Goal: Task Accomplishment & Management: Manage account settings

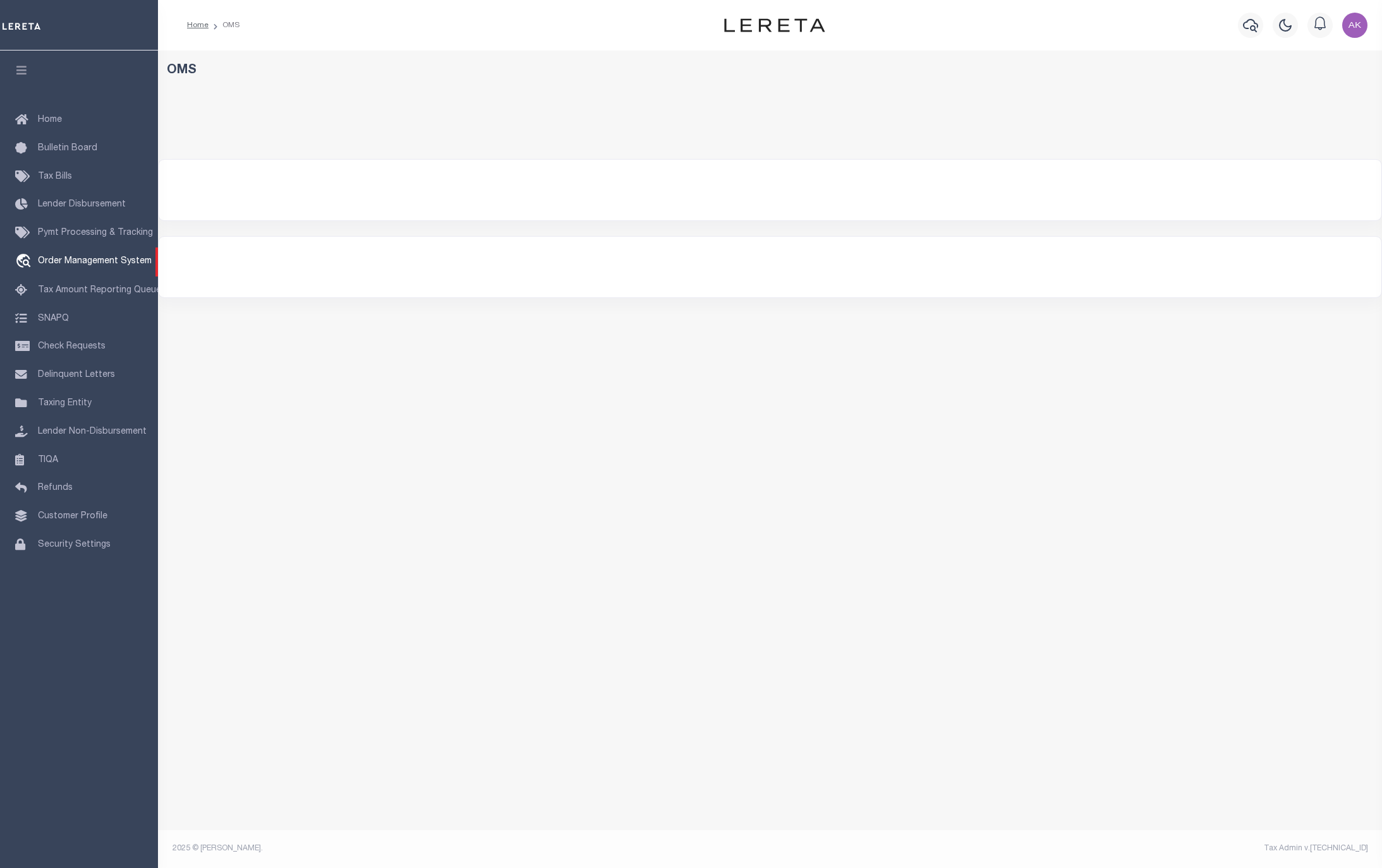
select select "200"
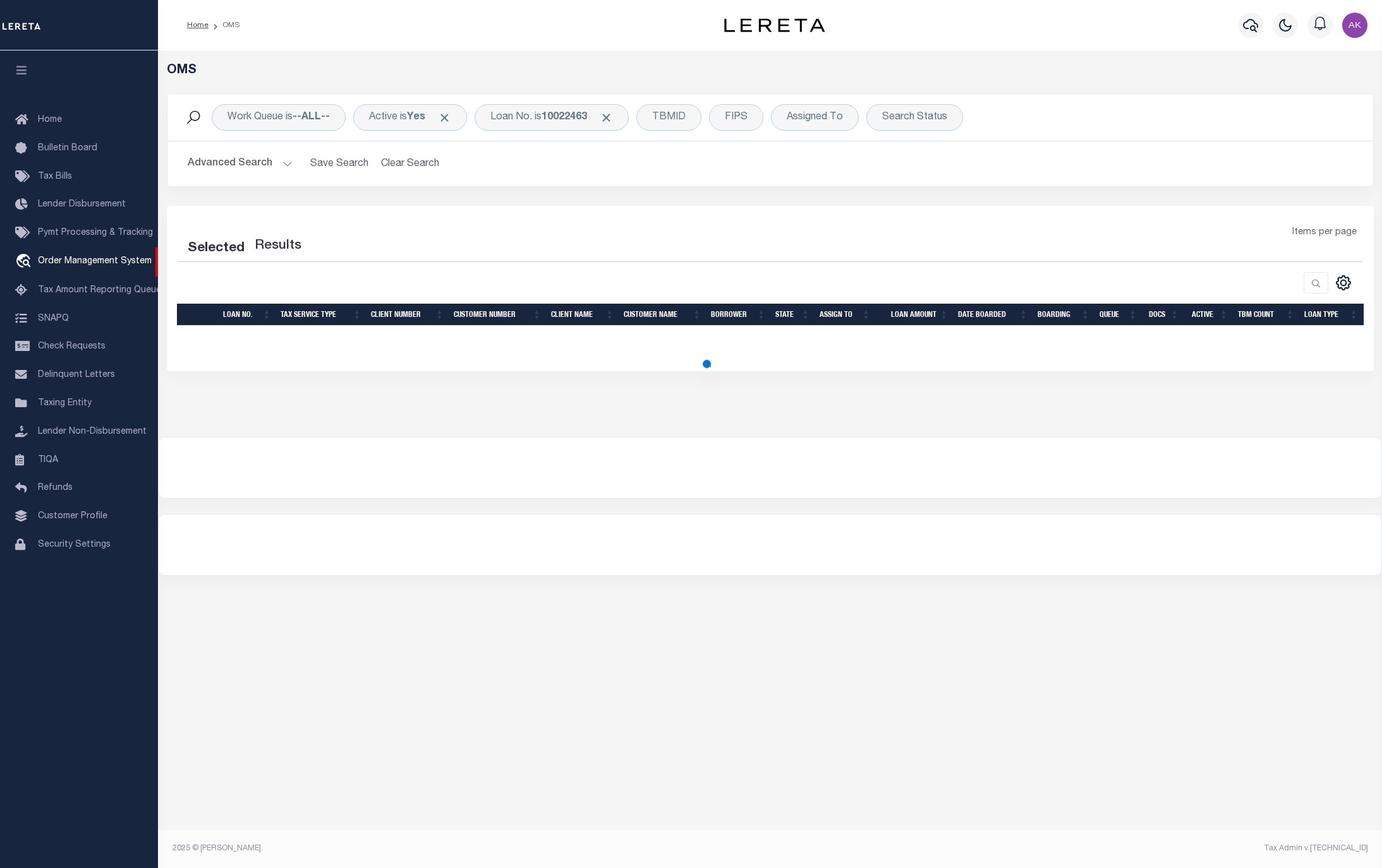
select select "200"
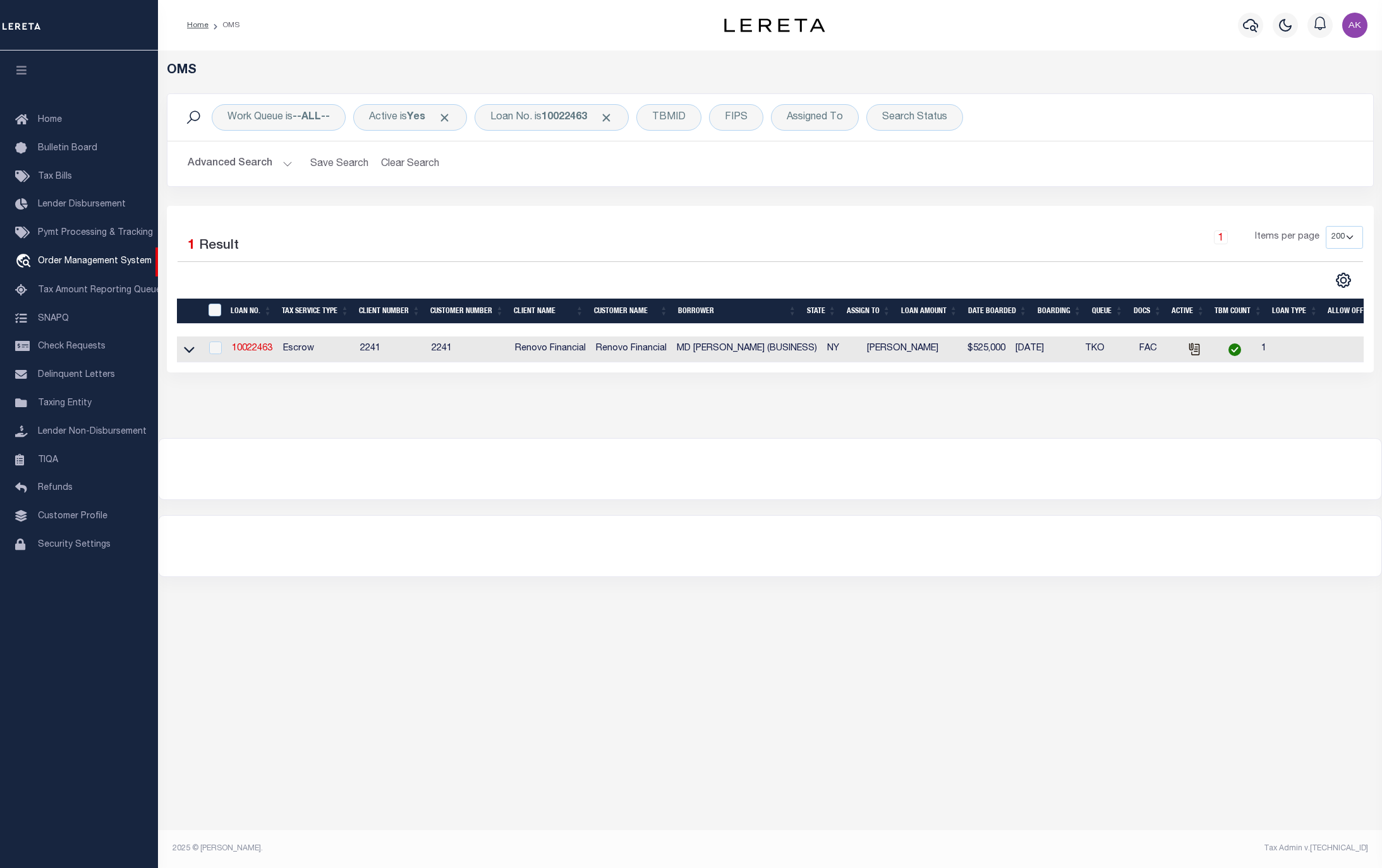
click at [1130, 663] on div "OMS Work Queue is --ALL-- Active is Yes Loan No. is 10022463 TBMID FIPS Assigne…" at bounding box center [769, 441] width 1223 height 781
click at [1142, 650] on div "OMS Work Queue is --ALL-- Active is Yes Loan No. is 10022463 TBMID FIPS Assigne…" at bounding box center [769, 441] width 1223 height 781
drag, startPoint x: 612, startPoint y: 116, endPoint x: 628, endPoint y: 121, distance: 16.8
click at [612, 116] on span "Click to Remove" at bounding box center [605, 117] width 13 height 13
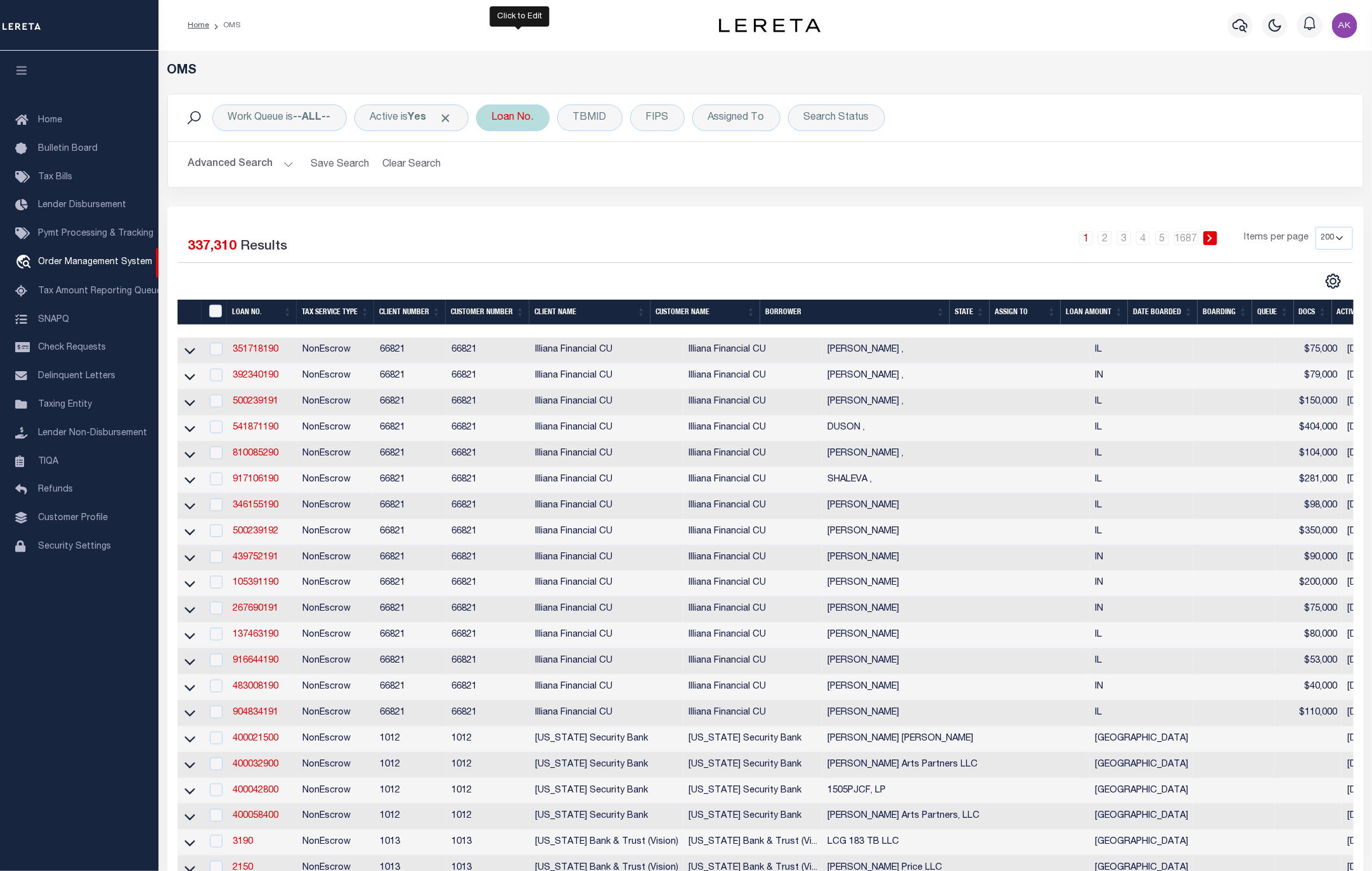
click at [529, 118] on div "Loan No." at bounding box center [512, 118] width 73 height 27
type input "02150249"
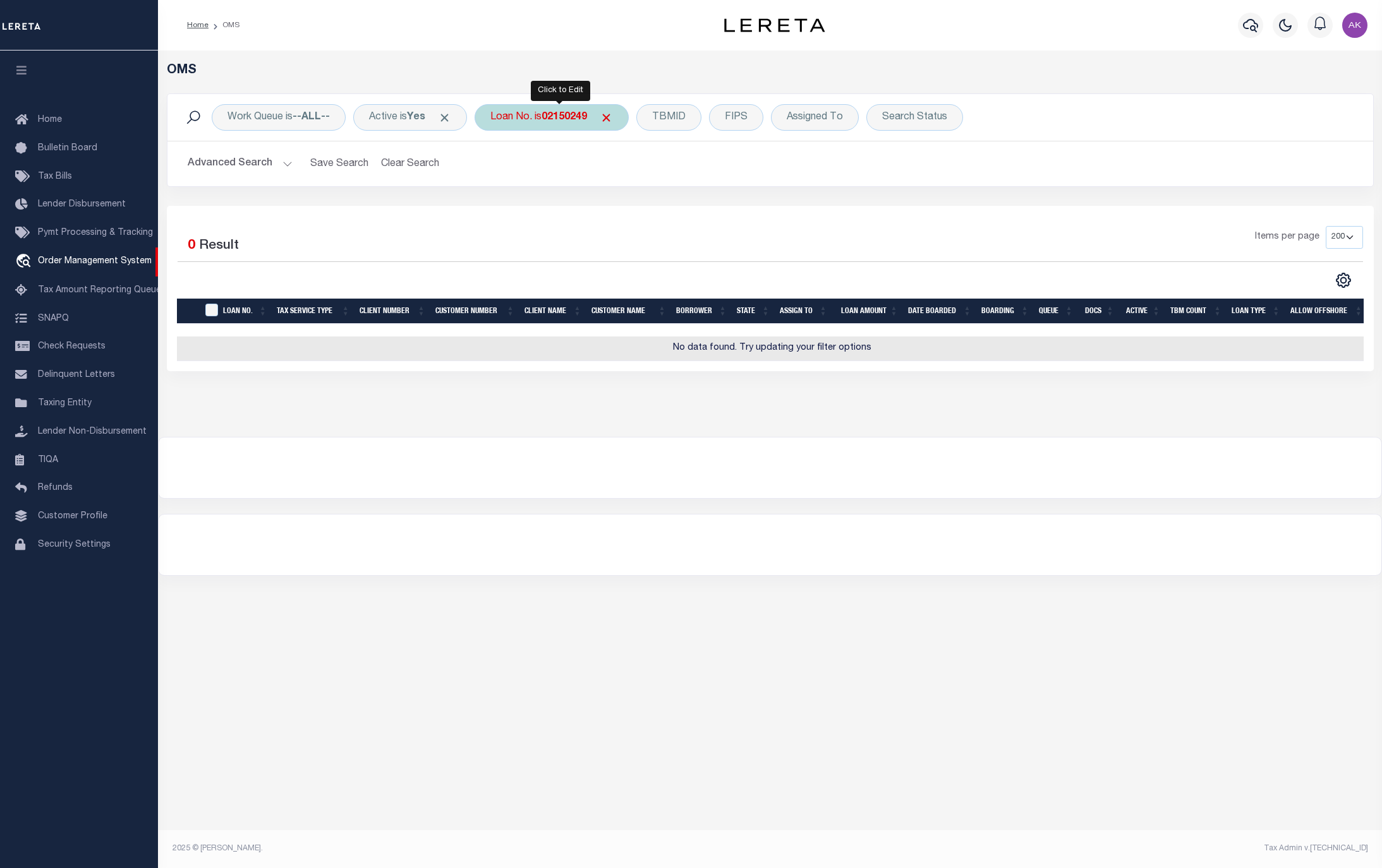
click at [566, 119] on b "02150249" at bounding box center [564, 117] width 45 height 10
type input "202150249"
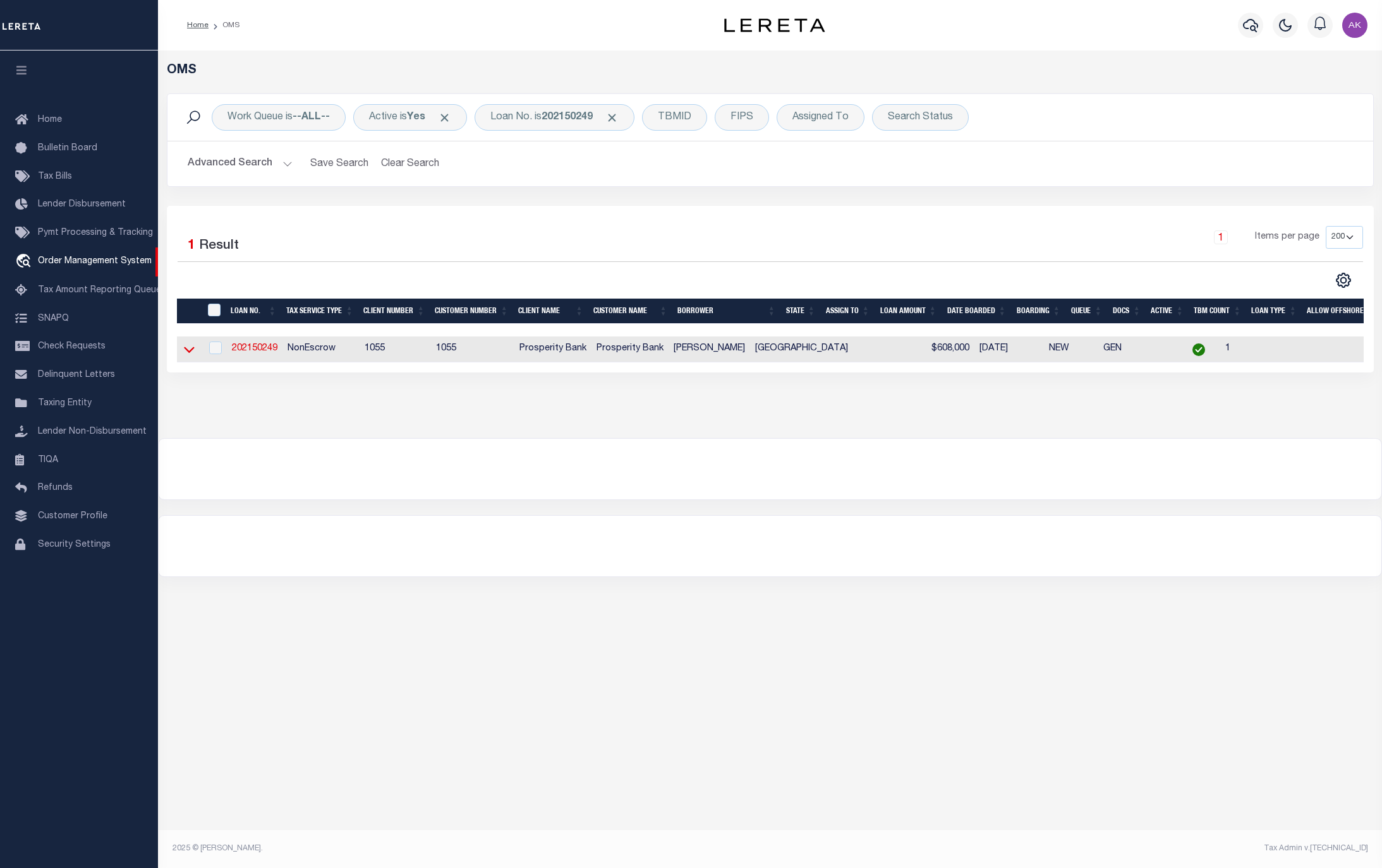
click at [190, 354] on icon at bounding box center [189, 350] width 11 height 6
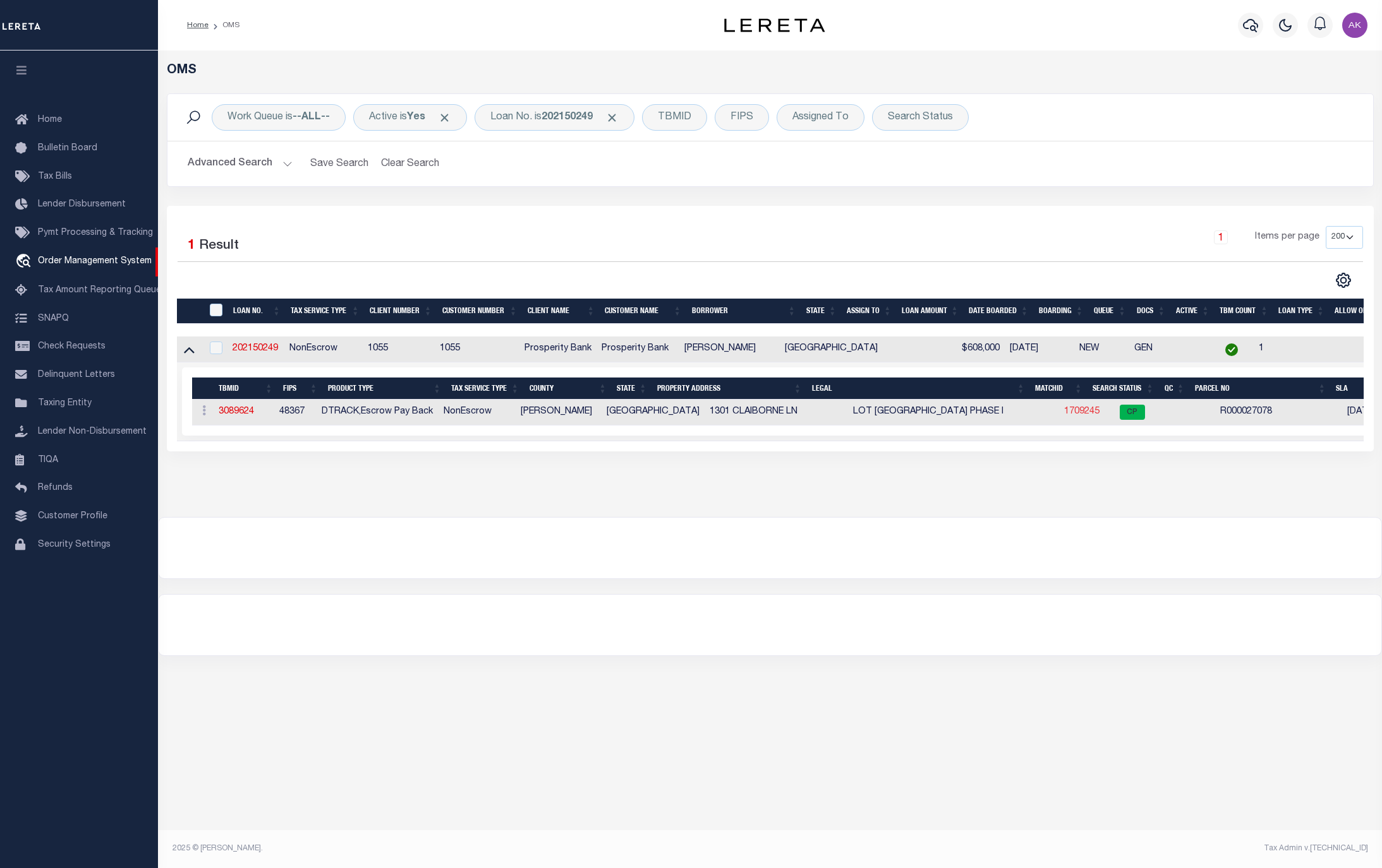
click at [1064, 416] on link "1709245" at bounding box center [1081, 411] width 35 height 9
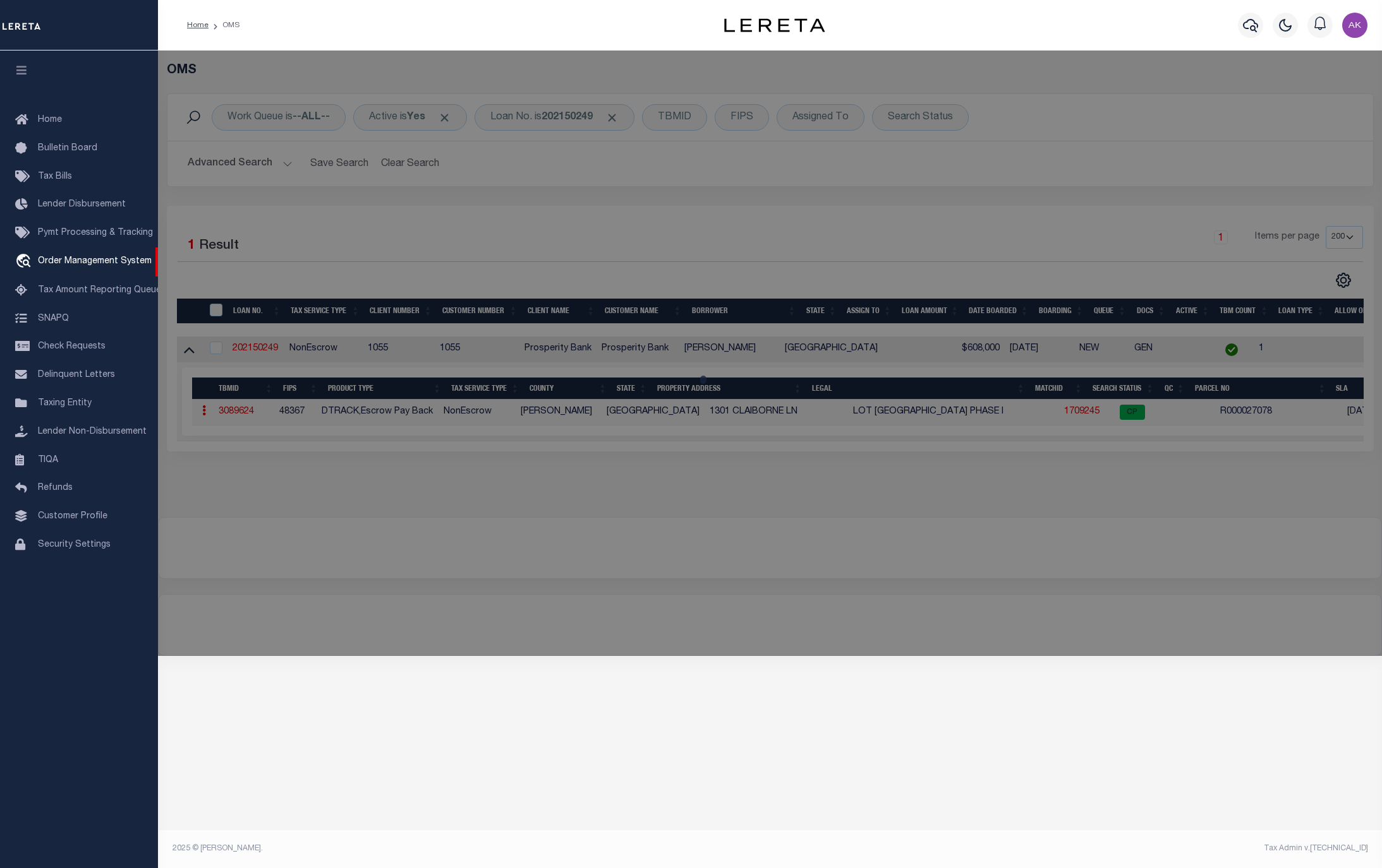
checkbox input "false"
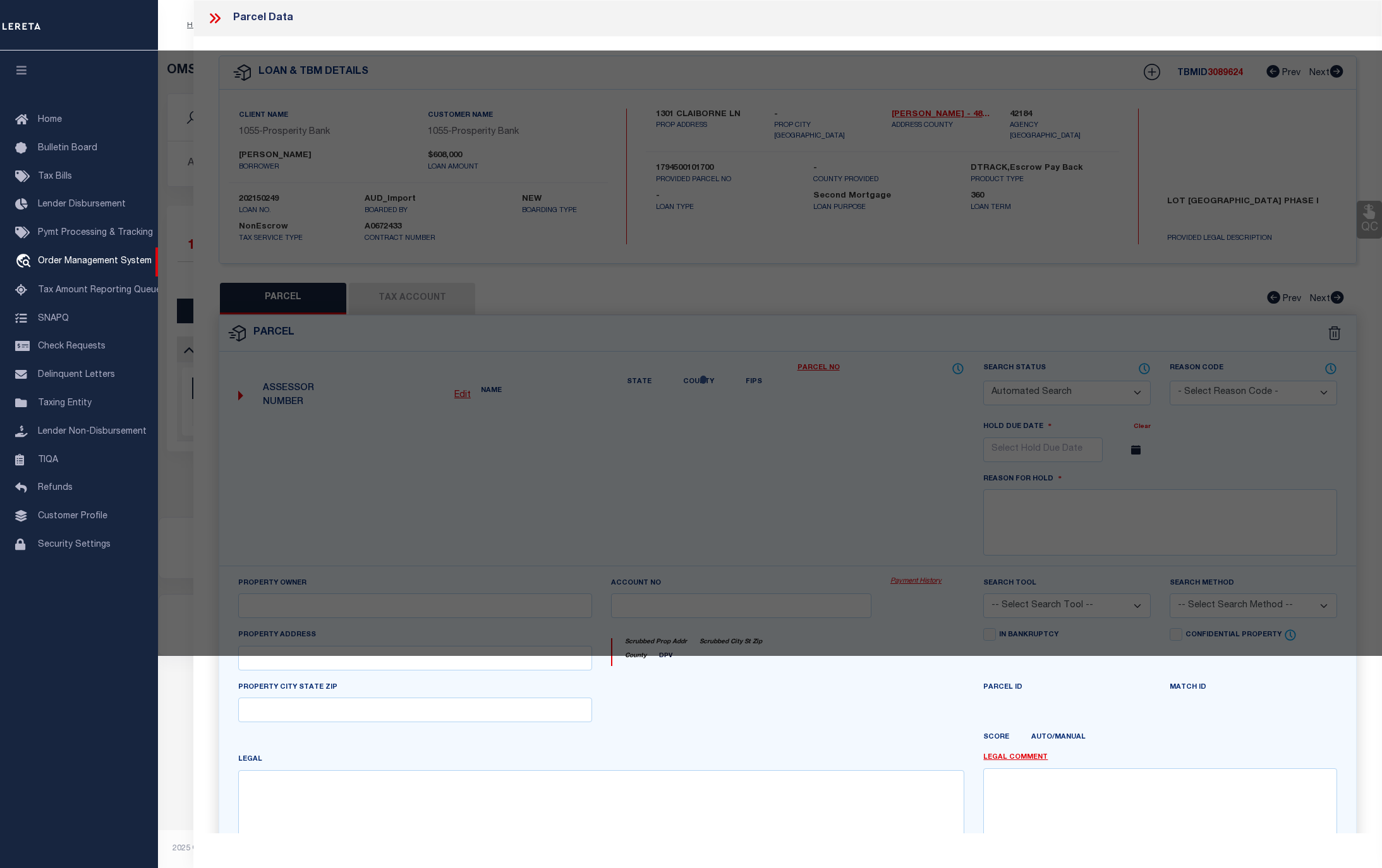
select select "CP"
type input "HAMILTON JON & KARALINE"
type input "R000027078"
type input "1301 CLAIBORNE LN"
type textarea "Acres: 1.273, Lot: 17, Blk: 1, Subd: [GEOGRAPHIC_DATA] PH I"
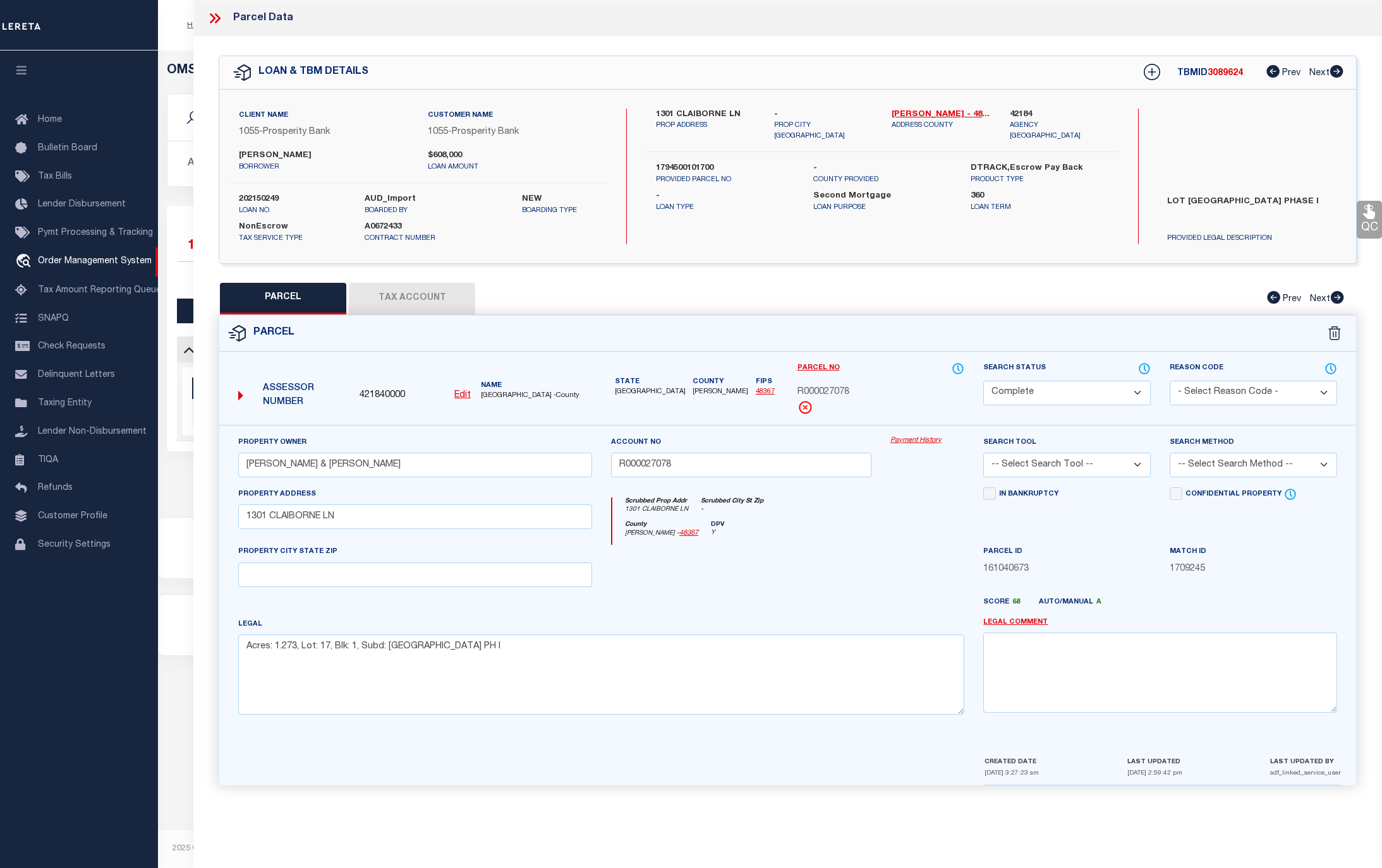
click at [933, 446] on link "Payment History" at bounding box center [927, 440] width 74 height 11
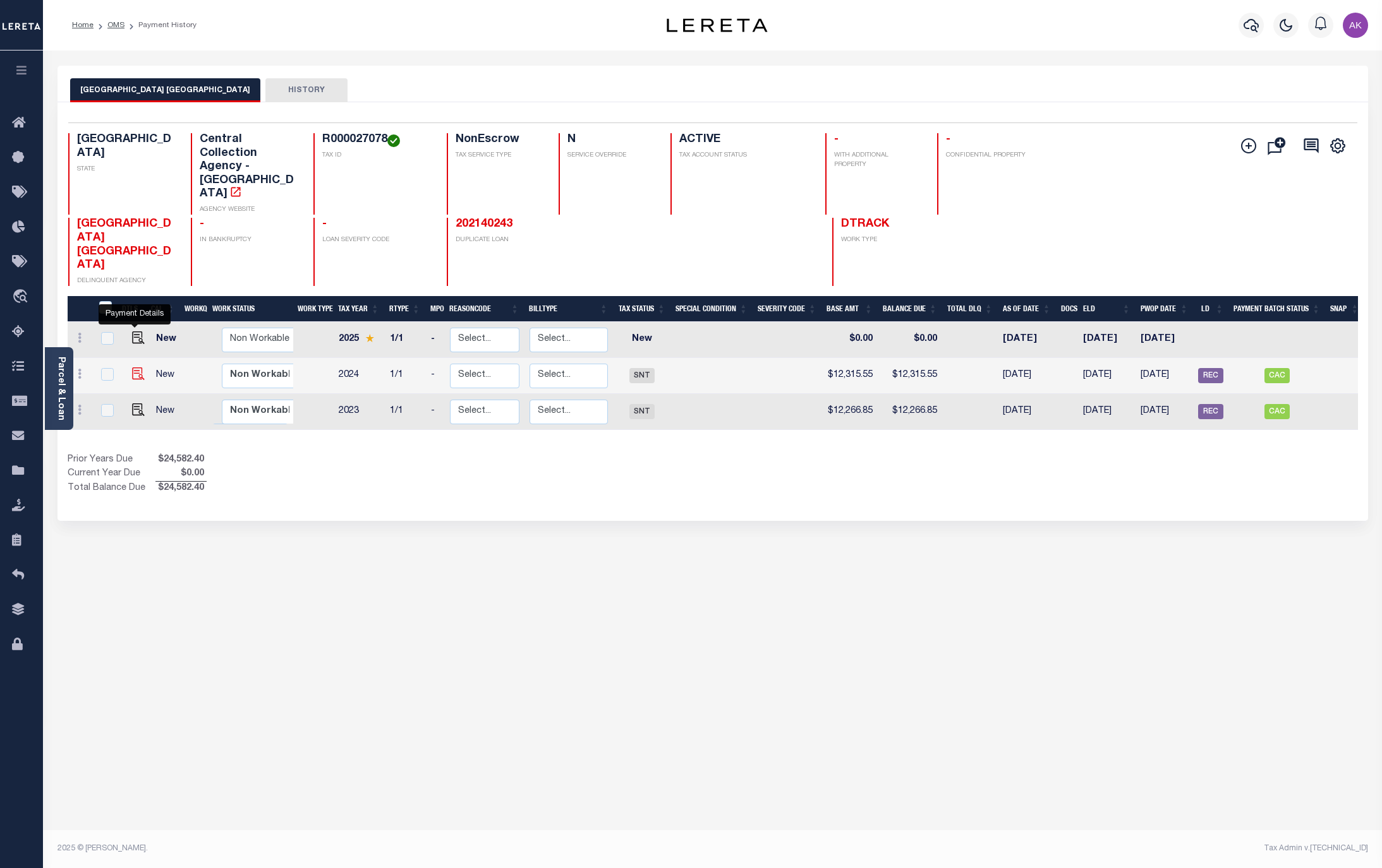
click at [135, 368] on img "" at bounding box center [138, 374] width 13 height 13
checkbox input "true"
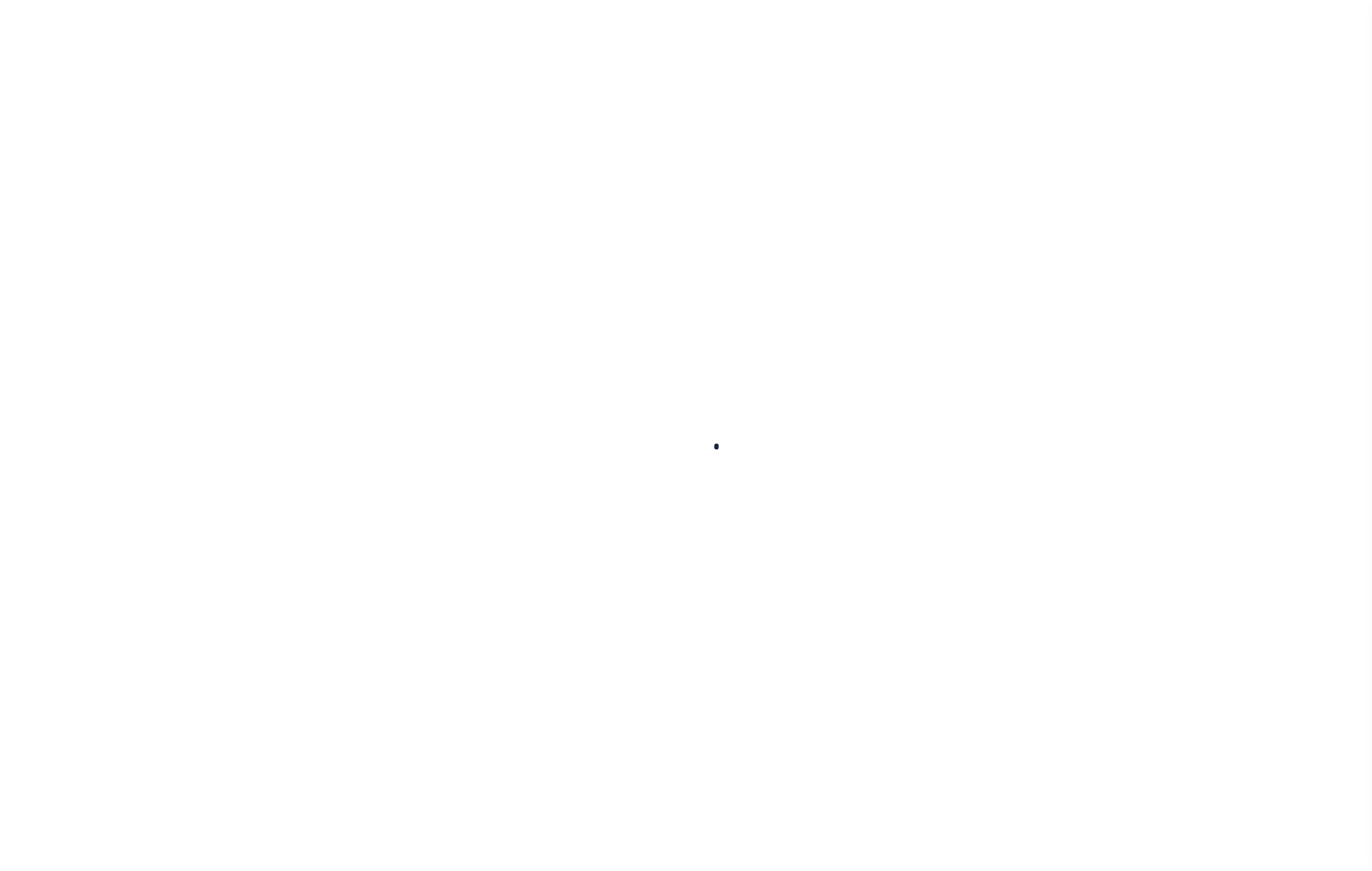
checkbox input "false"
type input "[DATE]"
type input "$12,315.55"
type input "$0"
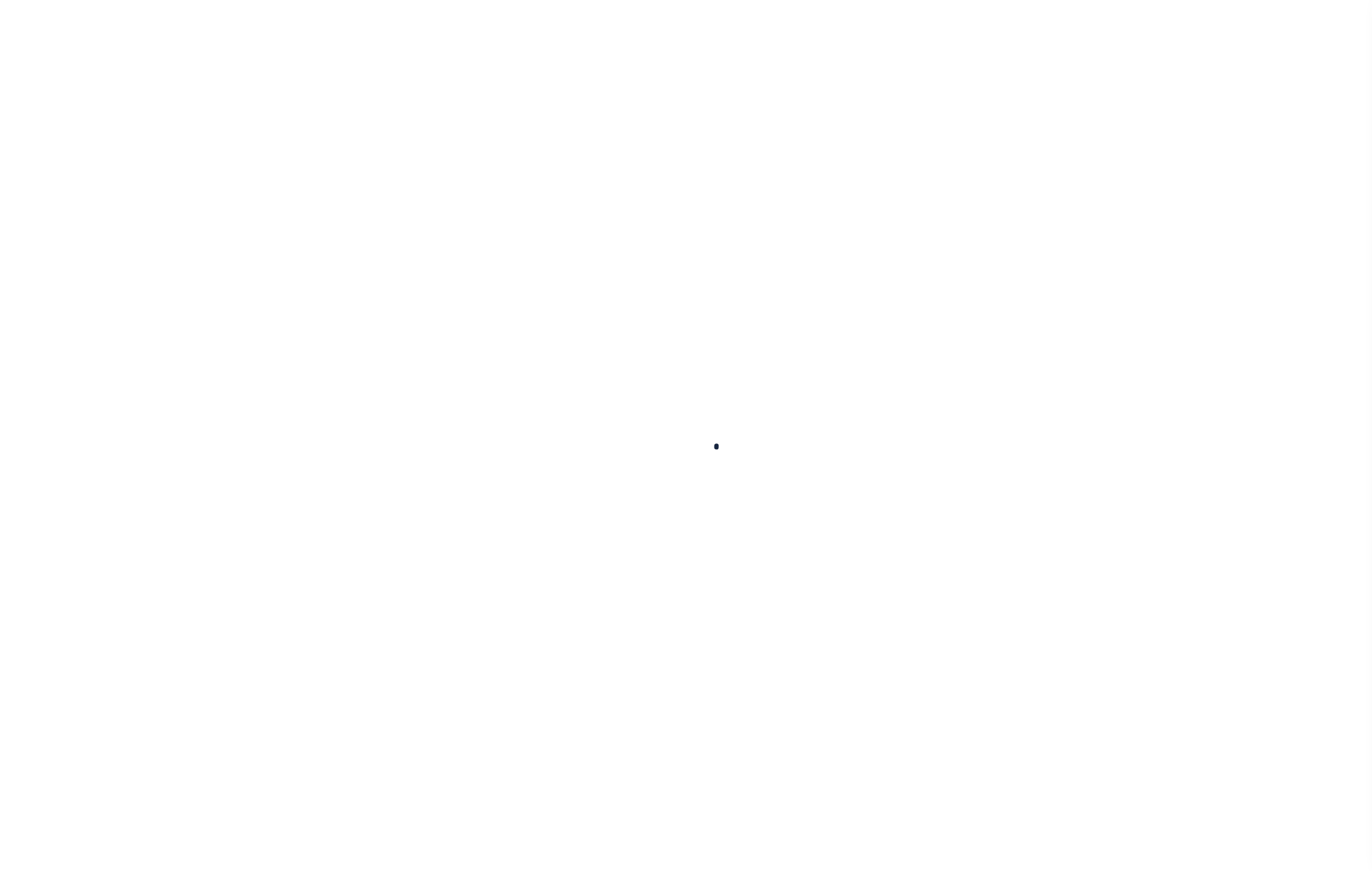
type input "$12,315.55"
select select "SNT"
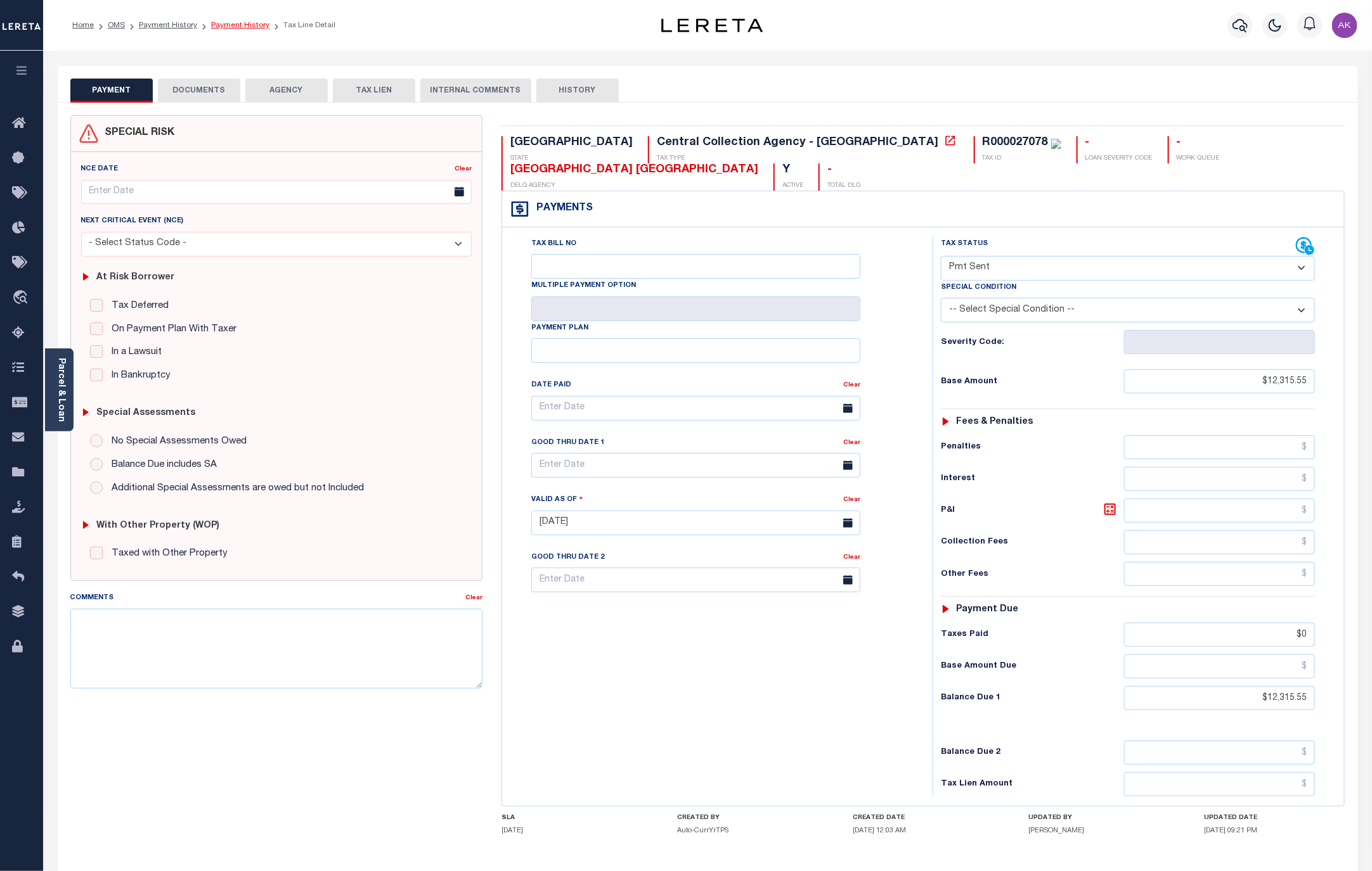
click at [232, 23] on link "Payment History" at bounding box center [240, 25] width 58 height 8
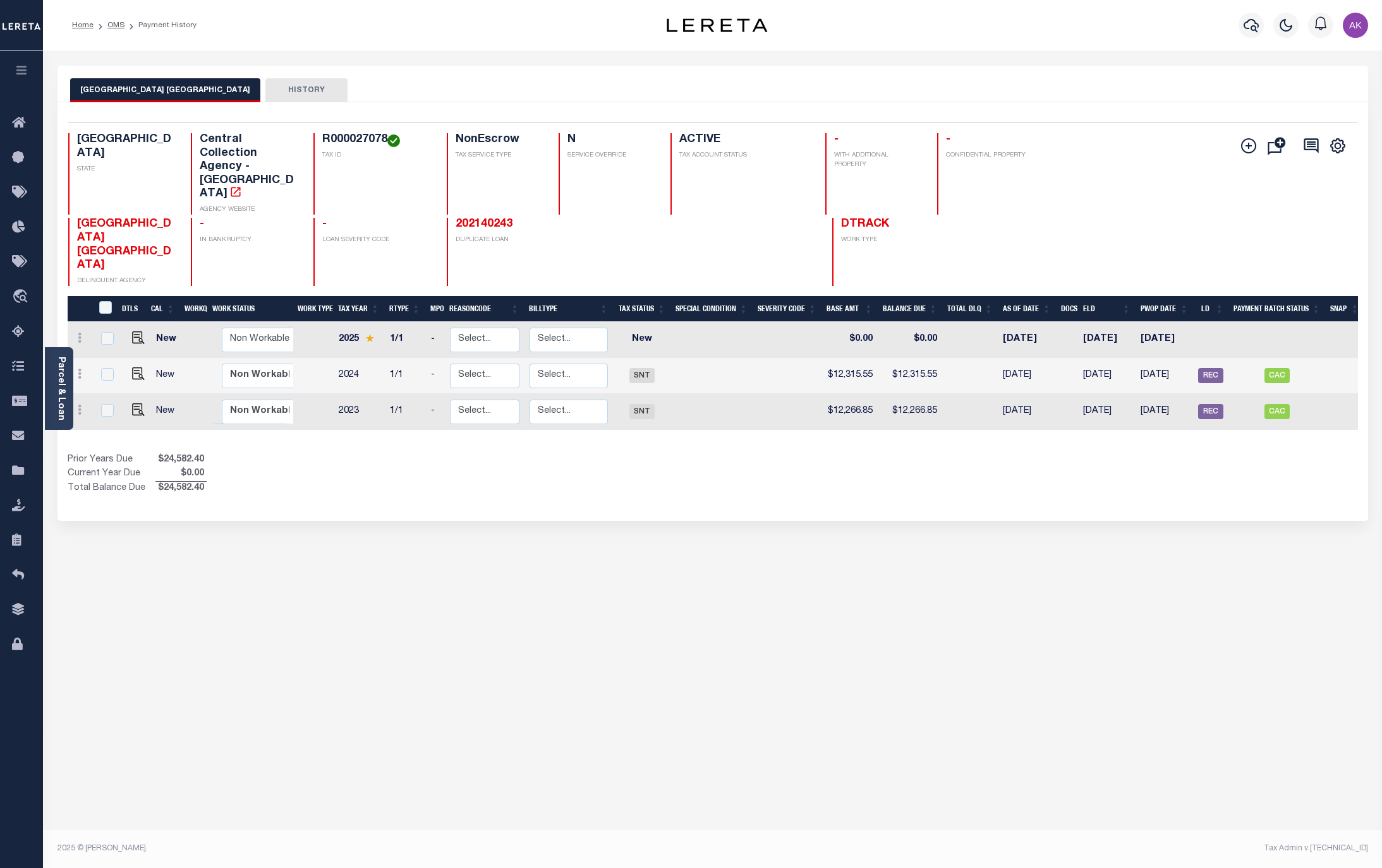
click at [1225, 597] on div "PARKER COUNTY APPRAISAL DISTRICT HISTORY Selected 3 Results" at bounding box center [712, 422] width 1330 height 713
click at [1127, 654] on div "PARKER COUNTY APPRAISAL DISTRICT HISTORY Selected 3 Results" at bounding box center [712, 422] width 1330 height 713
drag, startPoint x: 1187, startPoint y: 584, endPoint x: 1373, endPoint y: 582, distance: 186.0
click at [1187, 584] on div "PARKER COUNTY APPRAISAL DISTRICT HISTORY Selected 3 Results" at bounding box center [712, 422] width 1330 height 713
drag, startPoint x: 1103, startPoint y: 730, endPoint x: 1337, endPoint y: 614, distance: 261.2
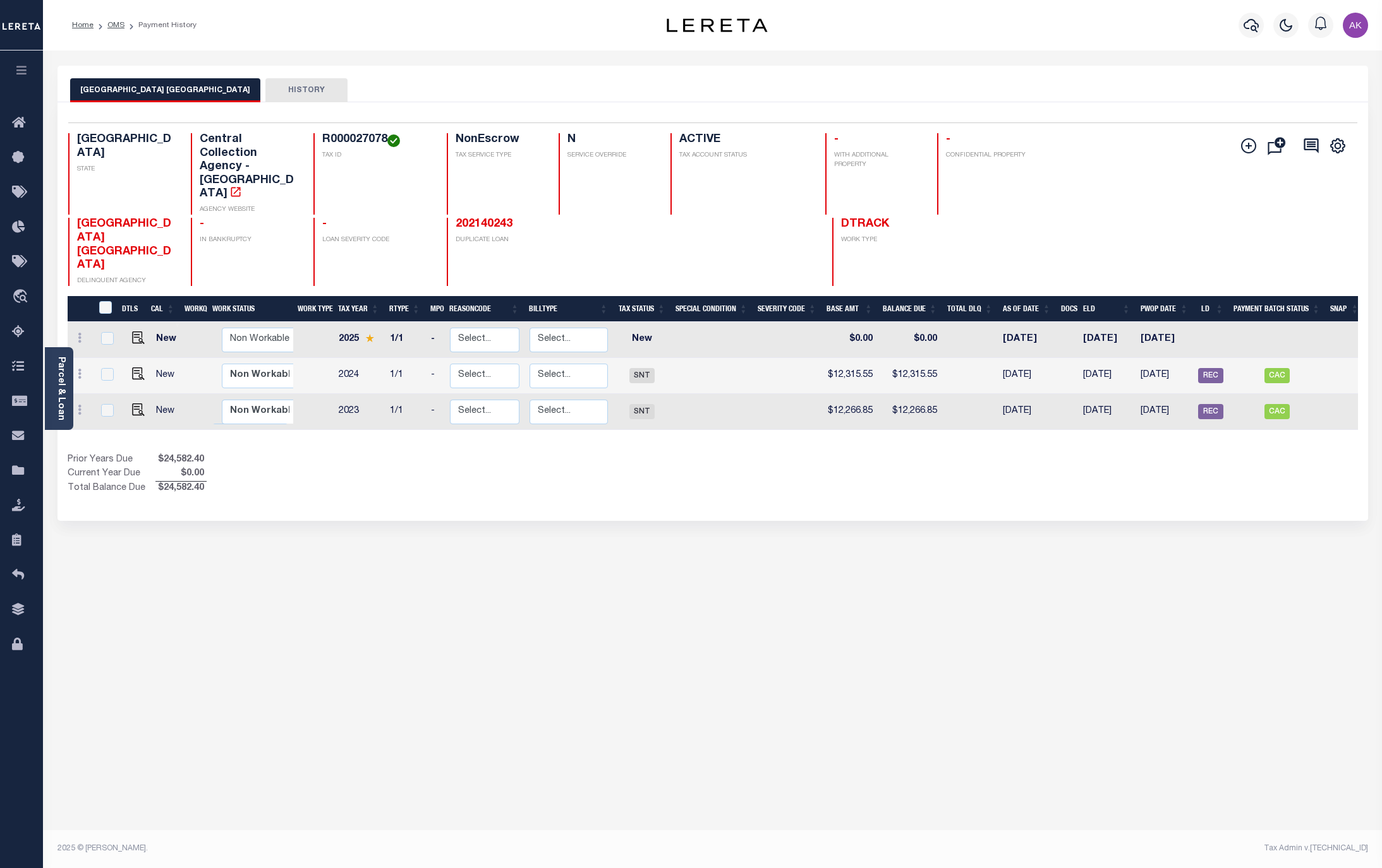
click at [1107, 726] on div "PARKER COUNTY APPRAISAL DISTRICT HISTORY Selected 3 Results" at bounding box center [712, 422] width 1330 height 713
click at [133, 368] on img "" at bounding box center [138, 374] width 13 height 13
checkbox input "true"
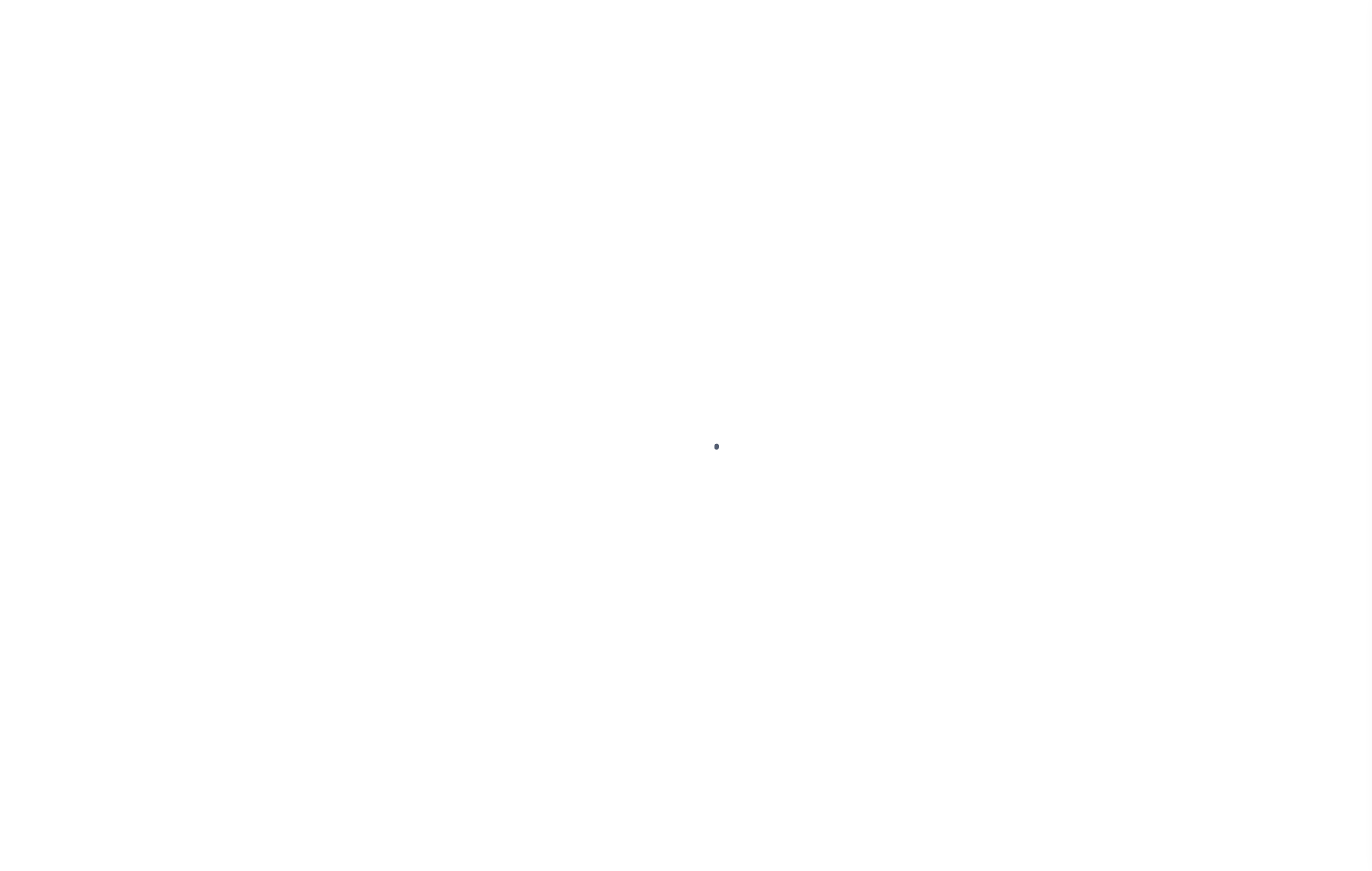
select select "SNT"
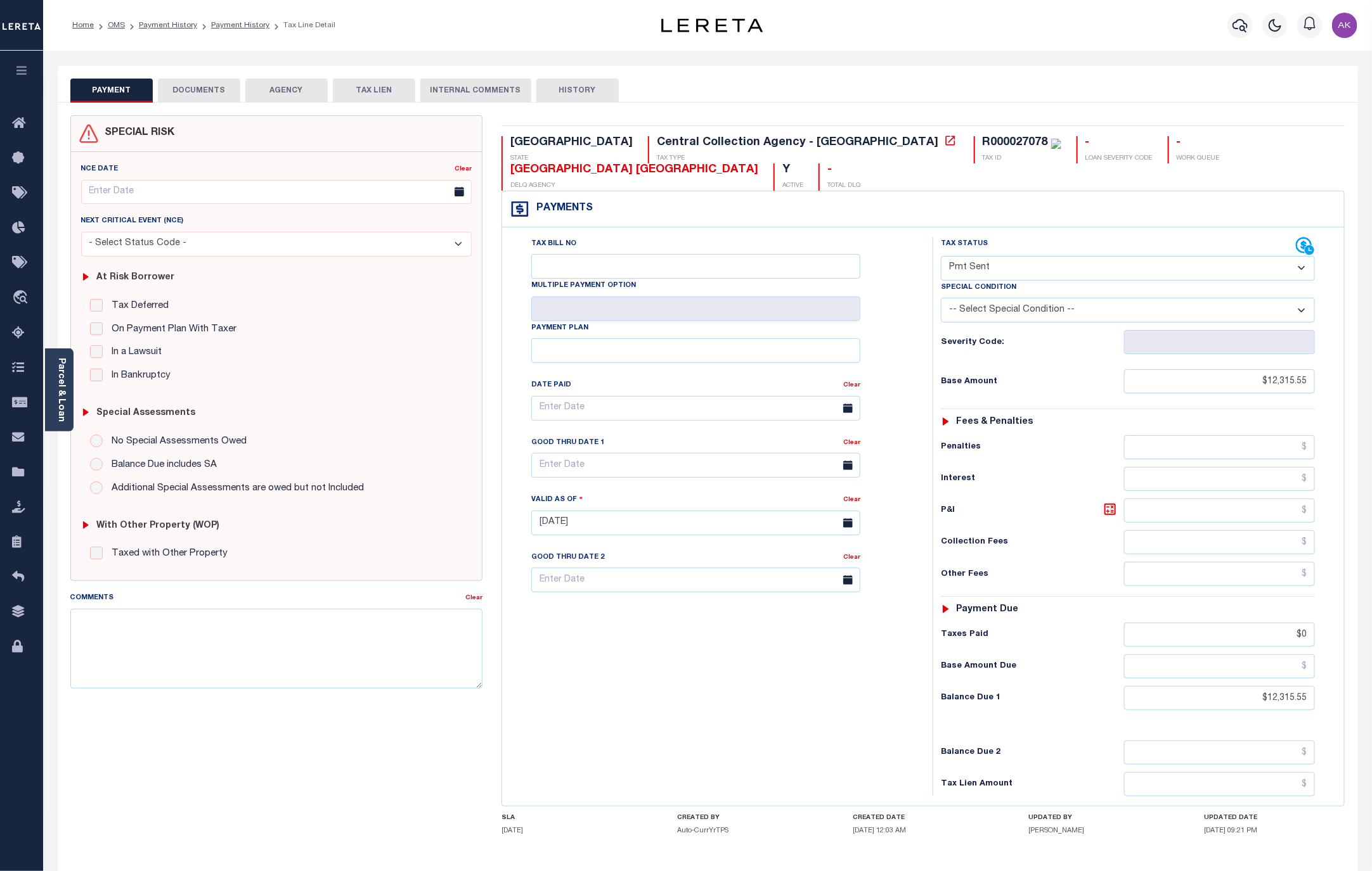
click at [279, 88] on button "AGENCY" at bounding box center [286, 90] width 83 height 24
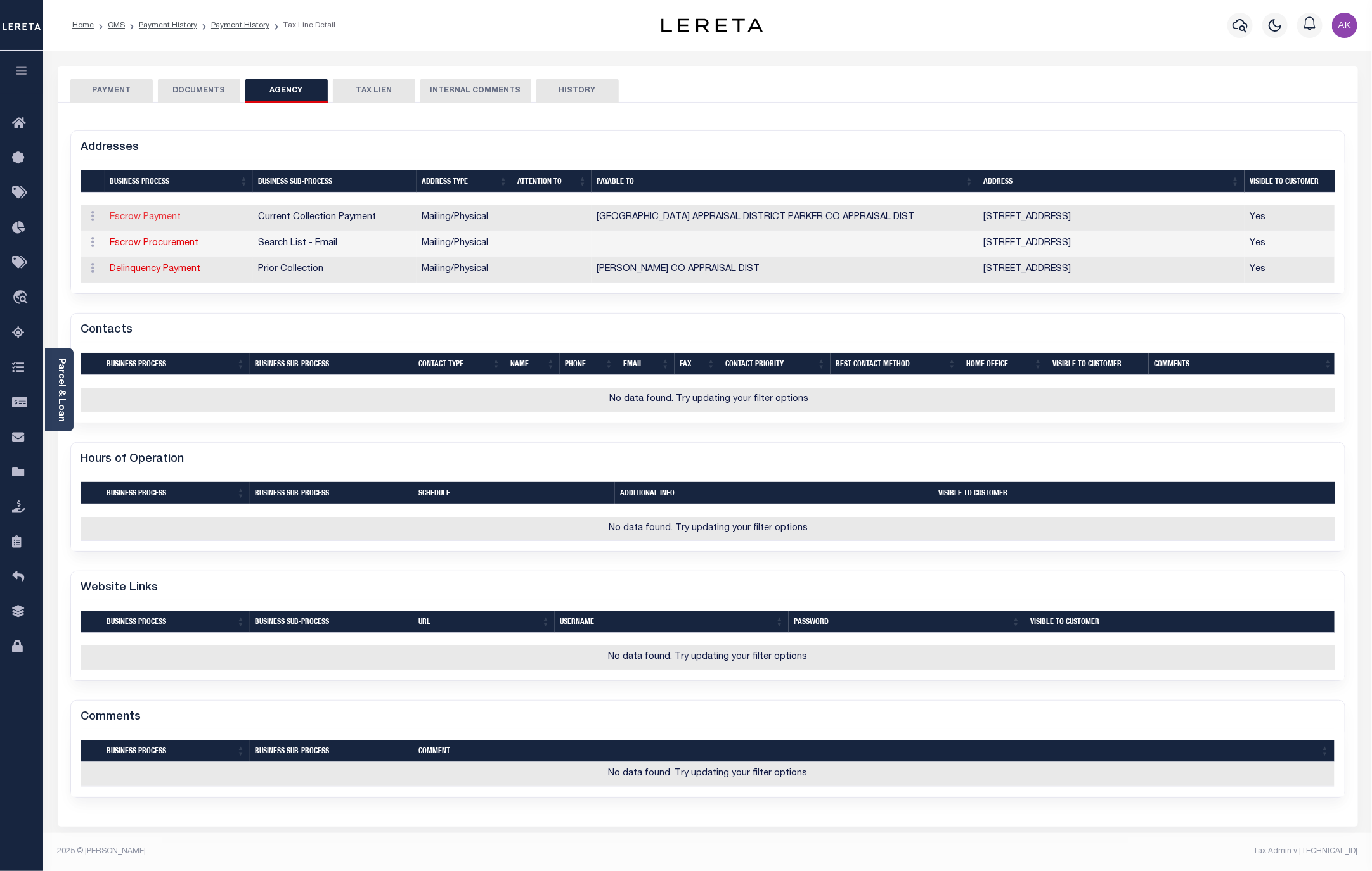
click at [139, 220] on link "Escrow Payment" at bounding box center [145, 218] width 71 height 9
select select "1"
checkbox input "false"
type input "1108 SANTA FE DR"
type input "WEATHERFORD"
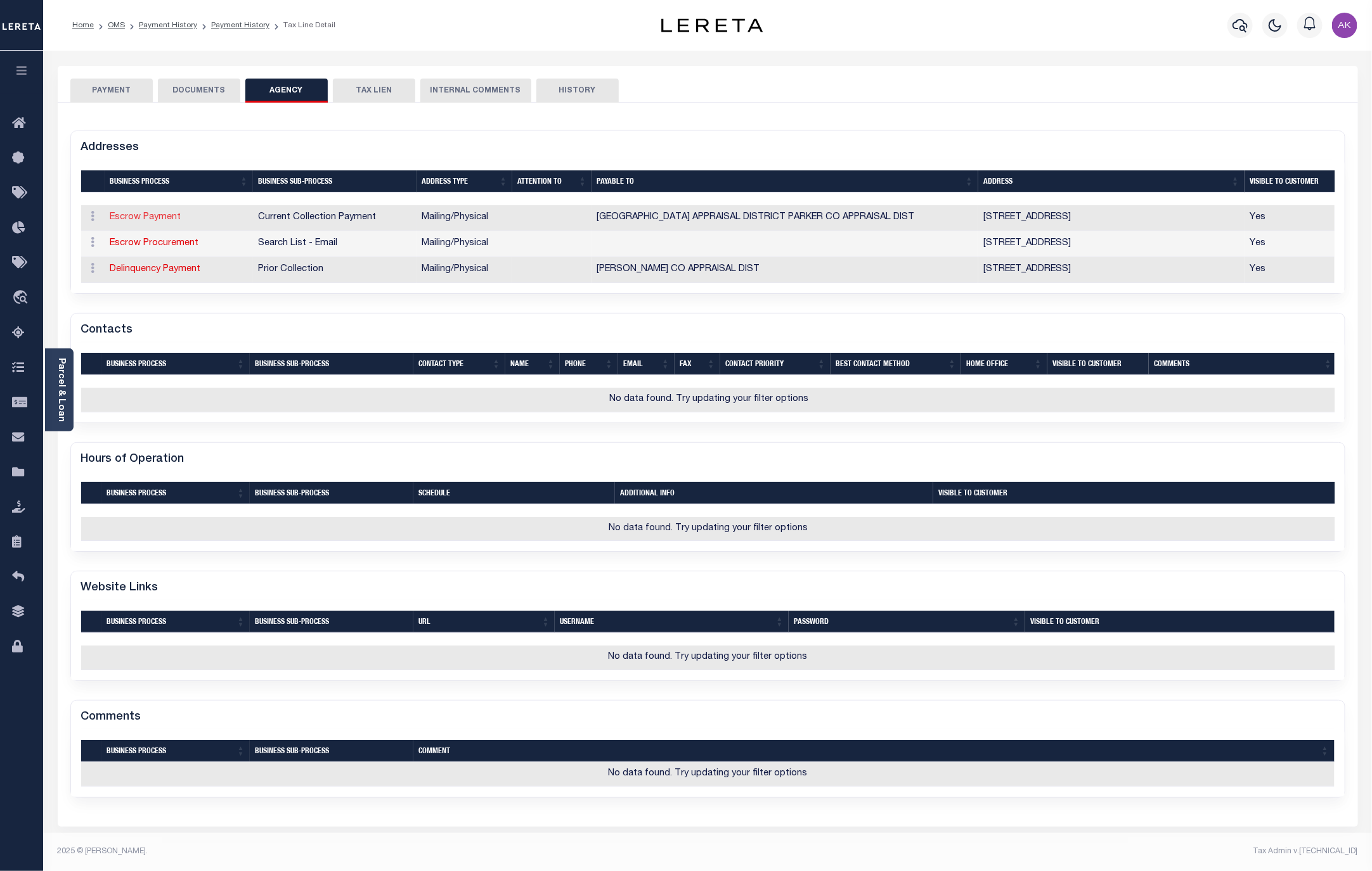
select select "[GEOGRAPHIC_DATA]"
type input "76086"
select select "5"
checkbox input "true"
type input "PARKER COUNTY APPRAISAL DISTRICT PARKER CO APPRAISAL DIST"
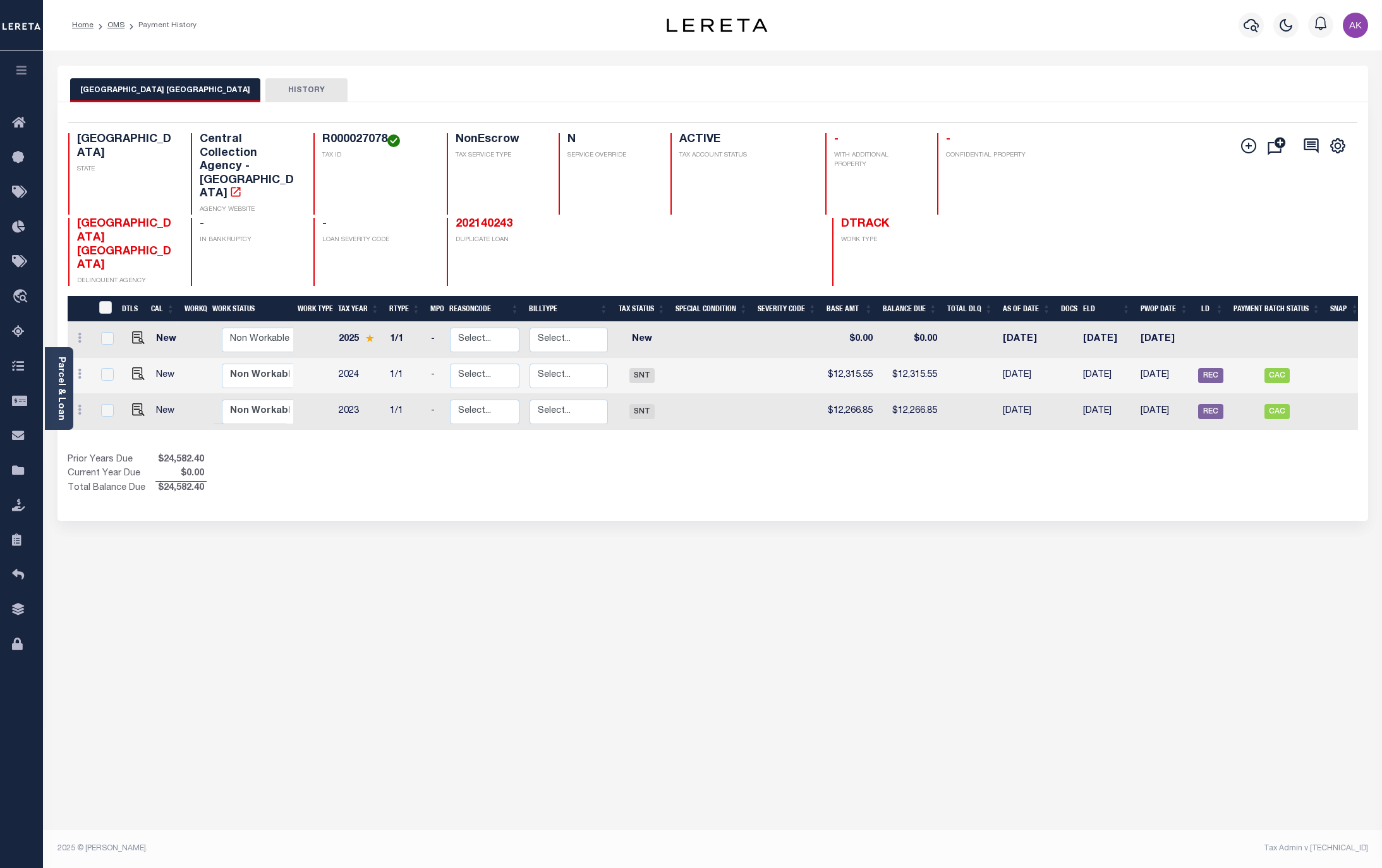
click at [292, 92] on button "HISTORY" at bounding box center [307, 90] width 82 height 24
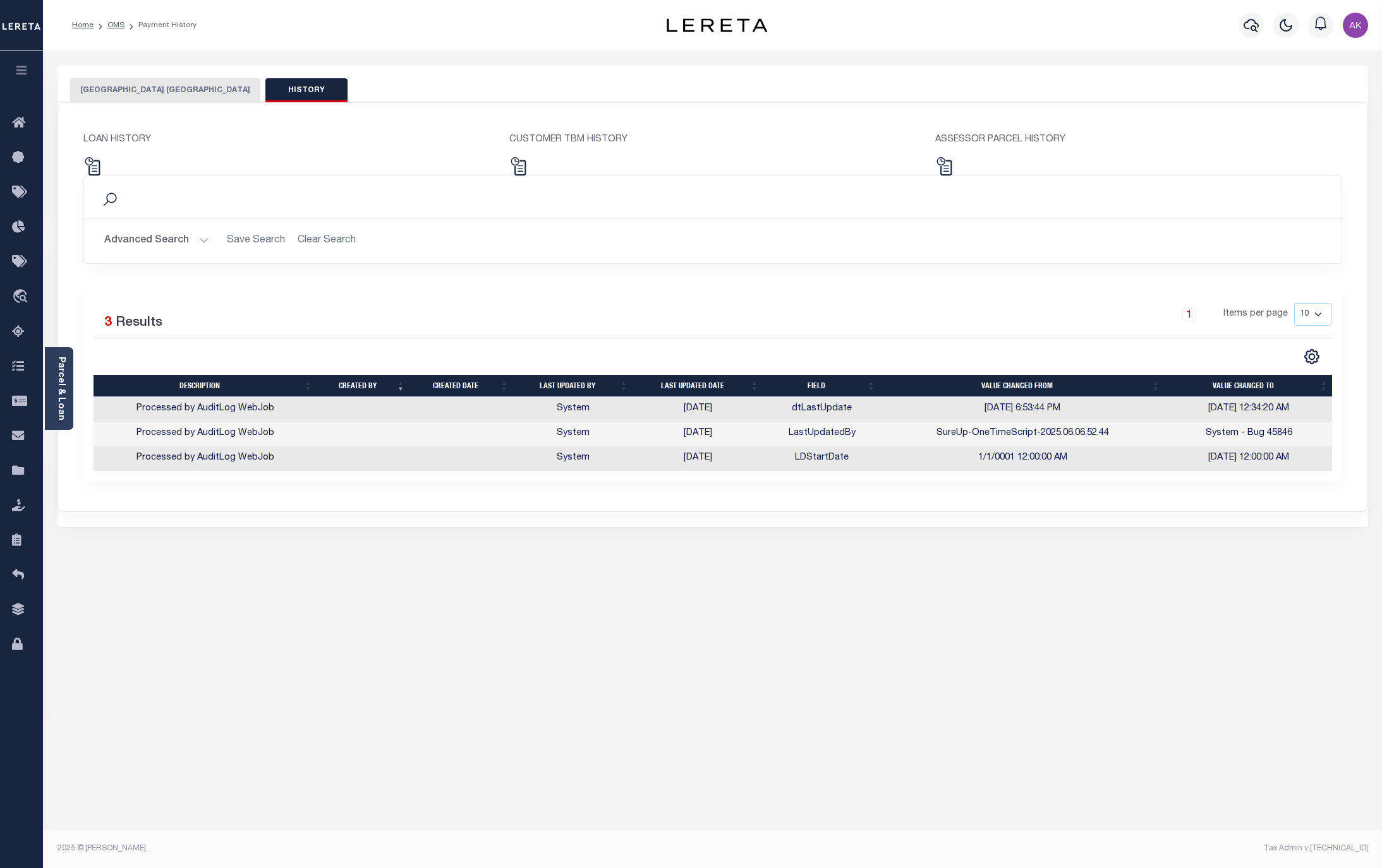
click at [177, 86] on button "[GEOGRAPHIC_DATA] [GEOGRAPHIC_DATA]" at bounding box center [165, 90] width 190 height 24
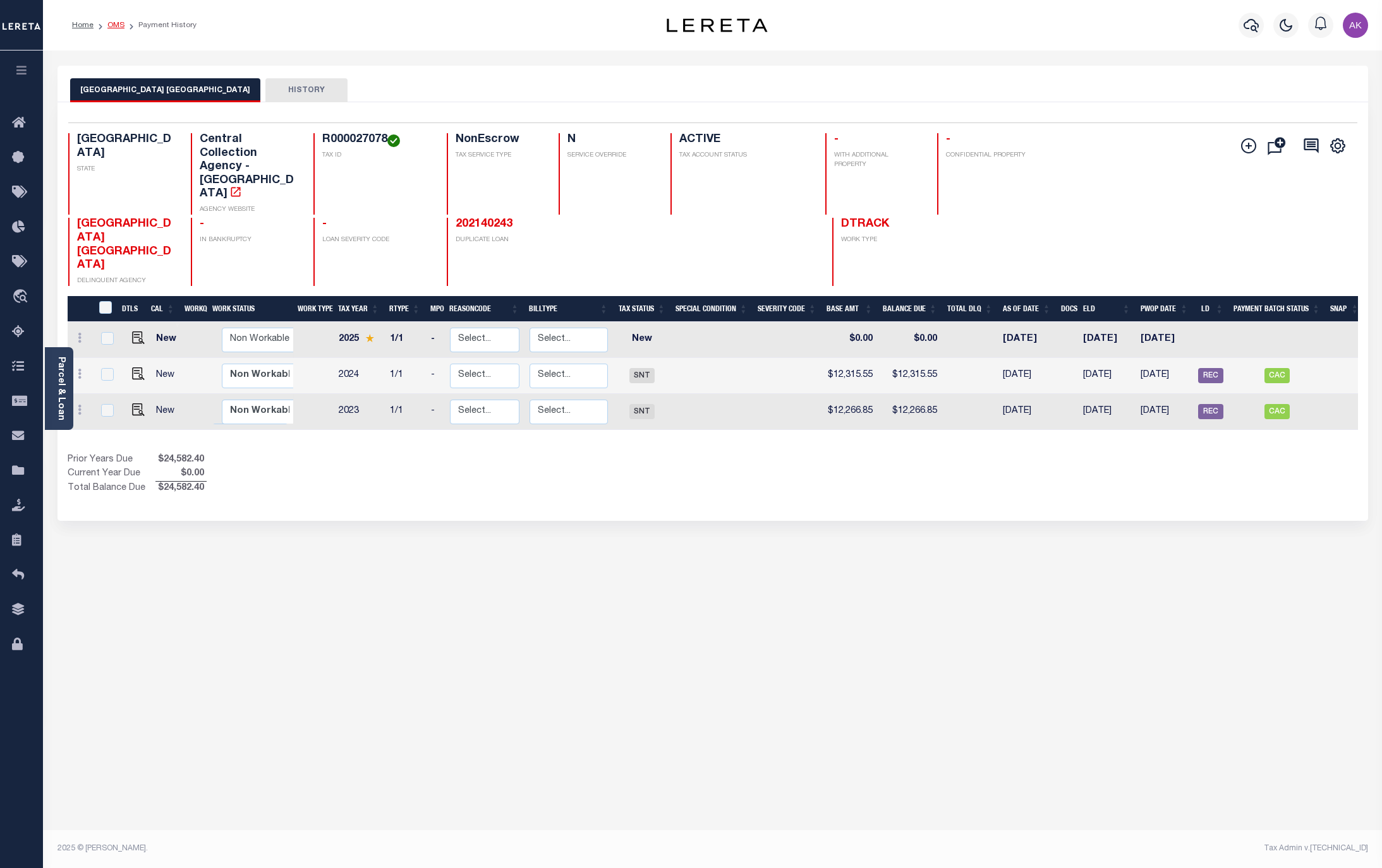
click at [112, 25] on link "OMS" at bounding box center [116, 25] width 17 height 8
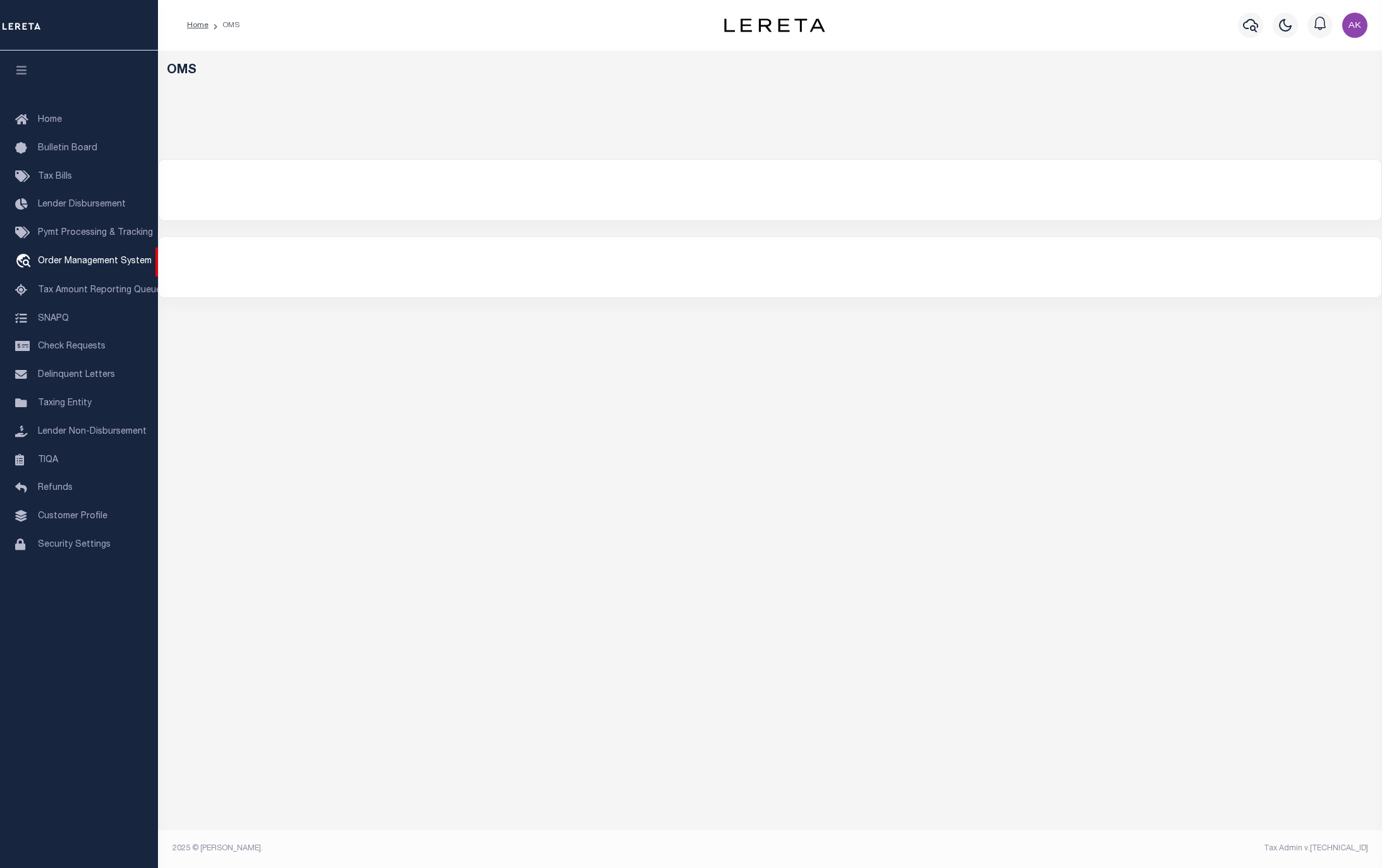
select select "200"
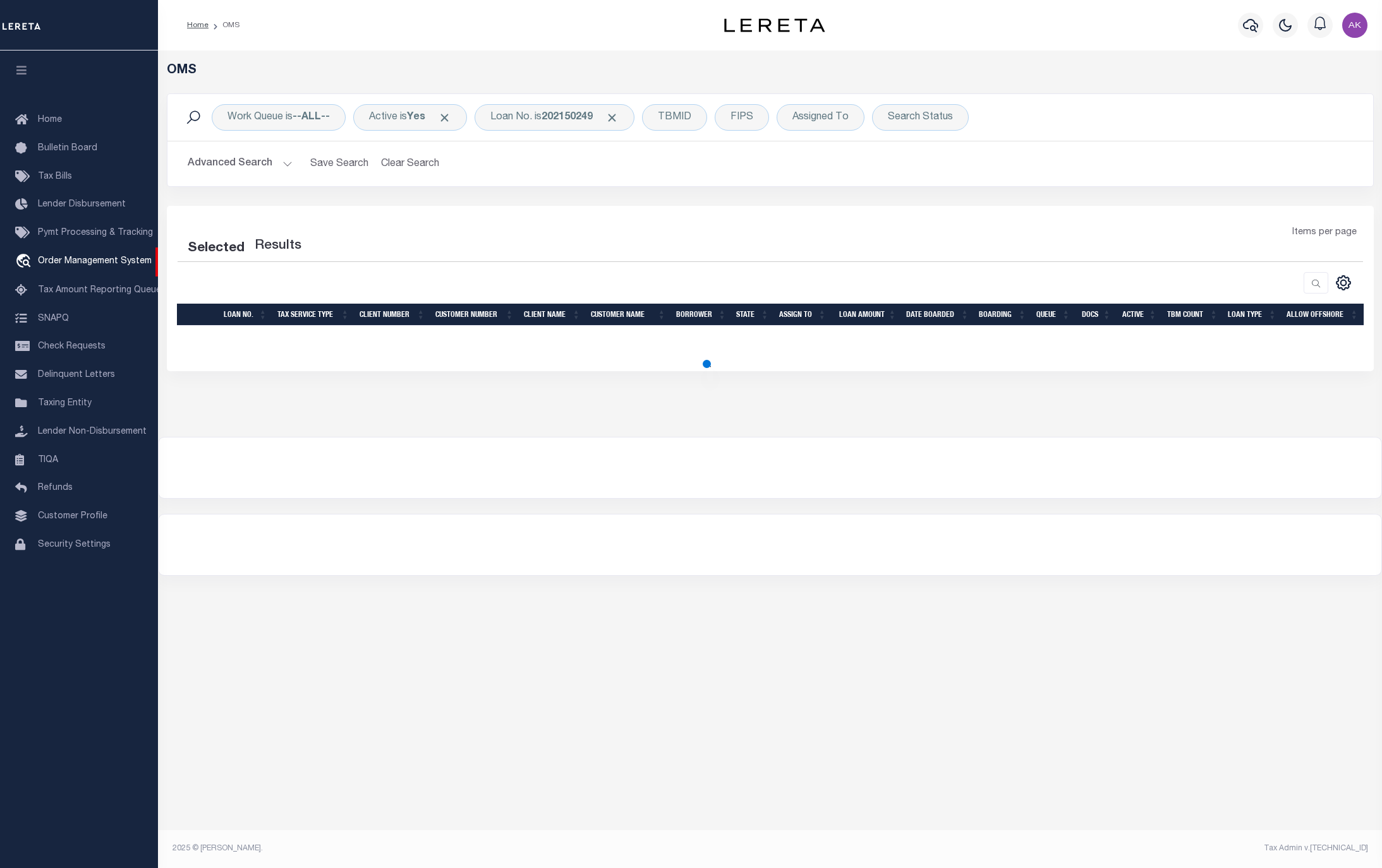
select select "200"
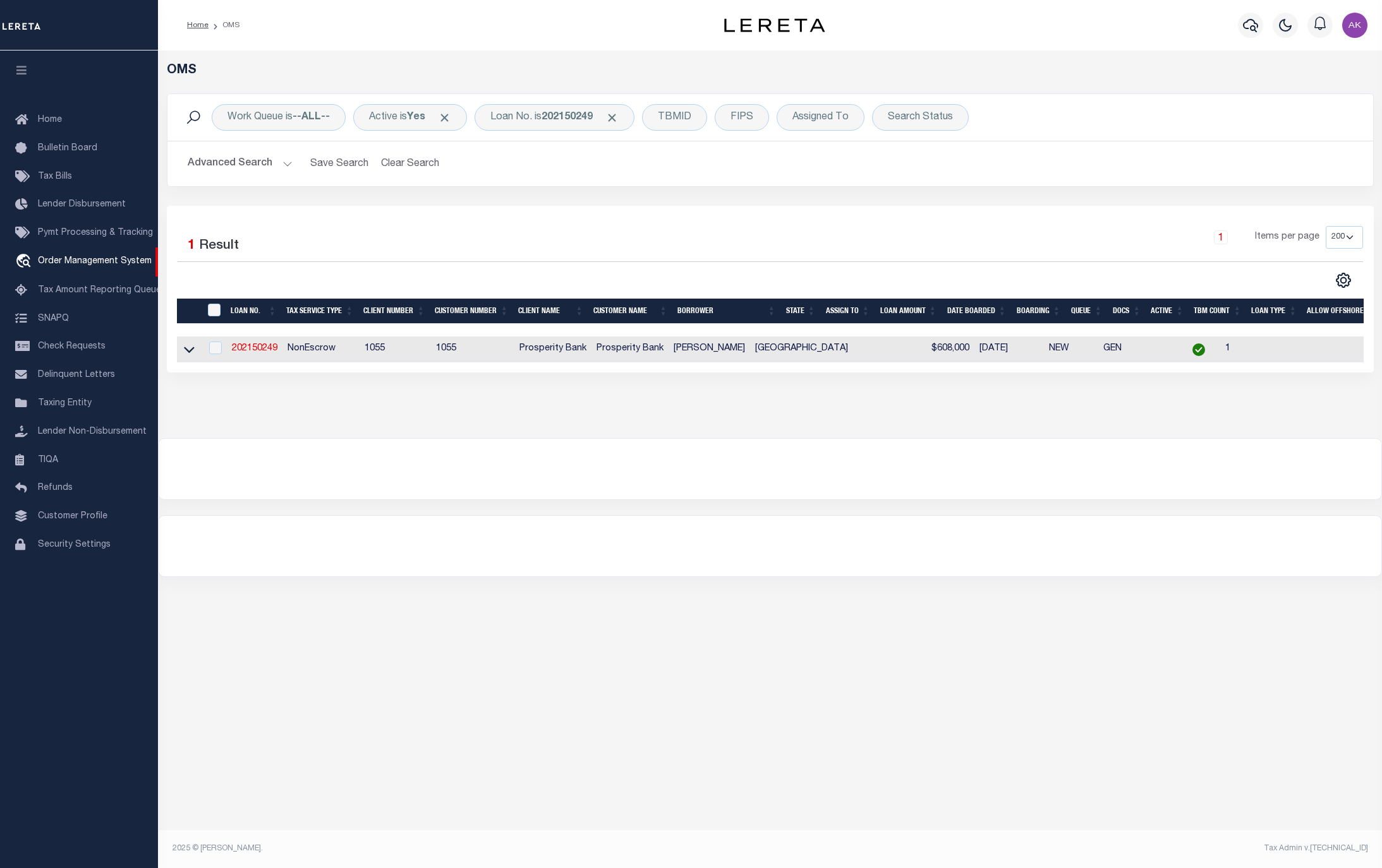
click at [1163, 676] on div "OMS Work Queue is --ALL-- Active is Yes Loan No. is 202150249 TBMID FIPS Assign…" at bounding box center [769, 441] width 1223 height 781
click at [618, 116] on span "Click to Remove" at bounding box center [611, 117] width 13 height 13
click at [518, 114] on div "Loan No." at bounding box center [510, 117] width 73 height 27
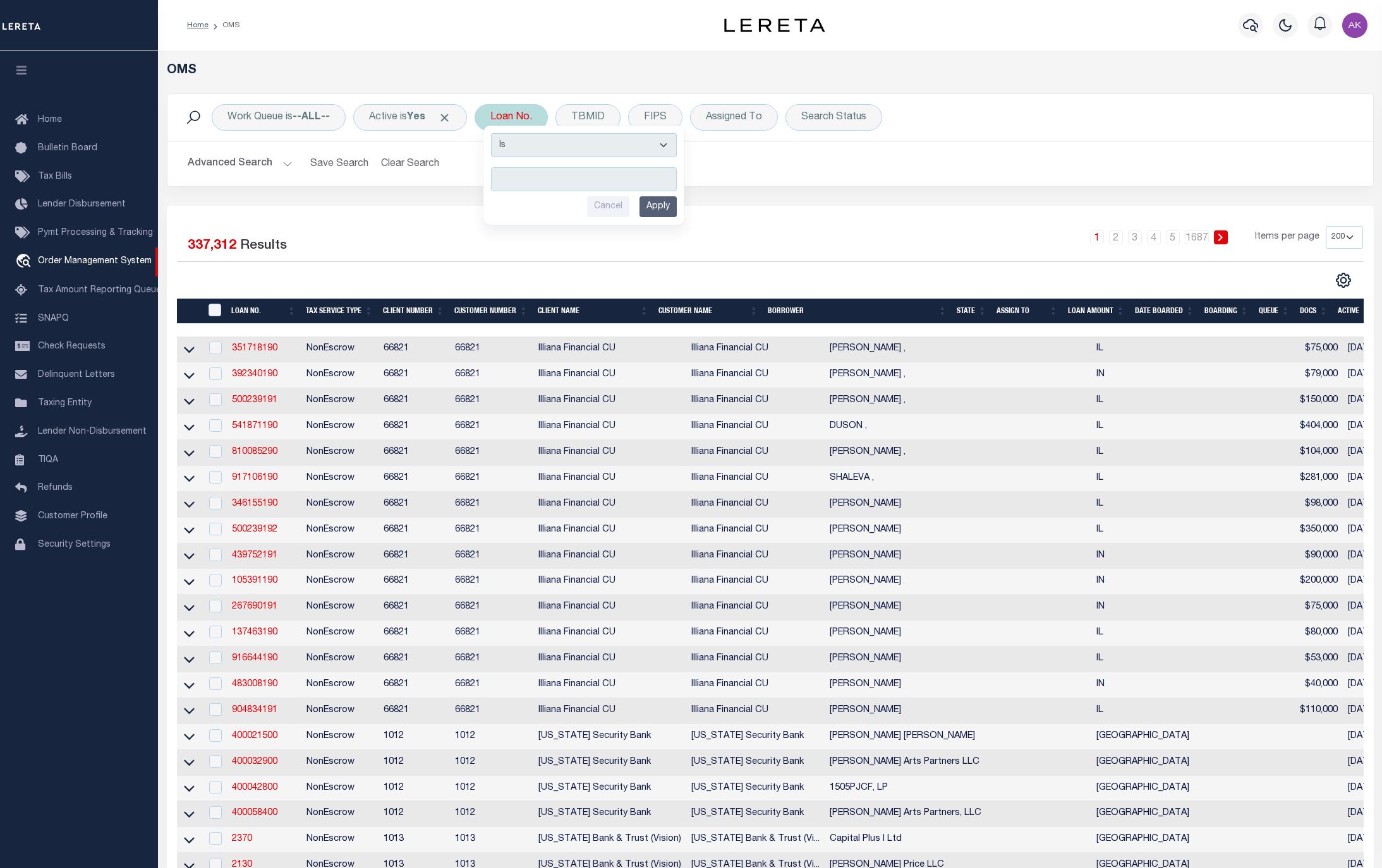
click at [554, 177] on input "text" at bounding box center [584, 179] width 186 height 24
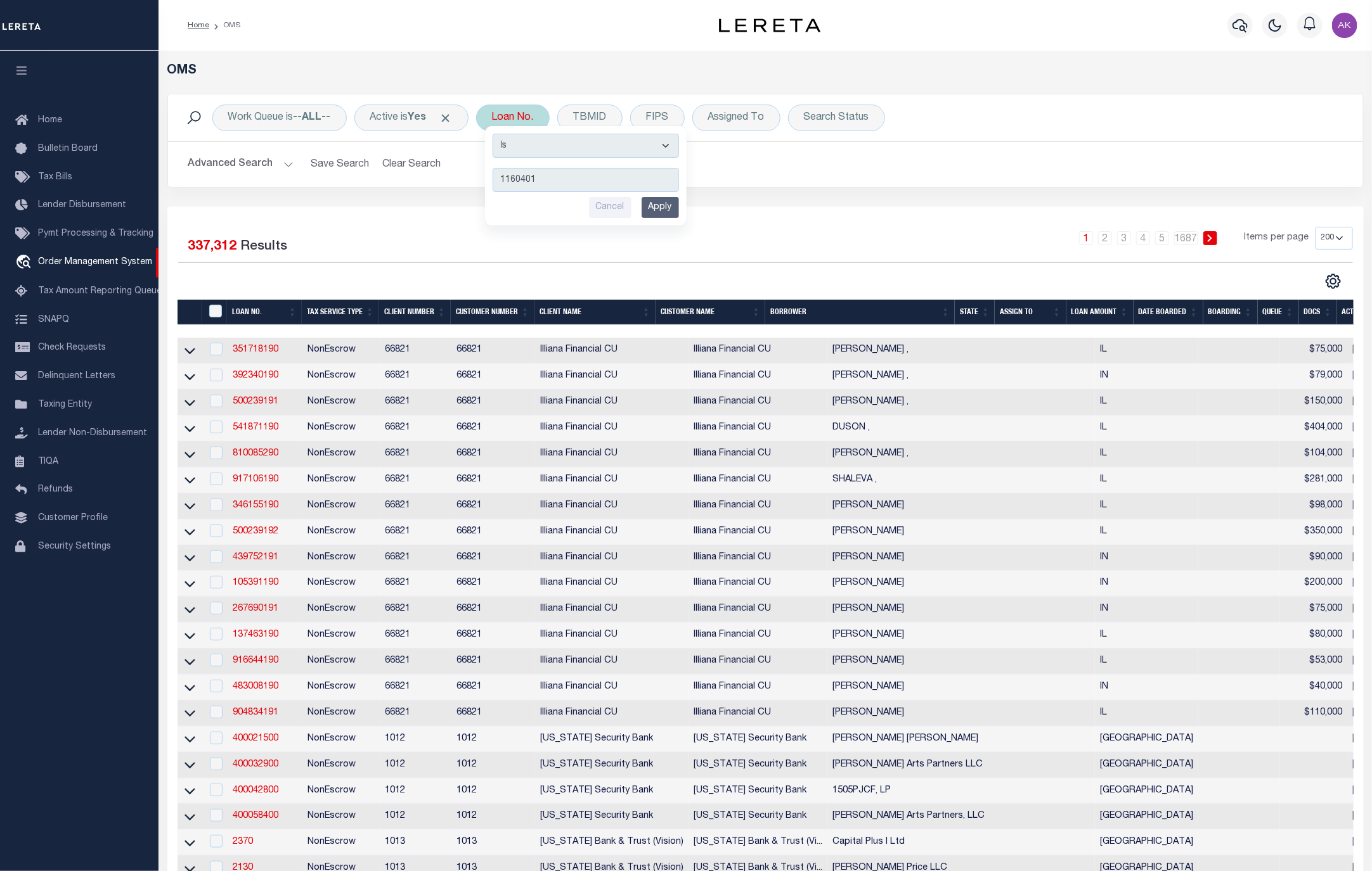
type input "11604013"
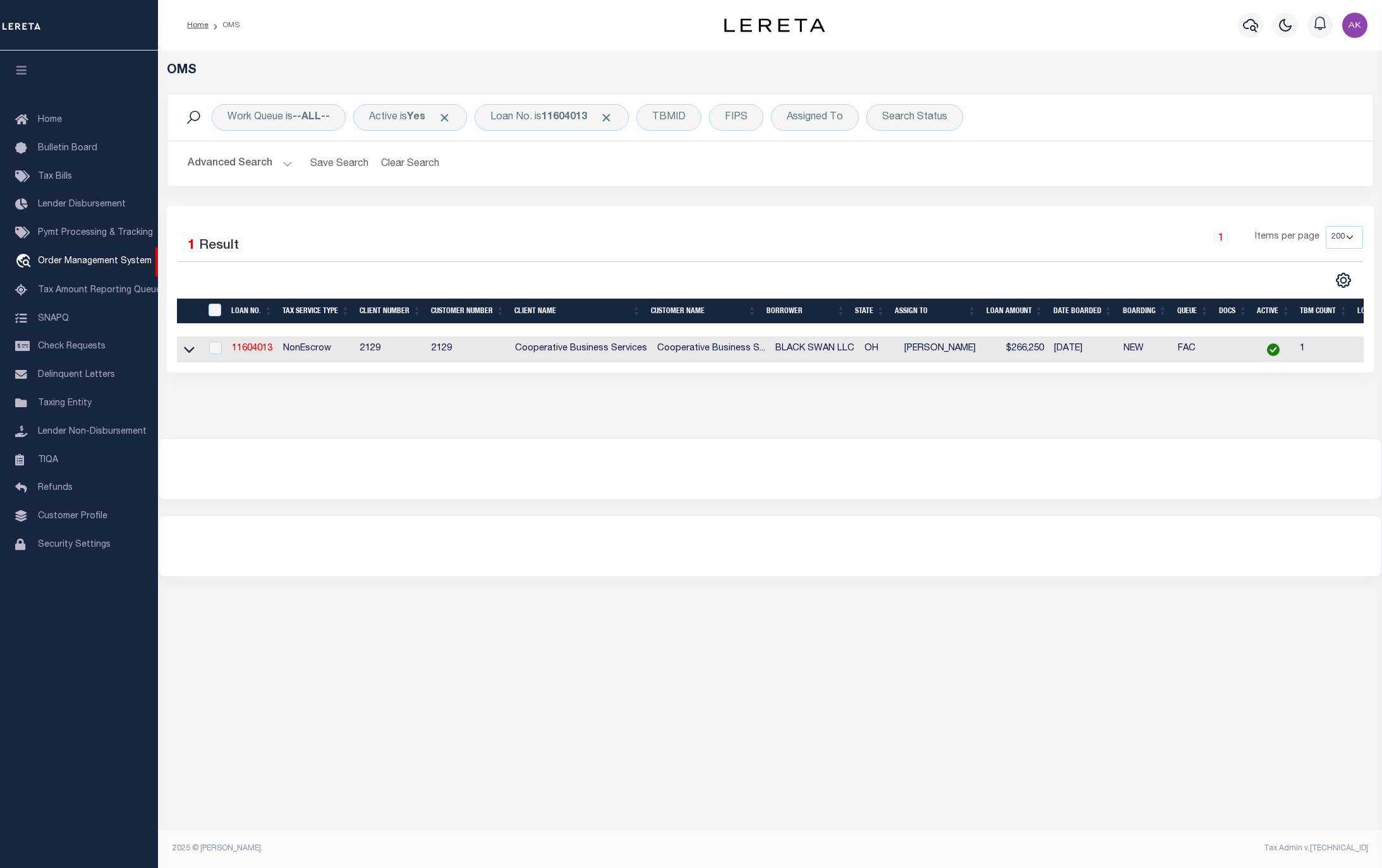
drag, startPoint x: 190, startPoint y: 354, endPoint x: 220, endPoint y: 351, distance: 30.1
click at [190, 354] on icon at bounding box center [189, 350] width 11 height 6
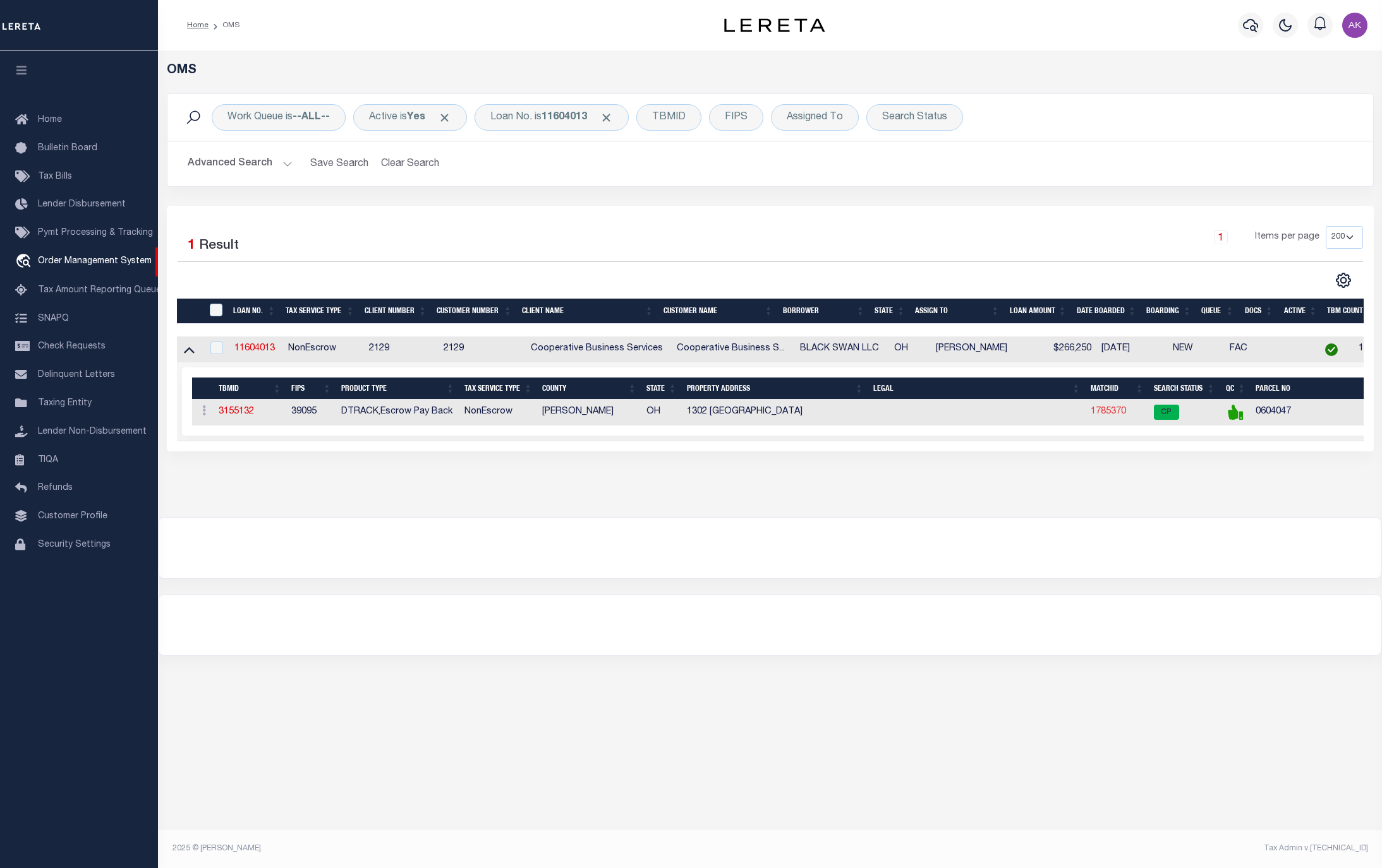
click at [1111, 416] on link "1785370" at bounding box center [1108, 411] width 35 height 9
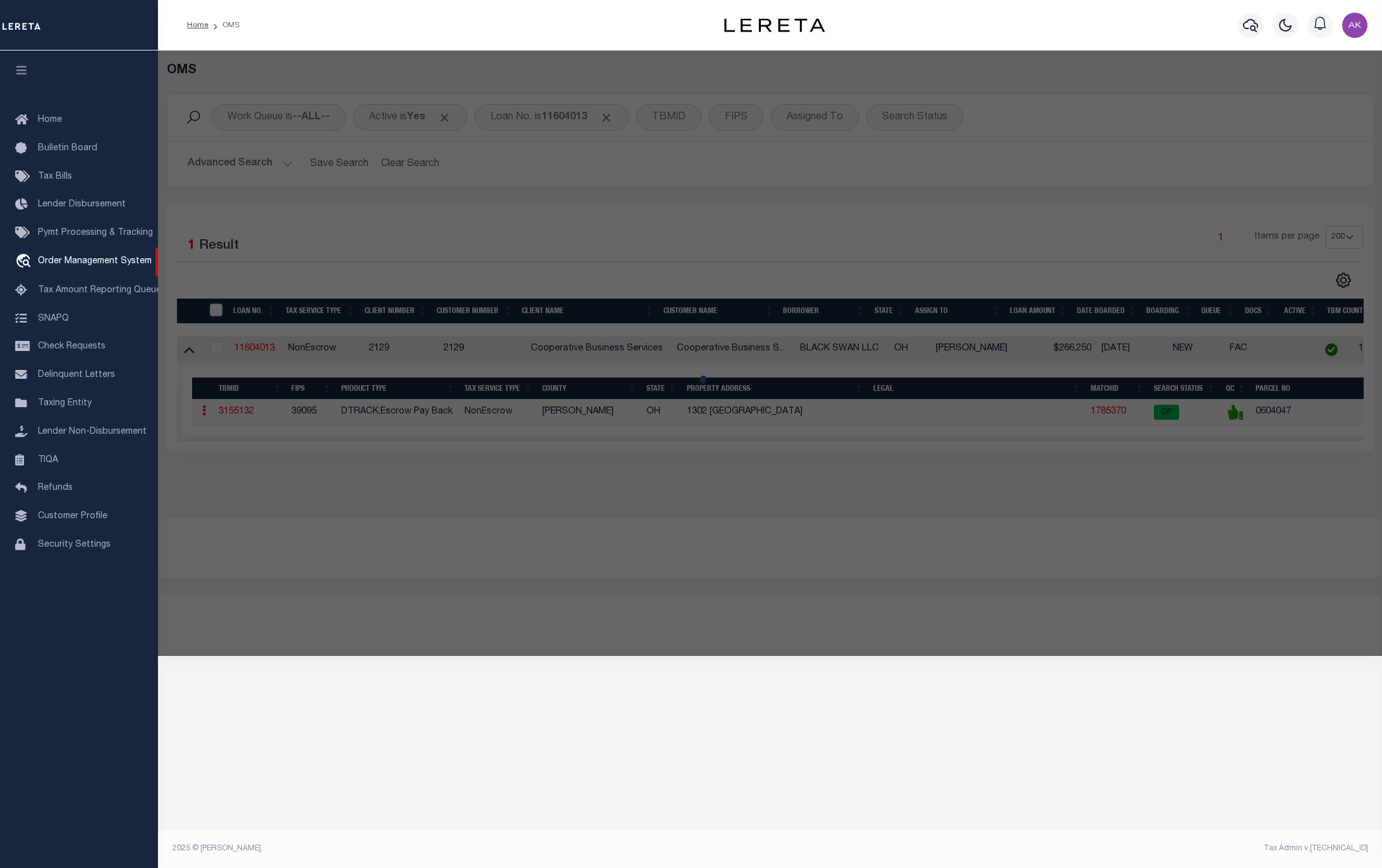
checkbox input "false"
select select "CP"
type input "BLACK SWAN LLC"
select select
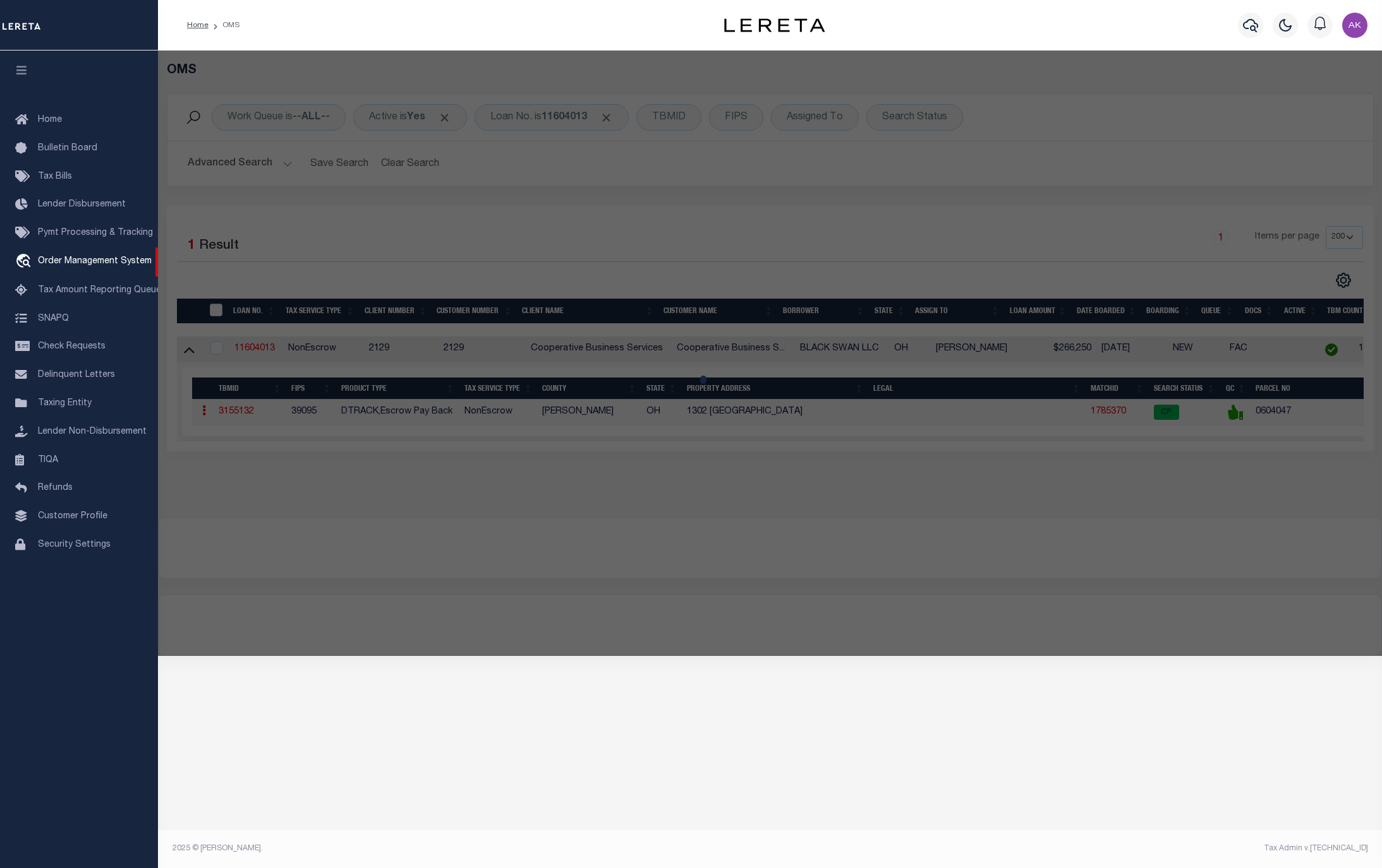
type input "1302 HARVARD BLVD"
checkbox input "false"
type input "TOLEDO OH 43614"
type textarea "GLENDALE BY THE RIVER LOT 43"
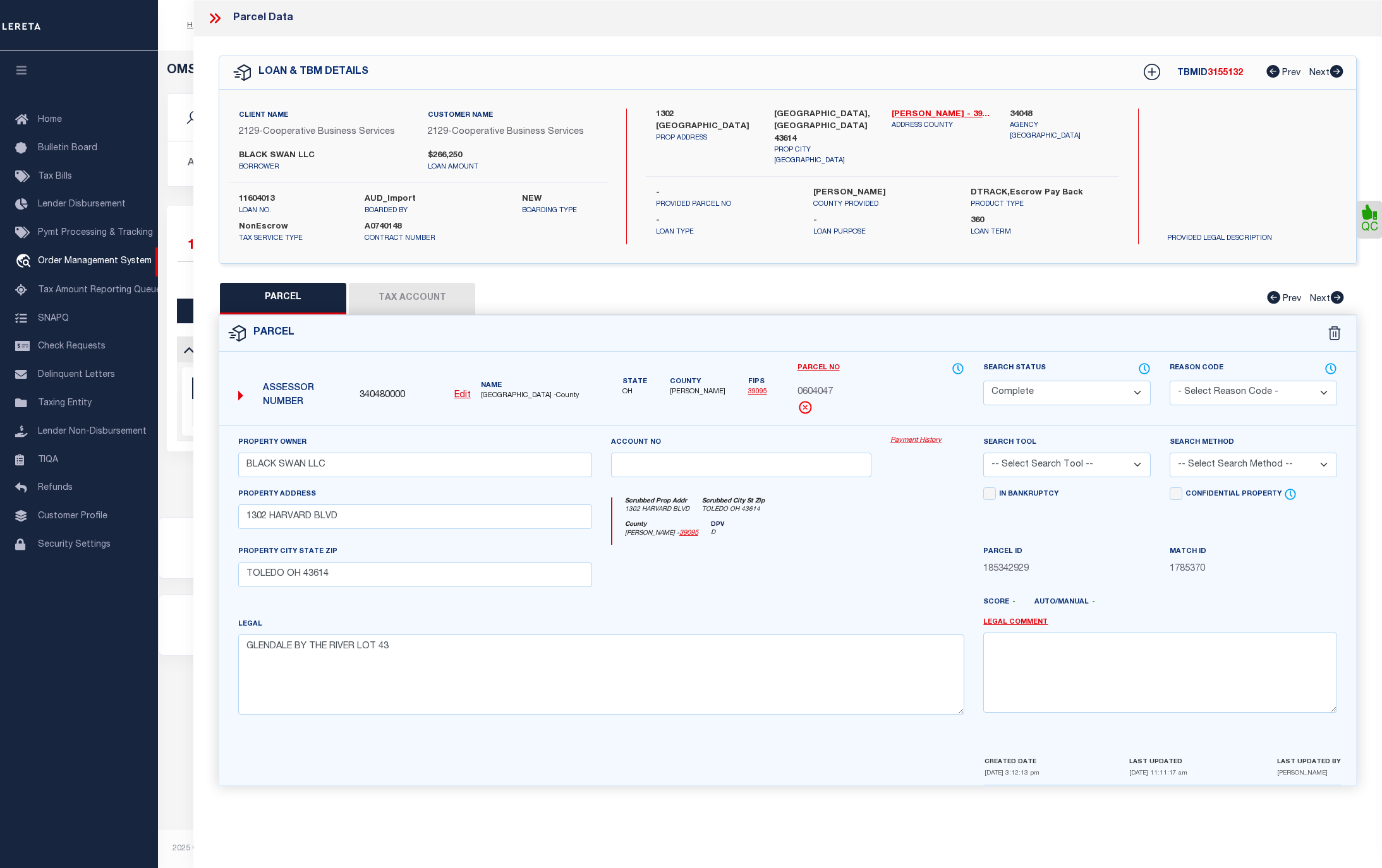
click at [929, 441] on link "Payment History" at bounding box center [927, 440] width 74 height 11
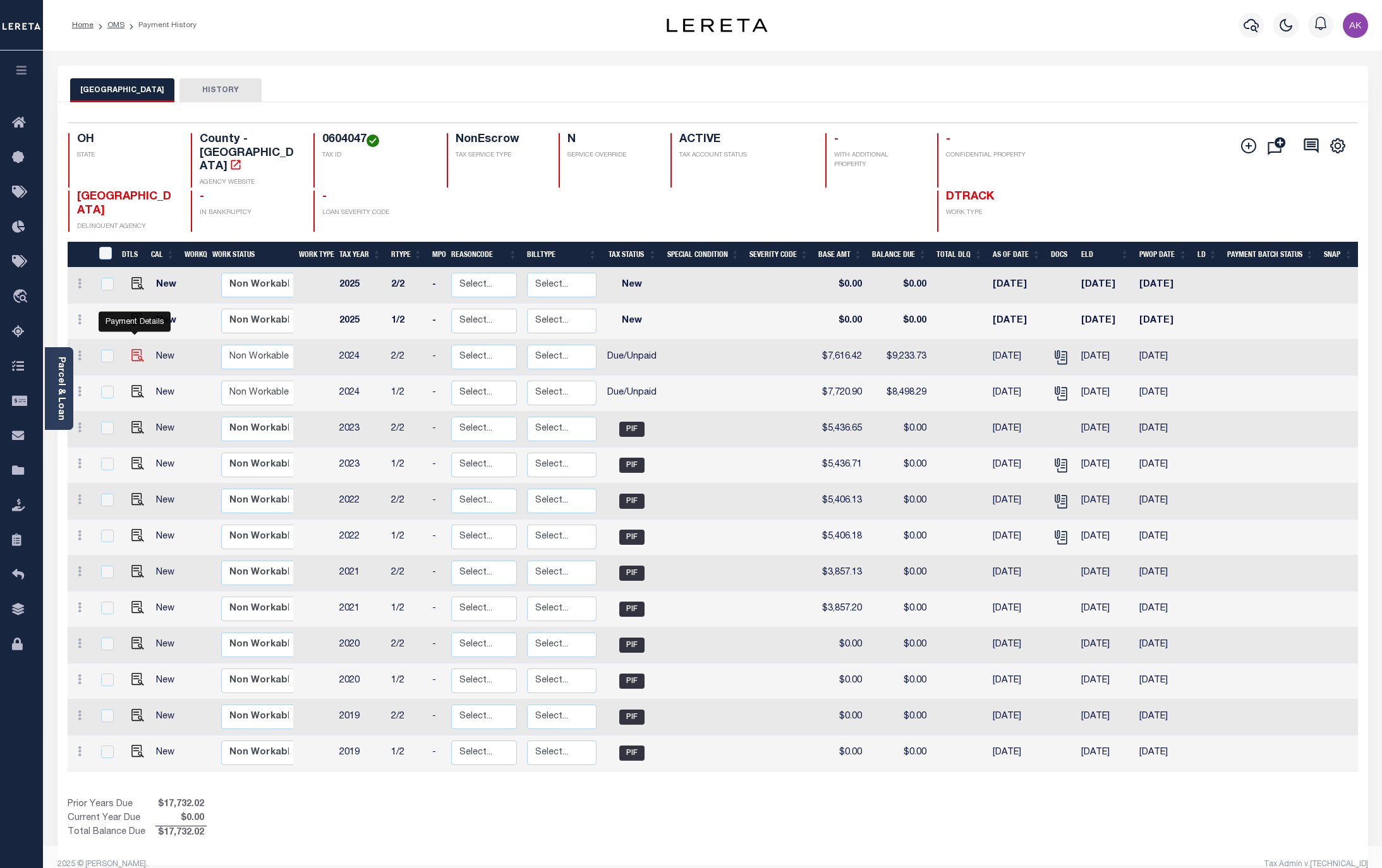
click at [133, 350] on img "" at bounding box center [137, 356] width 13 height 13
checkbox input "true"
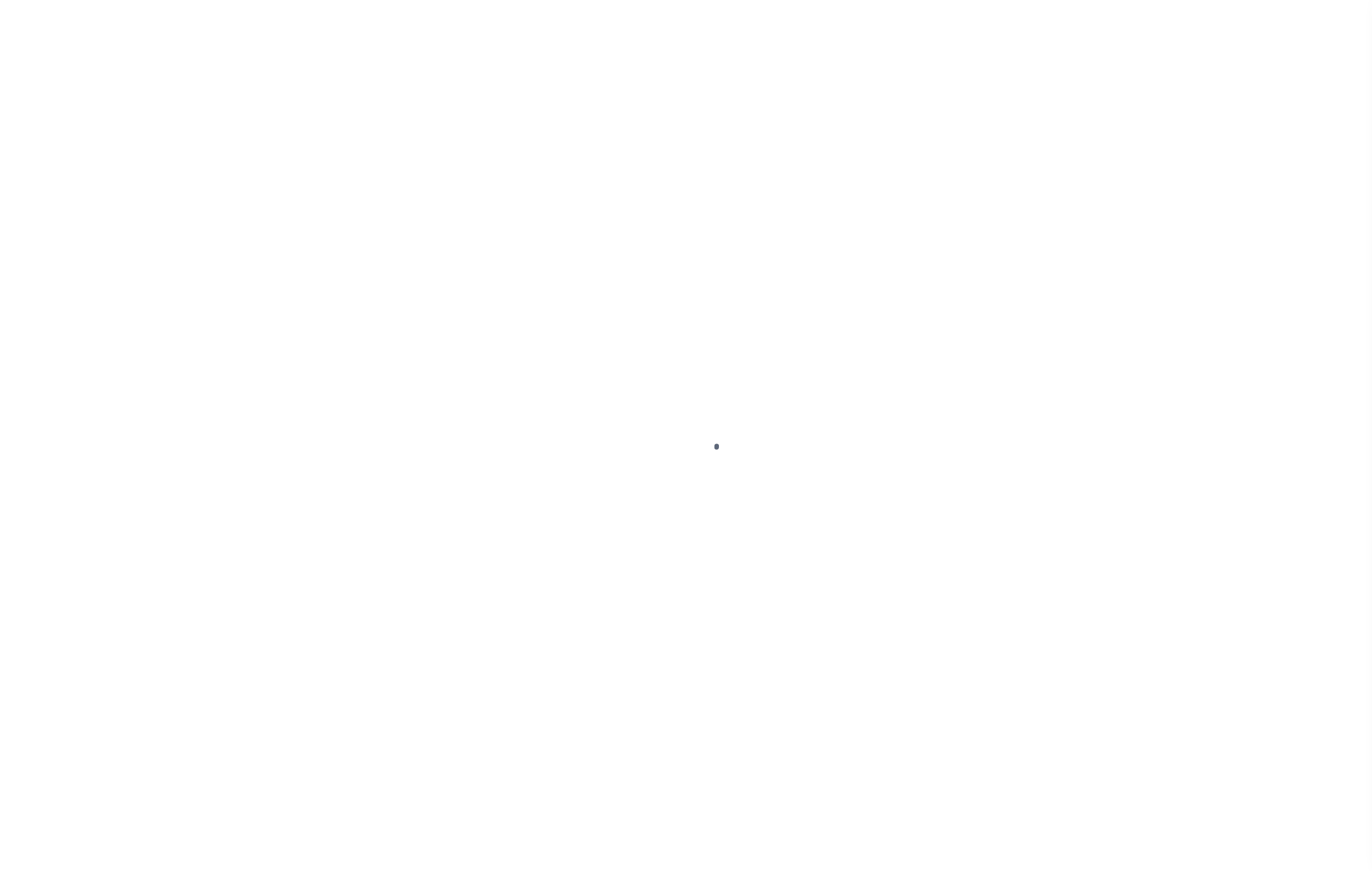
select select "DUE"
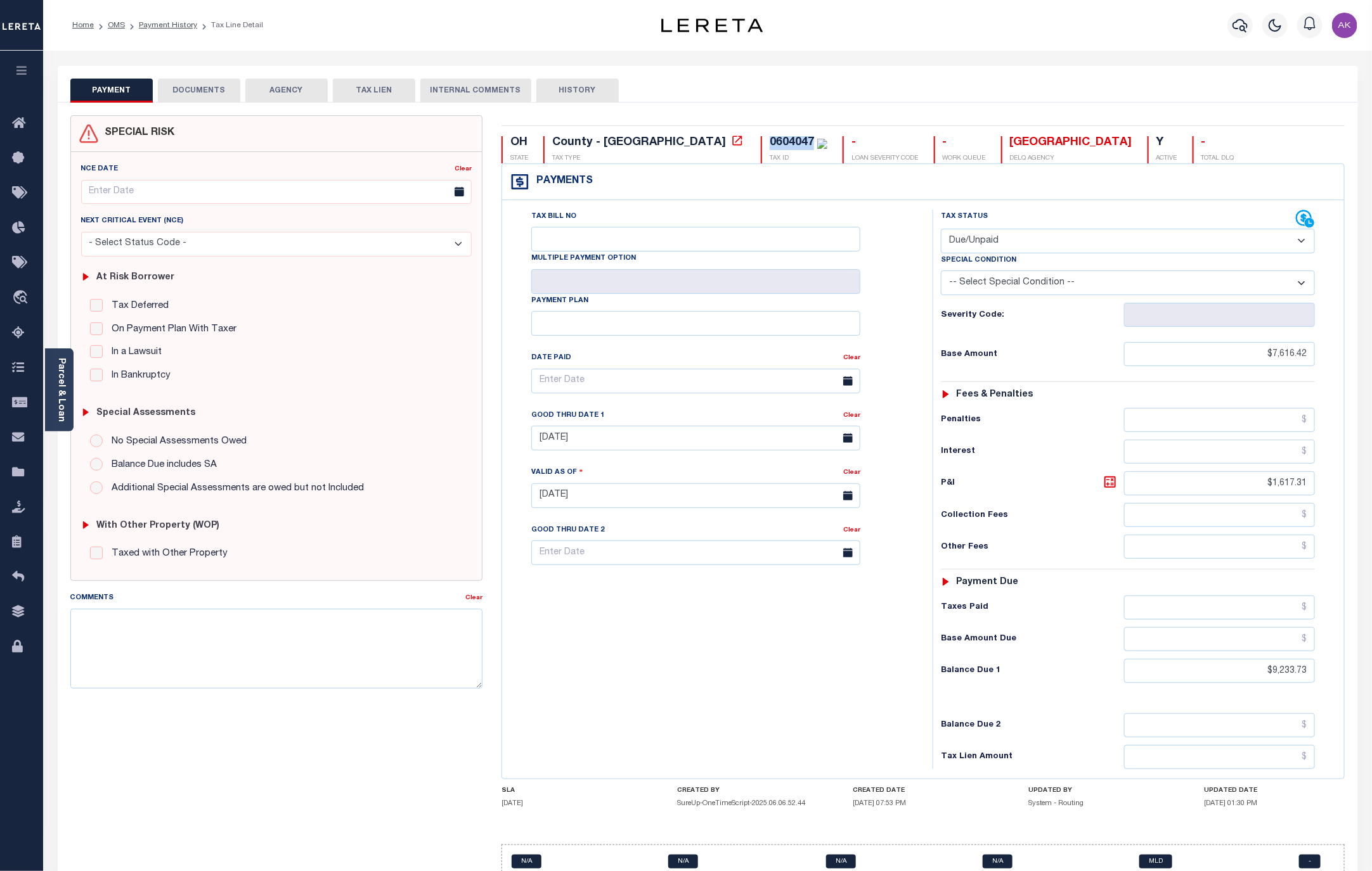
drag, startPoint x: 706, startPoint y: 139, endPoint x: 661, endPoint y: 144, distance: 45.3
click at [760, 144] on div "0604047 TAX ID" at bounding box center [793, 150] width 66 height 28
copy div "0604047"
click at [732, 143] on icon at bounding box center [736, 140] width 9 height 9
click at [175, 27] on link "Payment History" at bounding box center [168, 25] width 58 height 8
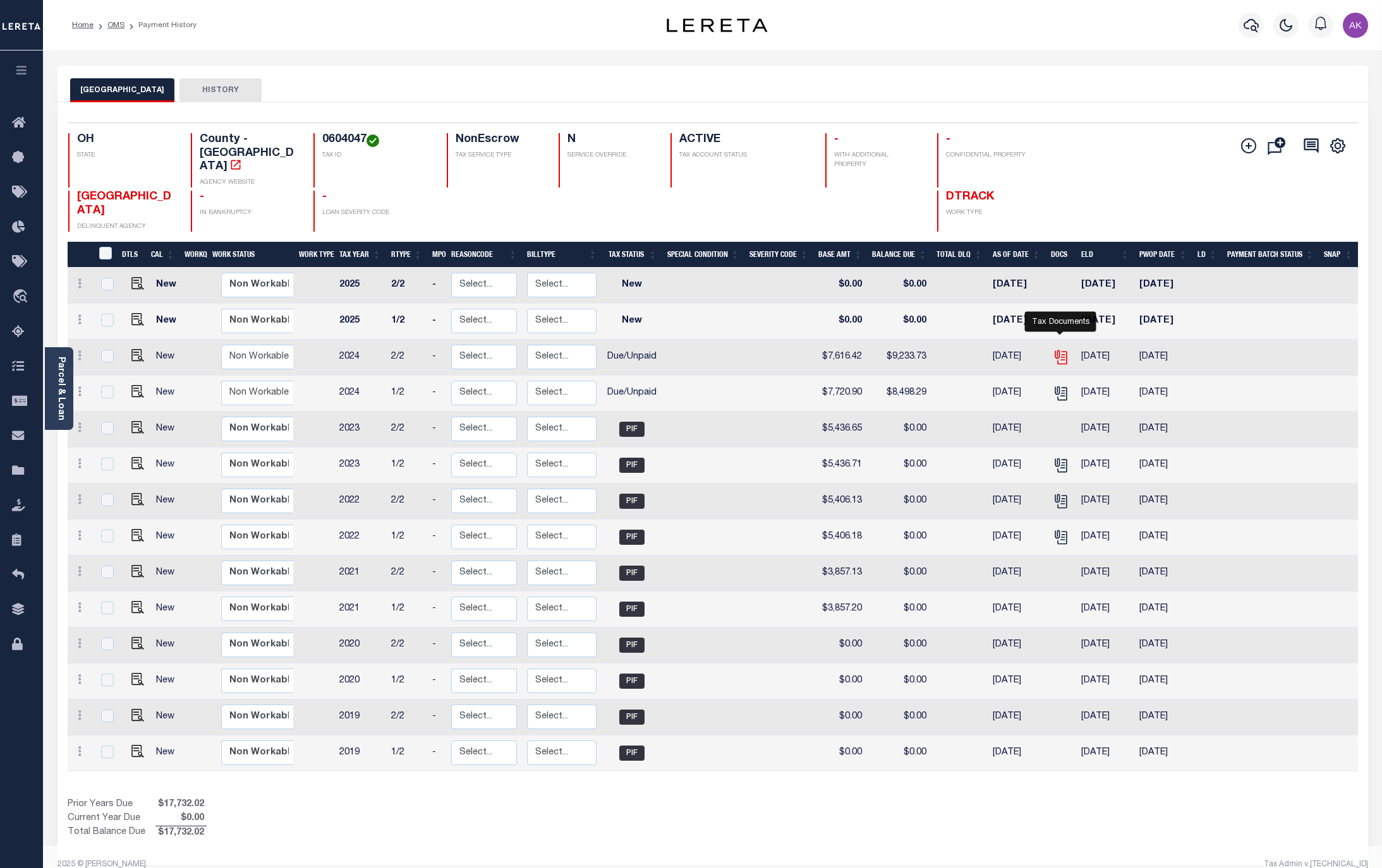
click at [1055, 350] on icon "" at bounding box center [1060, 355] width 10 height 10
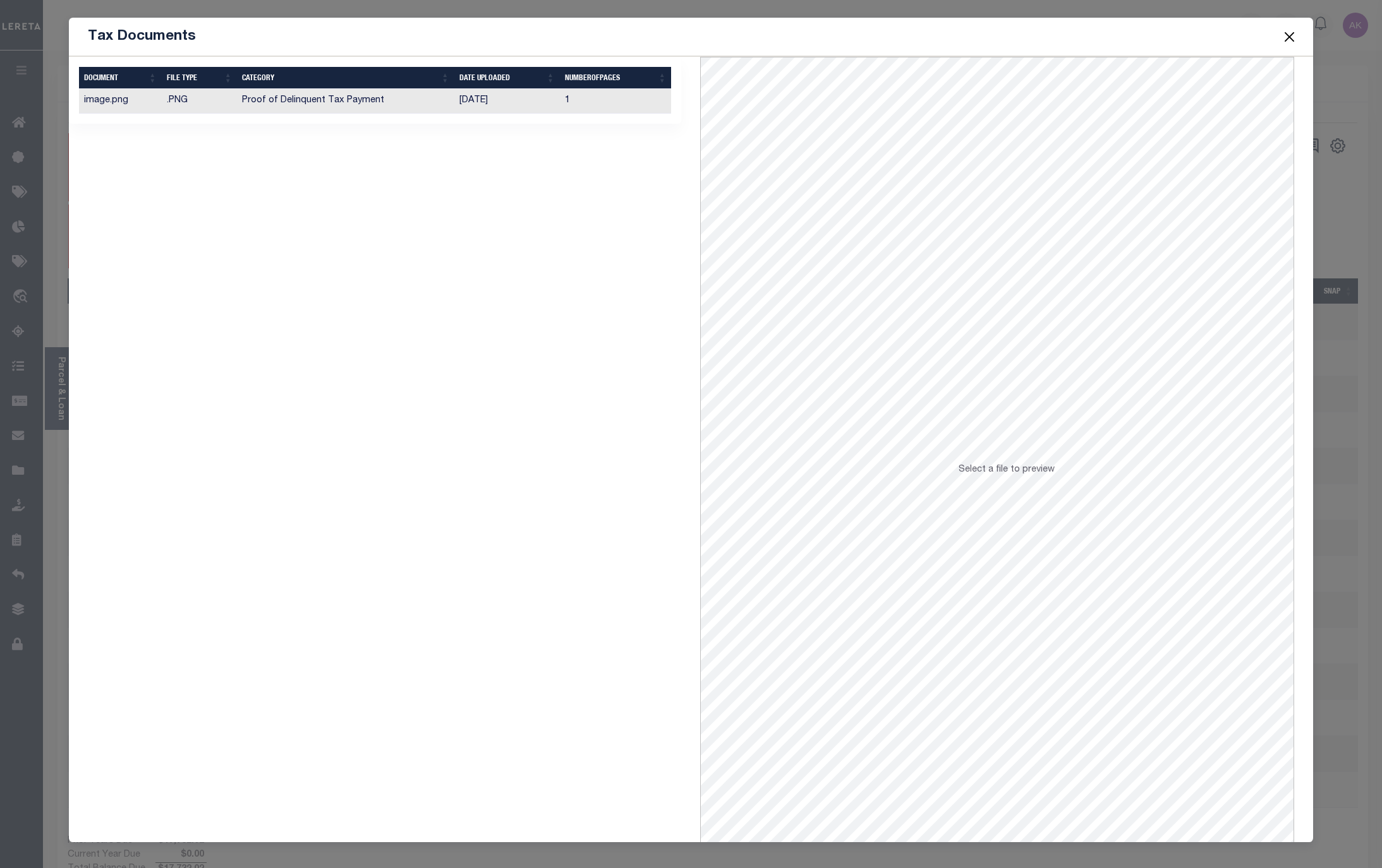
click at [345, 97] on td "Proof of Delinquent Tax Payment" at bounding box center [346, 101] width 218 height 25
click at [1291, 34] on button "Close" at bounding box center [1289, 36] width 16 height 16
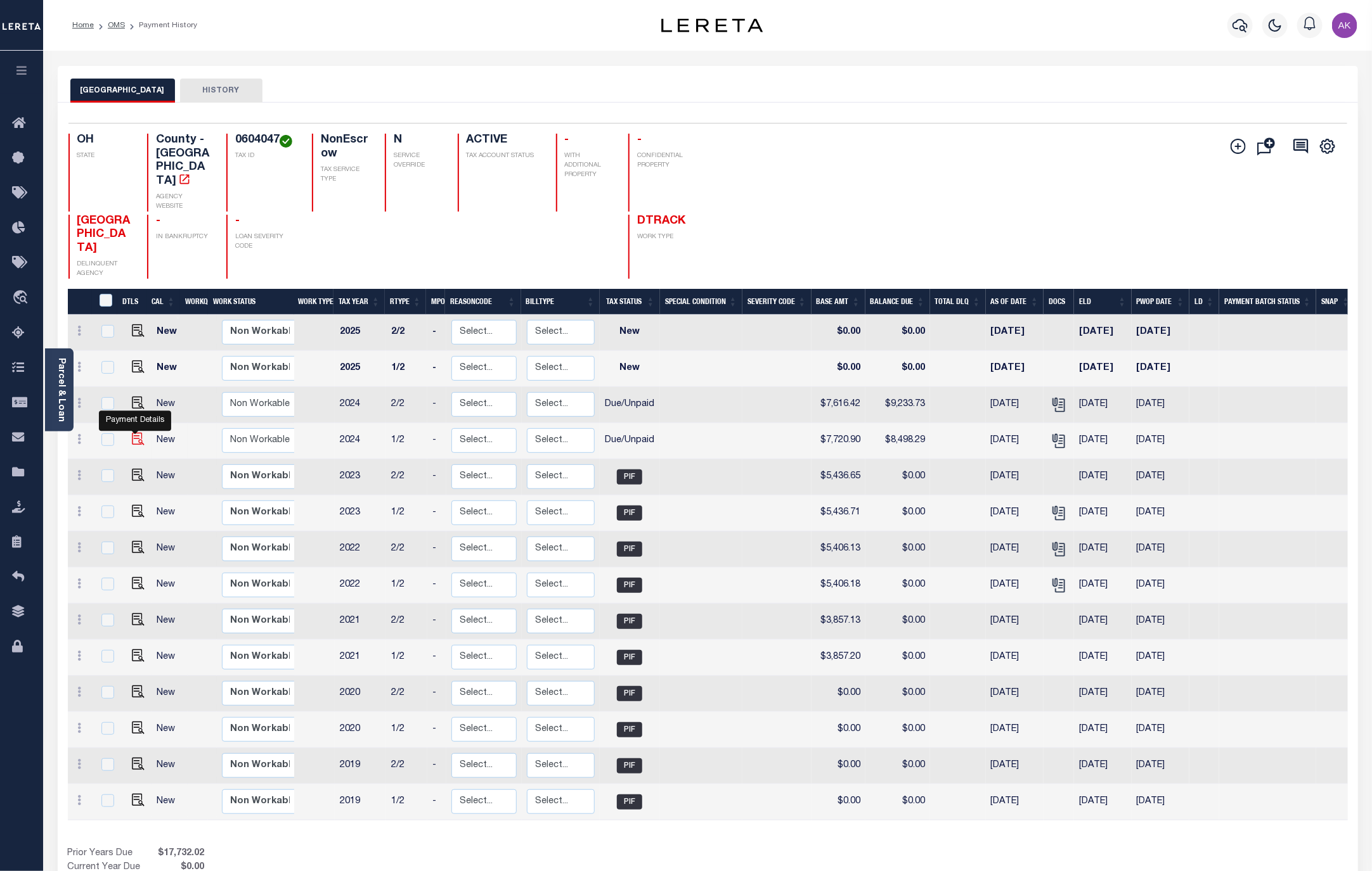
click at [133, 432] on img "" at bounding box center [138, 439] width 13 height 13
checkbox input "true"
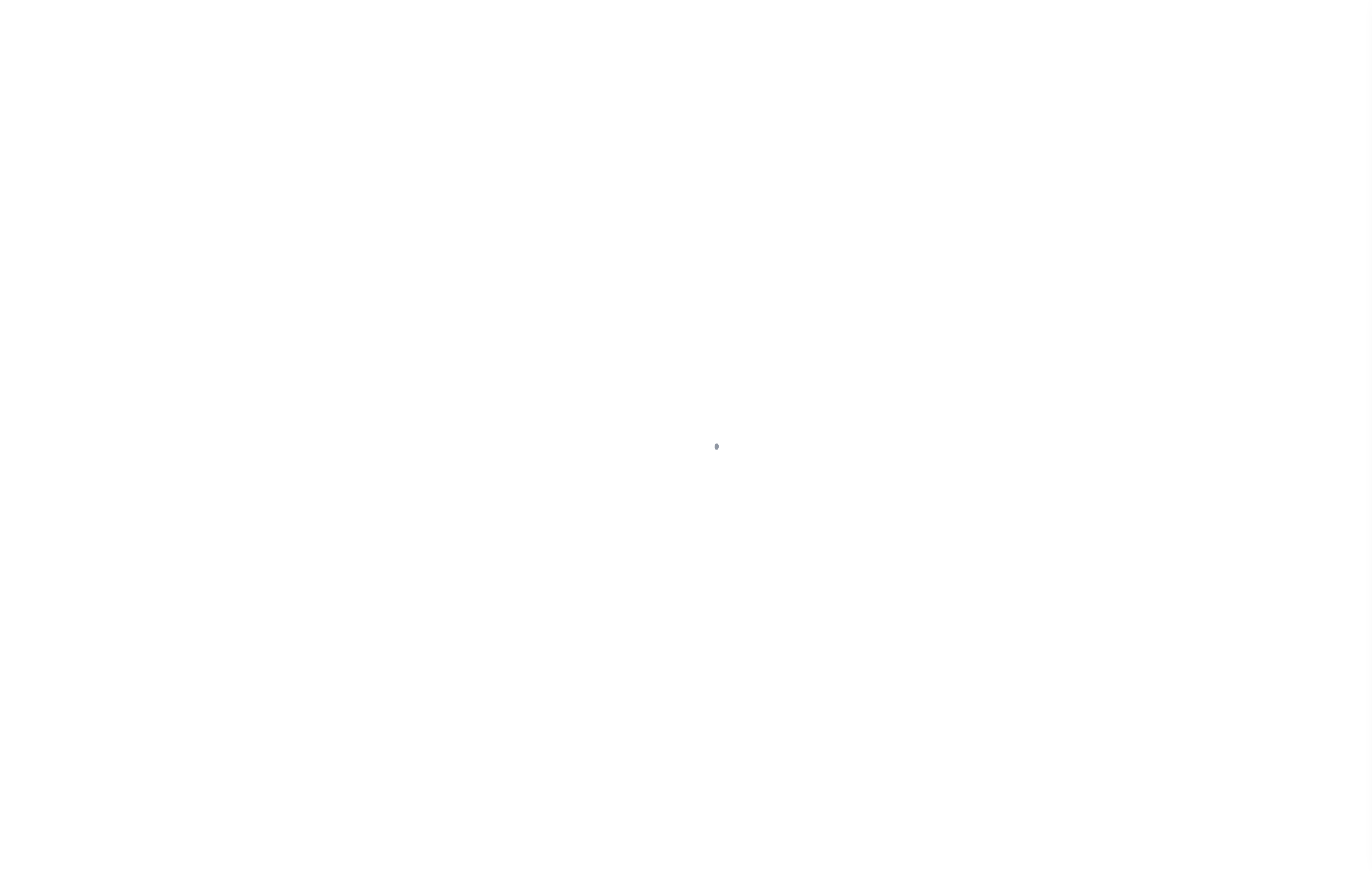
select select "DUE"
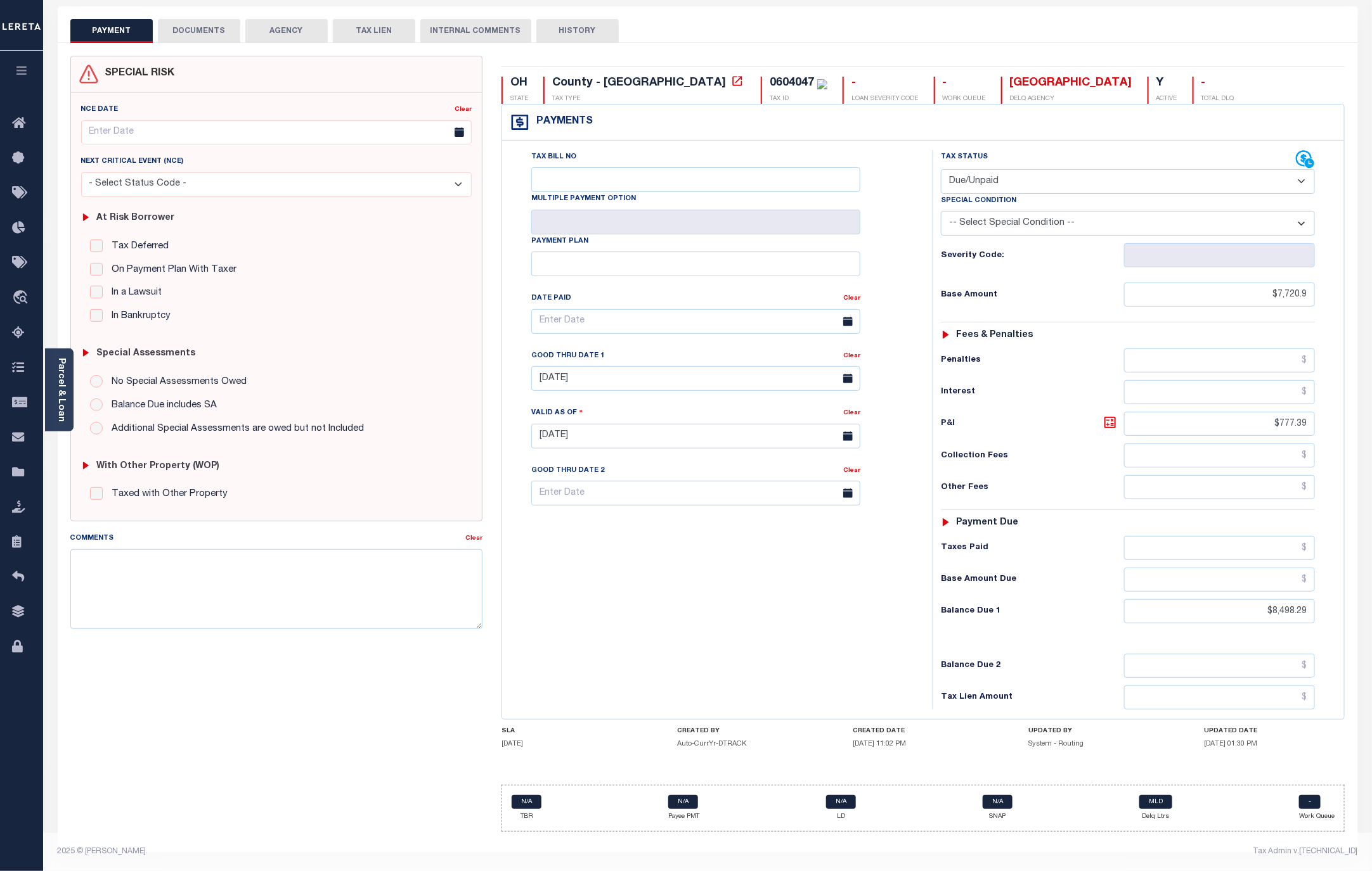
scroll to position [71, 0]
click at [1288, 544] on input "text" at bounding box center [1220, 548] width 192 height 24
type input "$8,498.29"
type input "[DATE]"
click at [1286, 580] on input "text" at bounding box center [1220, 580] width 192 height 24
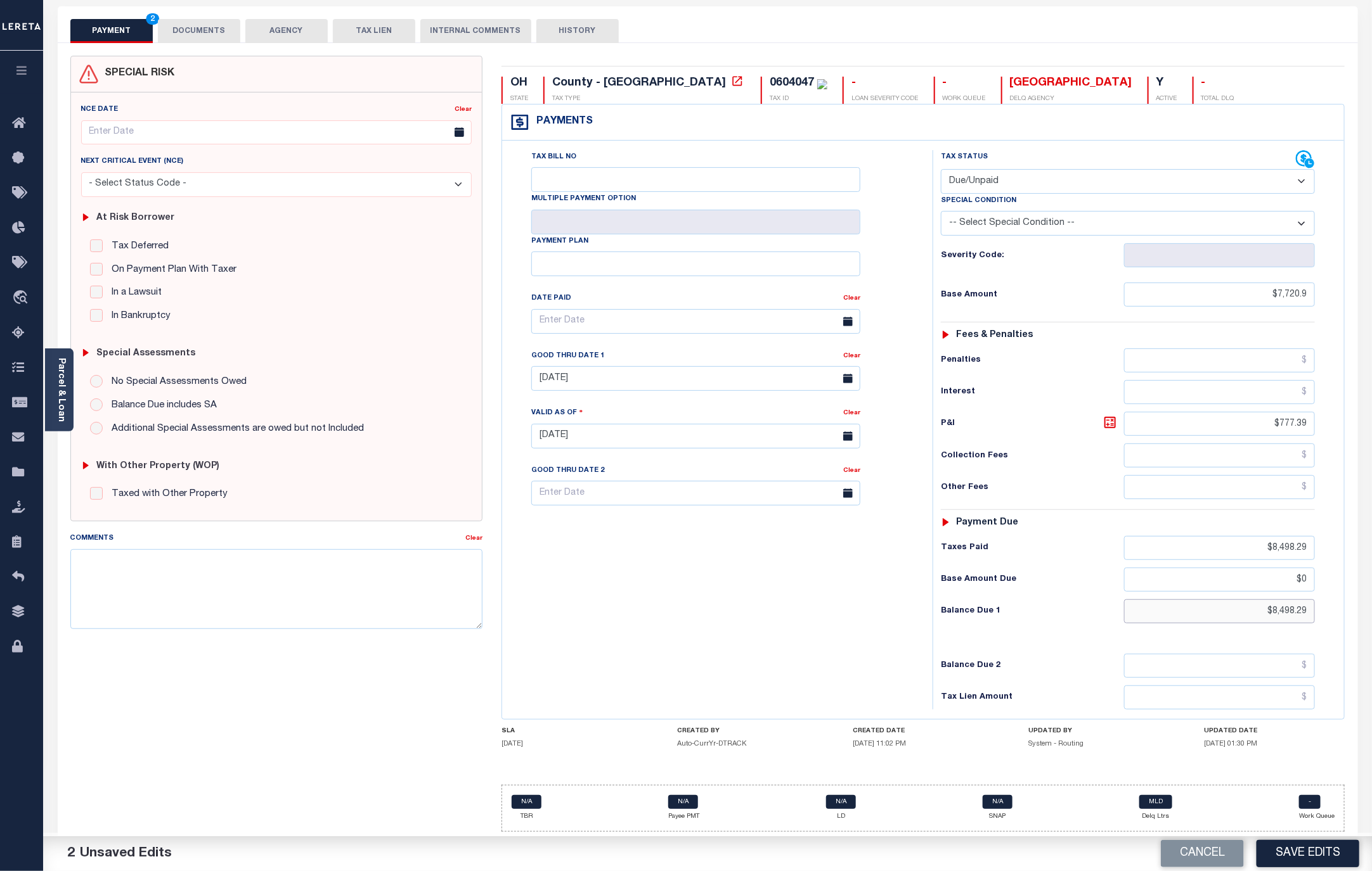
type input "$0.00"
drag, startPoint x: 1254, startPoint y: 606, endPoint x: 1391, endPoint y: 606, distance: 137.0
click at [1371, 606] on html "Home OMS Payment History Tax Line Detail" at bounding box center [686, 406] width 1372 height 931
type input "$0.00"
click at [1295, 169] on select "- Select Status Code - Open Due/Unpaid Paid Incomplete No Tax Due Internal Refu…" at bounding box center [1128, 181] width 374 height 25
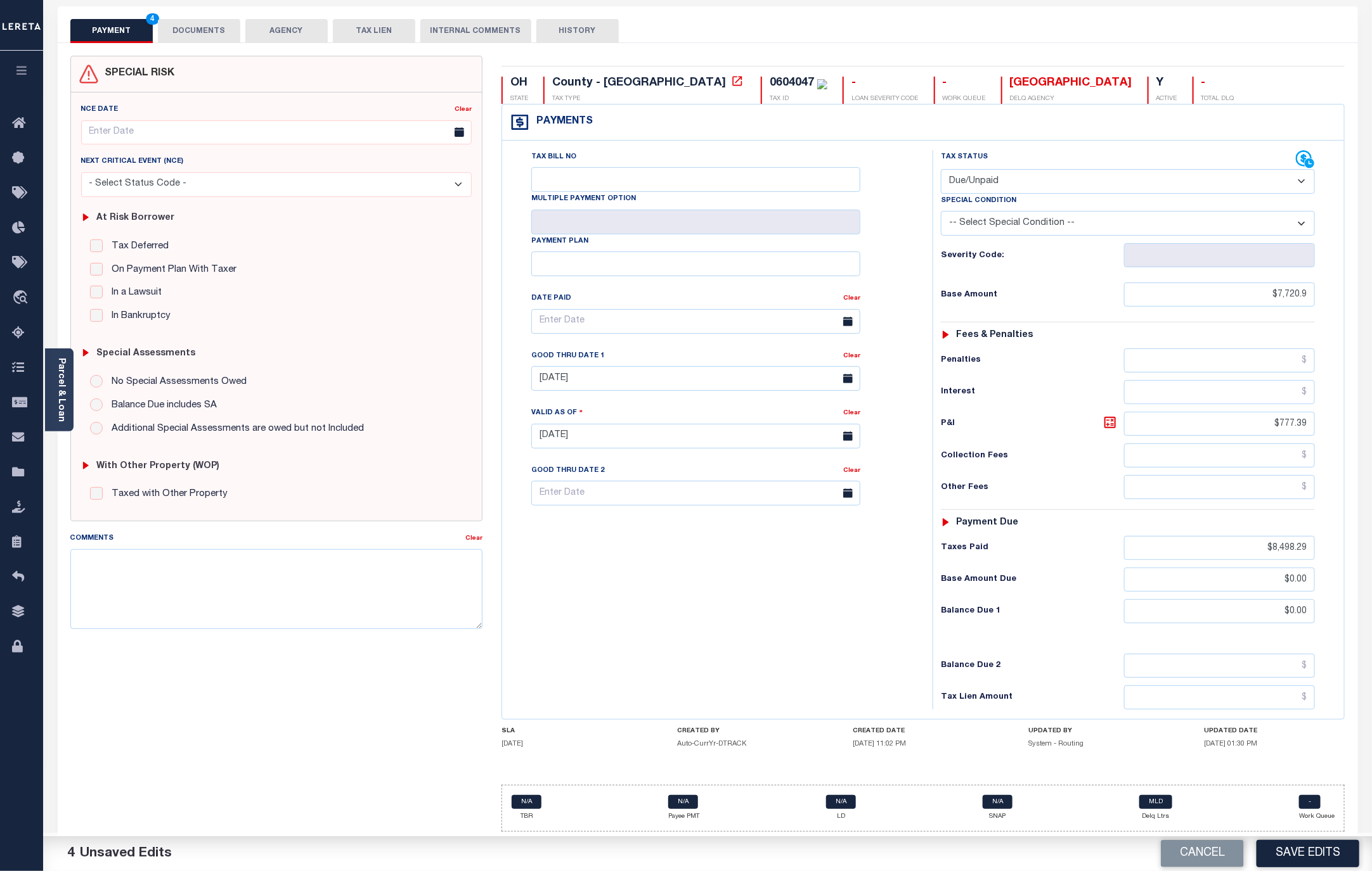
select select "PYD"
click at [941, 169] on select "- Select Status Code - Open Due/Unpaid Paid Incomplete No Tax Due Internal Refu…" at bounding box center [1128, 181] width 374 height 25
click at [207, 19] on button "DOCUMENTS" at bounding box center [199, 31] width 83 height 24
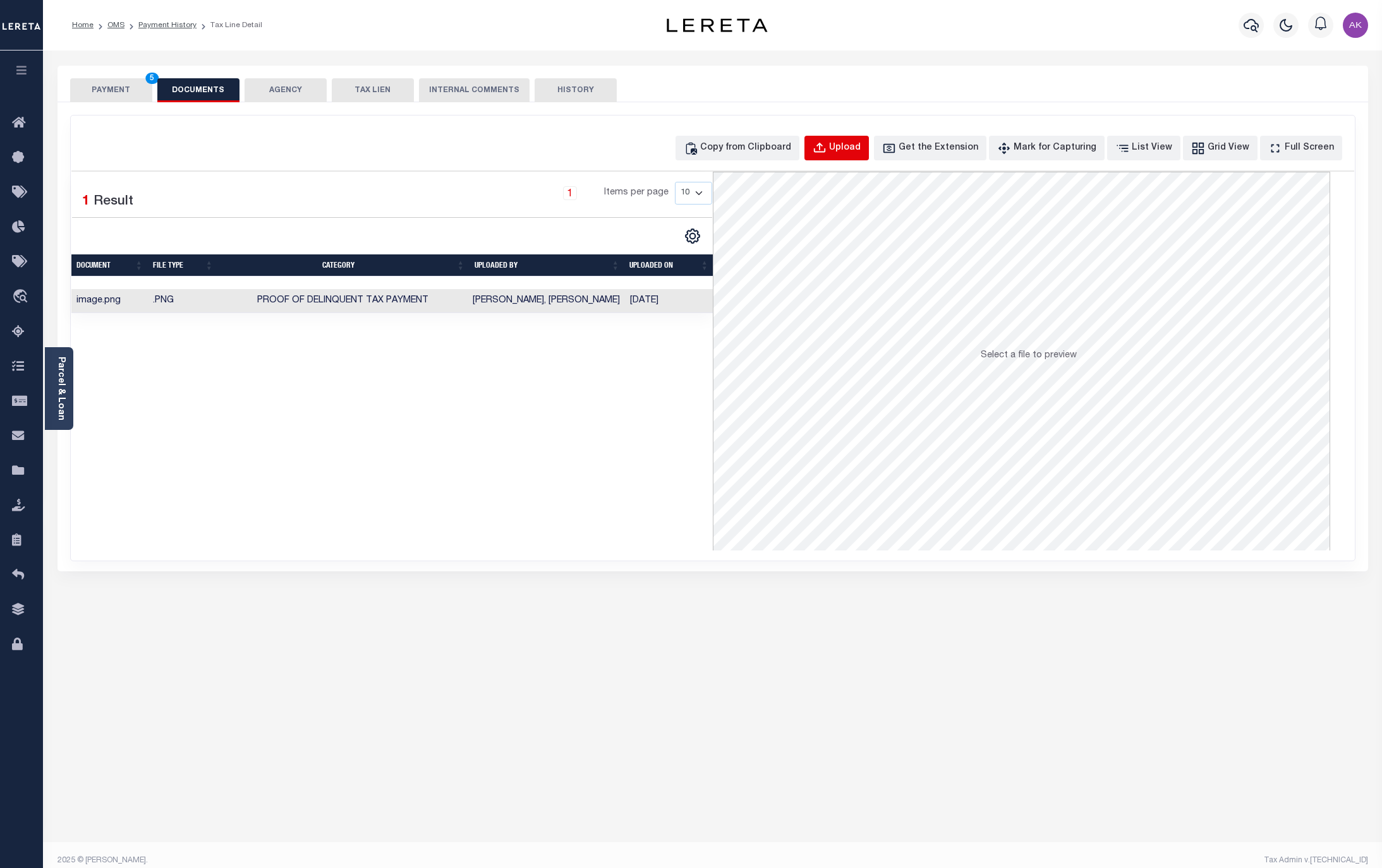
click at [856, 147] on div "Upload" at bounding box center [844, 148] width 32 height 14
select select "POP"
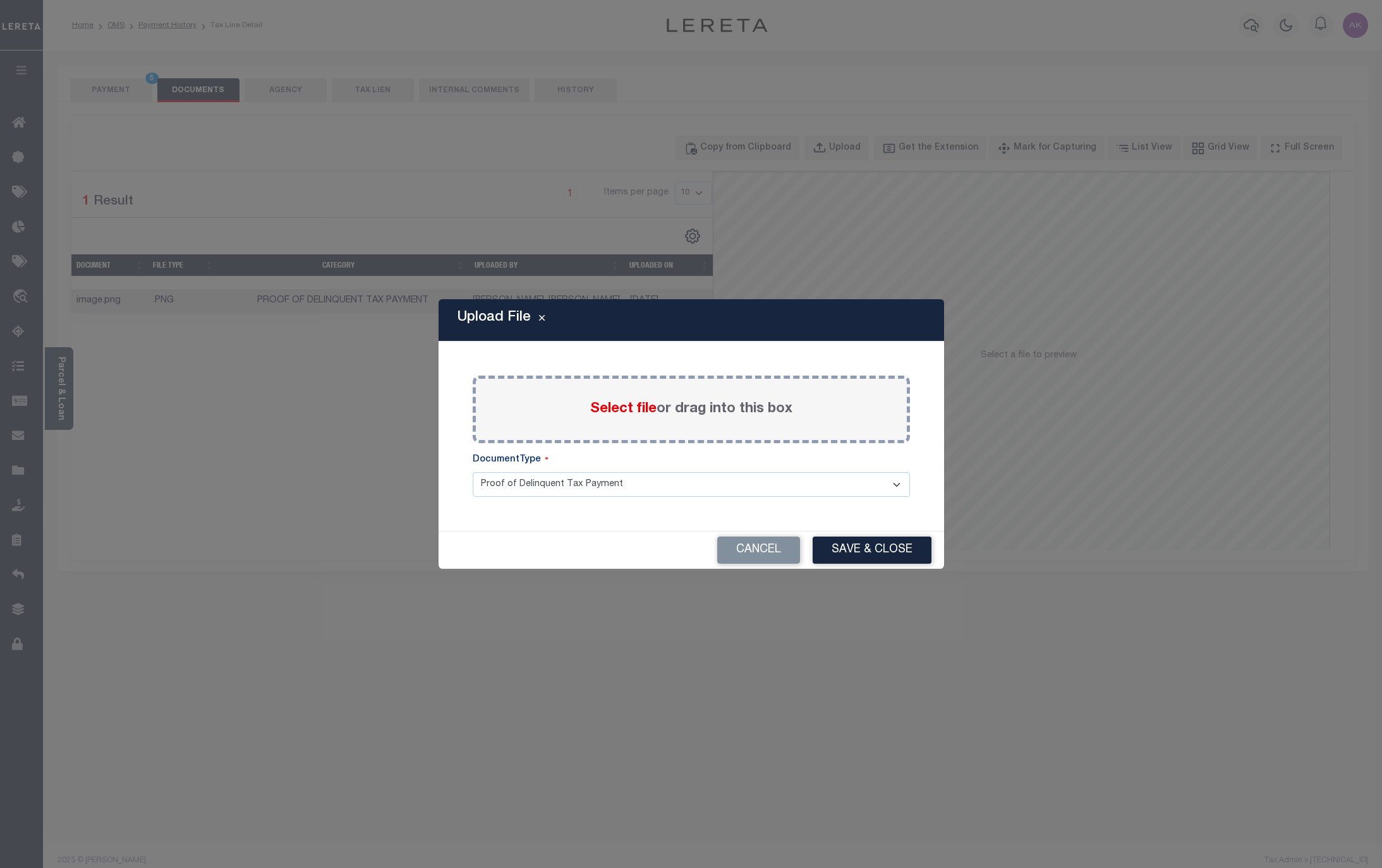
click at [623, 408] on span "Select file" at bounding box center [622, 409] width 66 height 14
click at [0, 0] on input "Select file or drag into this box" at bounding box center [0, 0] width 0 height 0
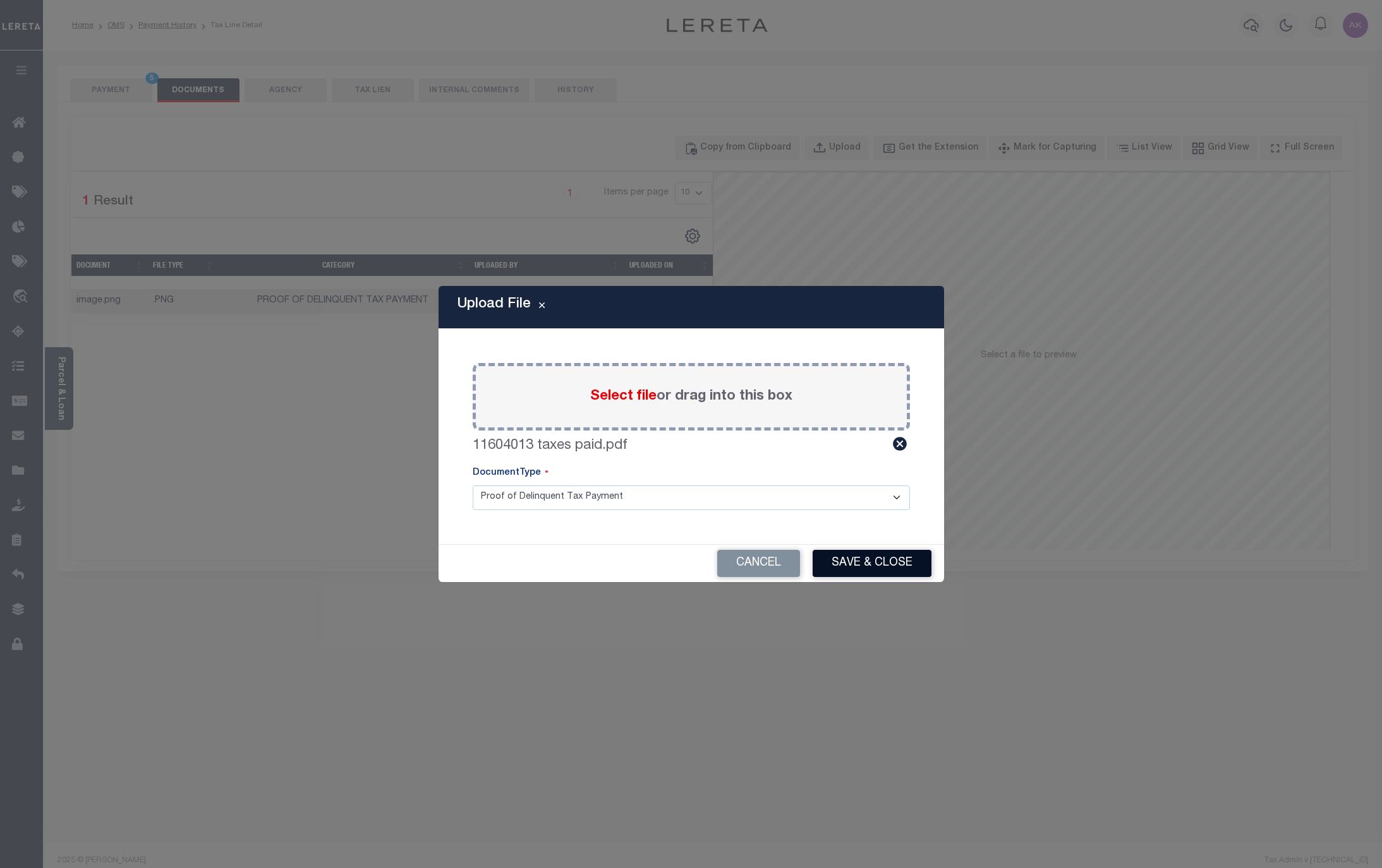
click at [887, 563] on button "Save & Close" at bounding box center [872, 564] width 119 height 27
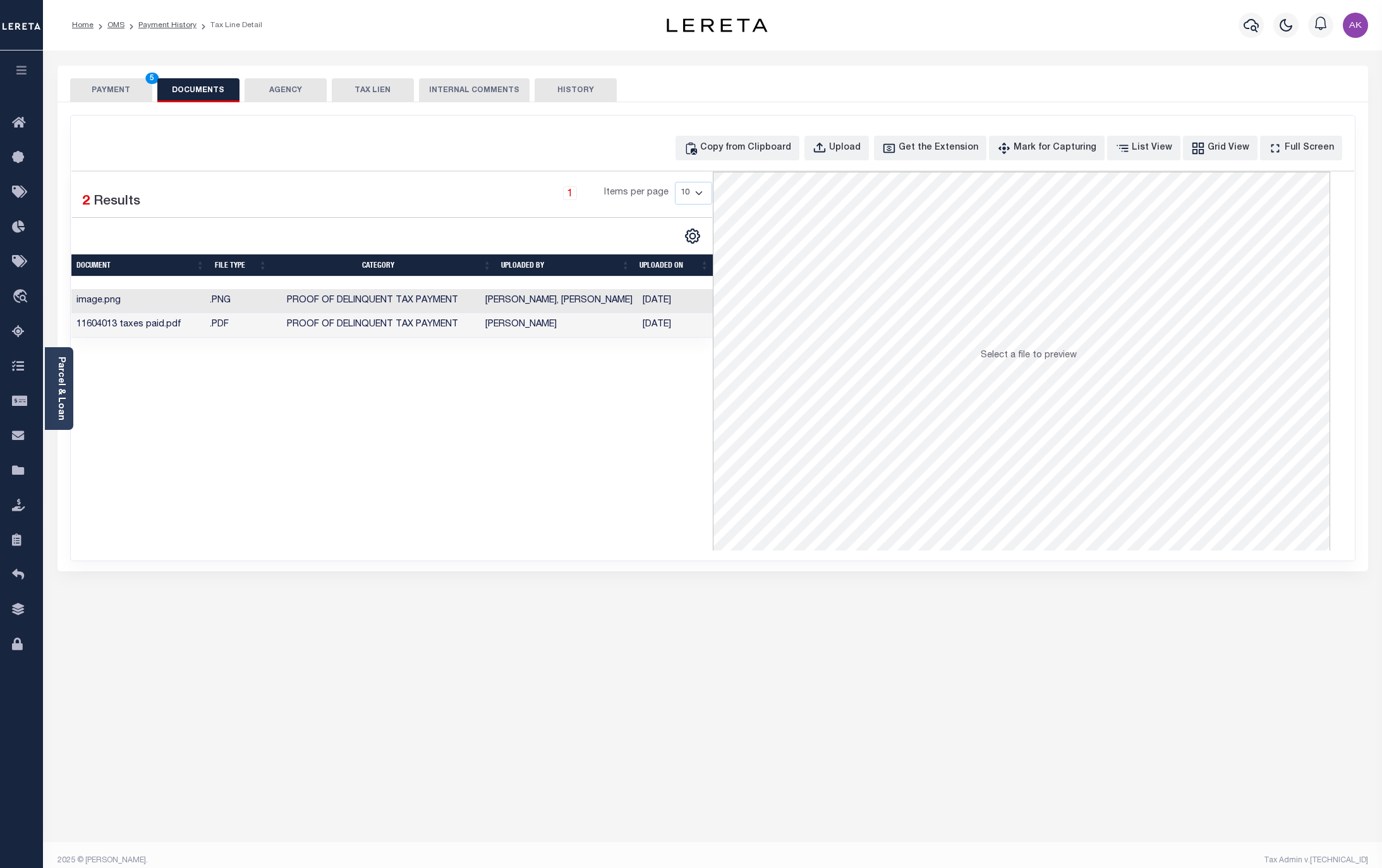
click at [118, 92] on button "PAYMENT 5" at bounding box center [111, 90] width 82 height 24
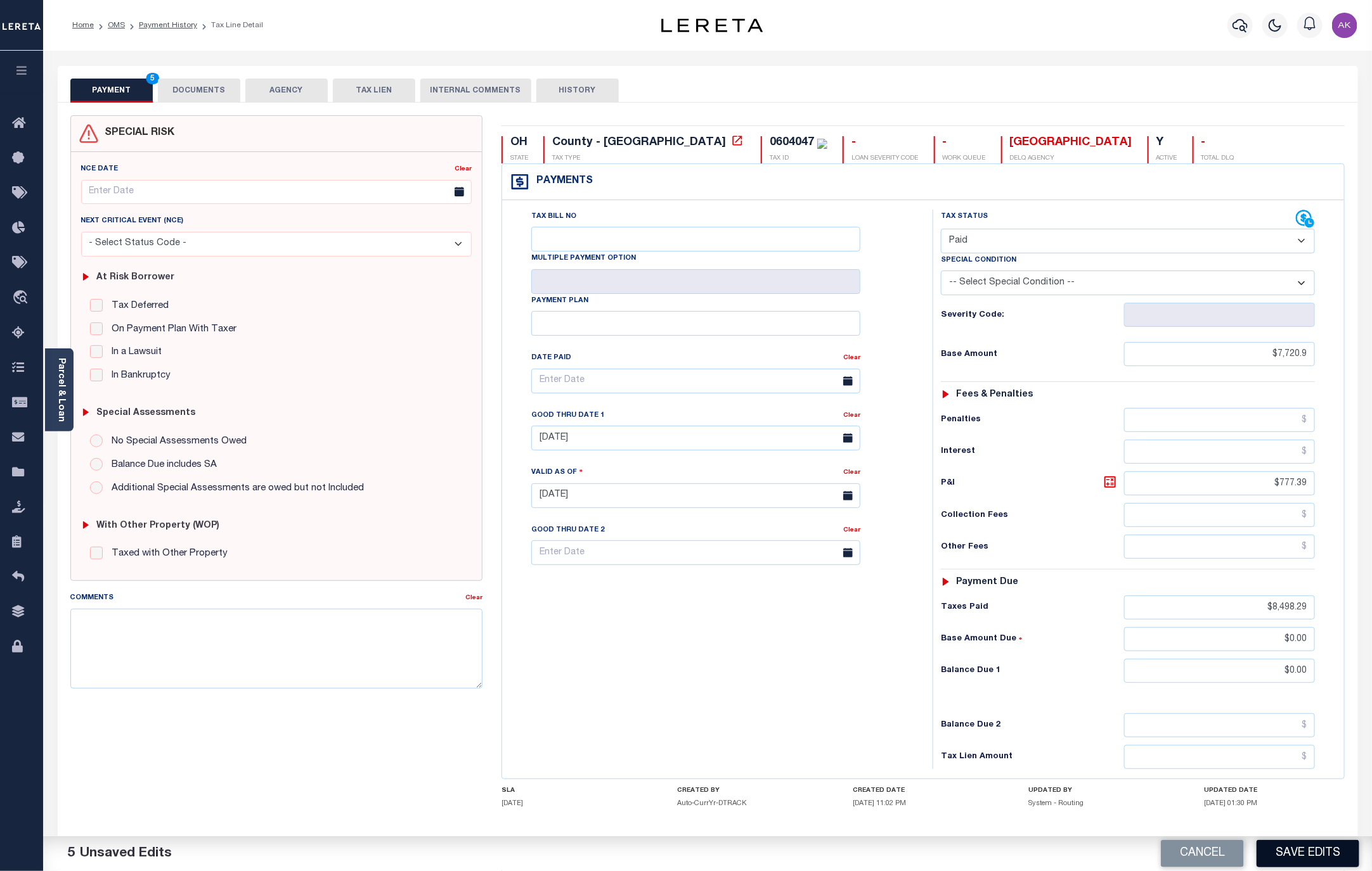
click at [1320, 854] on button "Save Edits" at bounding box center [1307, 854] width 102 height 28
checkbox input "false"
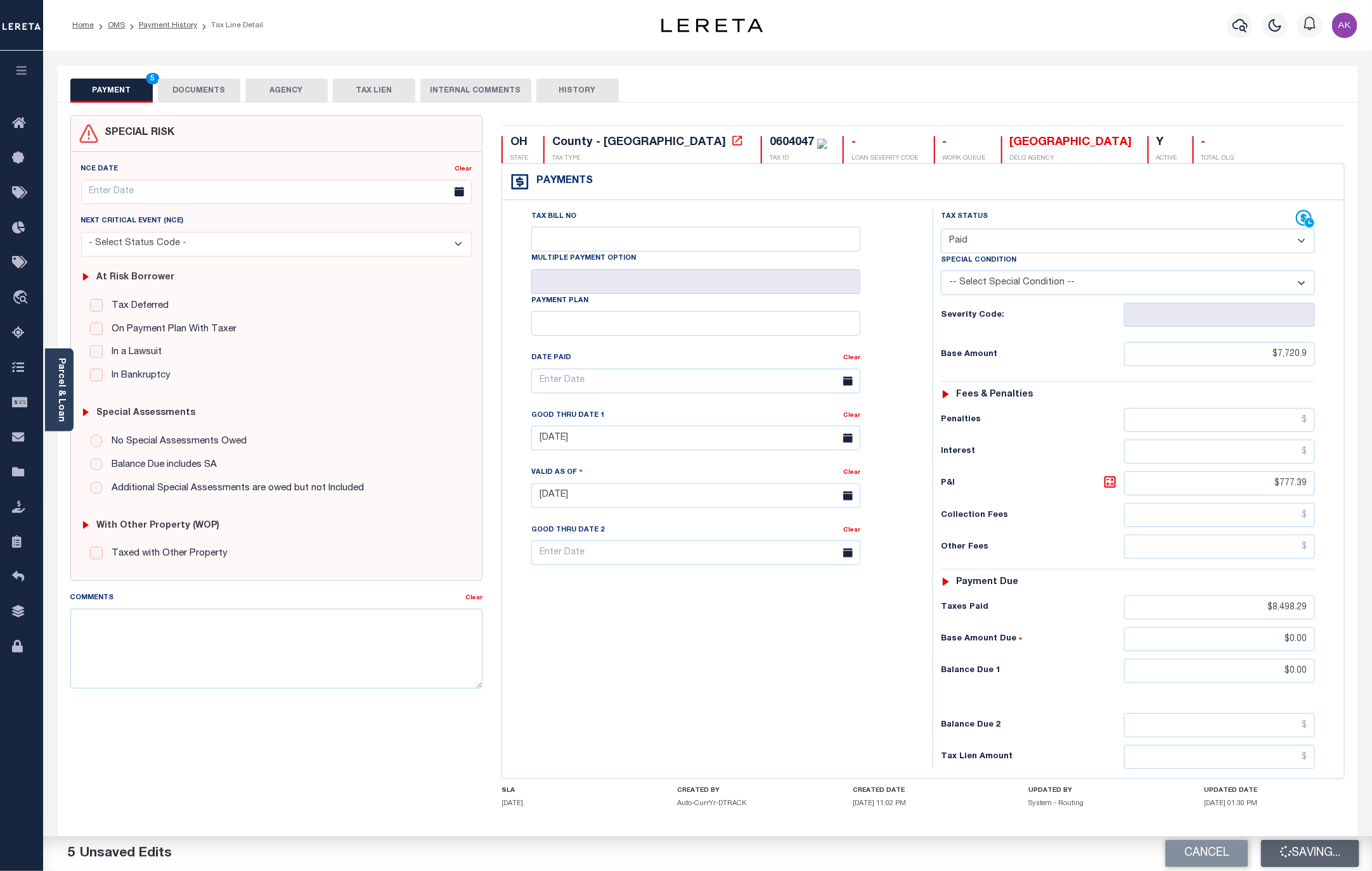
type input "$7,720.9"
type input "$777.39"
type input "$8,498.29"
type input "$0"
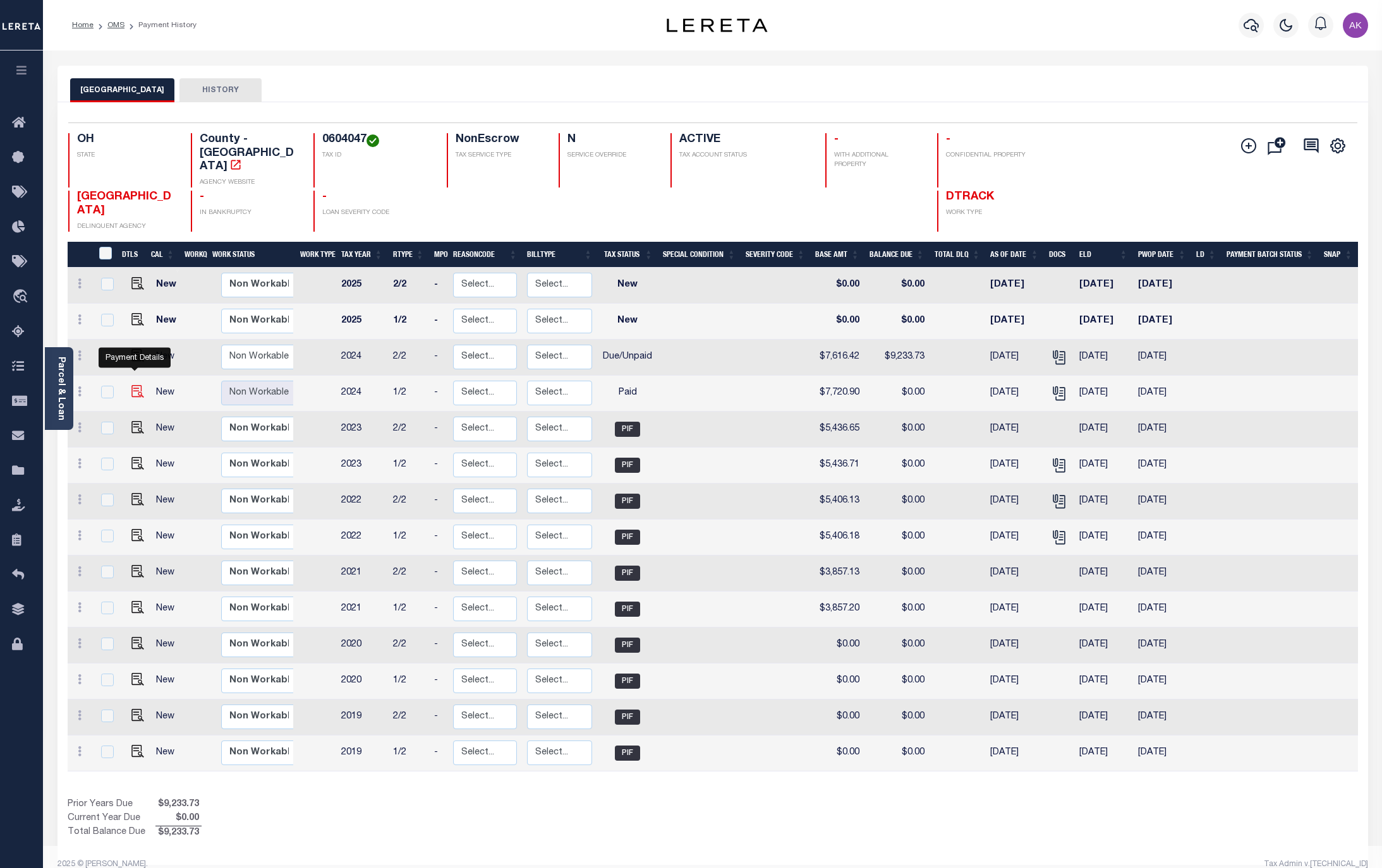
click at [135, 386] on img "" at bounding box center [137, 392] width 13 height 13
checkbox input "true"
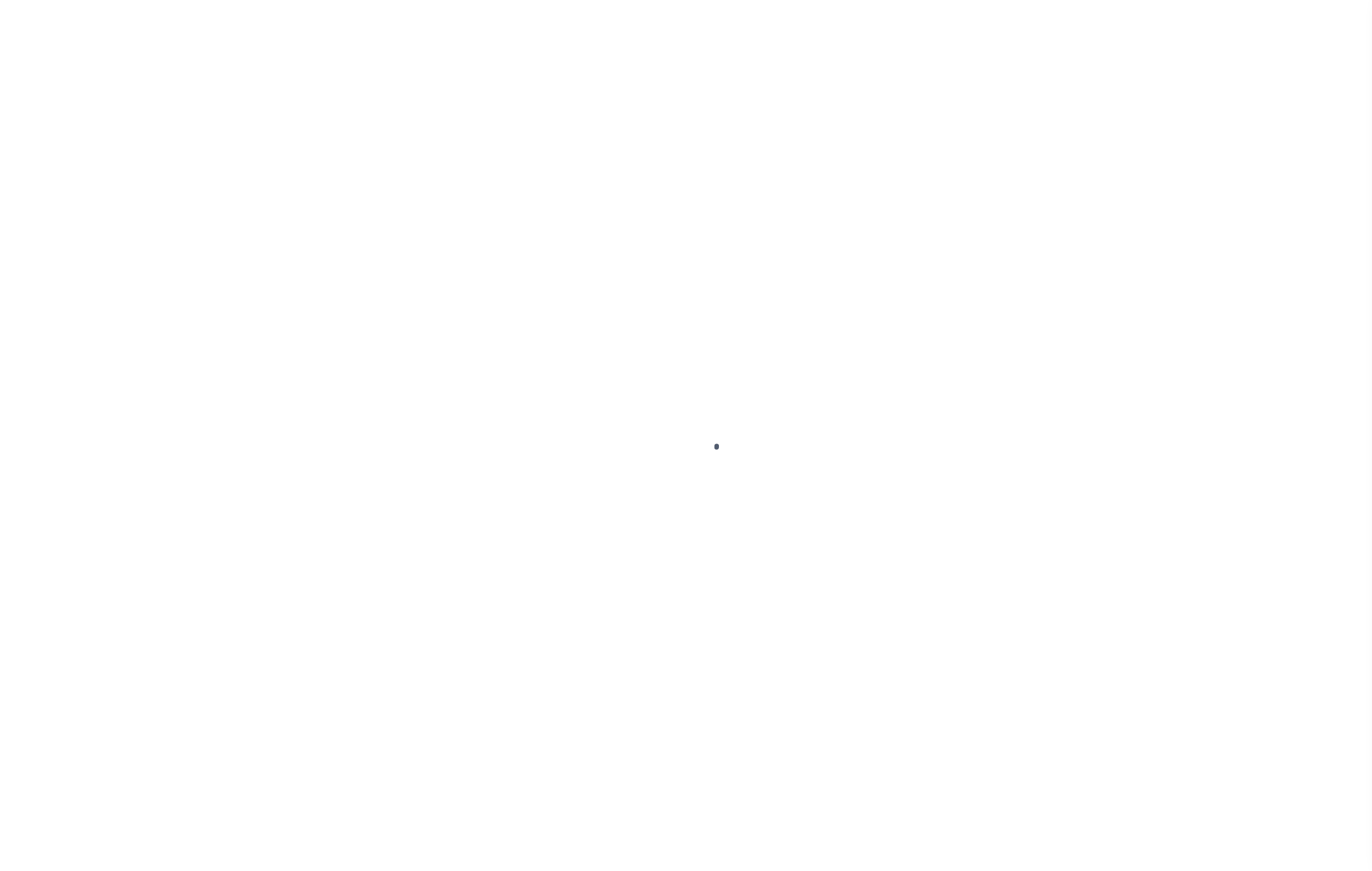
select select "PYD"
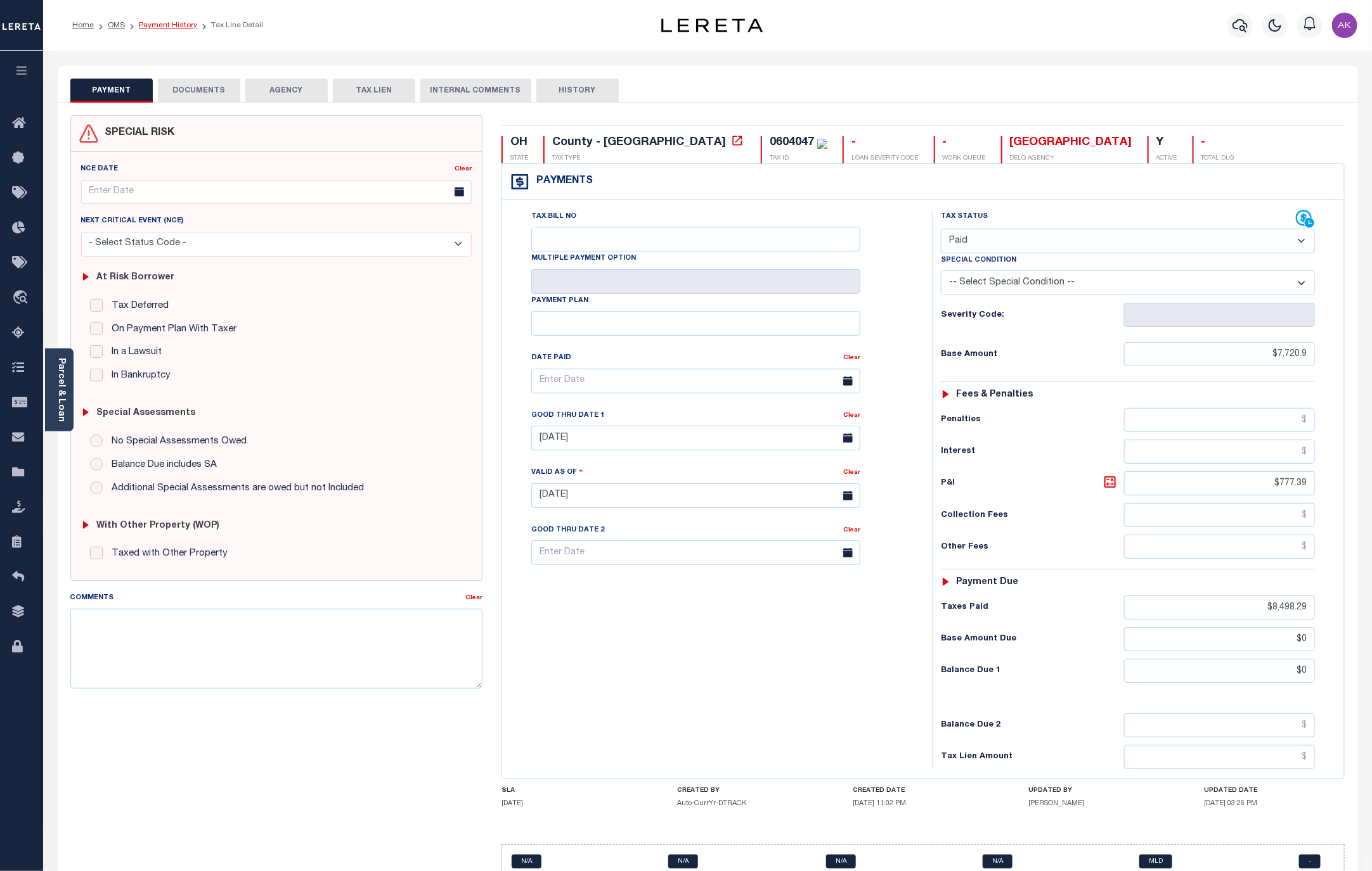
click at [179, 21] on link "Payment History" at bounding box center [168, 25] width 58 height 8
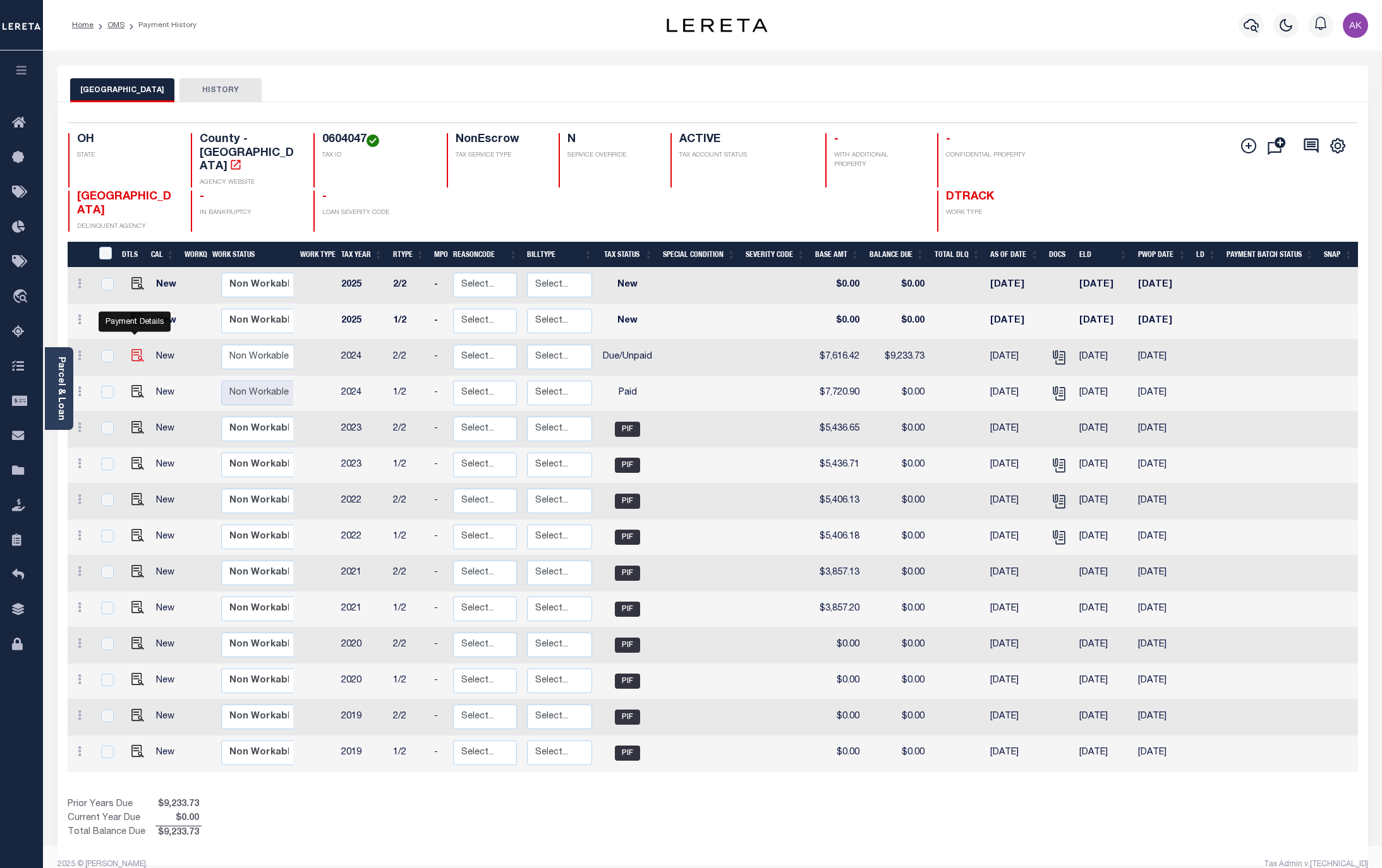
click at [133, 350] on img "" at bounding box center [137, 356] width 13 height 13
checkbox input "true"
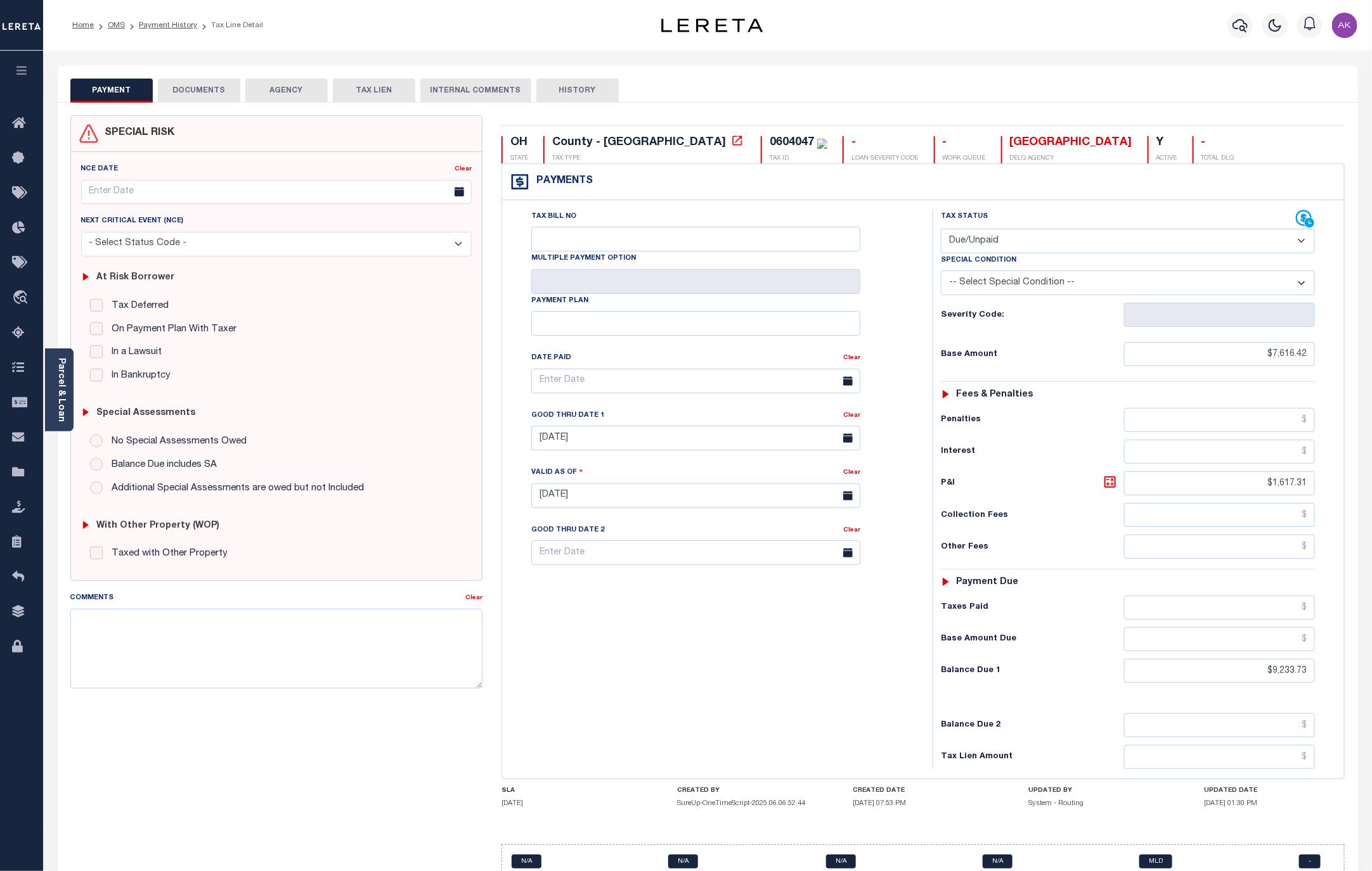
click at [1302, 242] on select "- Select Status Code - Open Due/Unpaid Paid Incomplete No Tax Due Internal Refu…" at bounding box center [1128, 241] width 374 height 25
select select "PYD"
click at [941, 230] on select "- Select Status Code - Open Due/Unpaid Paid Incomplete No Tax Due Internal Refu…" at bounding box center [1128, 241] width 374 height 25
type input "[DATE]"
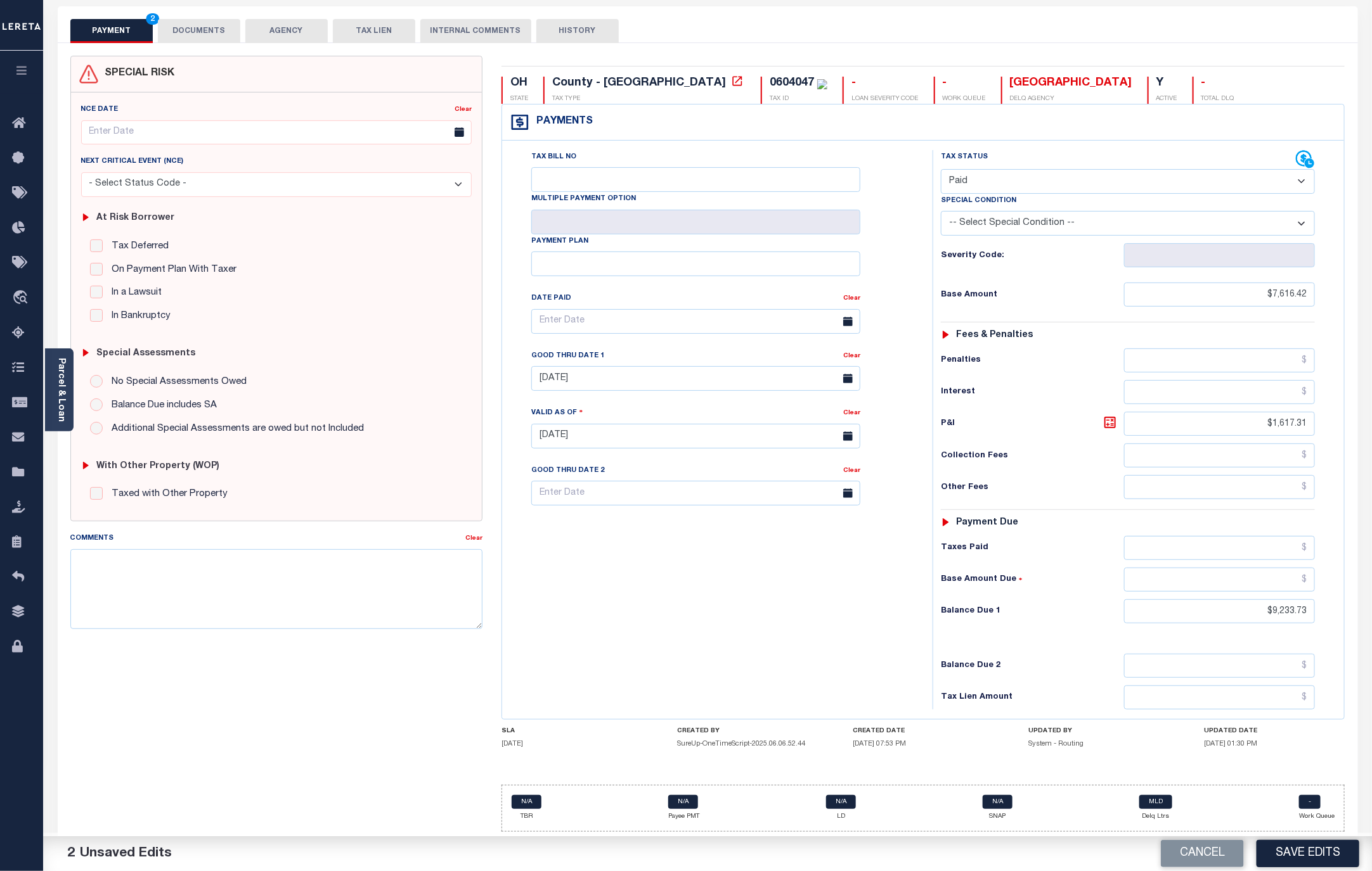
scroll to position [71, 0]
click at [1276, 543] on input "text" at bounding box center [1220, 548] width 192 height 24
type input "$9,233.73"
click at [1288, 574] on input "text" at bounding box center [1220, 580] width 192 height 24
type input "$0.00"
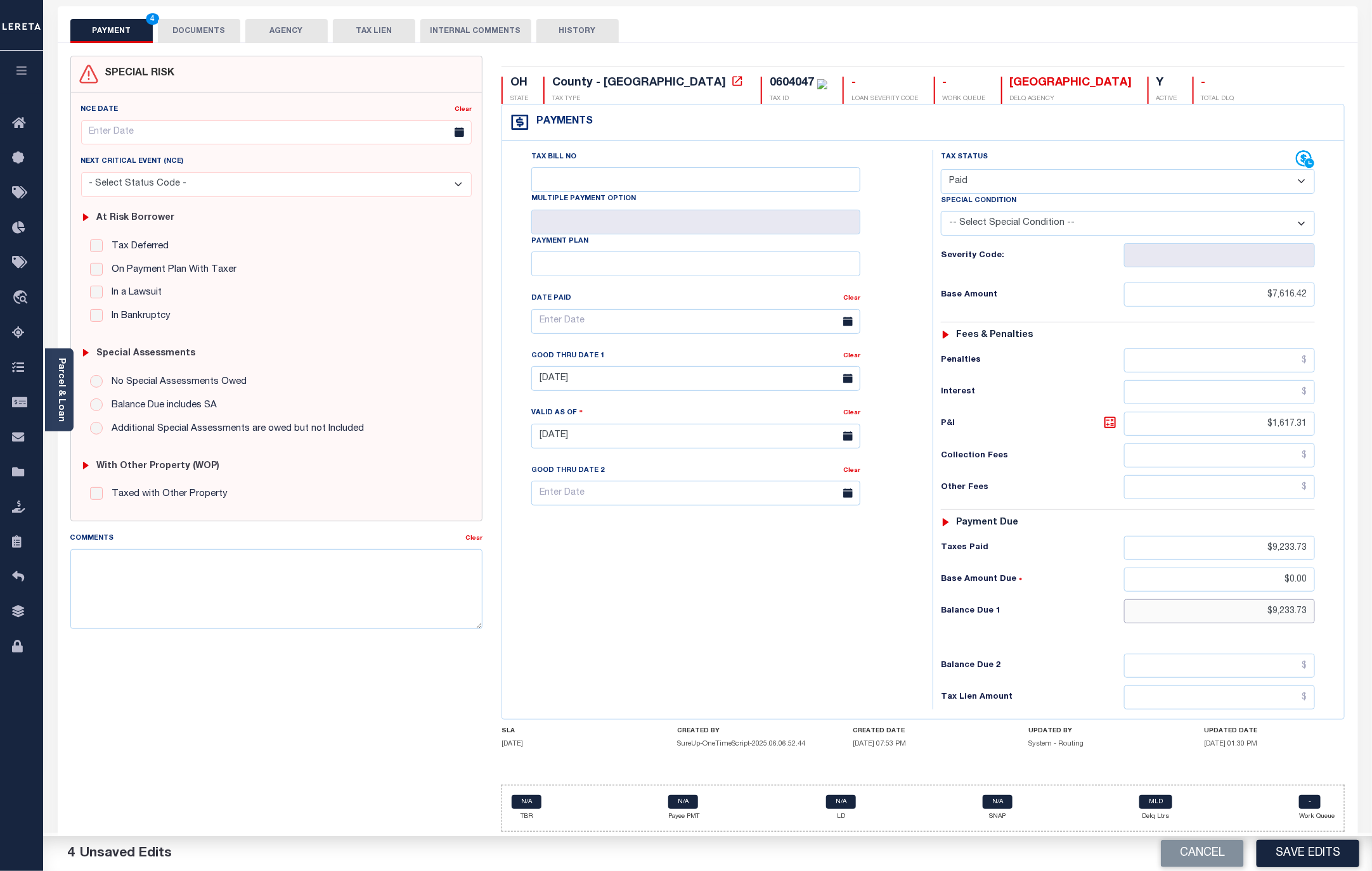
drag, startPoint x: 1257, startPoint y: 608, endPoint x: 1404, endPoint y: 610, distance: 147.0
click at [1371, 610] on html "Home OMS Payment History Tax Line Detail" at bounding box center [686, 406] width 1372 height 931
type input "$0.00"
click at [206, 19] on button "DOCUMENTS" at bounding box center [199, 31] width 83 height 24
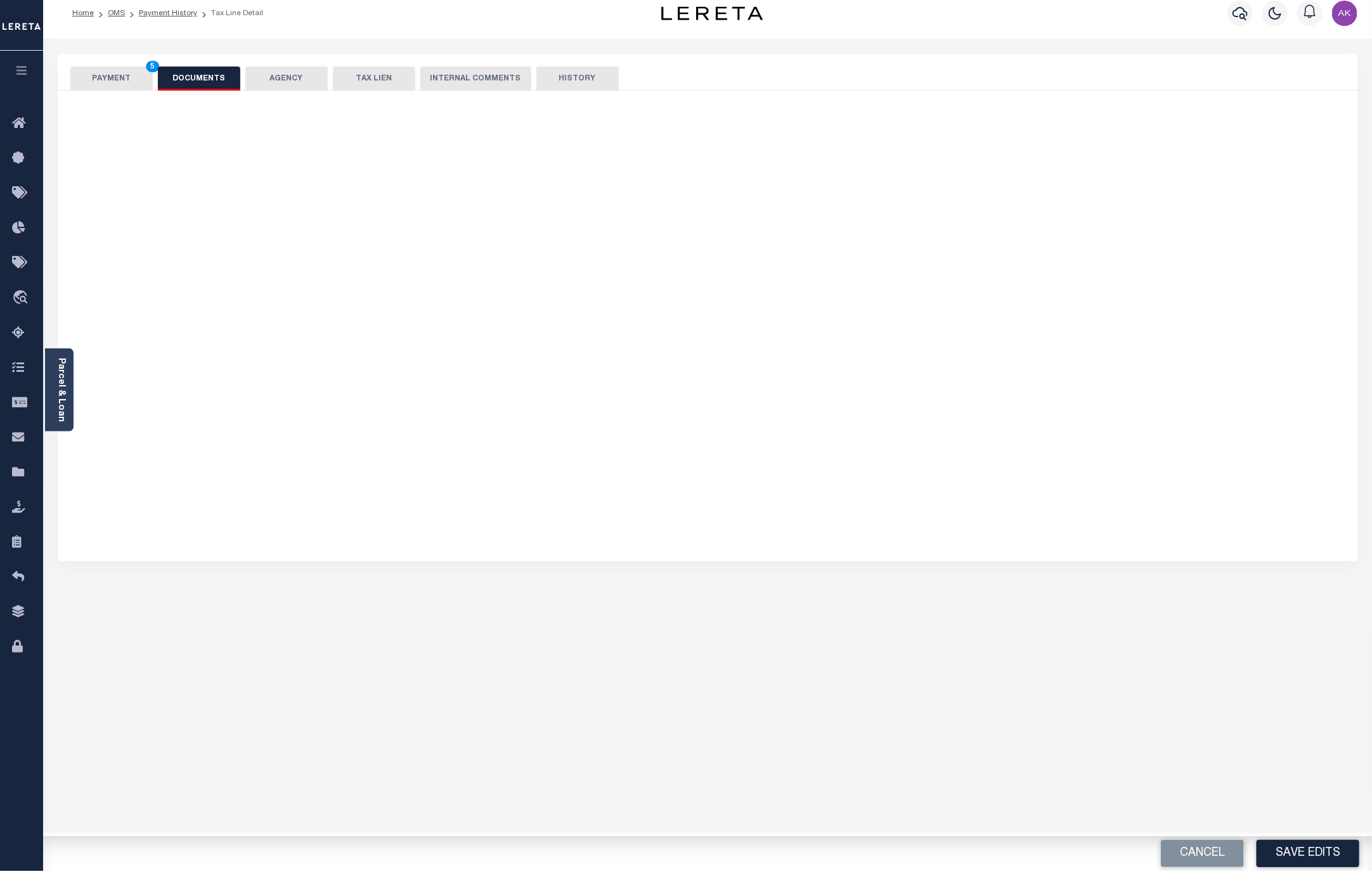
scroll to position [0, 0]
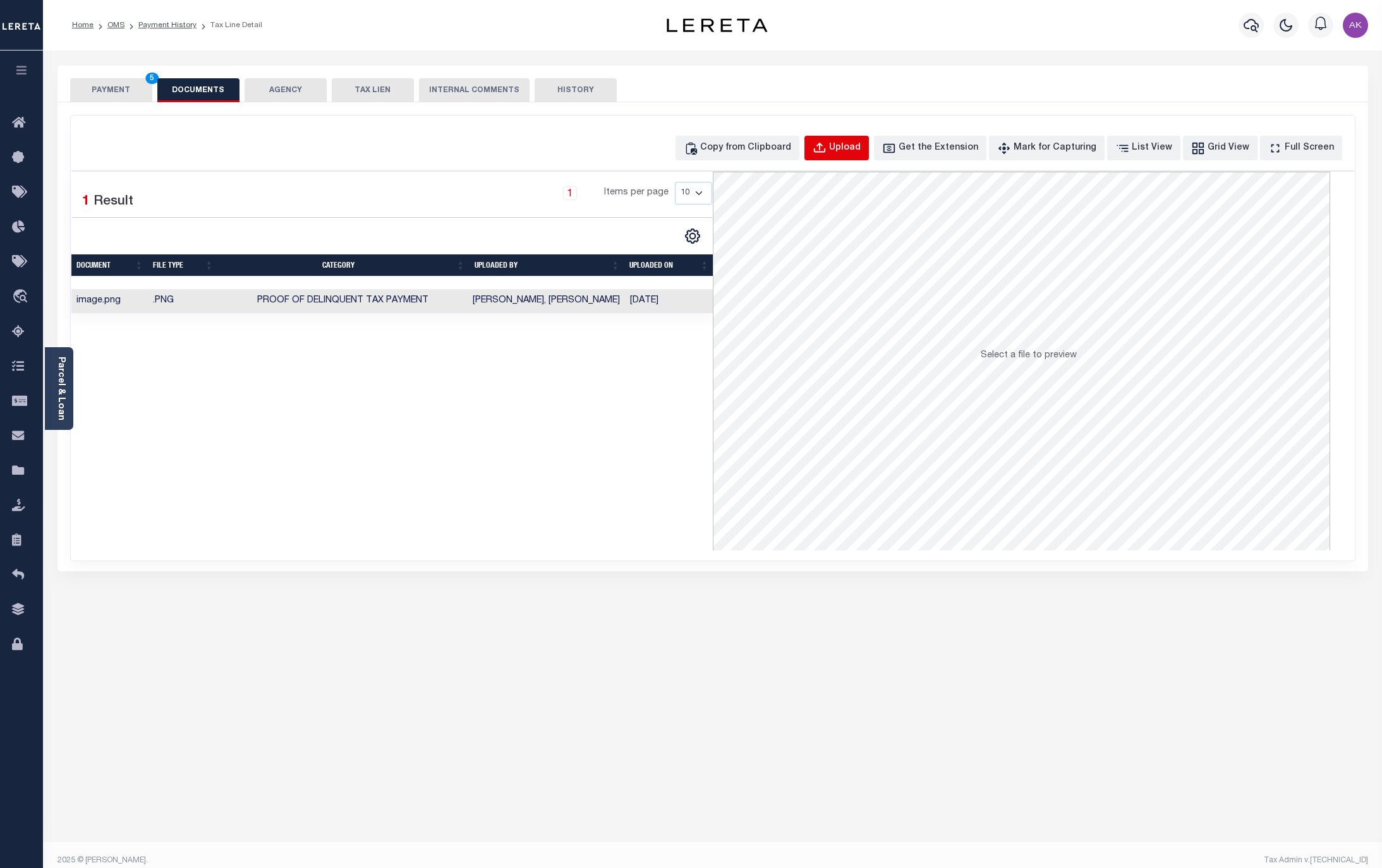
click at [859, 147] on div "Upload" at bounding box center [844, 148] width 32 height 14
select select "POP"
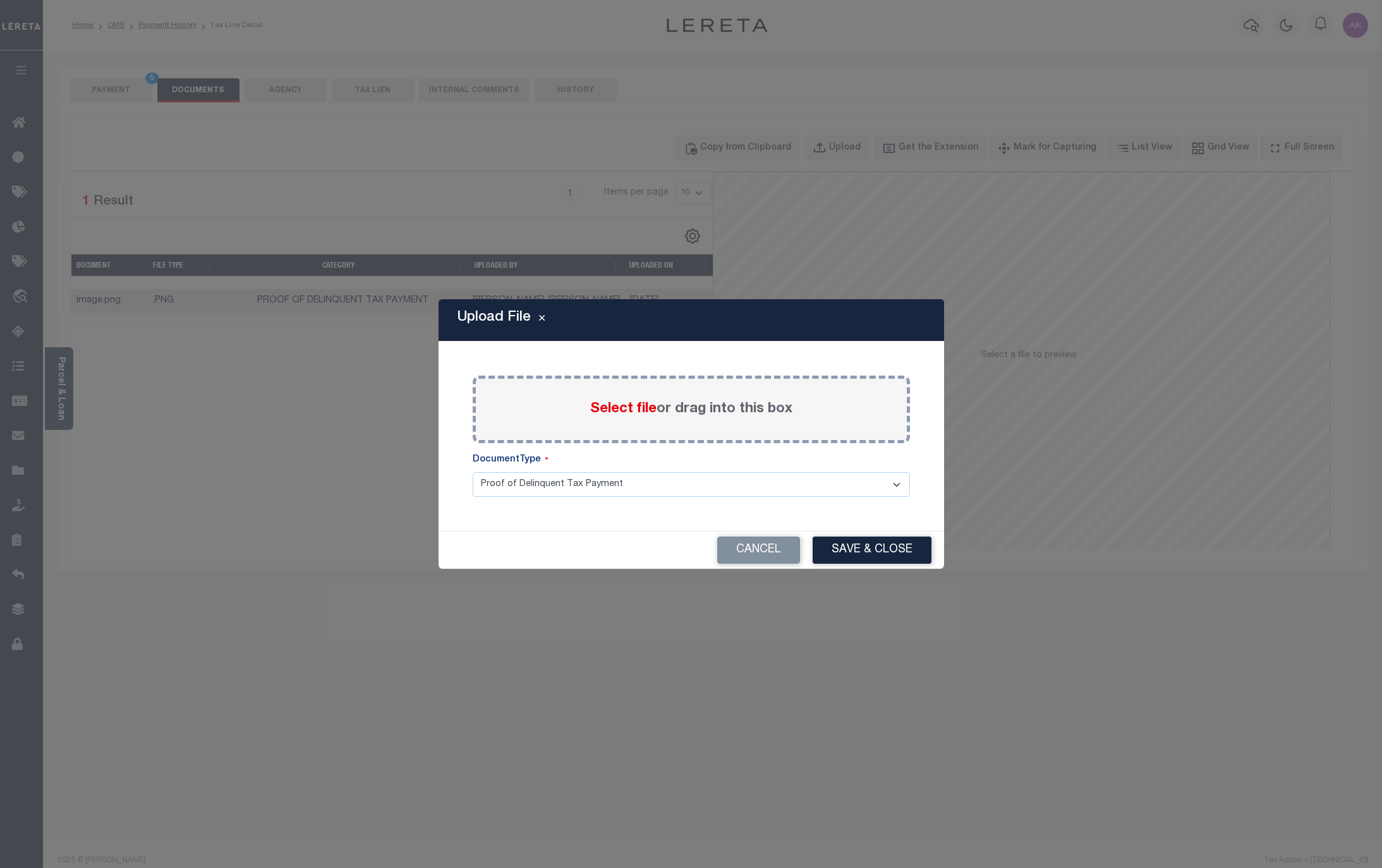
click at [603, 410] on span "Select file" at bounding box center [622, 409] width 66 height 14
click at [0, 0] on input "Select file or drag into this box" at bounding box center [0, 0] width 0 height 0
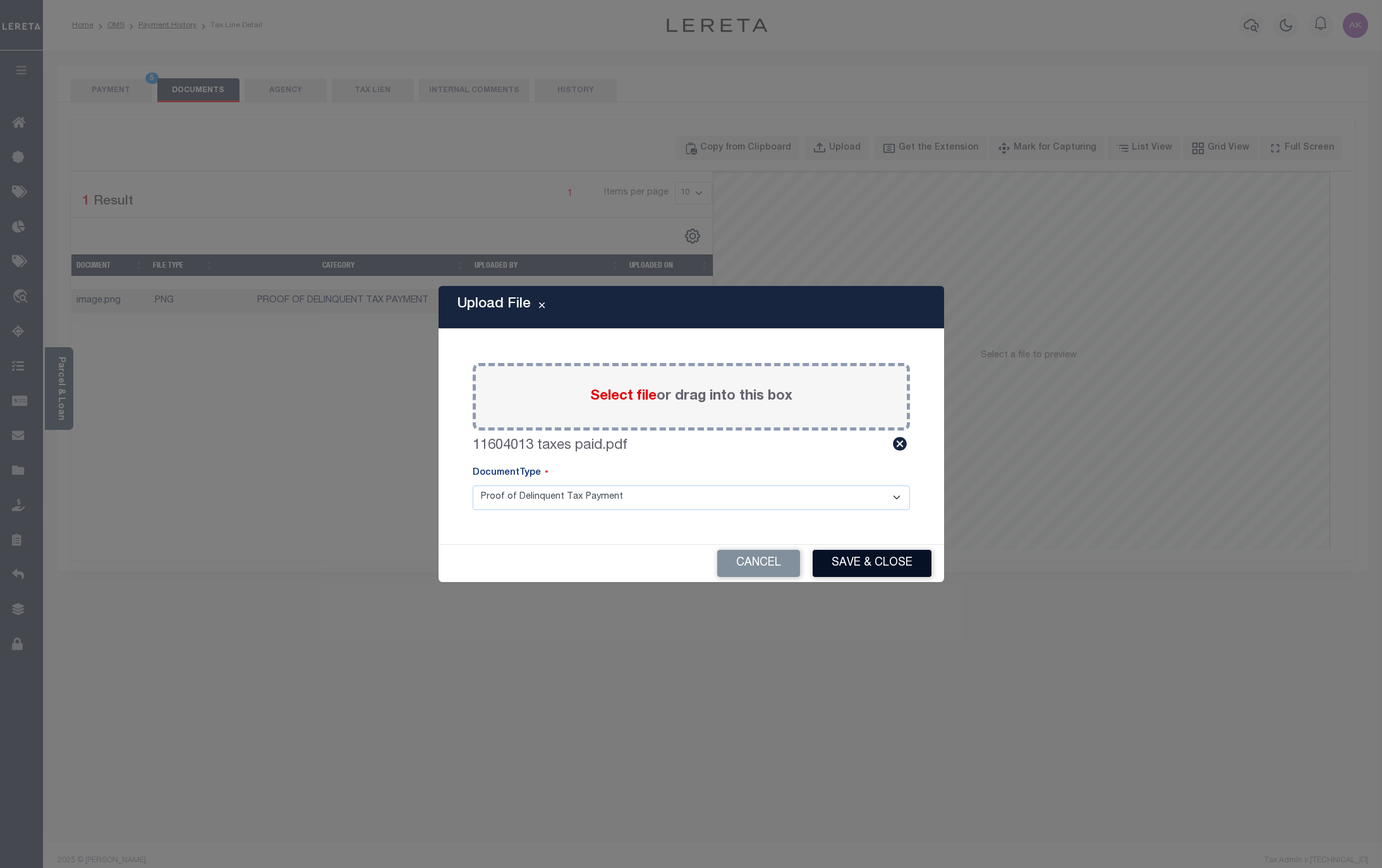
click at [880, 563] on button "Save & Close" at bounding box center [872, 564] width 119 height 27
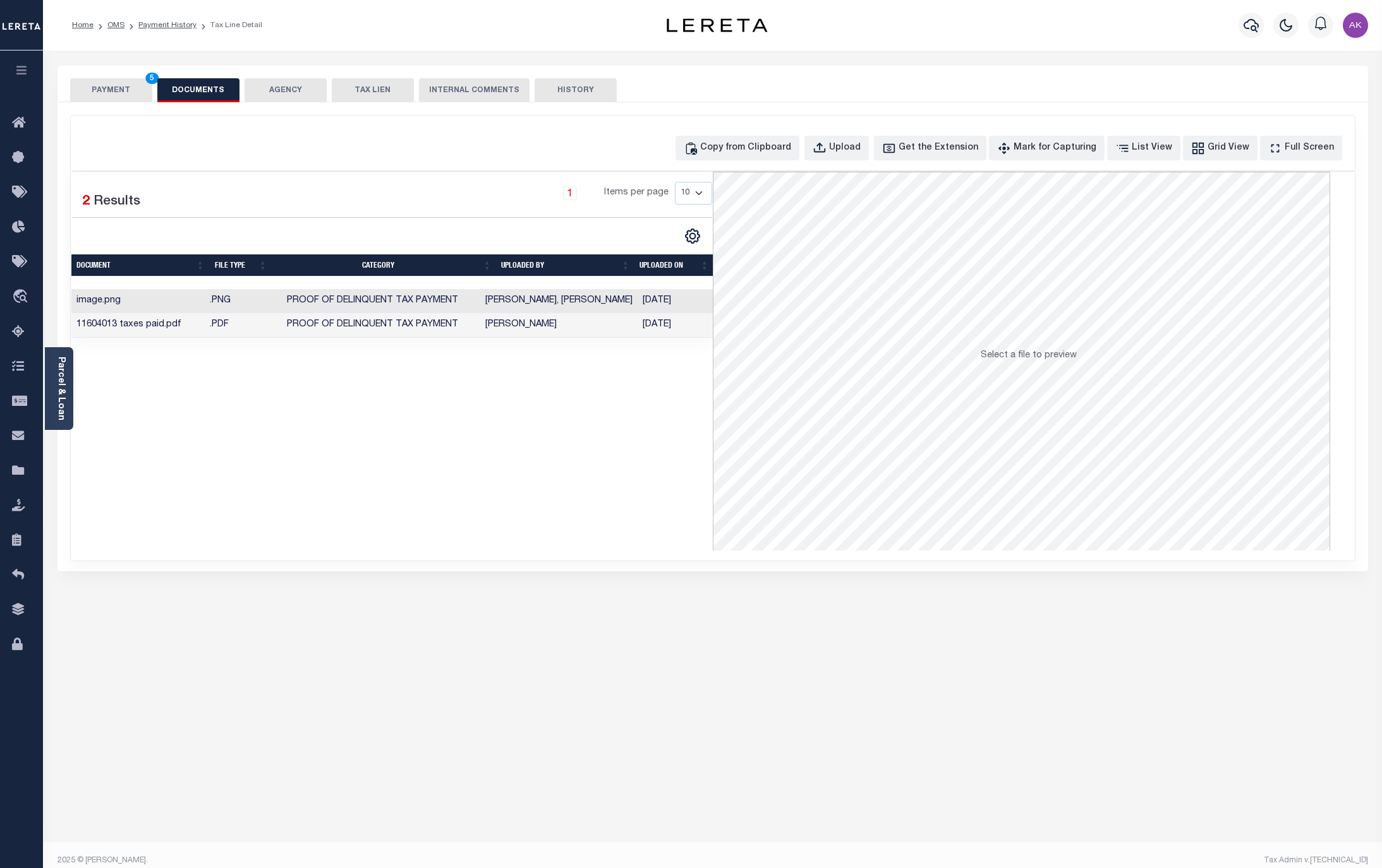
click at [114, 91] on button "PAYMENT 5" at bounding box center [111, 90] width 82 height 24
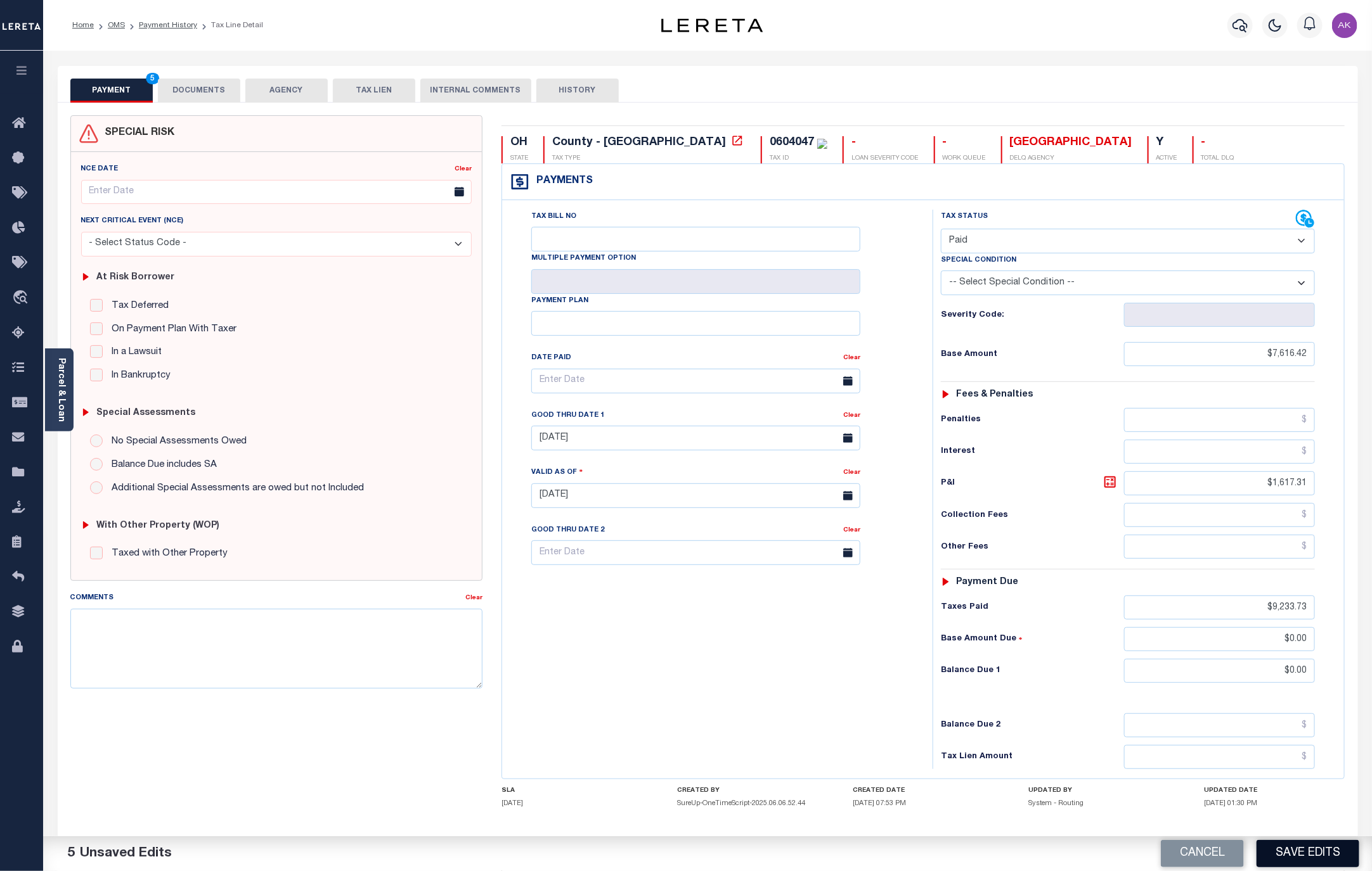
click at [1311, 854] on button "Save Edits" at bounding box center [1307, 854] width 102 height 28
checkbox input "false"
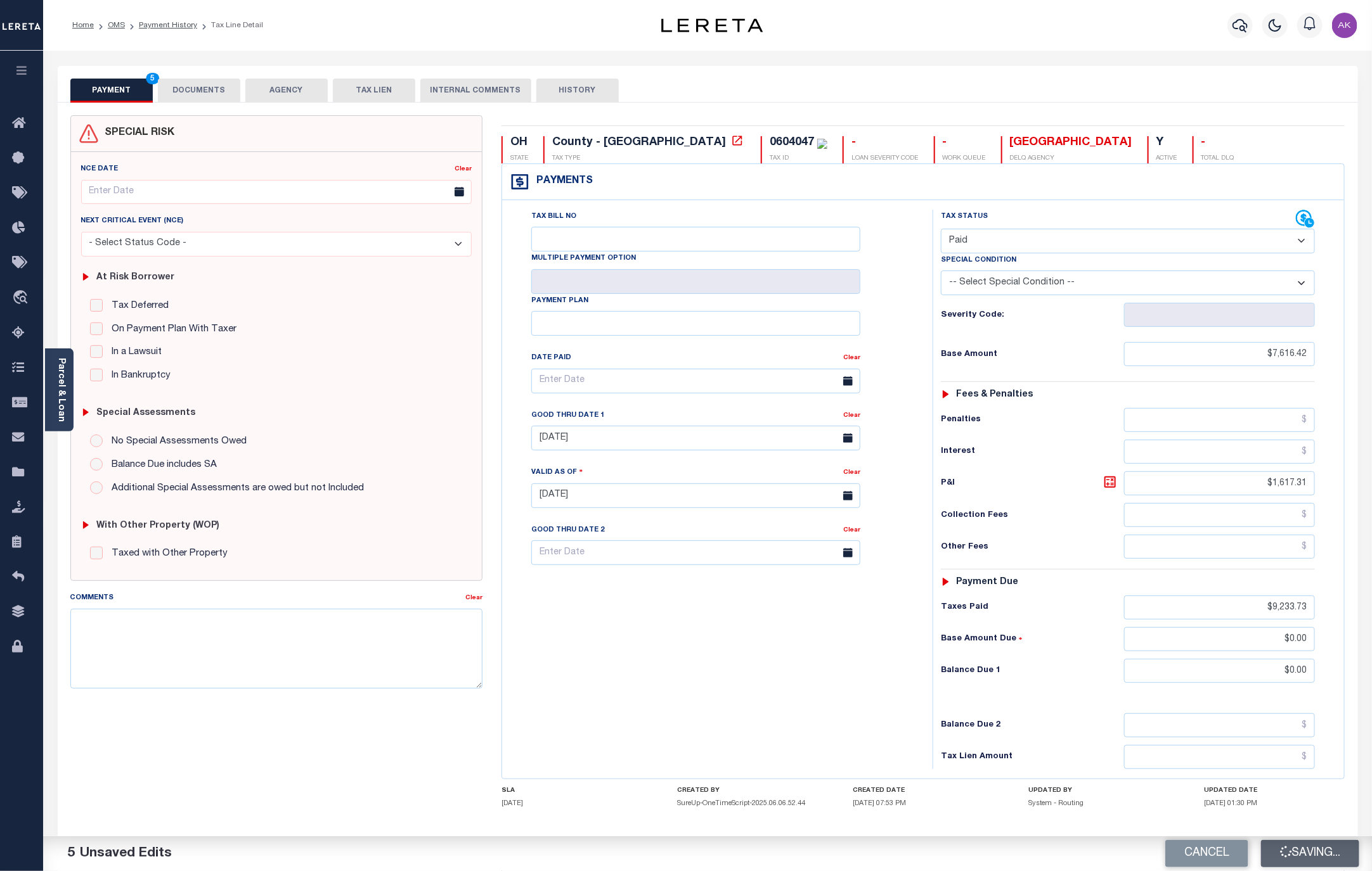
type input "$7,616.42"
type input "$1,617.31"
type input "$9,233.73"
type input "$0"
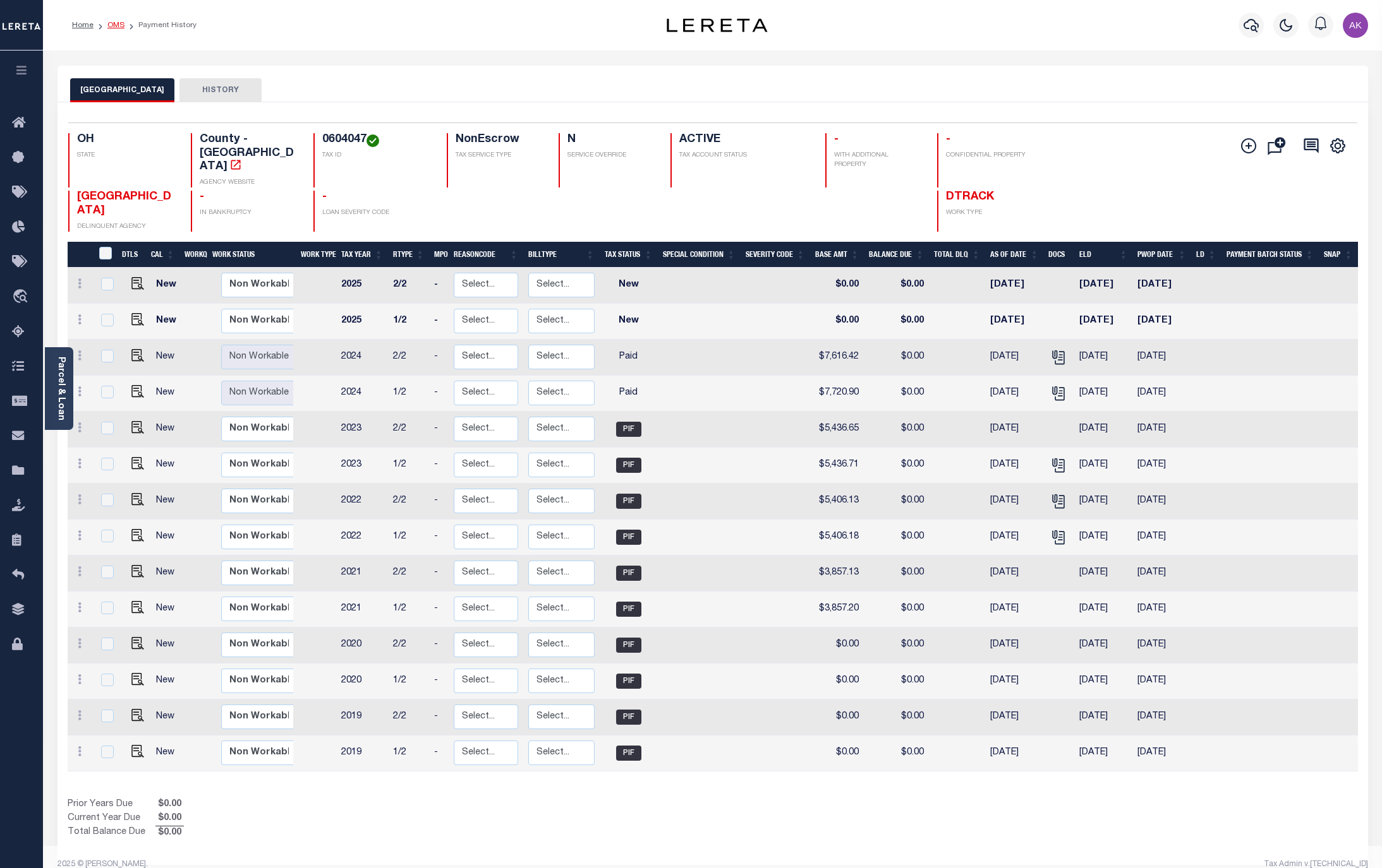
click at [116, 23] on link "OMS" at bounding box center [116, 25] width 17 height 8
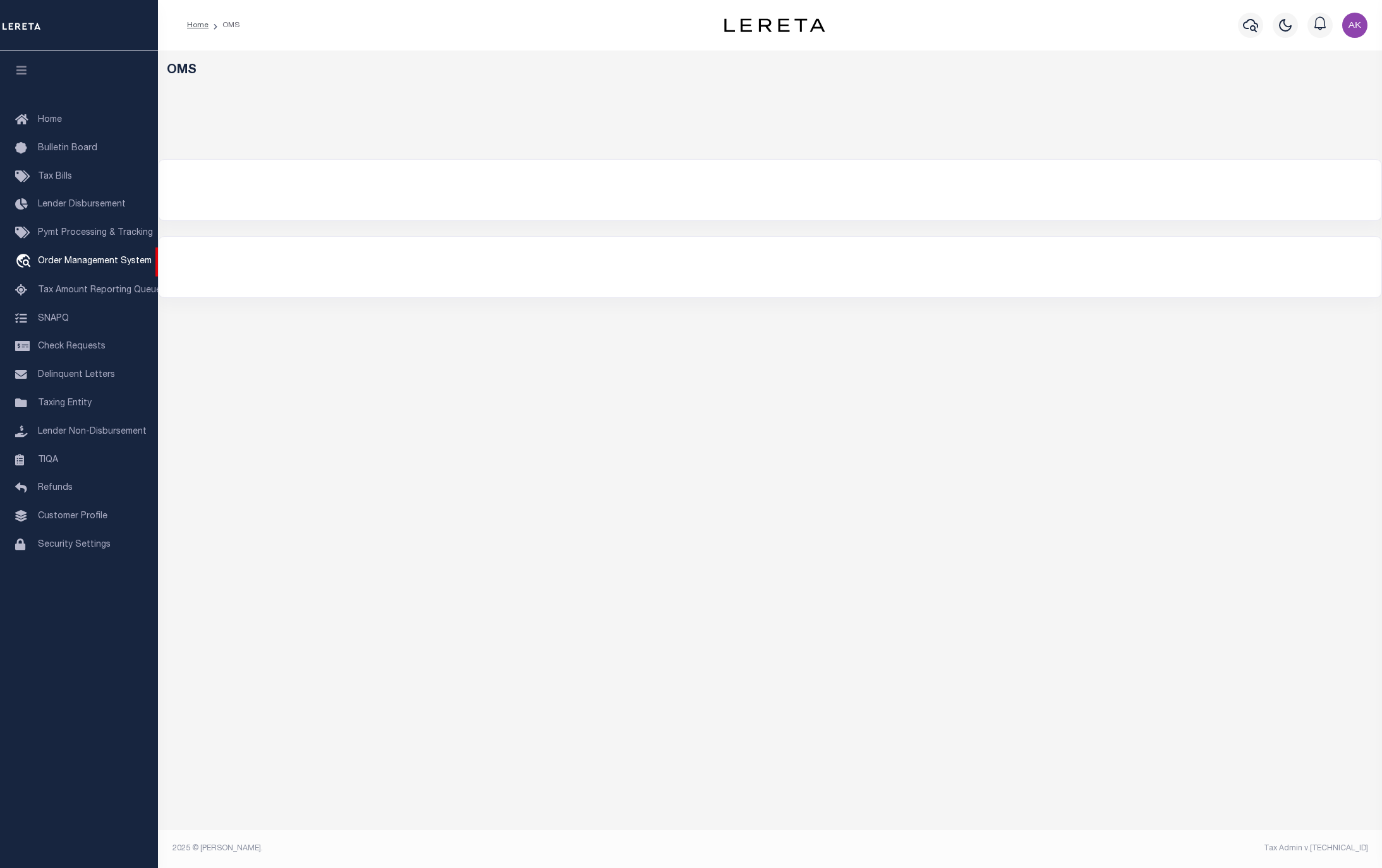
select select "200"
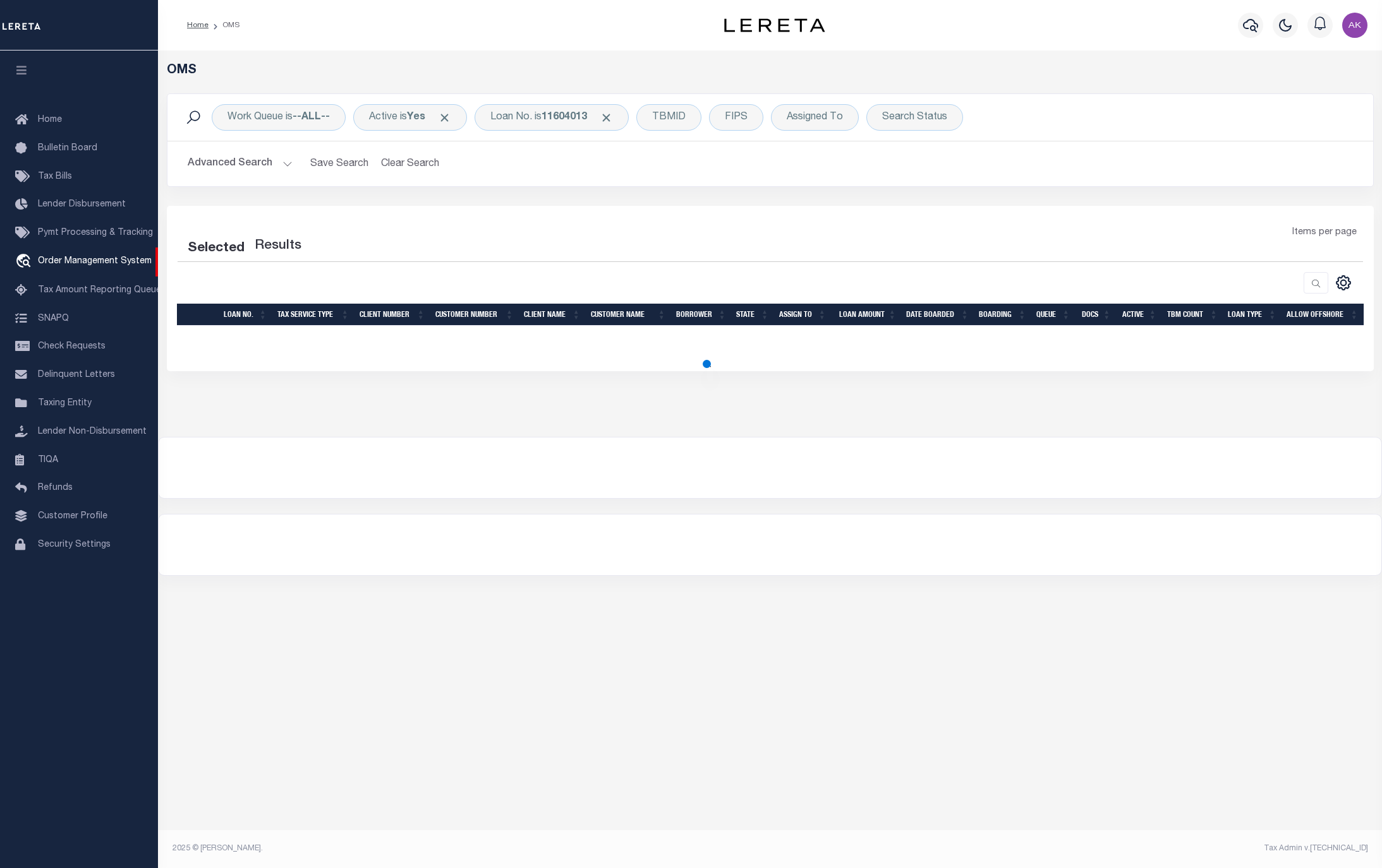
select select "200"
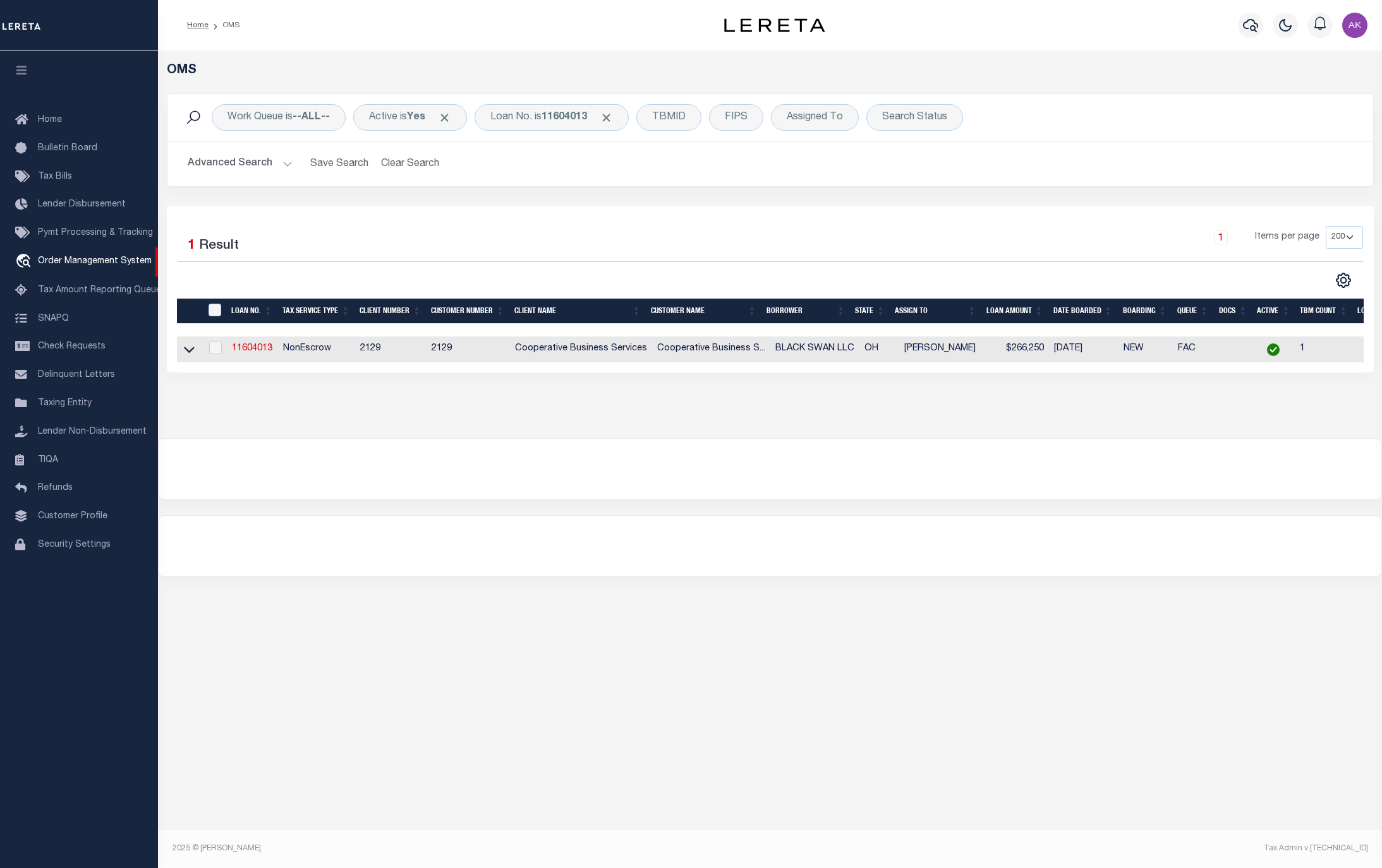
click at [1103, 716] on div "OMS Work Queue is --ALL-- Active is Yes Loan No. is 11604013 TBMID FIPS Assigne…" at bounding box center [769, 441] width 1223 height 781
click at [613, 116] on span "Click to Remove" at bounding box center [605, 117] width 13 height 13
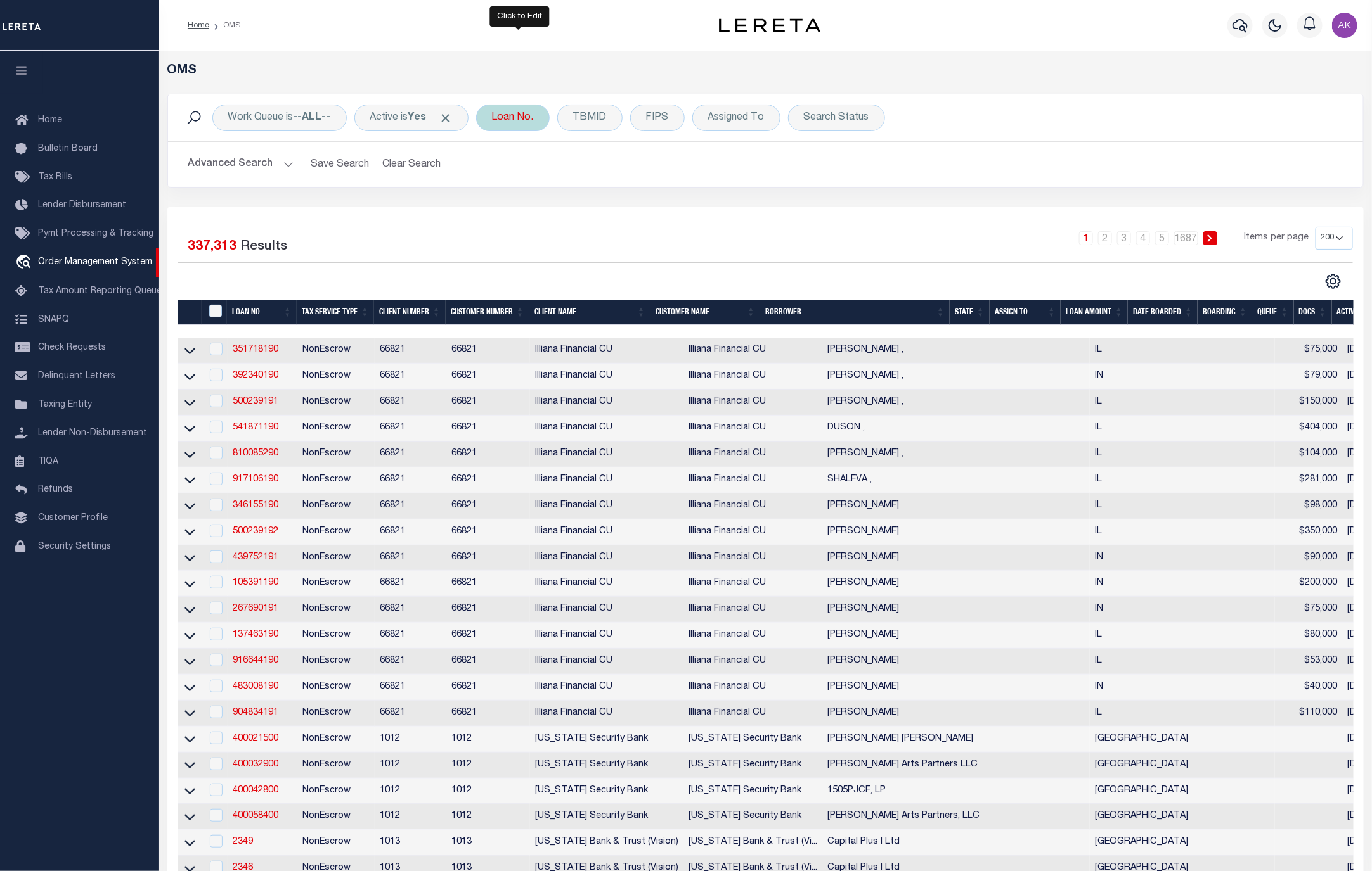
click at [517, 118] on div "Loan No." at bounding box center [512, 118] width 73 height 27
click at [527, 180] on input "text" at bounding box center [586, 180] width 187 height 24
type input "10022463"
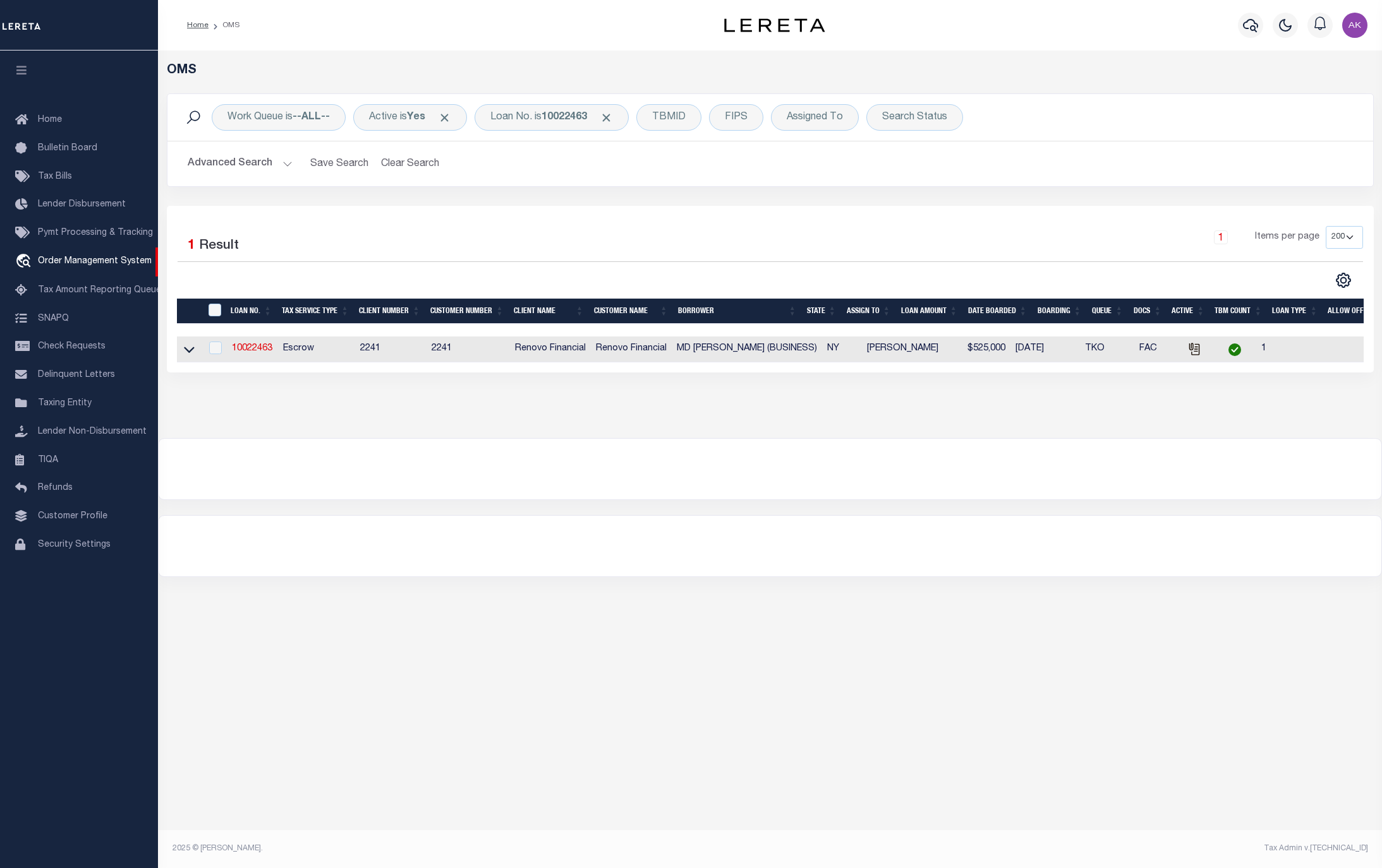
drag, startPoint x: 186, startPoint y: 353, endPoint x: 230, endPoint y: 349, distance: 44.2
click at [186, 353] on icon at bounding box center [189, 350] width 11 height 6
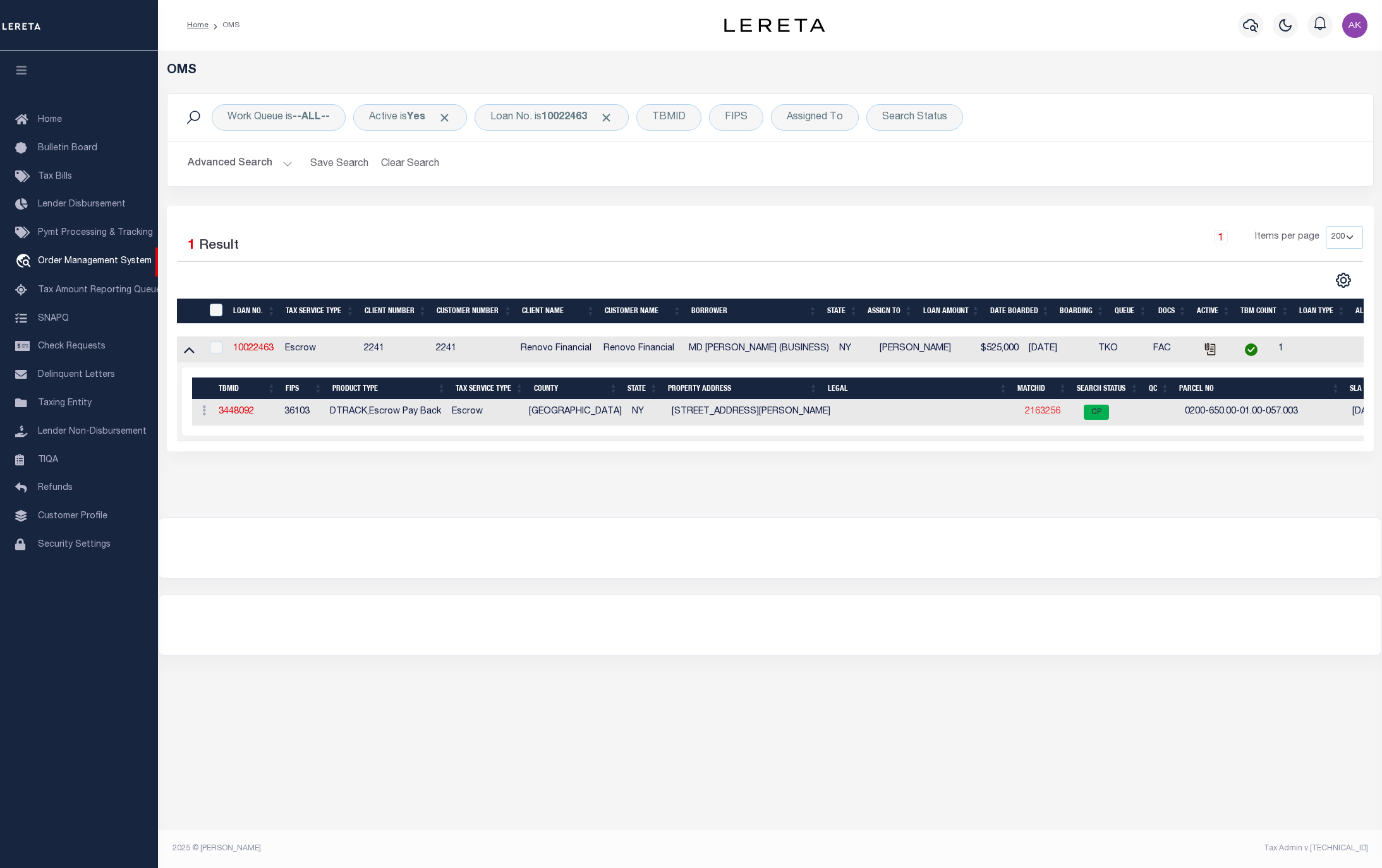
click at [1039, 415] on link "2163256" at bounding box center [1042, 411] width 35 height 9
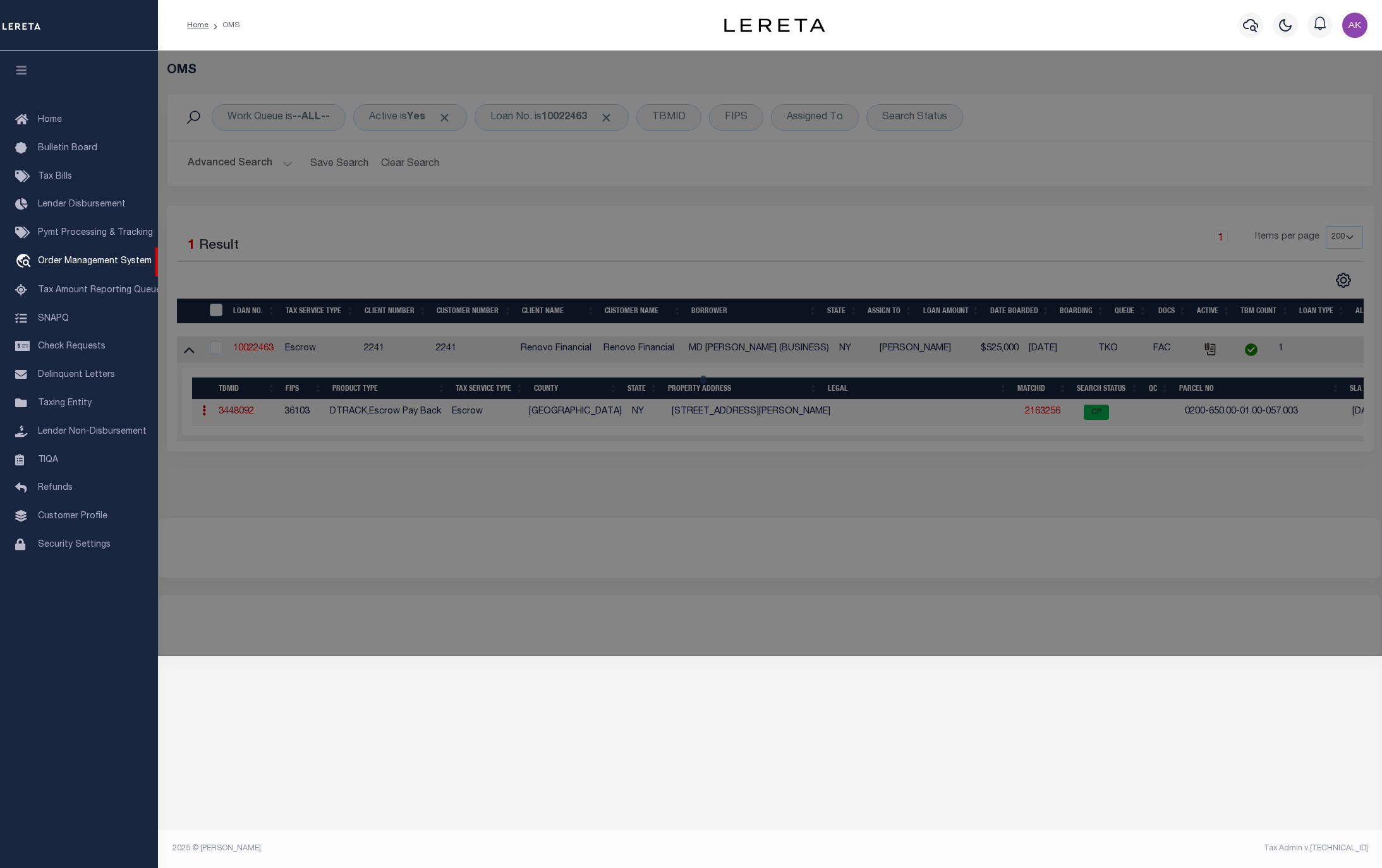
checkbox input "false"
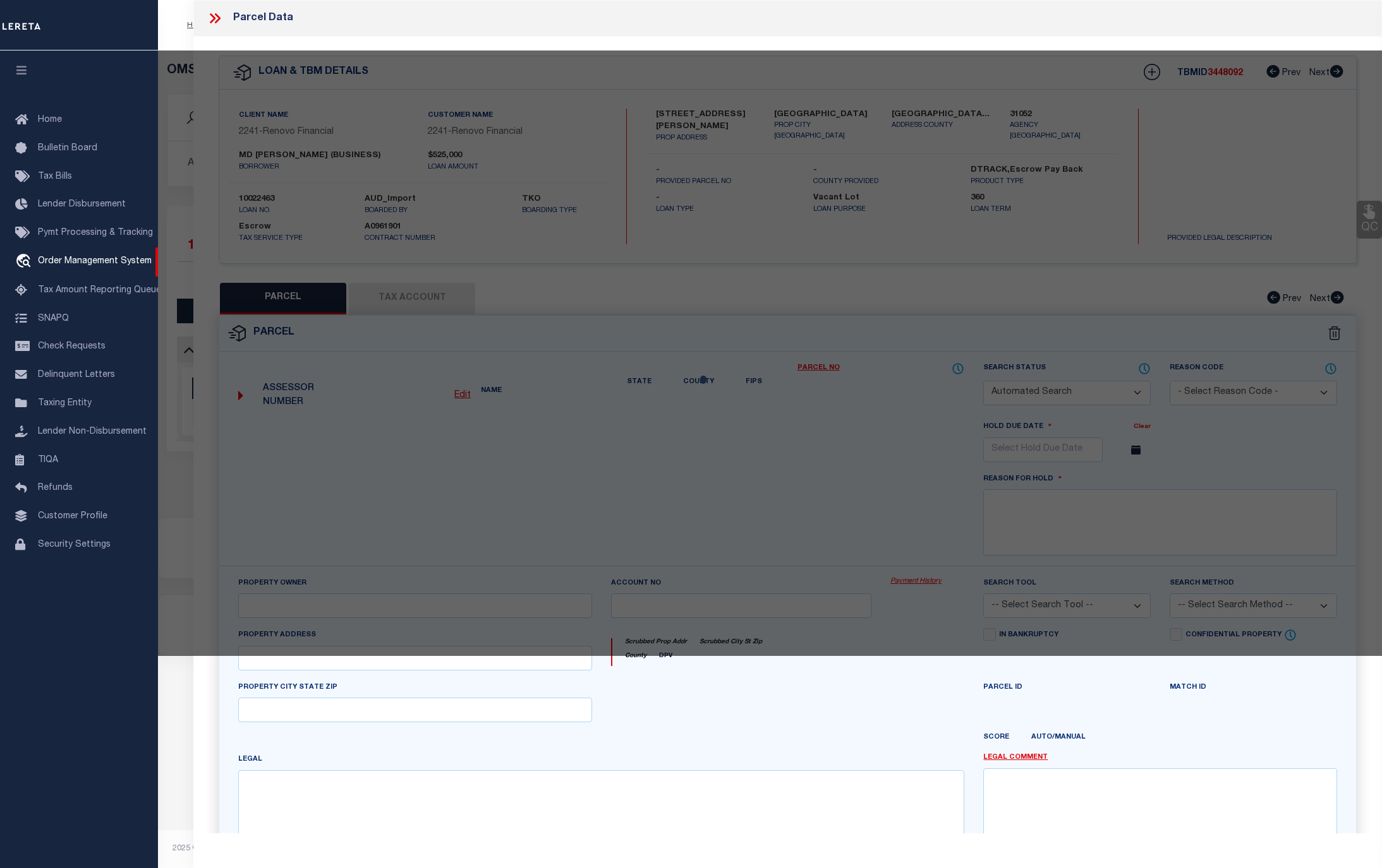
select select "CP"
type input "[PERSON_NAME] & [PERSON_NAME] MD [PERSON_NAME]"
select select "AGW"
select select "ADD"
type input "84 Coates Avenue North"
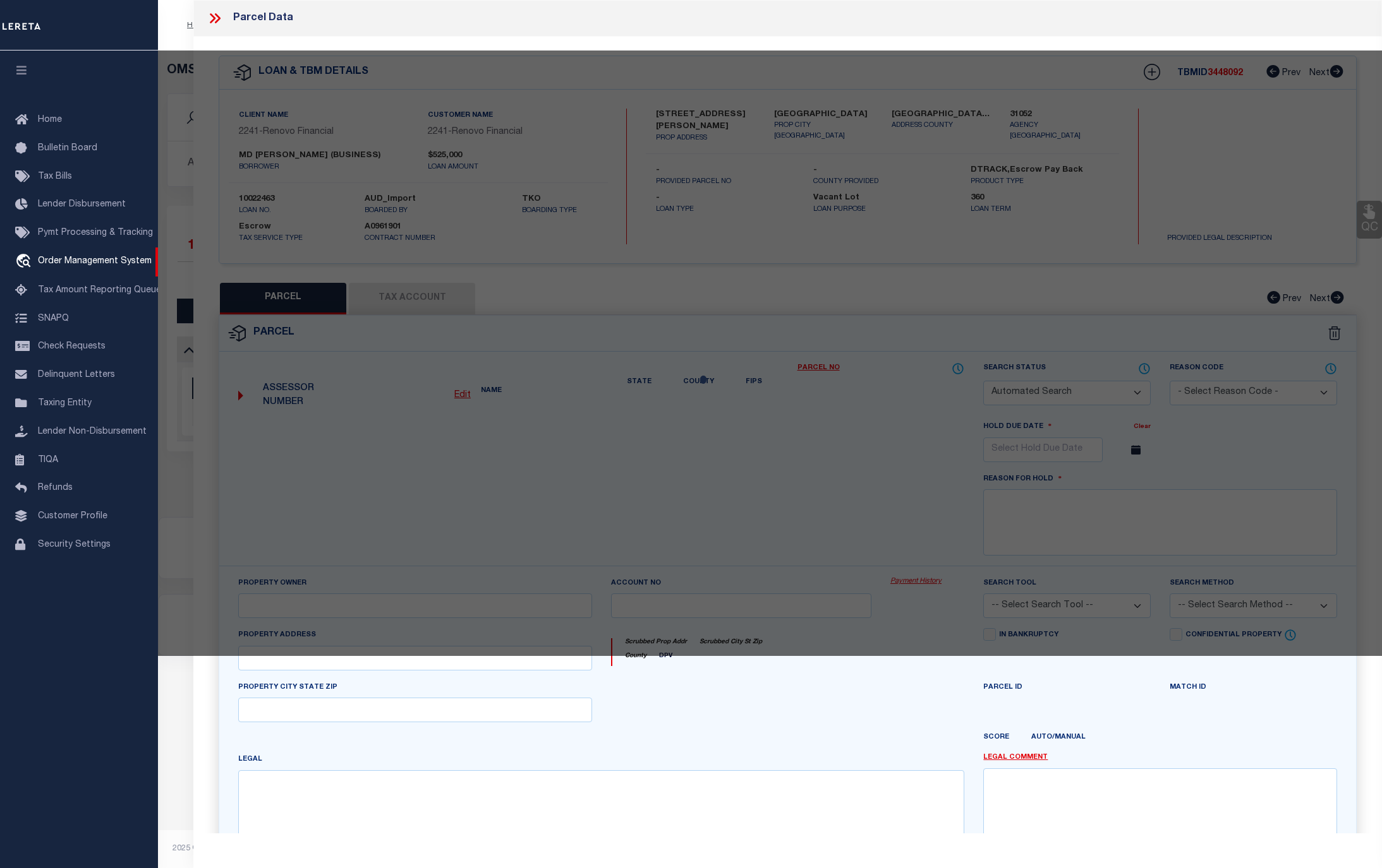
type input "[GEOGRAPHIC_DATA]"
type textarea "update property address from 184 COATES N AVE to 84 COATES N AVE Zakir Reza to …"
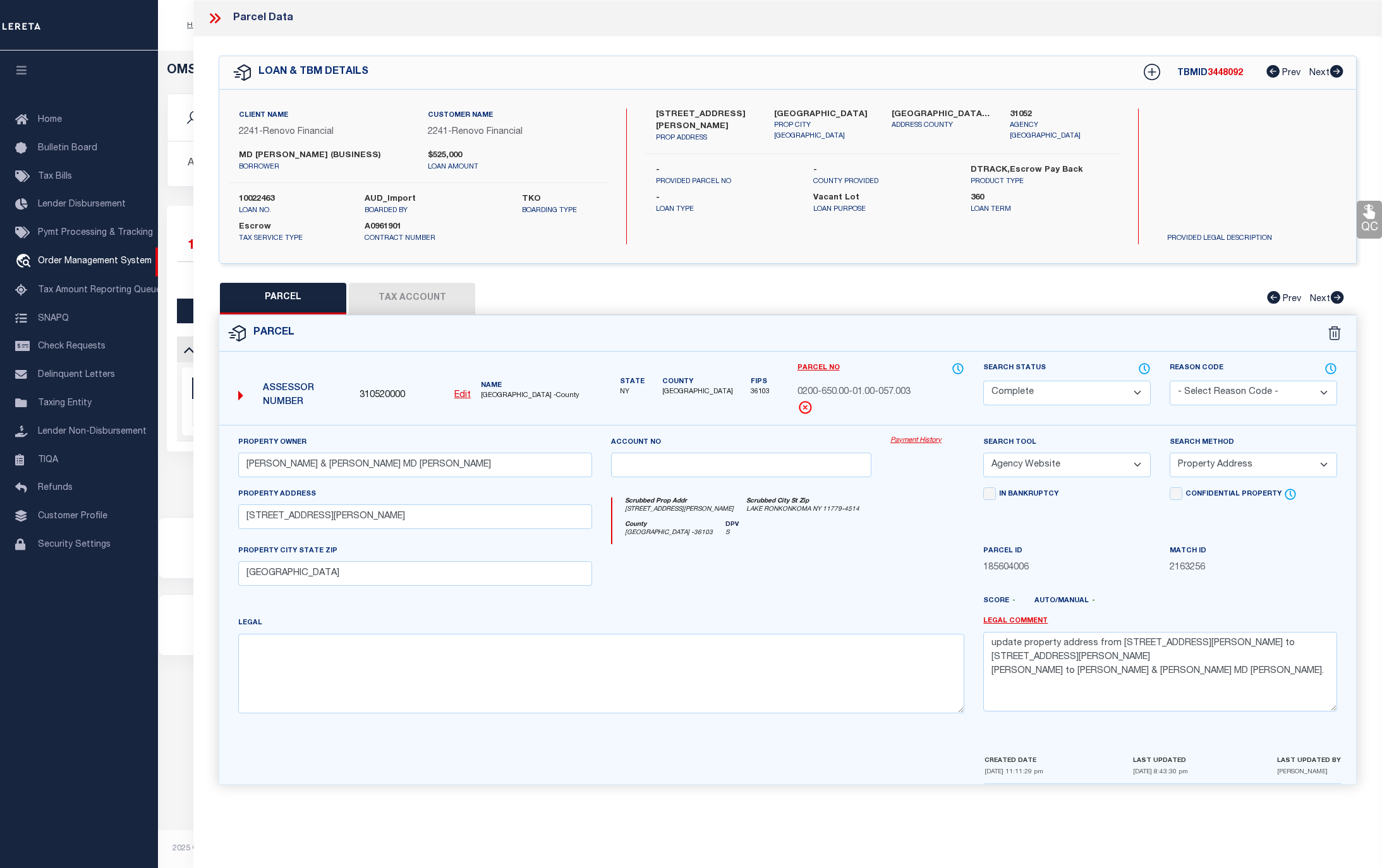
click at [914, 440] on link "Payment History" at bounding box center [927, 440] width 74 height 11
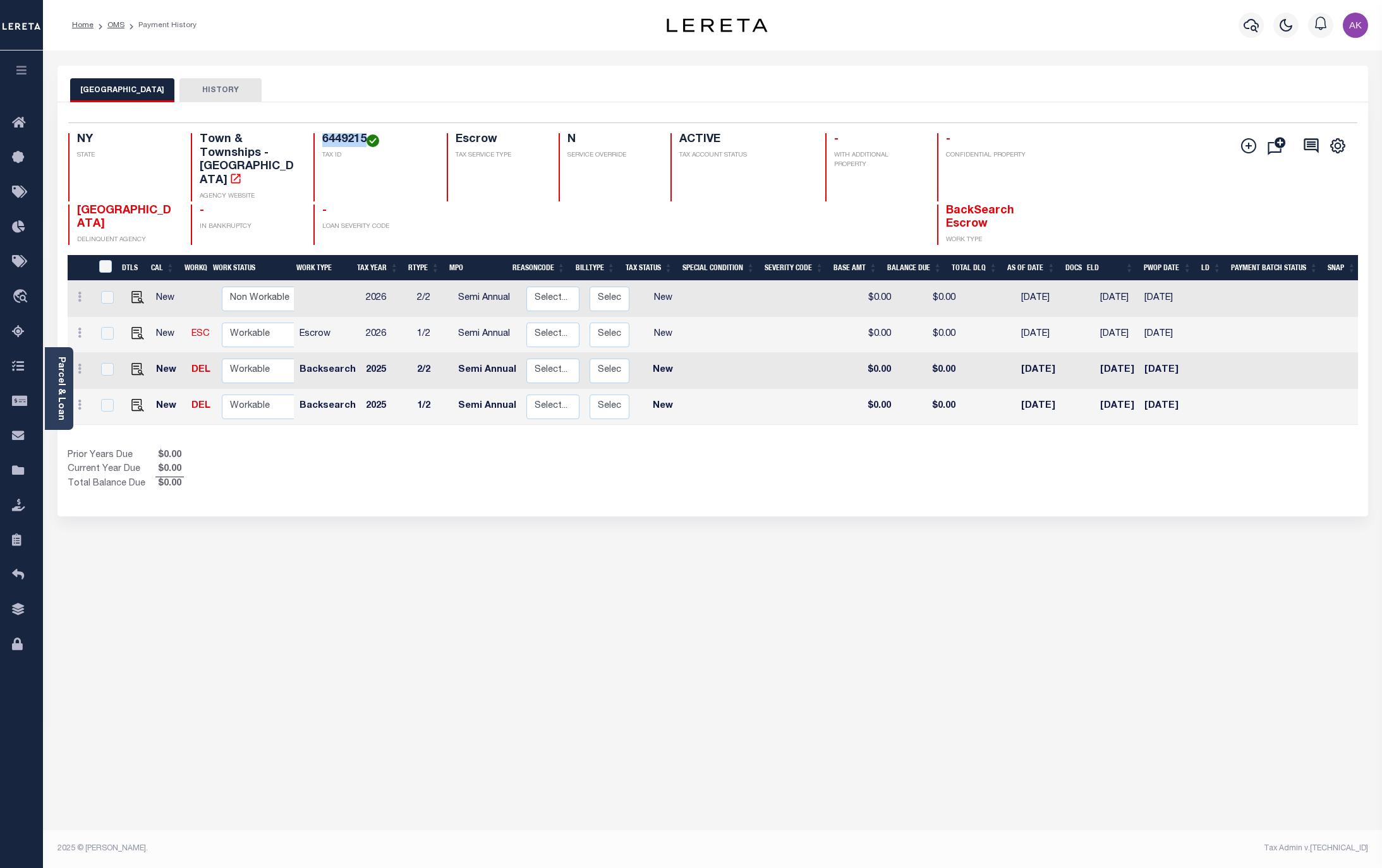
drag, startPoint x: 364, startPoint y: 137, endPoint x: 321, endPoint y: 139, distance: 43.0
click at [321, 139] on div "6449215 TAX ID" at bounding box center [373, 167] width 118 height 69
copy h4 "6449215"
click at [133, 363] on img "" at bounding box center [137, 369] width 13 height 13
checkbox input "true"
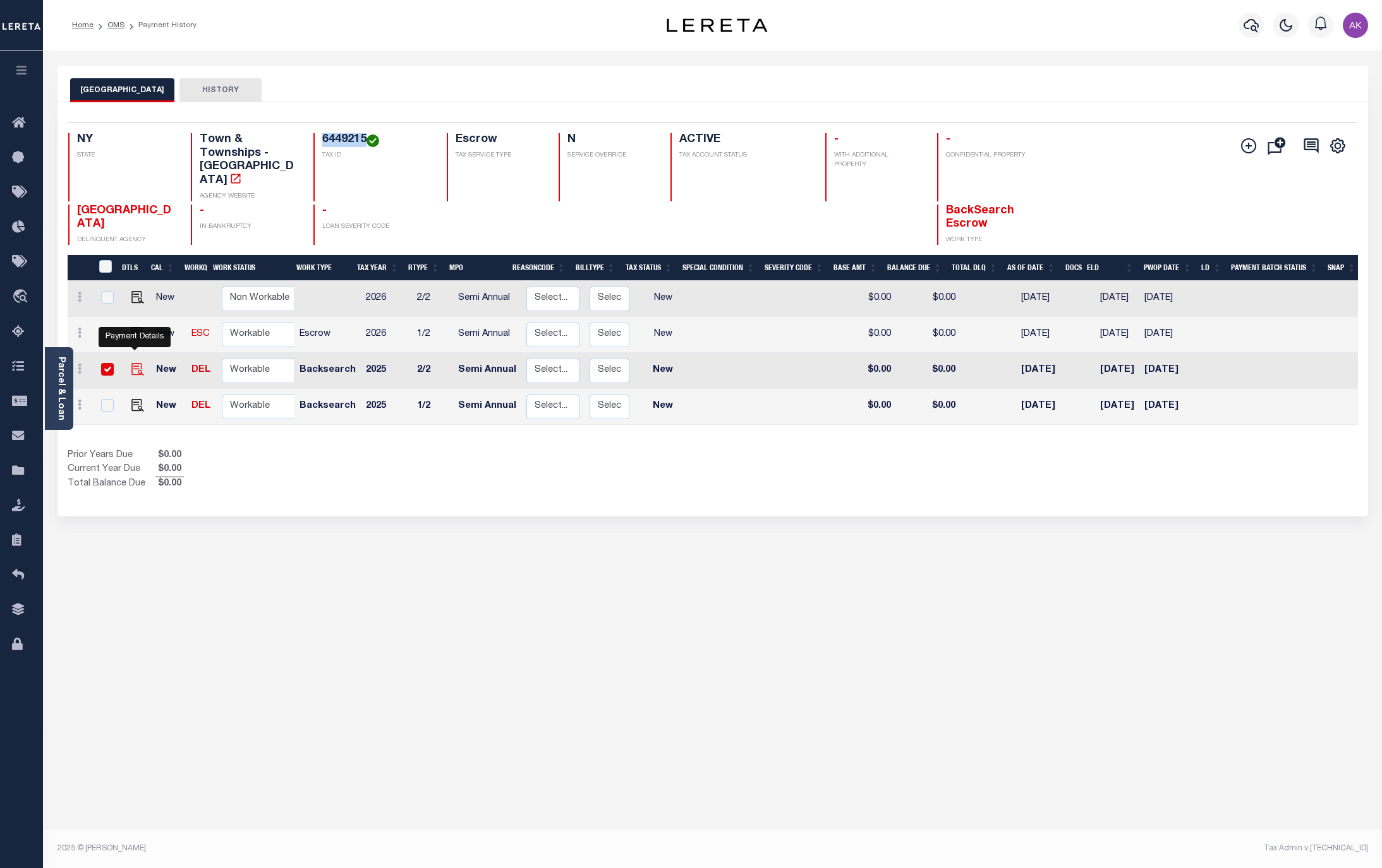
checkbox input "true"
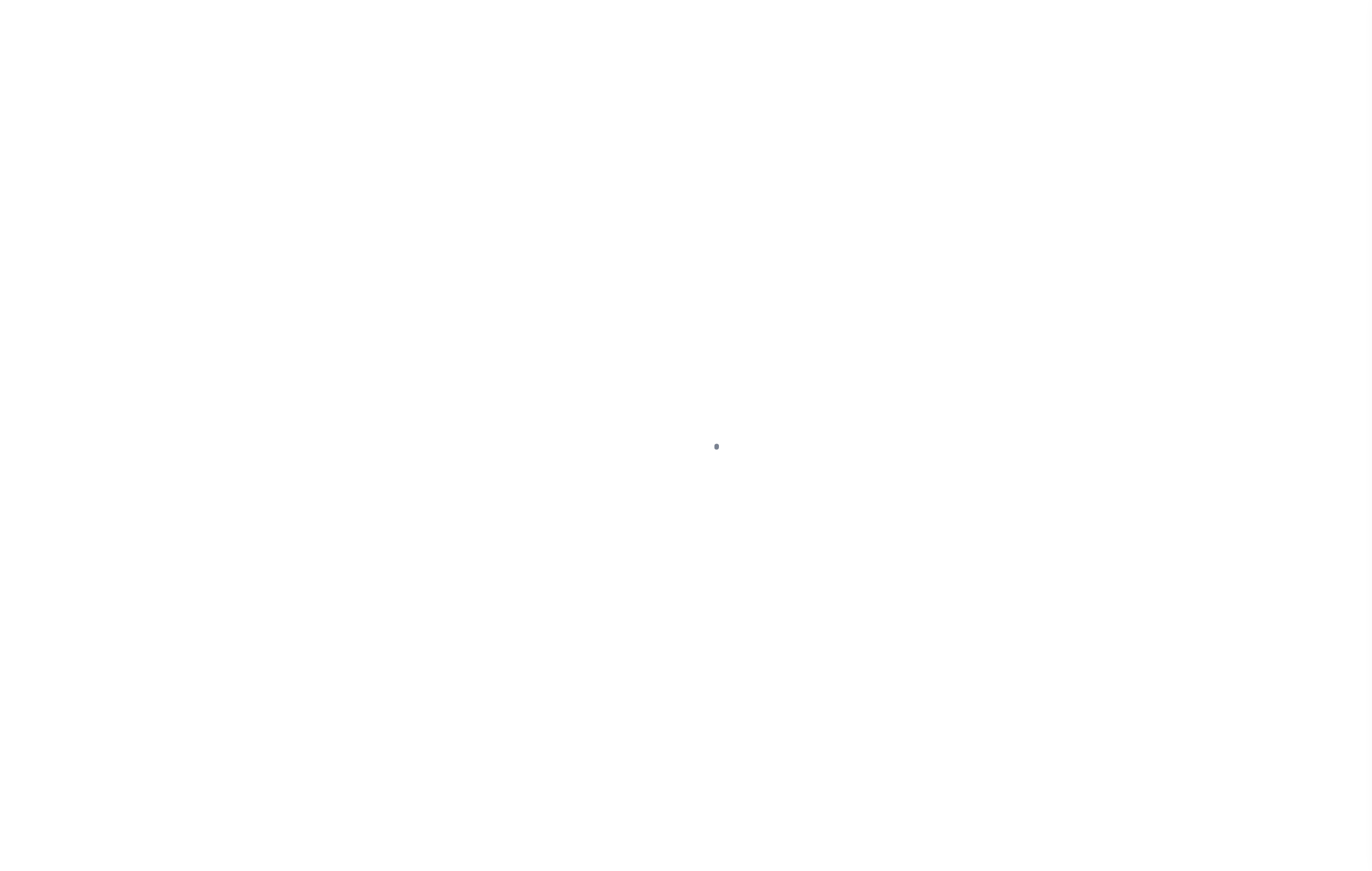
select select "NW2"
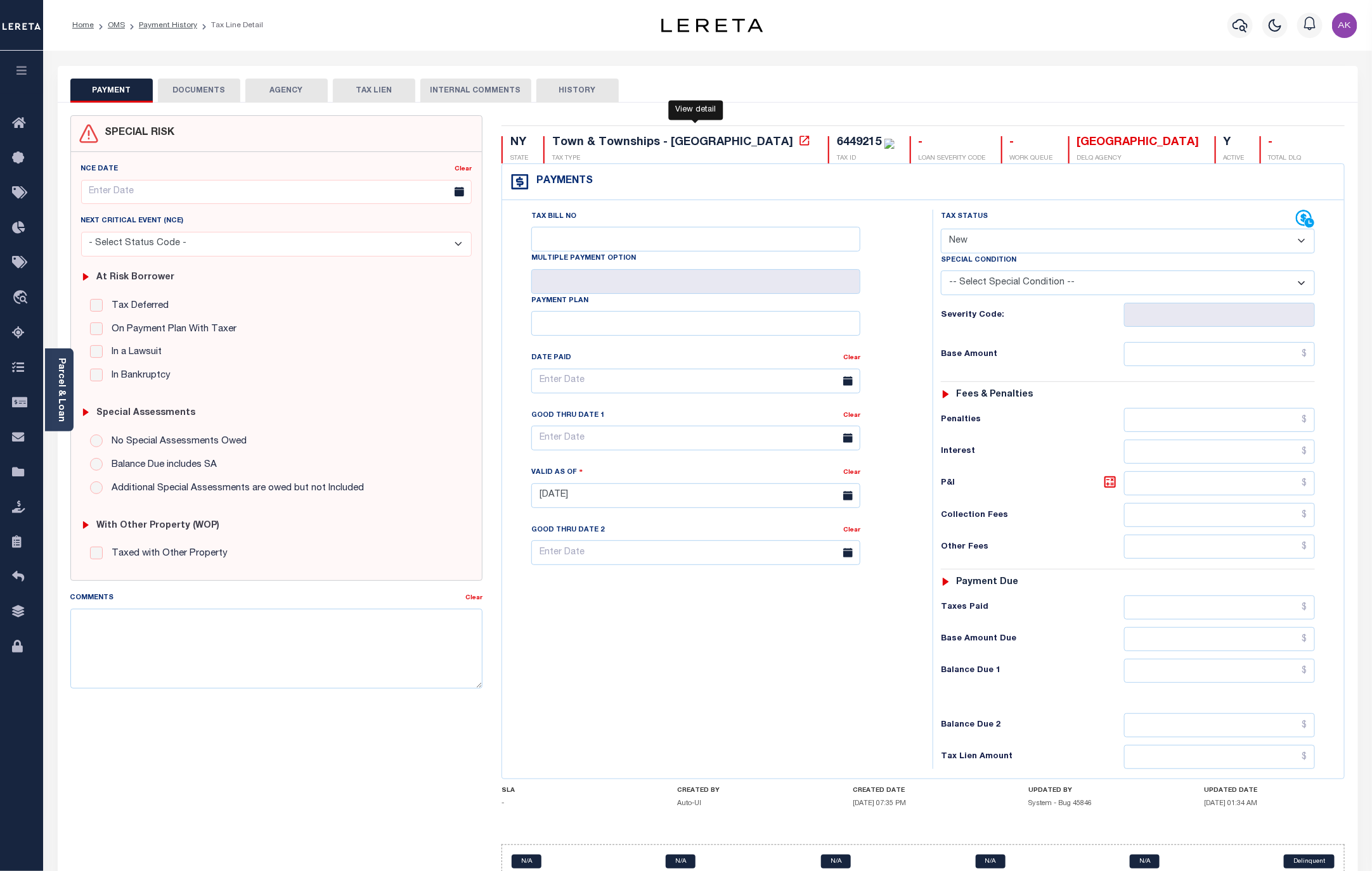
click at [798, 141] on icon at bounding box center [804, 140] width 13 height 13
click at [182, 23] on link "Payment History" at bounding box center [168, 25] width 58 height 8
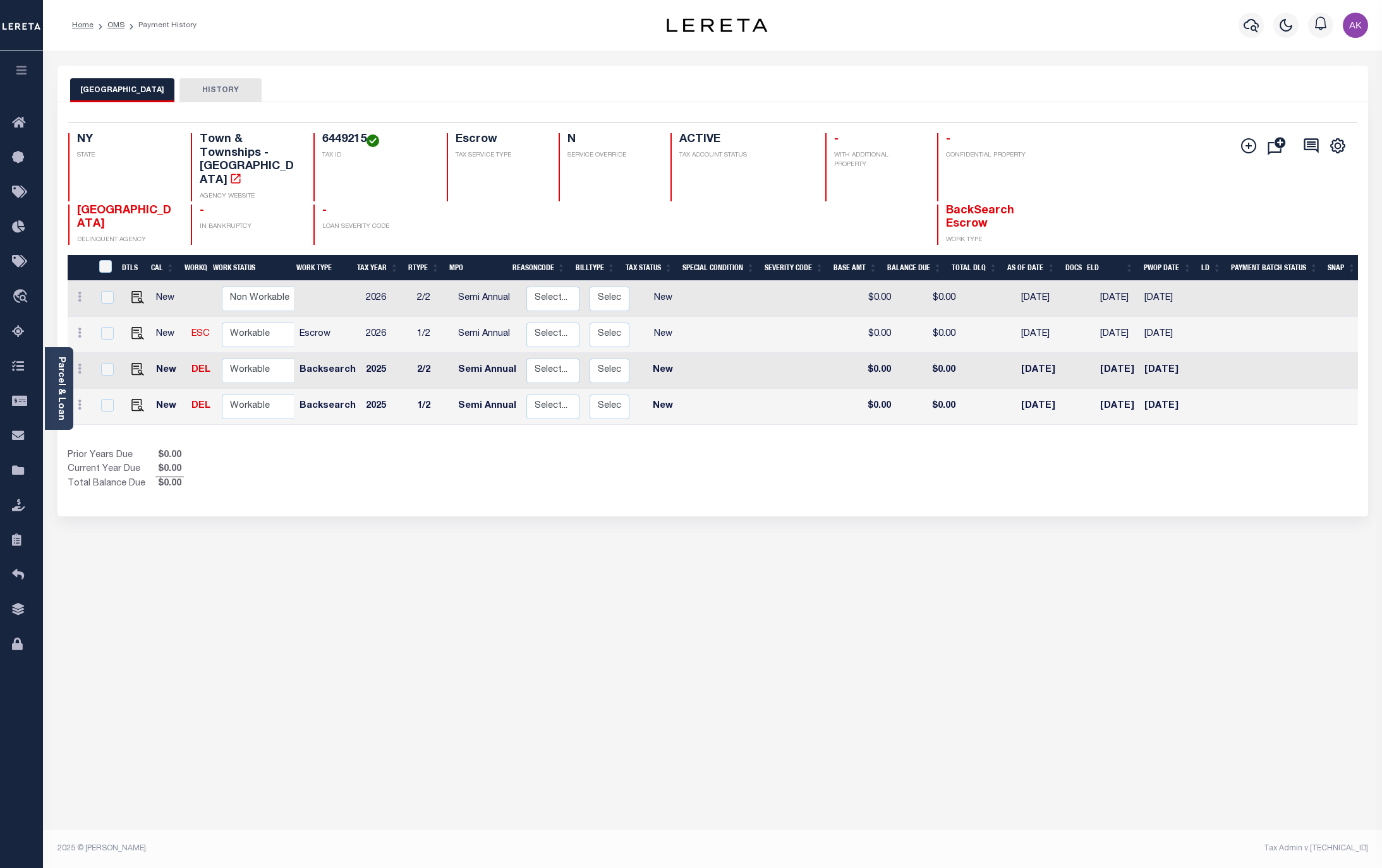
click at [1194, 549] on div "BROOKHAVEN TOWN HISTORY Selected 4 Results" at bounding box center [712, 422] width 1330 height 713
click at [111, 21] on link "OMS" at bounding box center [116, 25] width 17 height 8
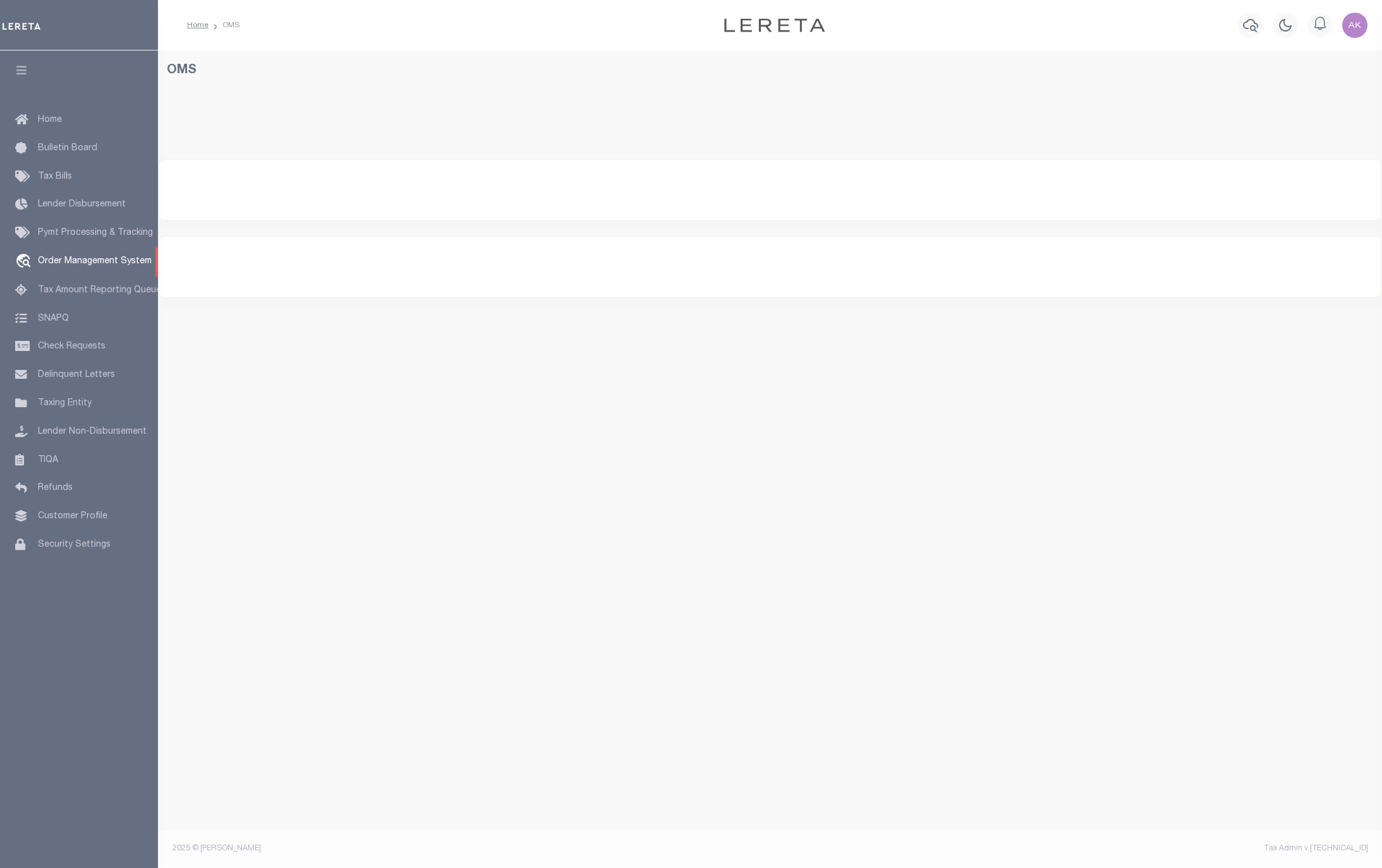
select select "200"
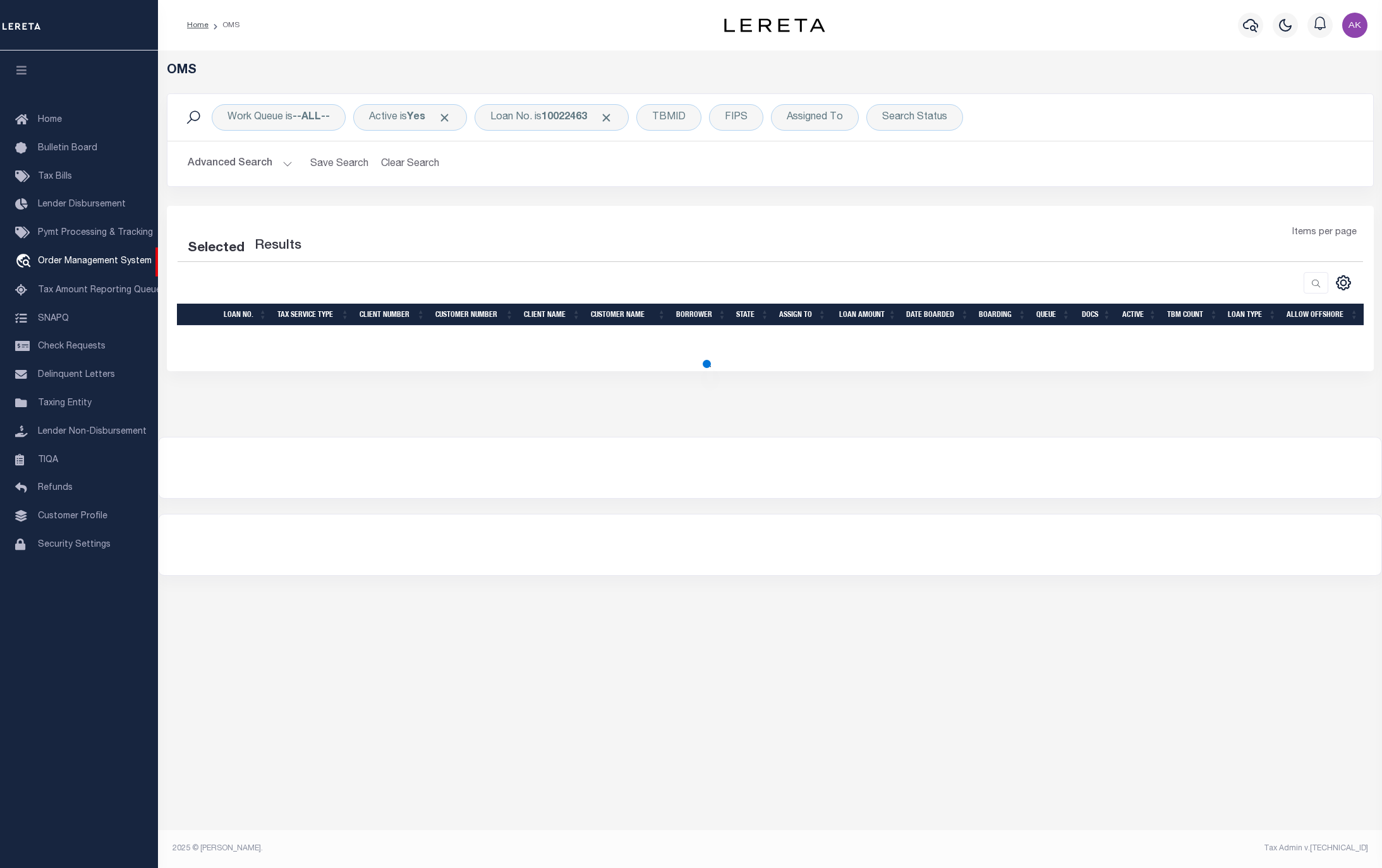
select select "200"
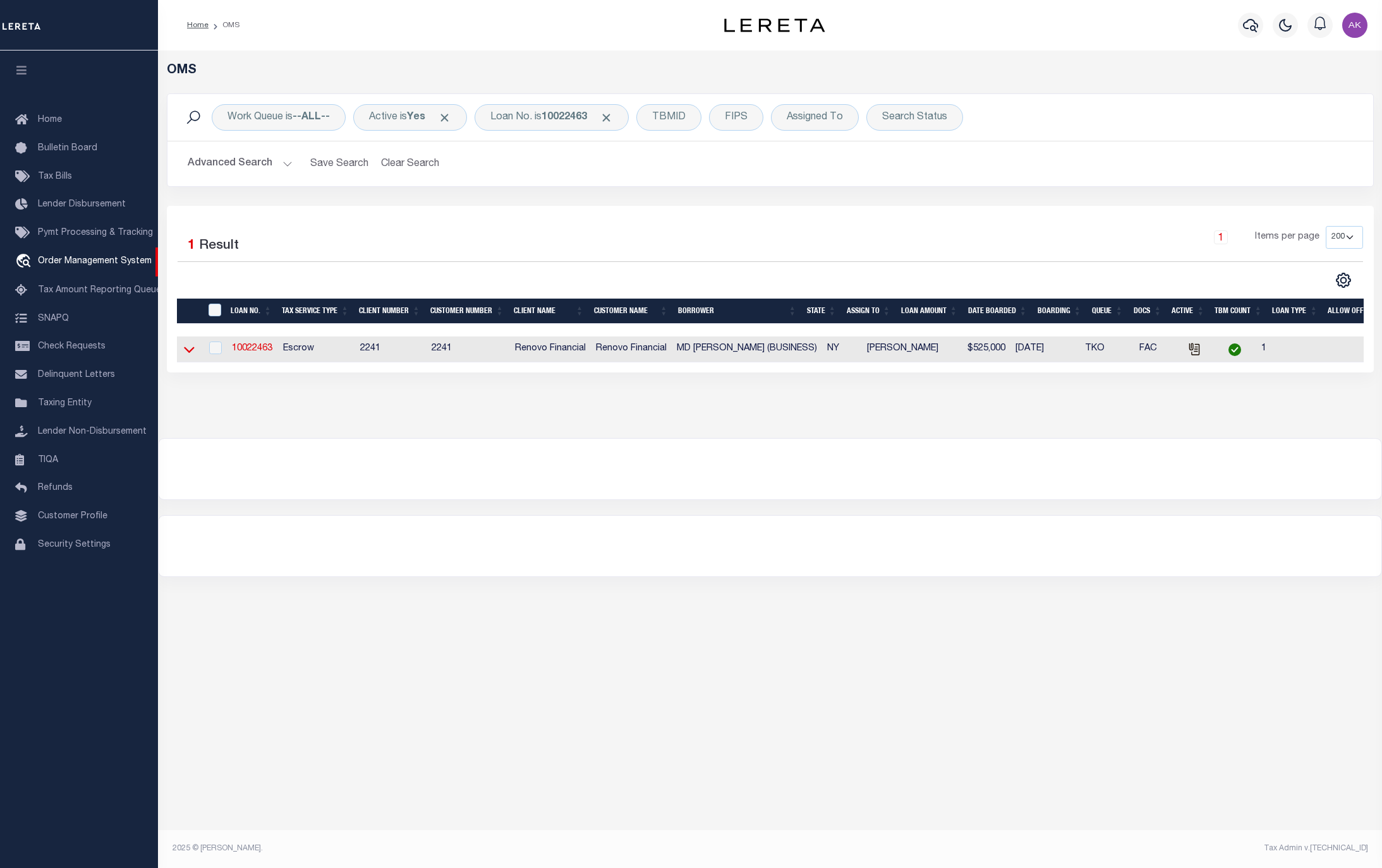
click at [188, 353] on icon at bounding box center [189, 349] width 11 height 13
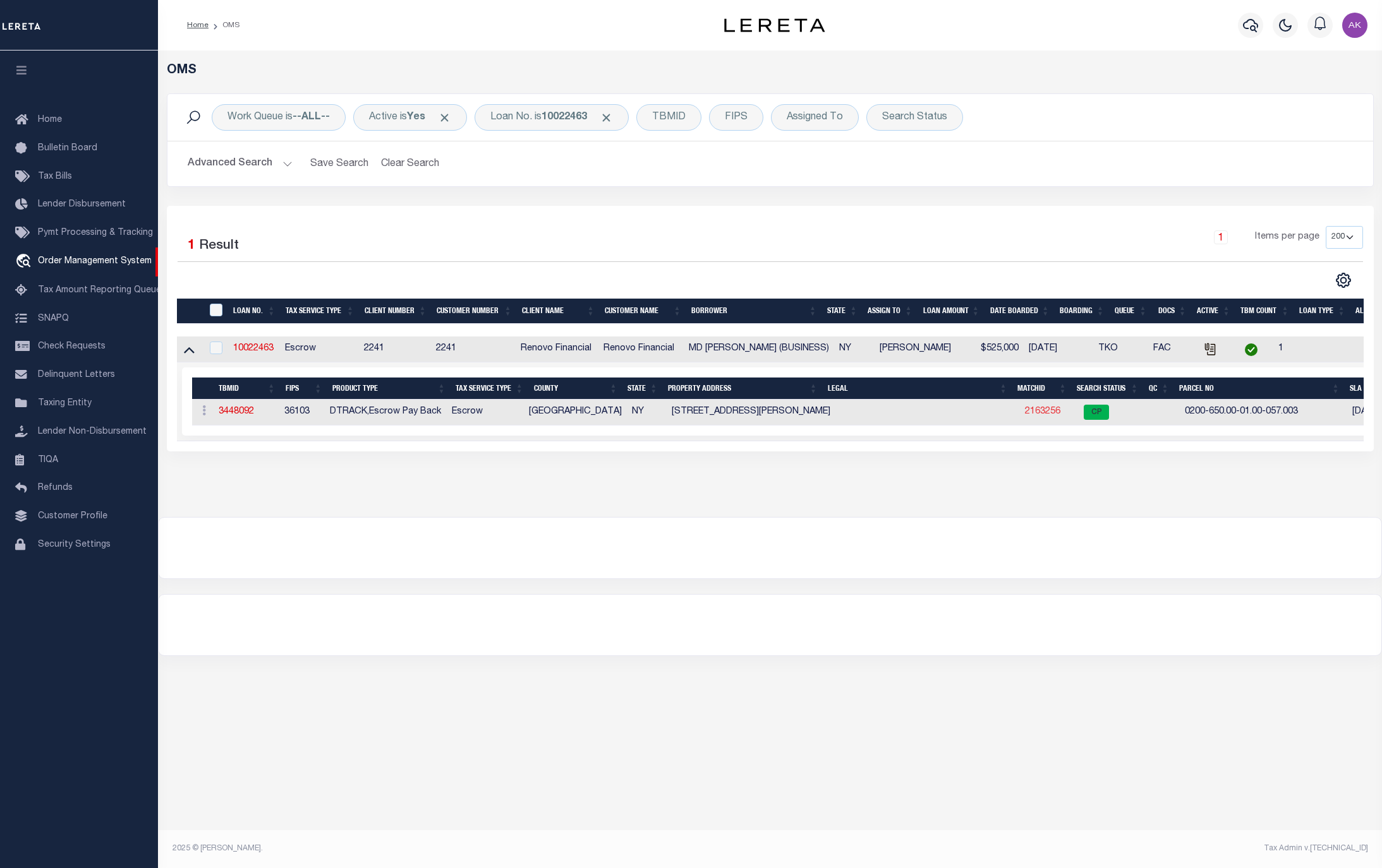
click at [1024, 415] on link "2163256" at bounding box center [1042, 411] width 35 height 9
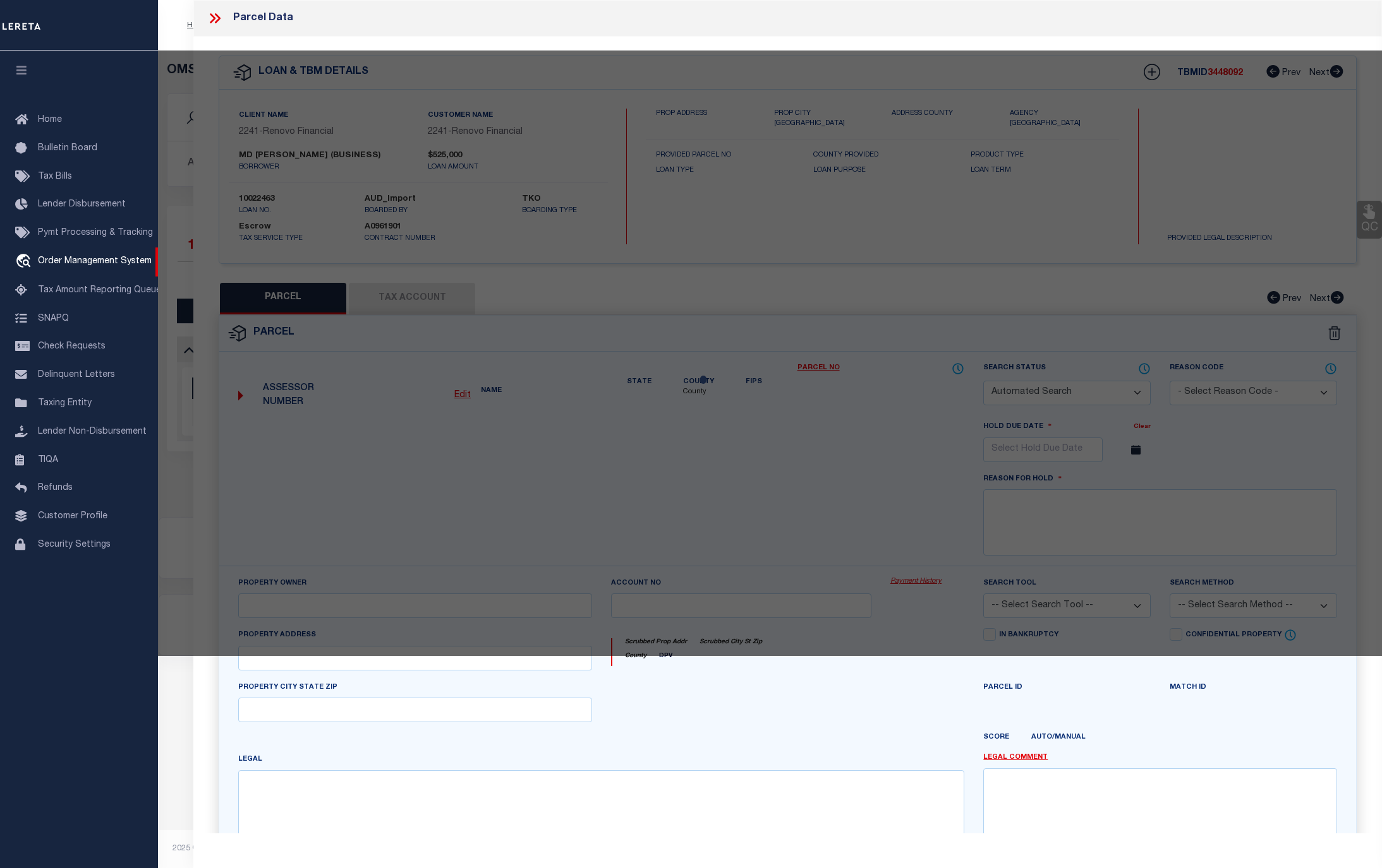
checkbox input "false"
select select "CP"
type input "FERDOUS ZANNATUL & REZA MD ZAKIR"
select select "AGW"
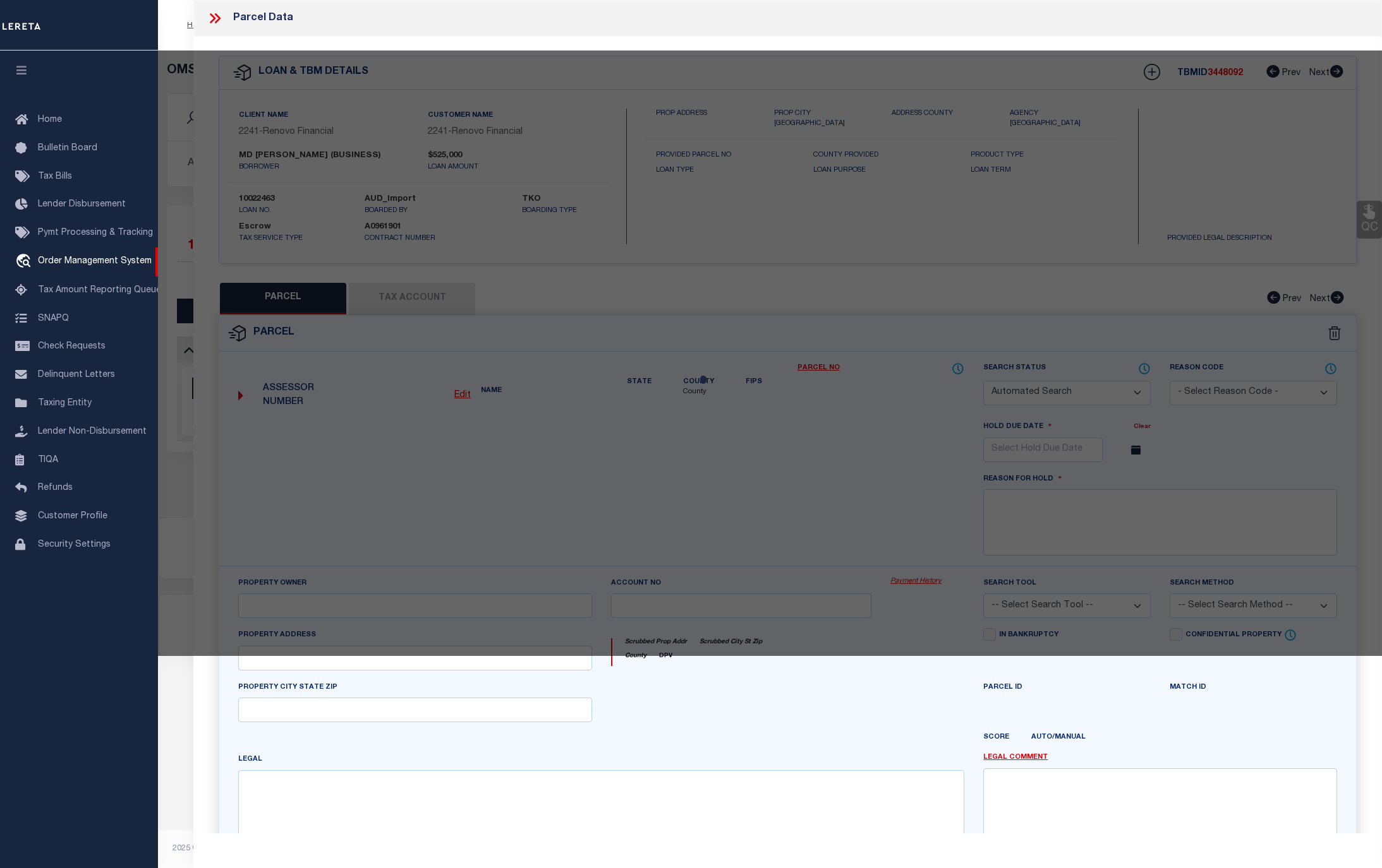
select select "ADD"
type input "84 Coates Avenue North"
type input "LAKE RONKONKOMA, NY 11779"
type textarea "update property address from 184 COATES N AVE to 84 COATES N AVE Zakir Reza to …"
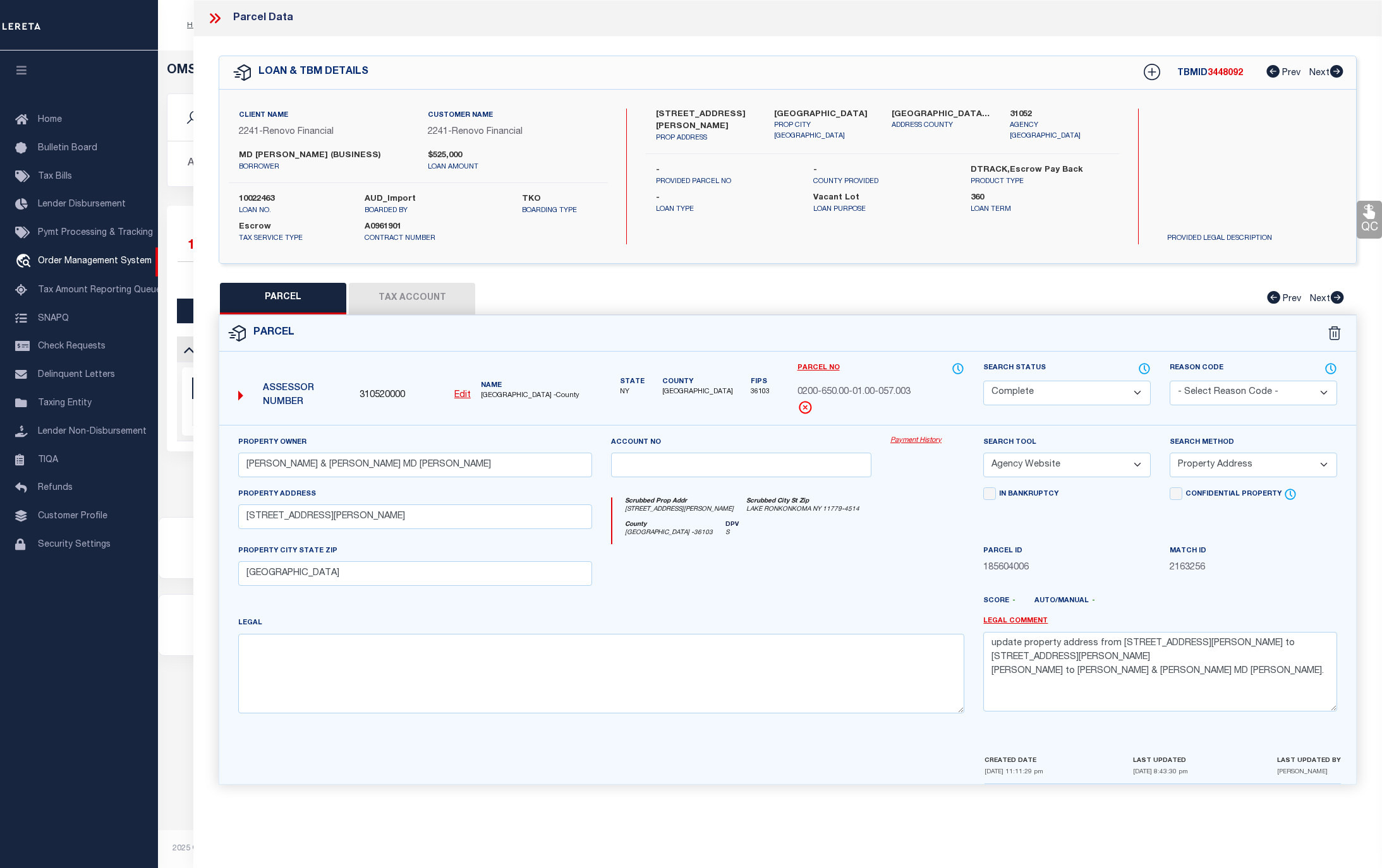
click at [210, 20] on icon at bounding box center [214, 18] width 16 height 16
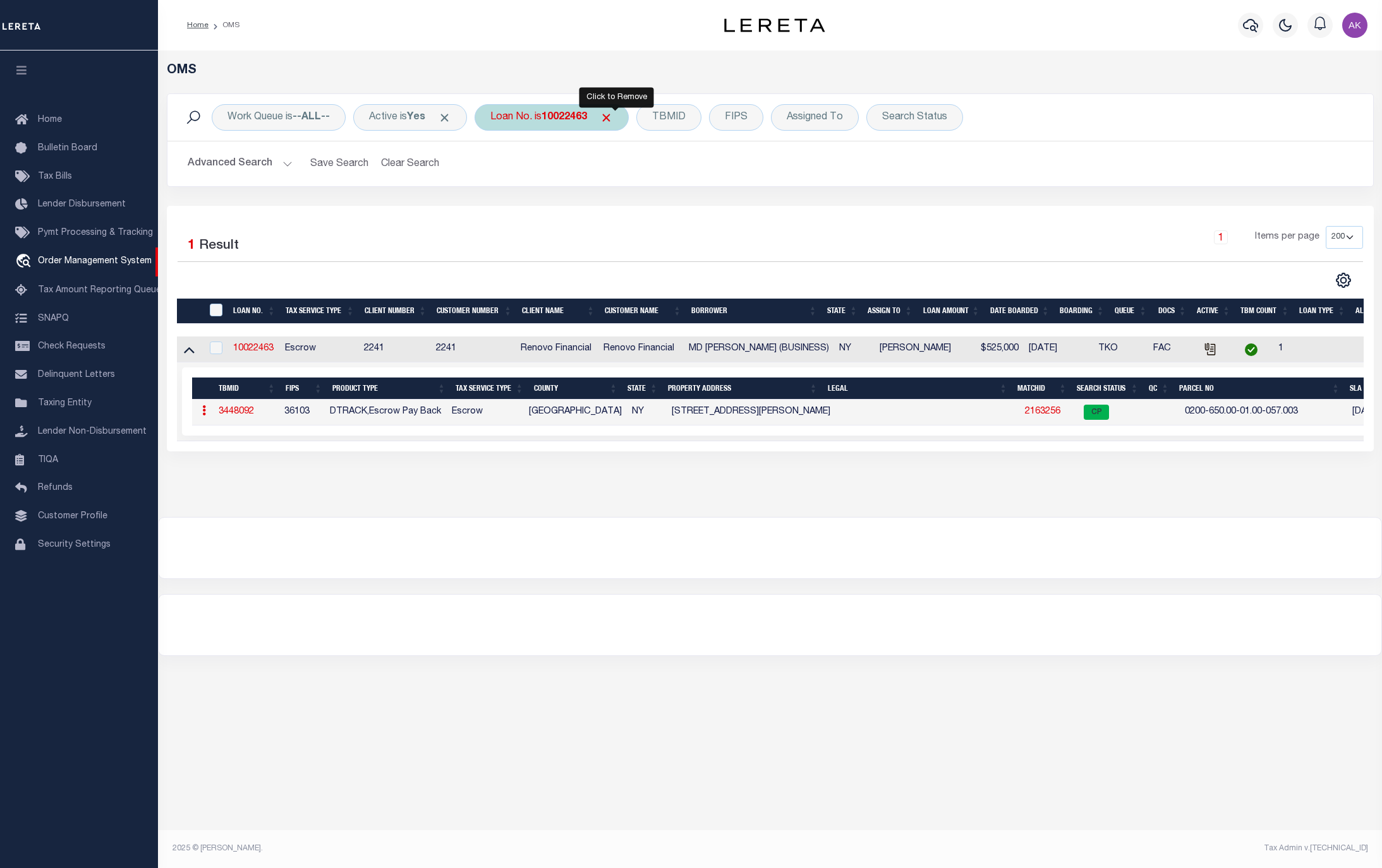
click at [613, 117] on span "Click to Remove" at bounding box center [605, 117] width 13 height 13
click at [515, 109] on div "Loan No." at bounding box center [510, 117] width 73 height 27
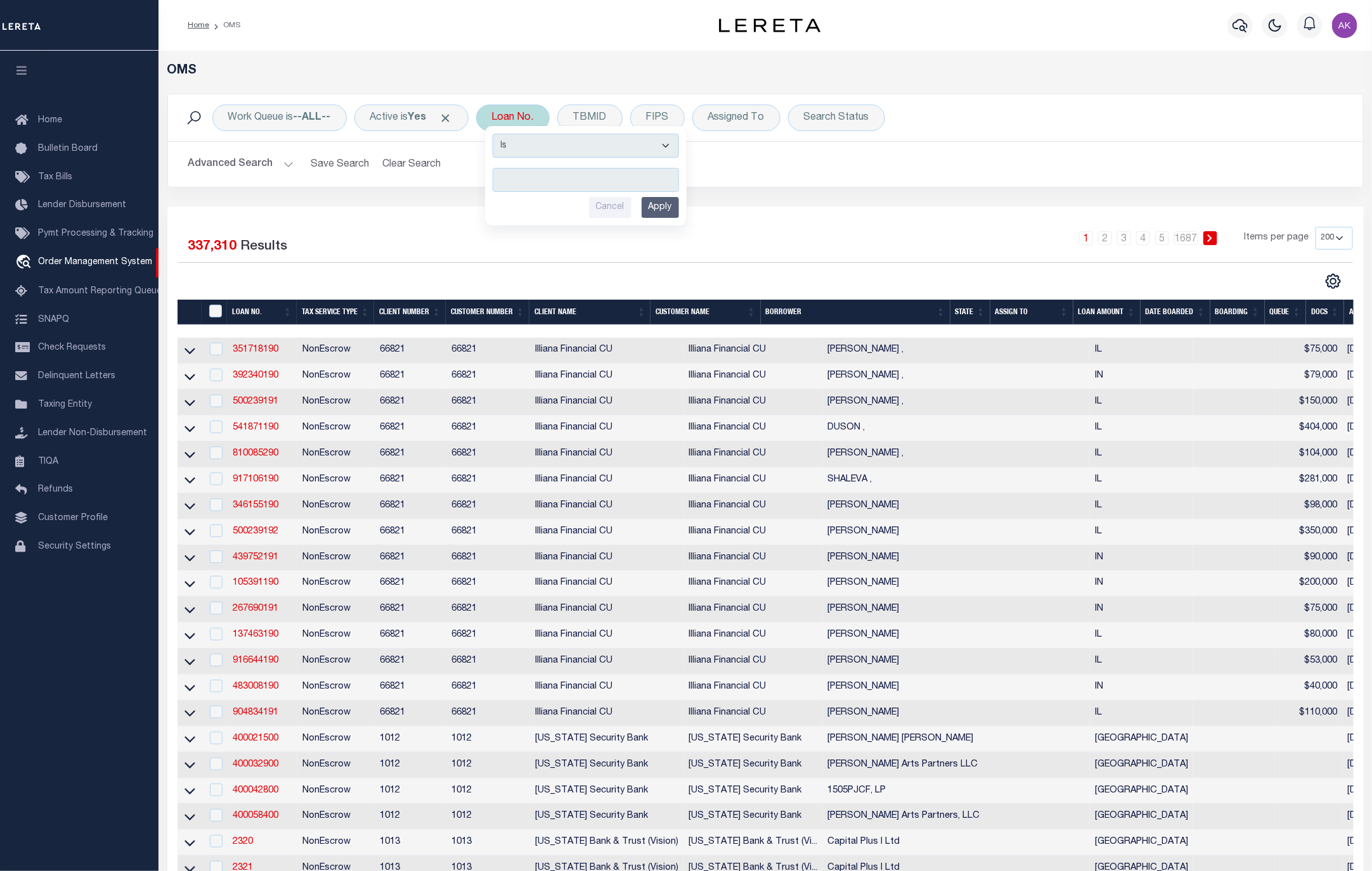
click at [521, 183] on input "text" at bounding box center [586, 180] width 187 height 24
type input "10022439"
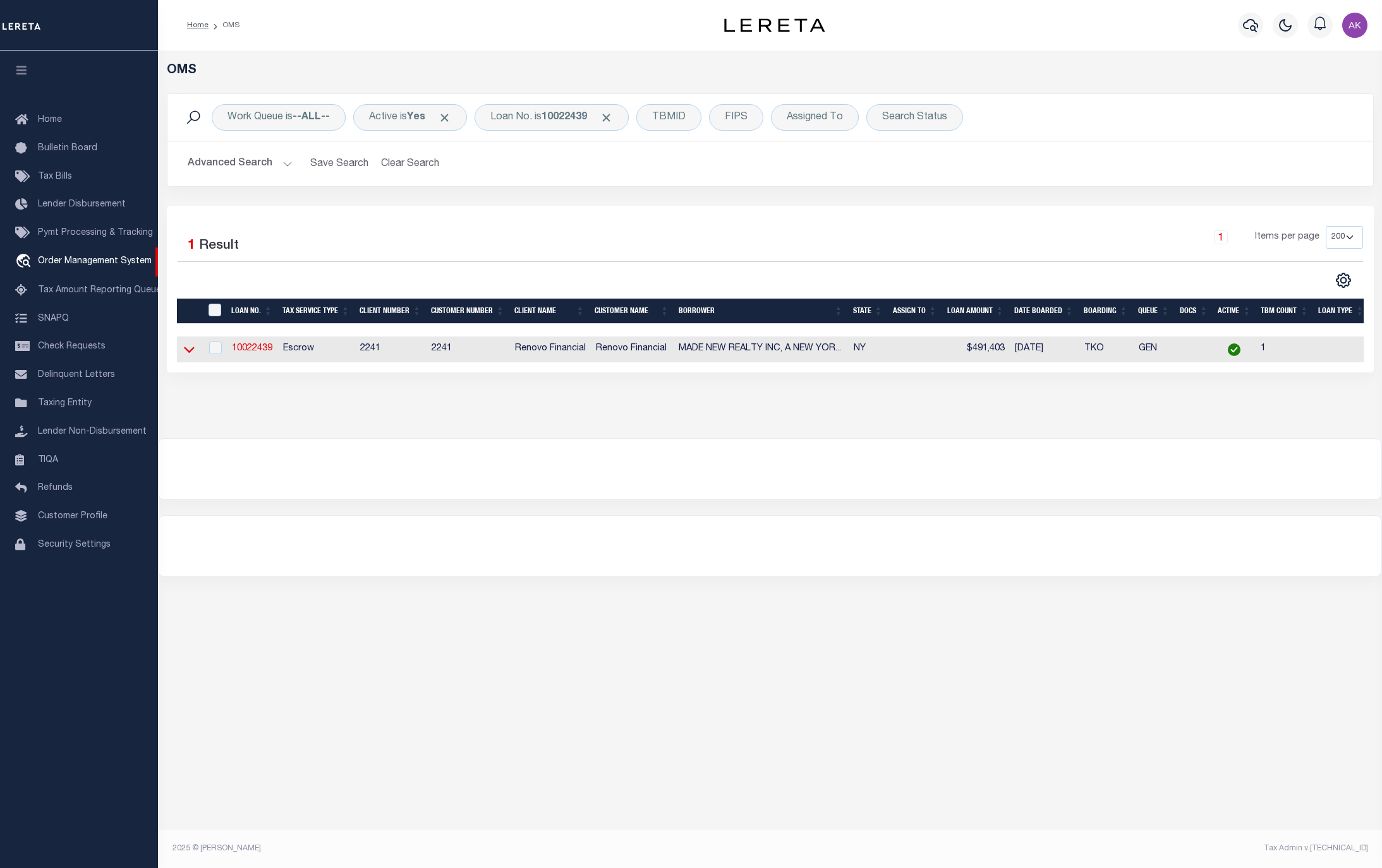
click at [191, 355] on icon at bounding box center [189, 349] width 11 height 13
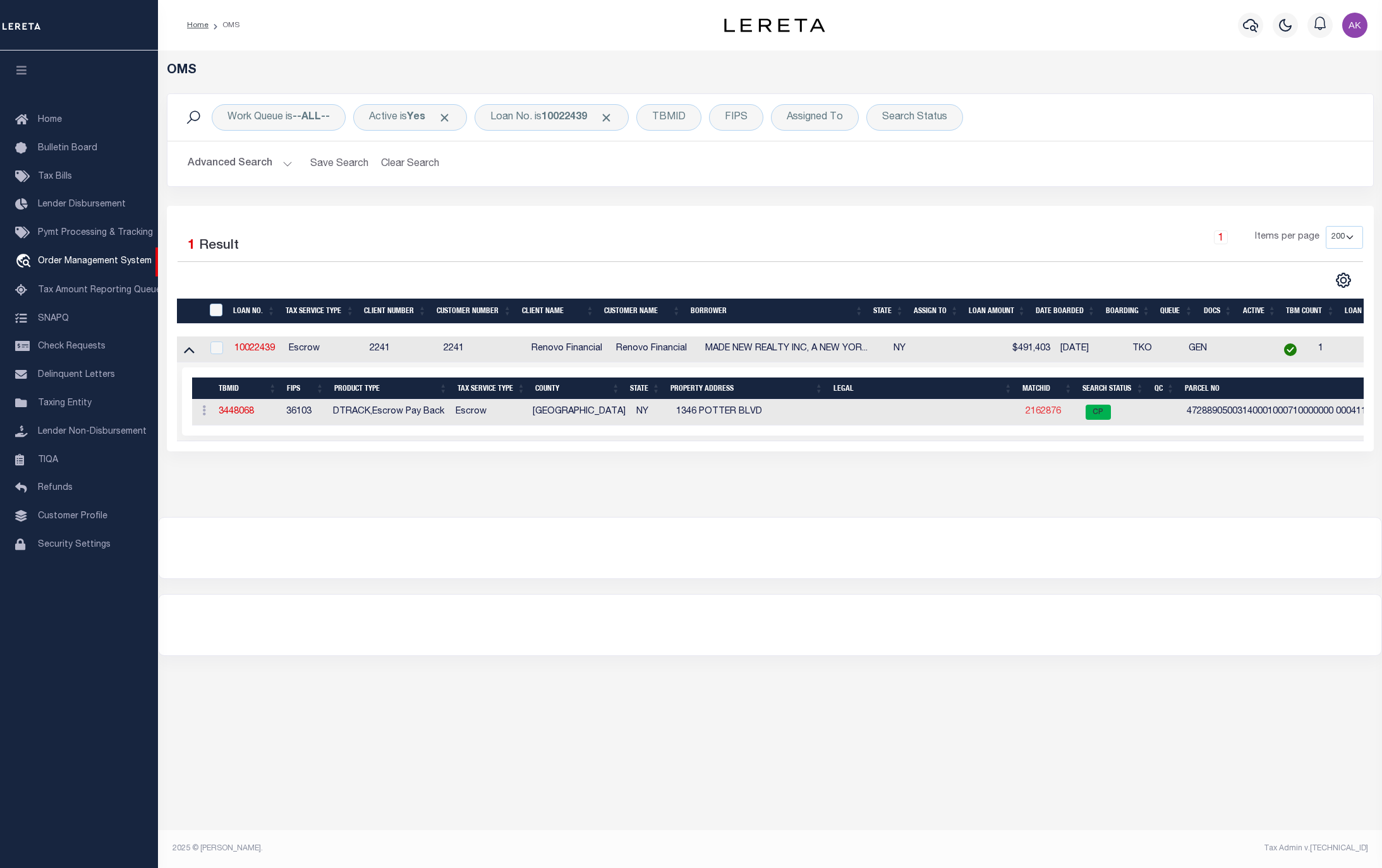
click at [1036, 415] on link "2162876" at bounding box center [1043, 411] width 35 height 9
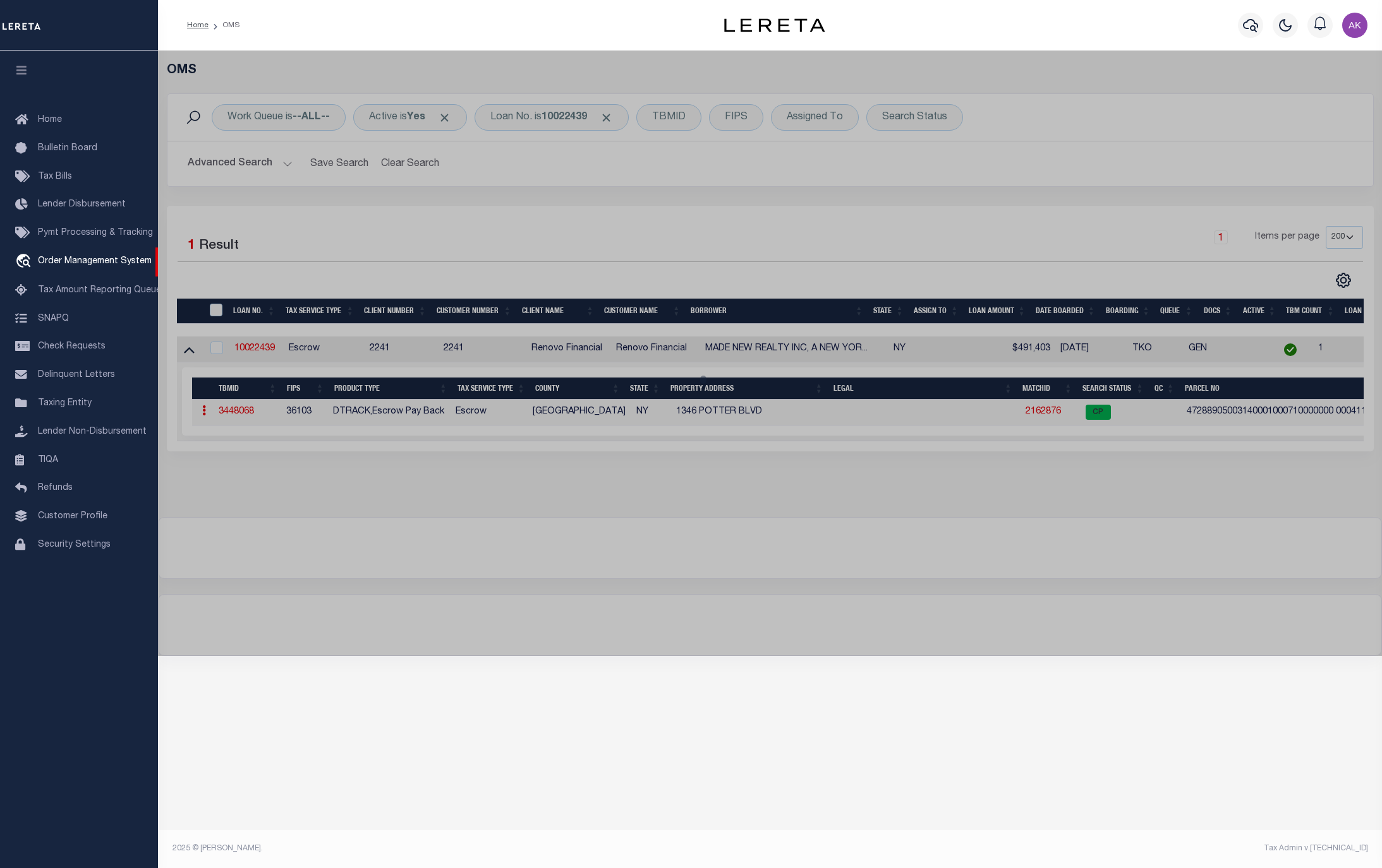
select select "AS"
select select
checkbox input "false"
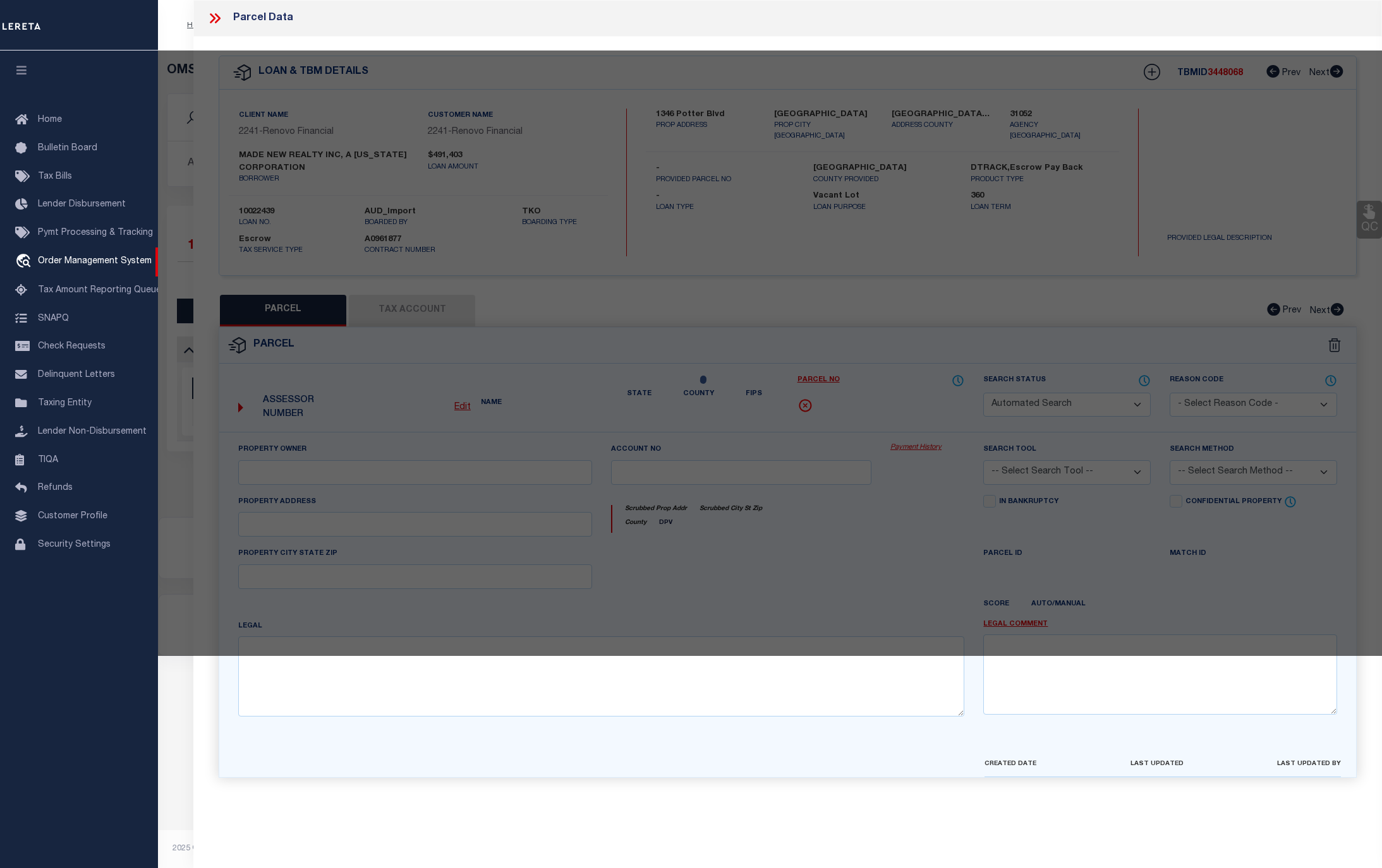
select select "CP"
type input "MADEN W REALTY INC"
select select "ATL"
select select "ADD"
type input "1346 POTTER BLVD"
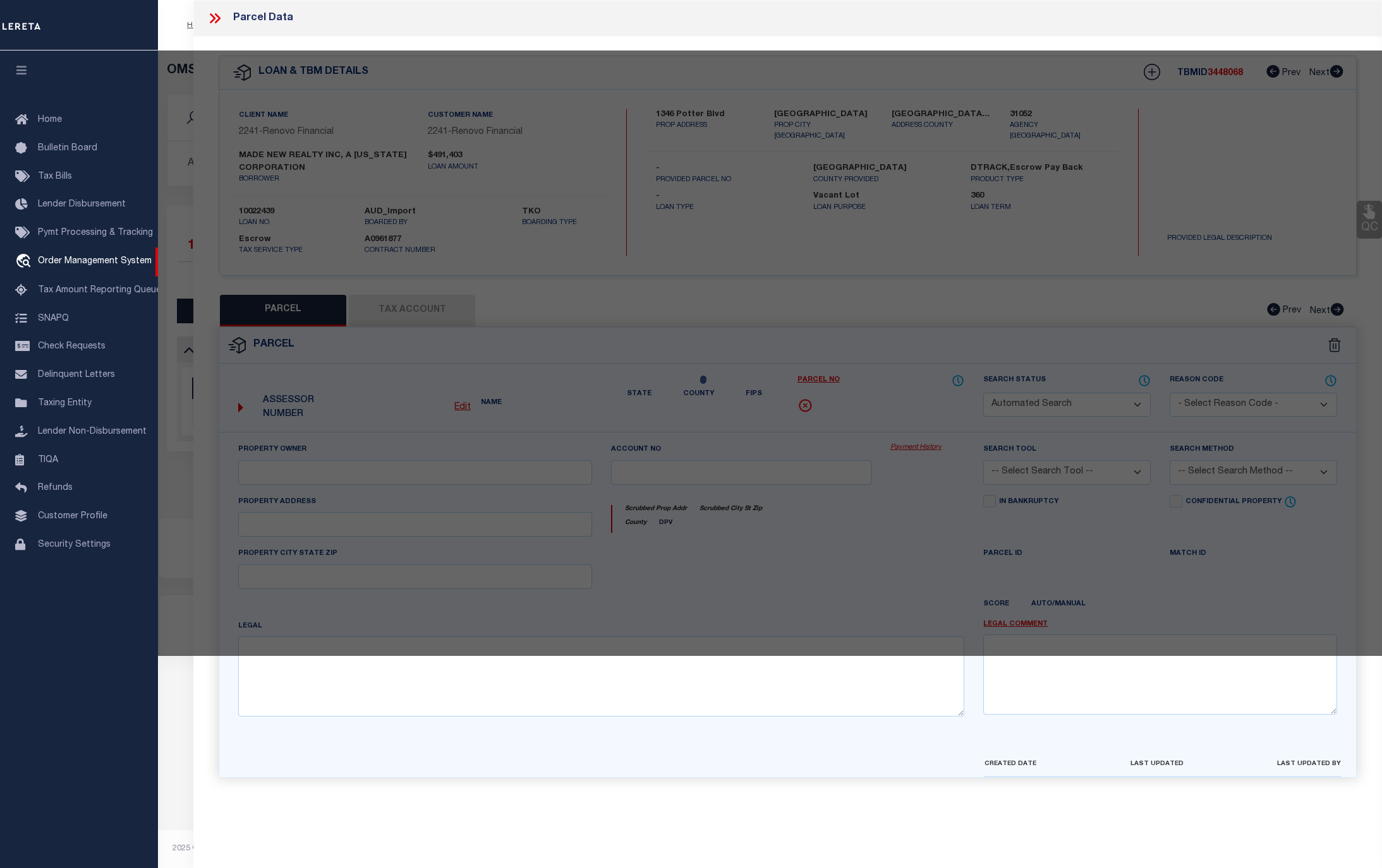
checkbox input "false"
type input "BAY SHORE, NY 11706"
type textarea "X2201461Y186733 T037H00000000"
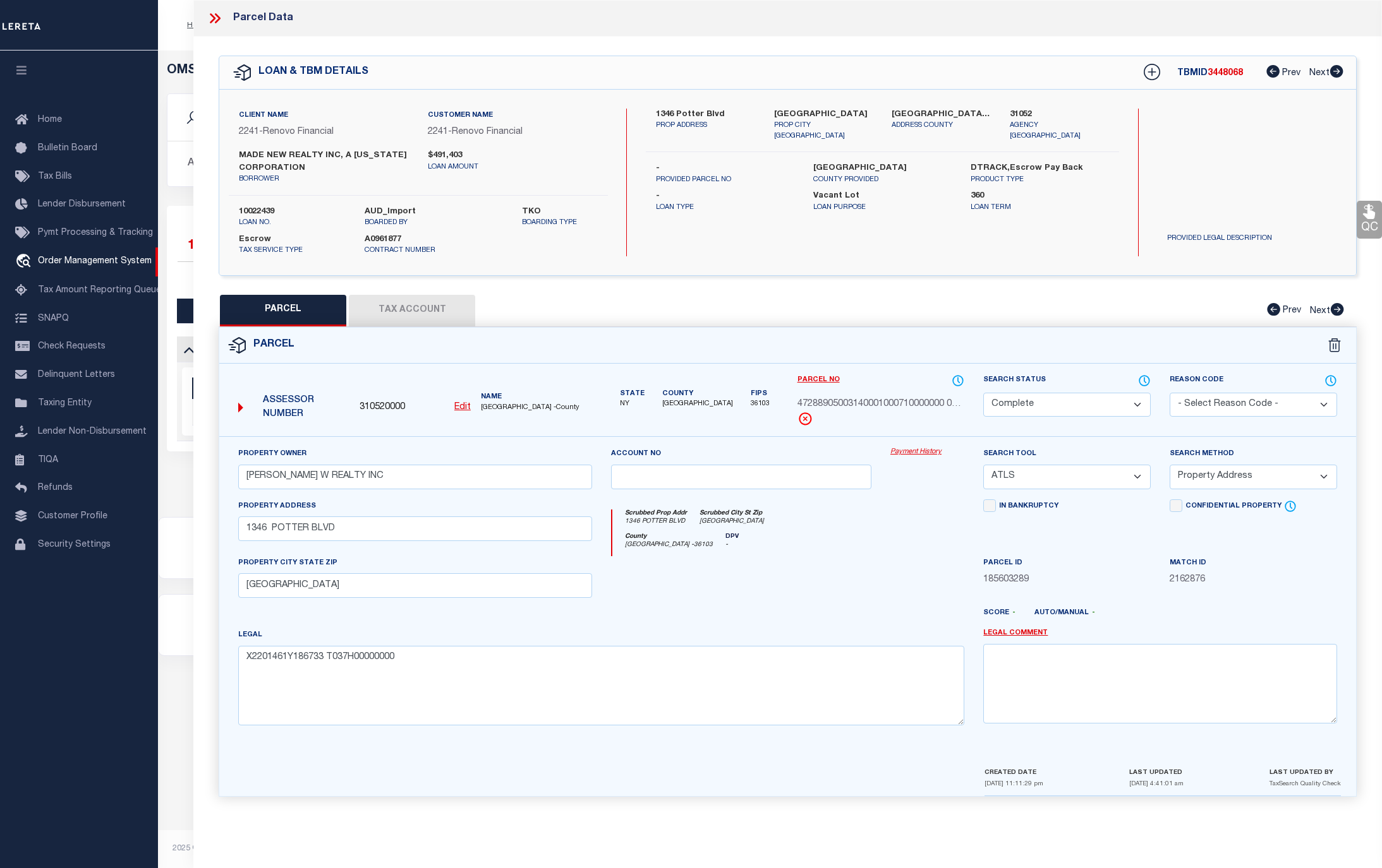
click at [909, 458] on link "Payment History" at bounding box center [927, 452] width 74 height 11
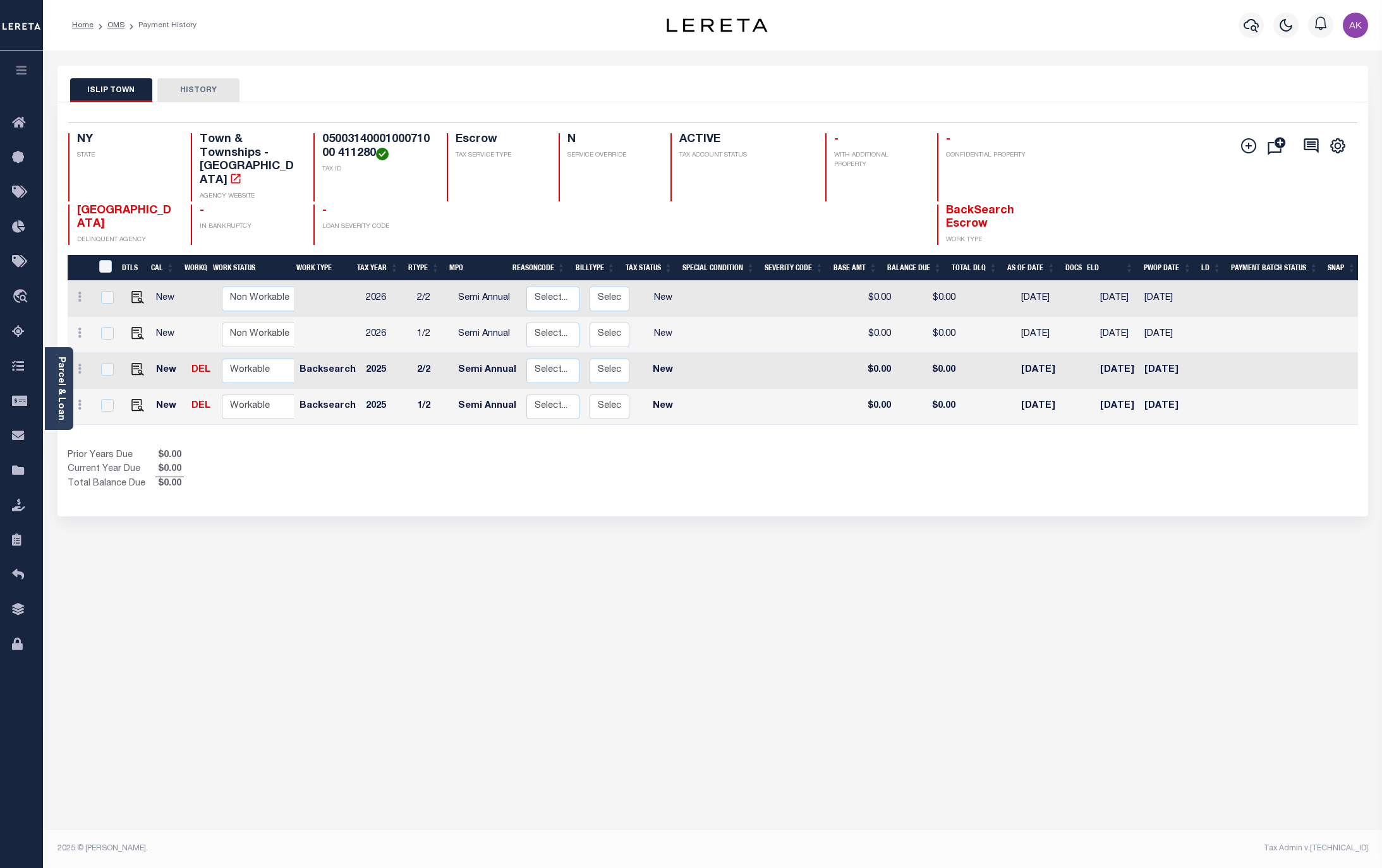
click at [1096, 769] on div "ISLIP TOWN HISTORY Selected 4 Results" at bounding box center [712, 422] width 1330 height 713
click at [1340, 764] on div "ISLIP TOWN HISTORY Selected 4 Results" at bounding box center [712, 422] width 1330 height 713
click at [111, 25] on link "OMS" at bounding box center [116, 25] width 17 height 8
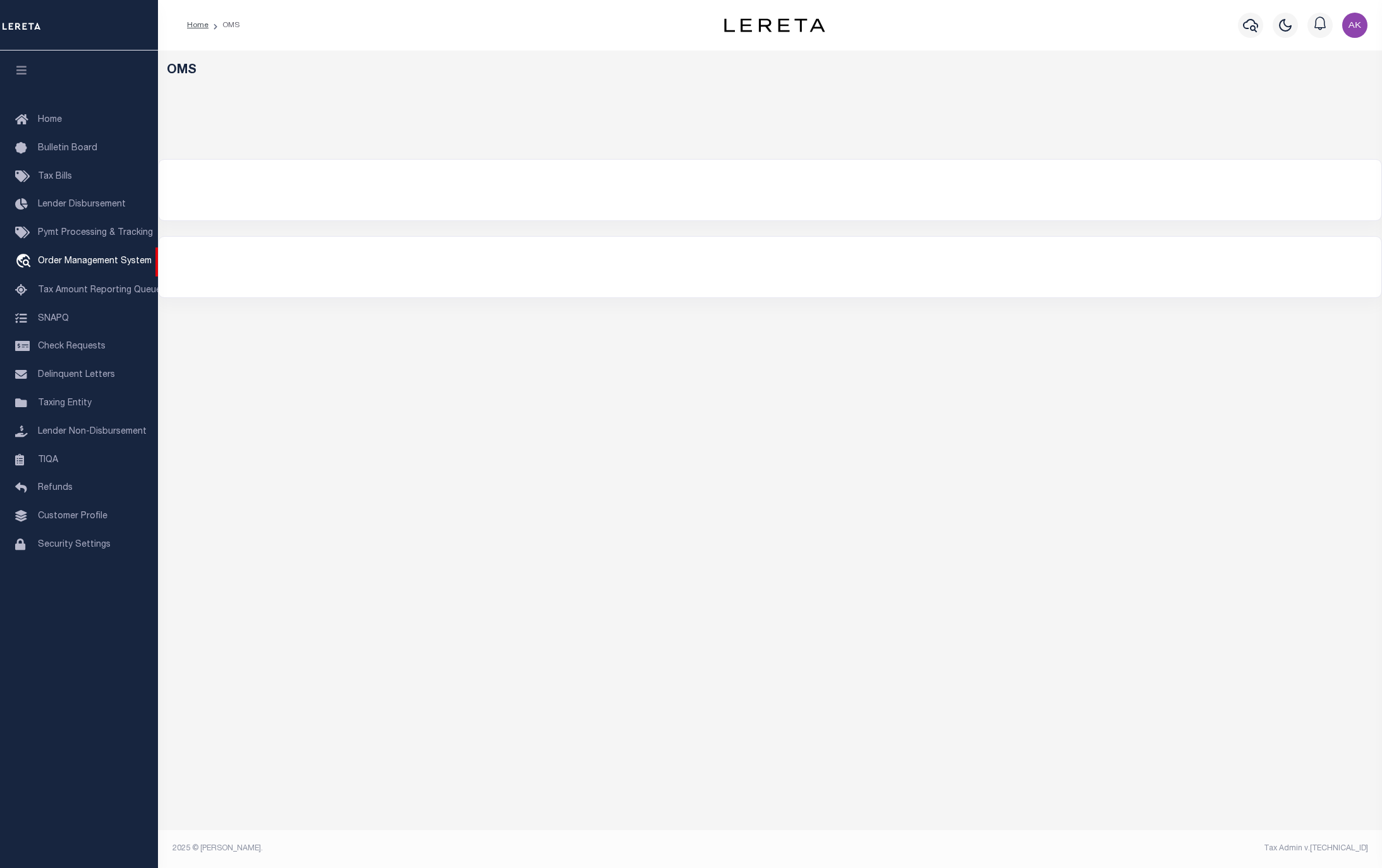
select select "200"
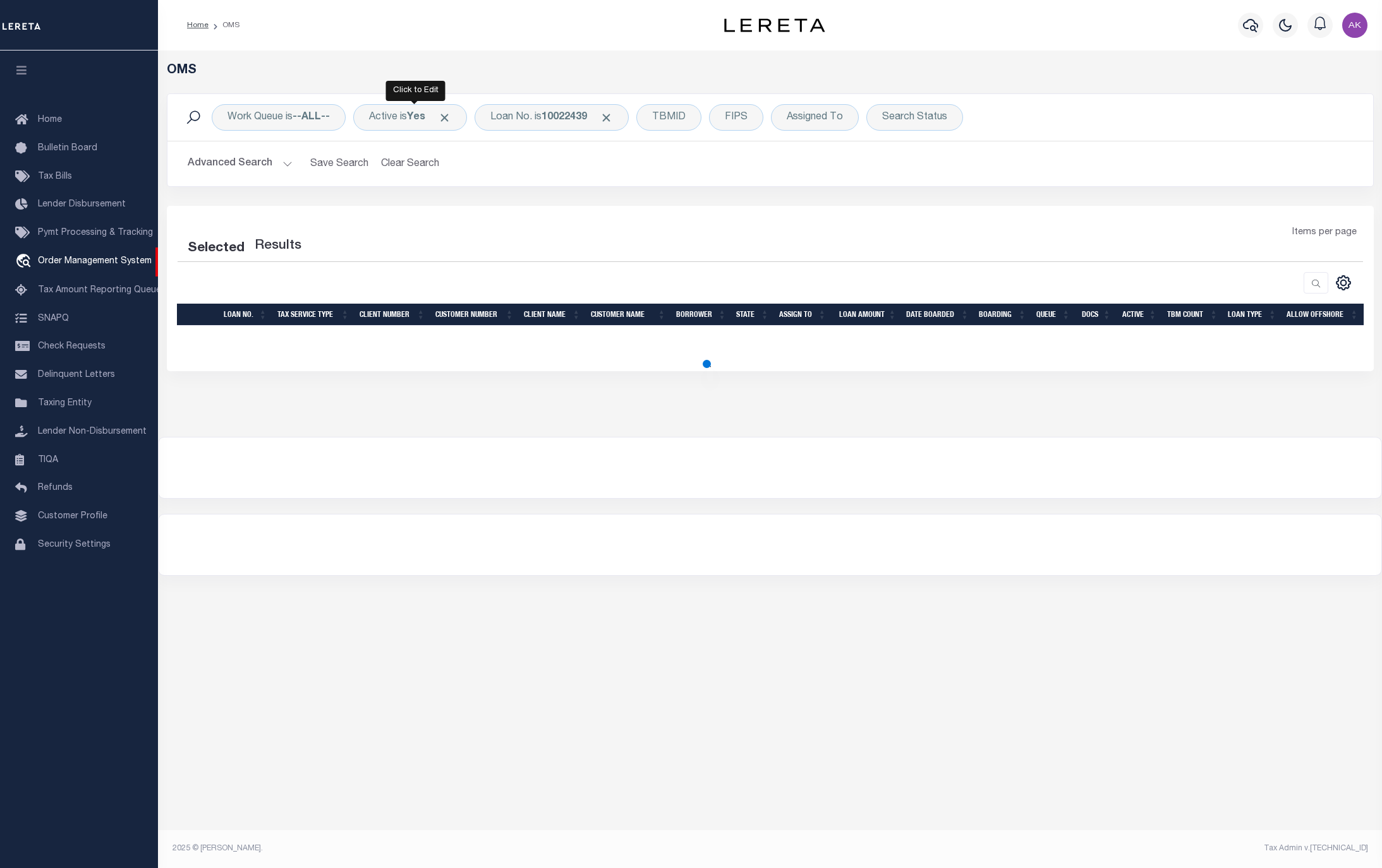
select select "200"
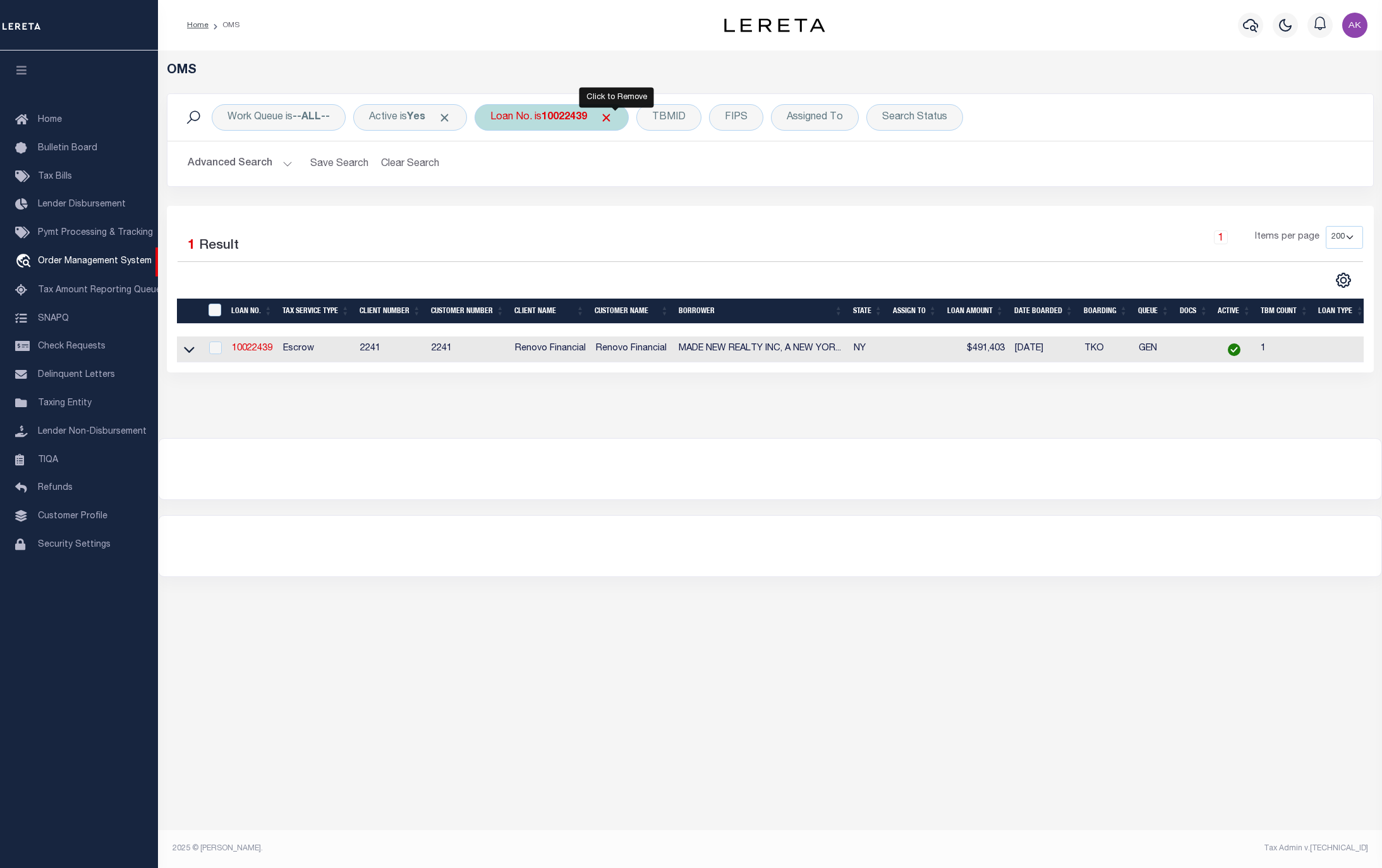
click at [613, 116] on span "Click to Remove" at bounding box center [605, 117] width 13 height 13
click at [514, 117] on div "Loan No." at bounding box center [510, 117] width 73 height 27
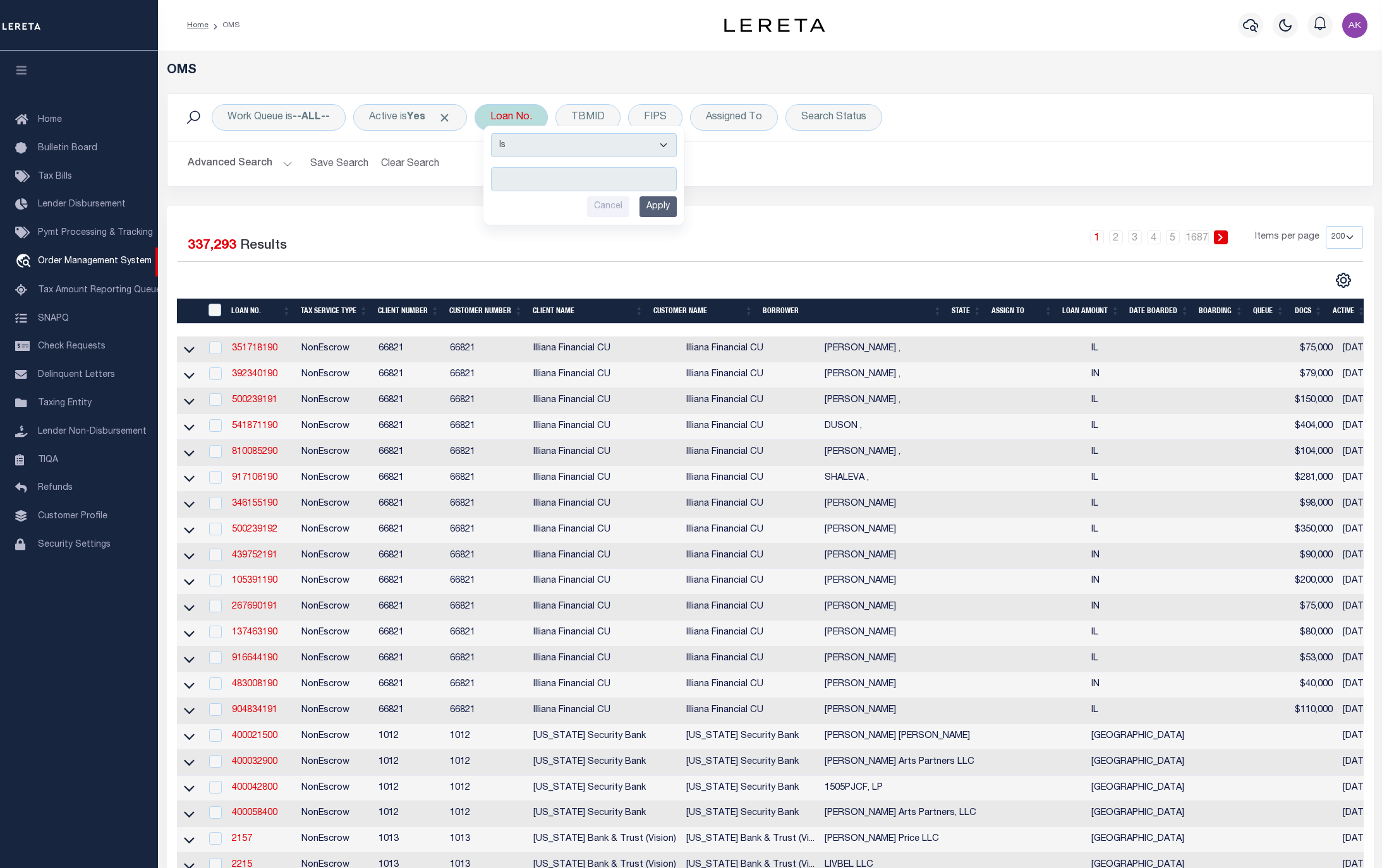
click at [538, 177] on input "text" at bounding box center [584, 179] width 186 height 24
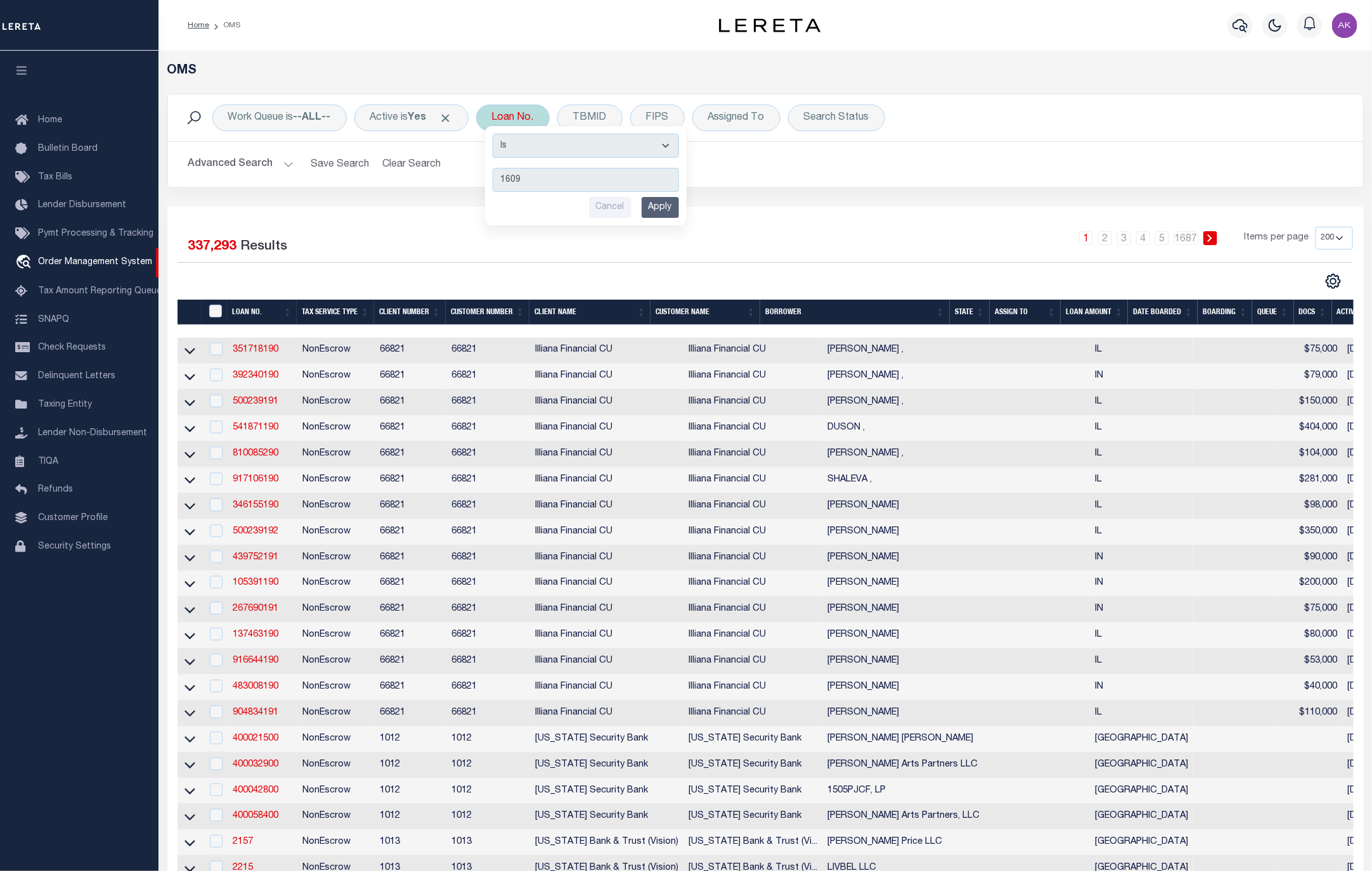
type input "16095"
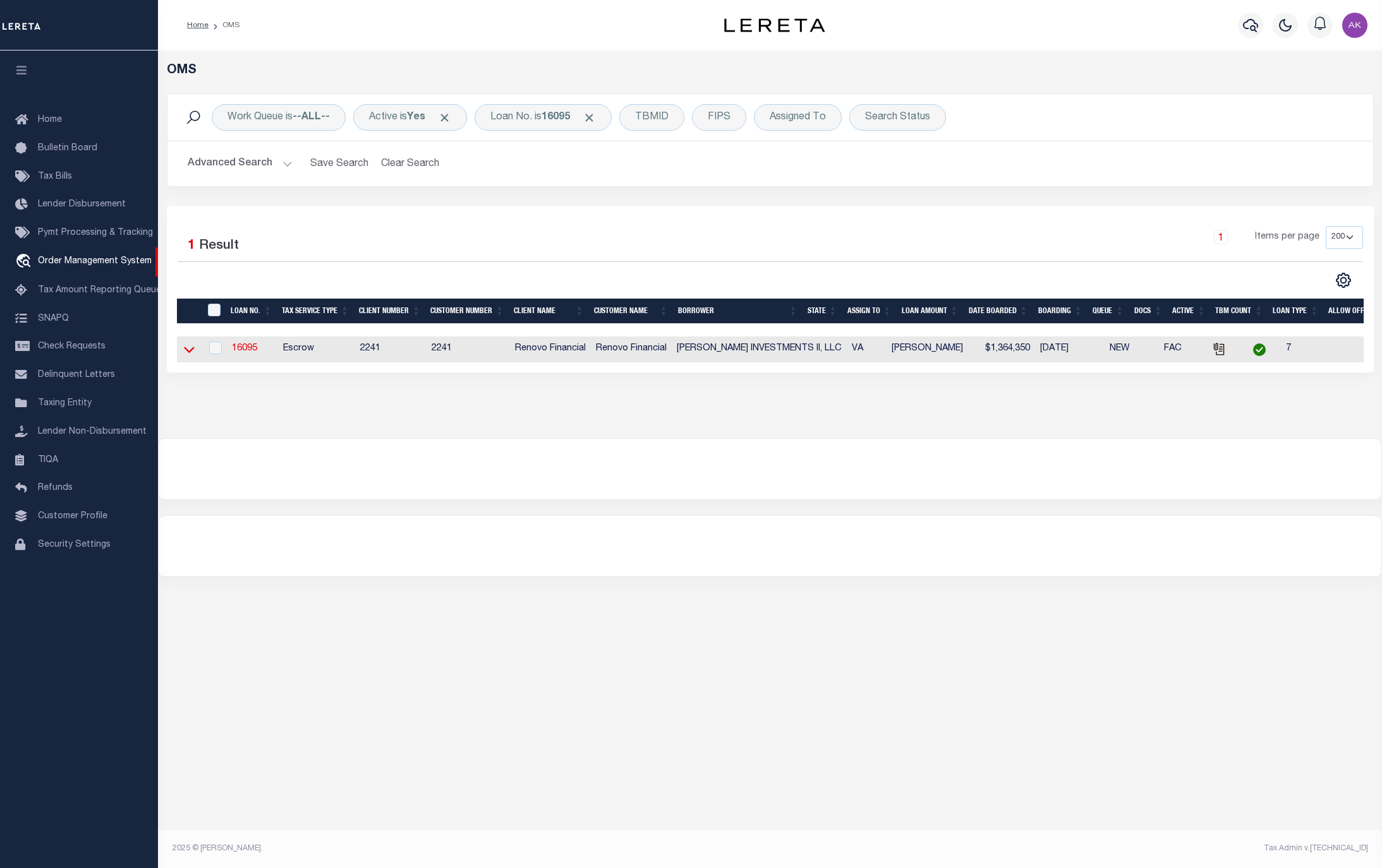
click at [189, 353] on icon at bounding box center [189, 349] width 11 height 13
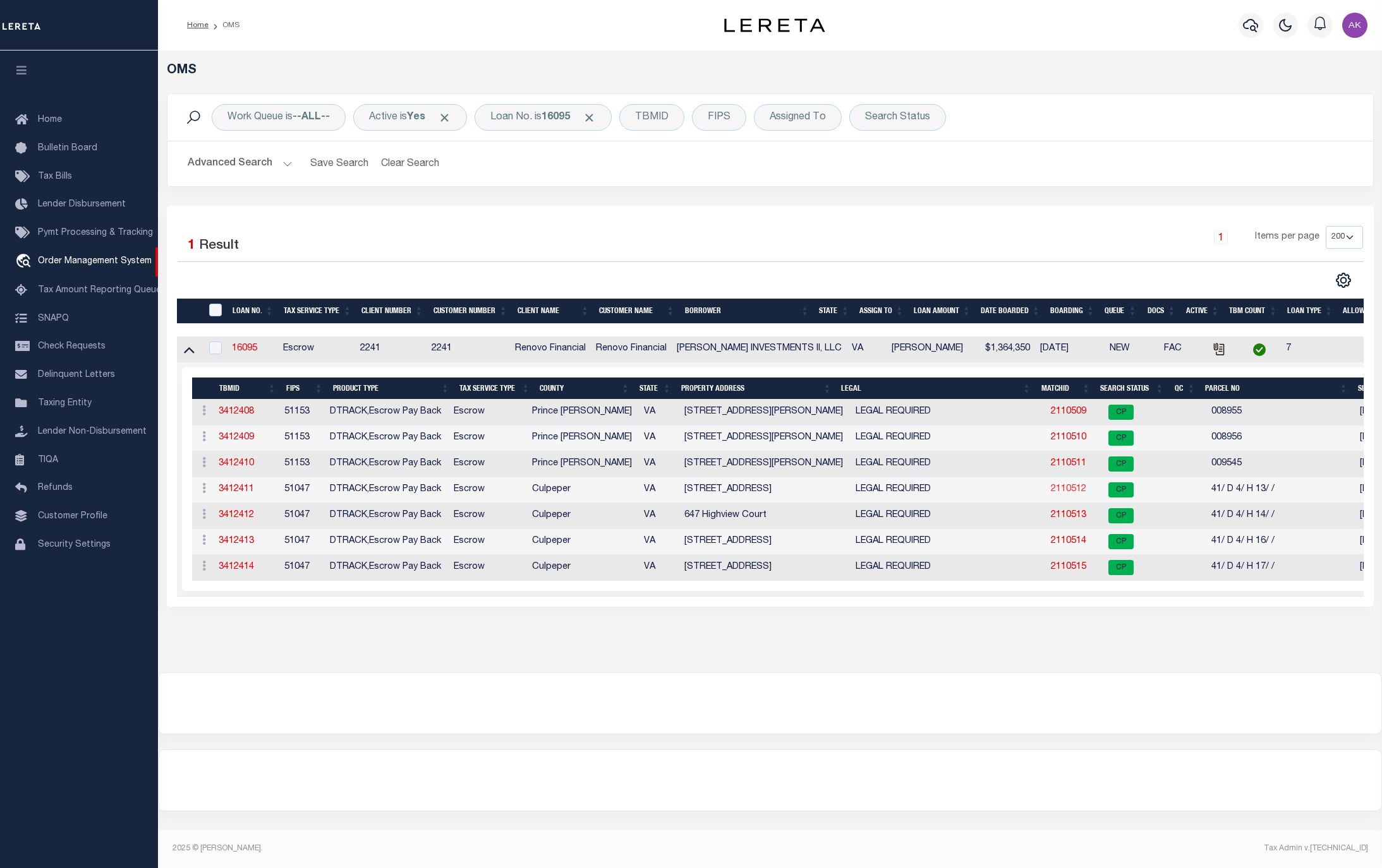
click at [1051, 494] on link "2110512" at bounding box center [1068, 489] width 35 height 9
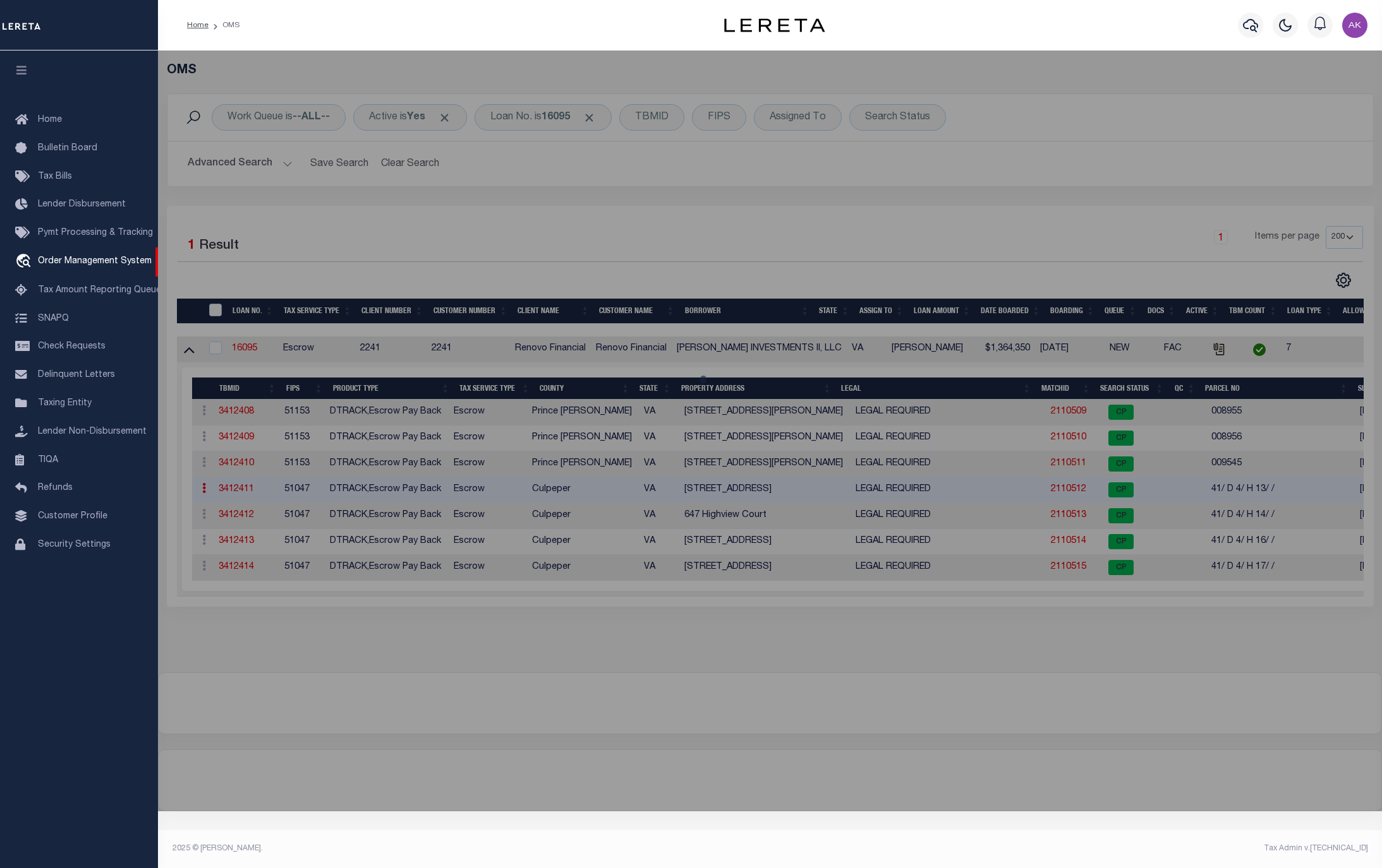
checkbox input "false"
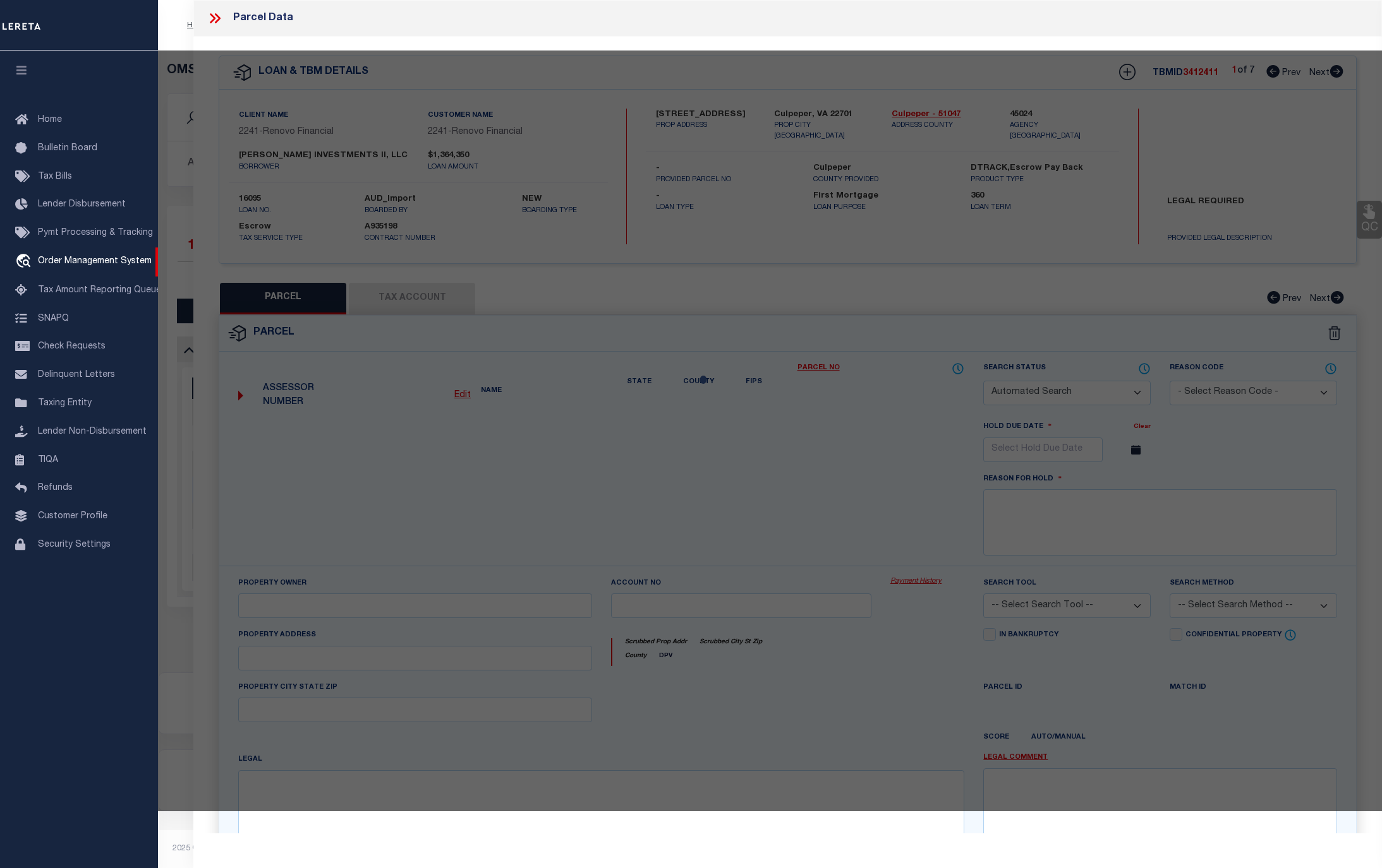
select select "CP"
type input "STEVE INVESTMENTS II LLC"
select select "AGW"
select select
type input "645 HIGHVIEW CT"
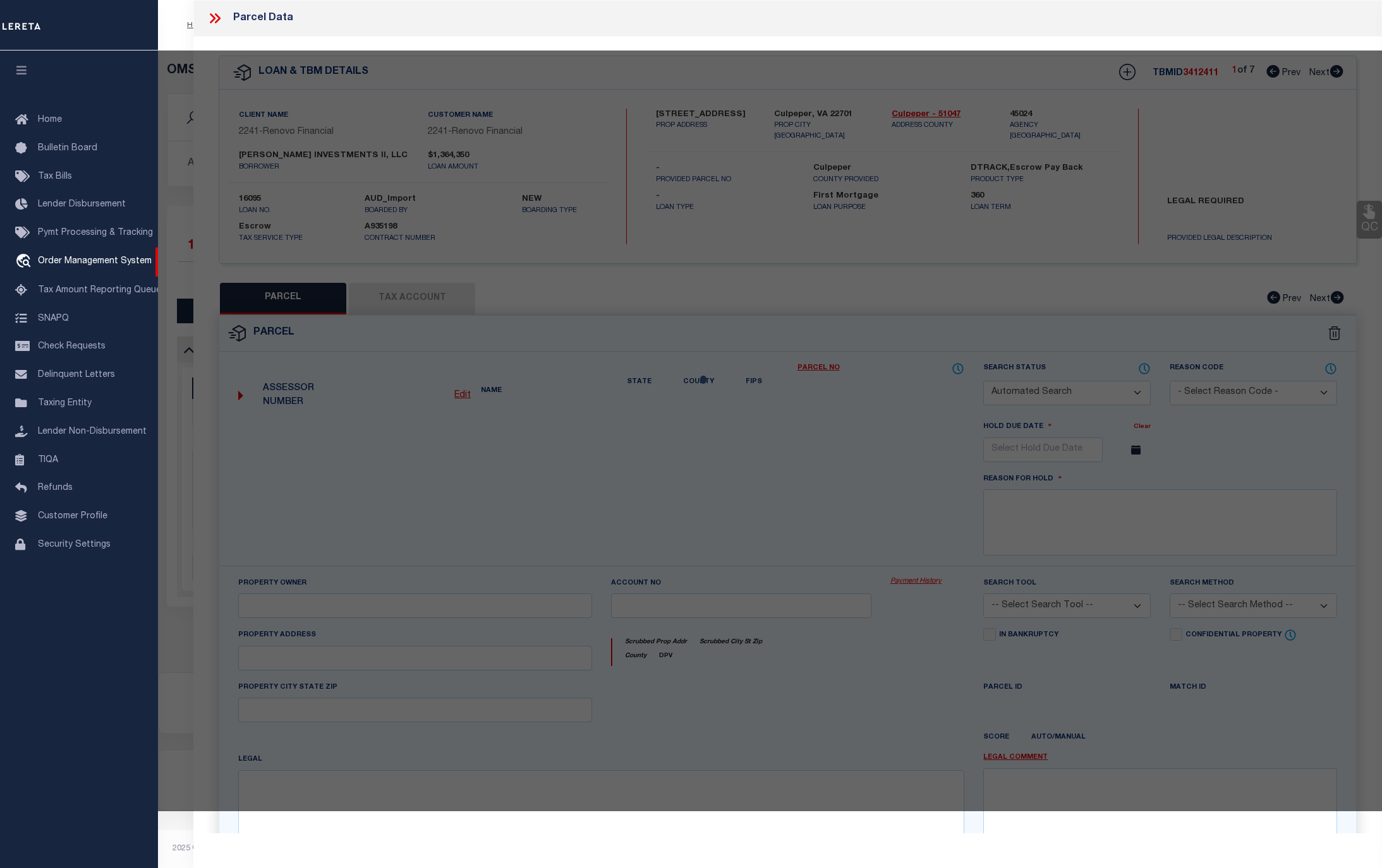
checkbox input "false"
type input "Culpeper, VA 22701"
type textarea "LOT 13 BLOCK H SEC 4 BELLE PARC 2894 SQFT PLAT DB 378/232"
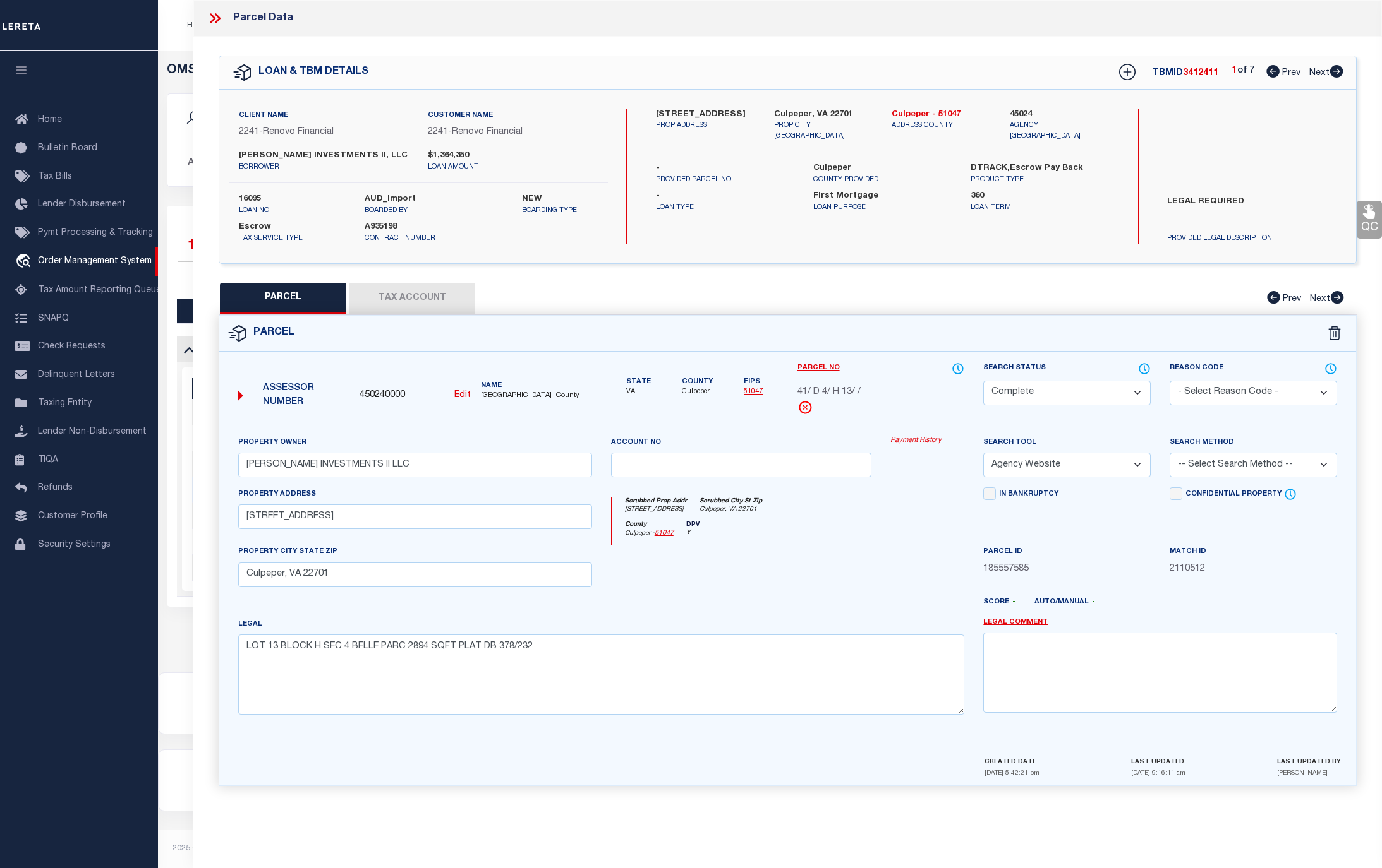
click at [918, 443] on link "Payment History" at bounding box center [927, 440] width 74 height 11
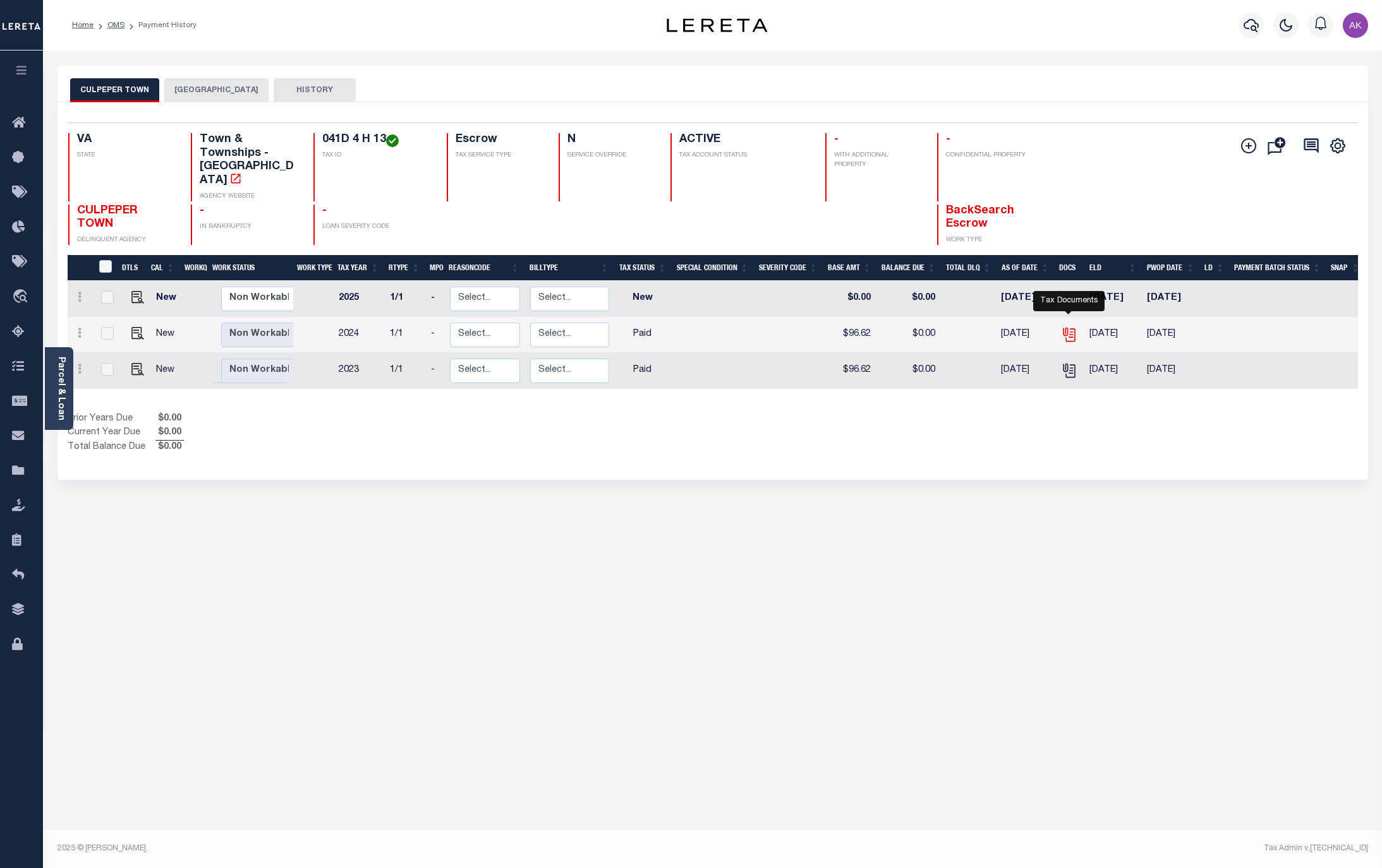
click at [1067, 327] on icon "" at bounding box center [1068, 332] width 10 height 10
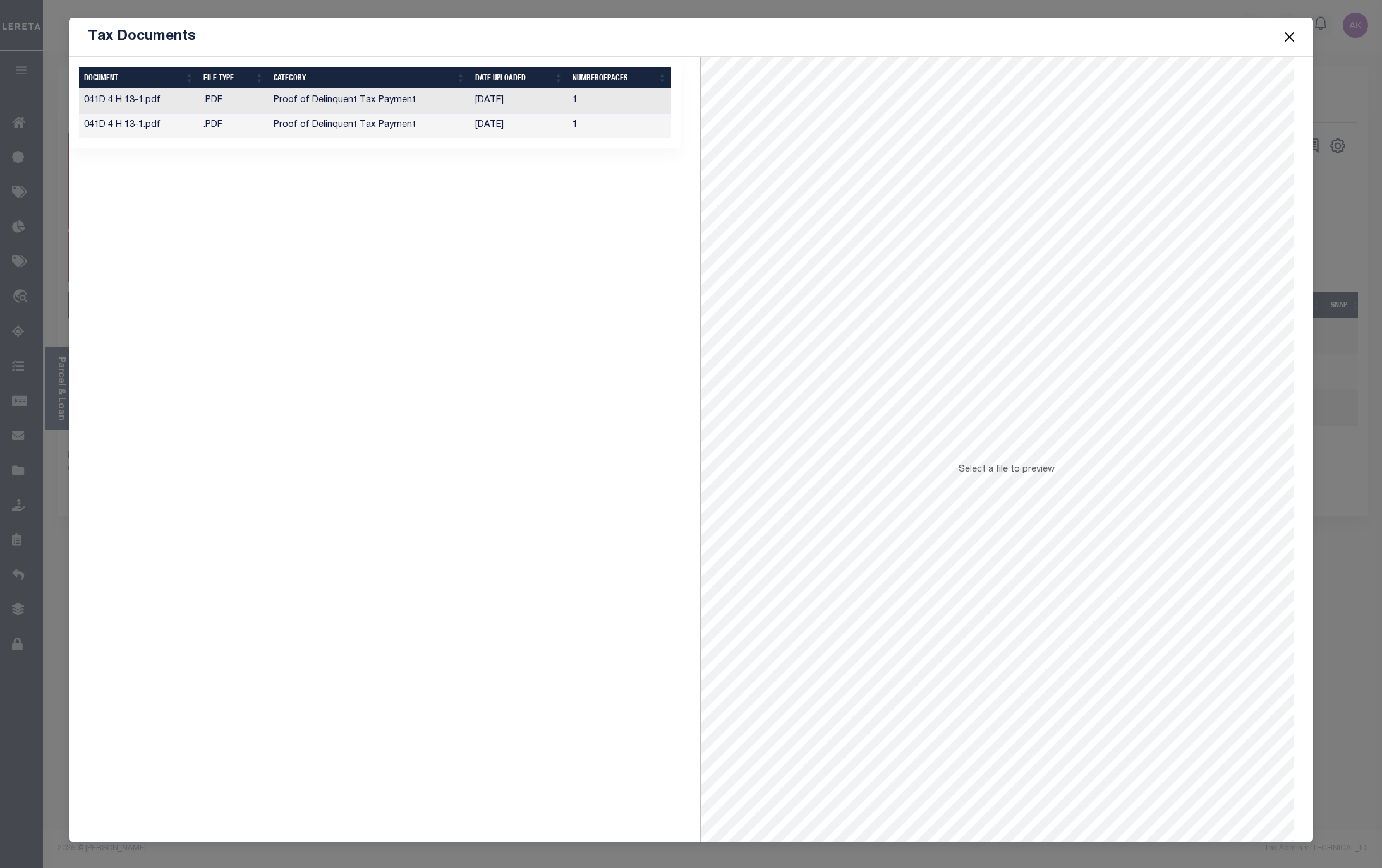
click at [1285, 37] on button "Close" at bounding box center [1289, 36] width 16 height 16
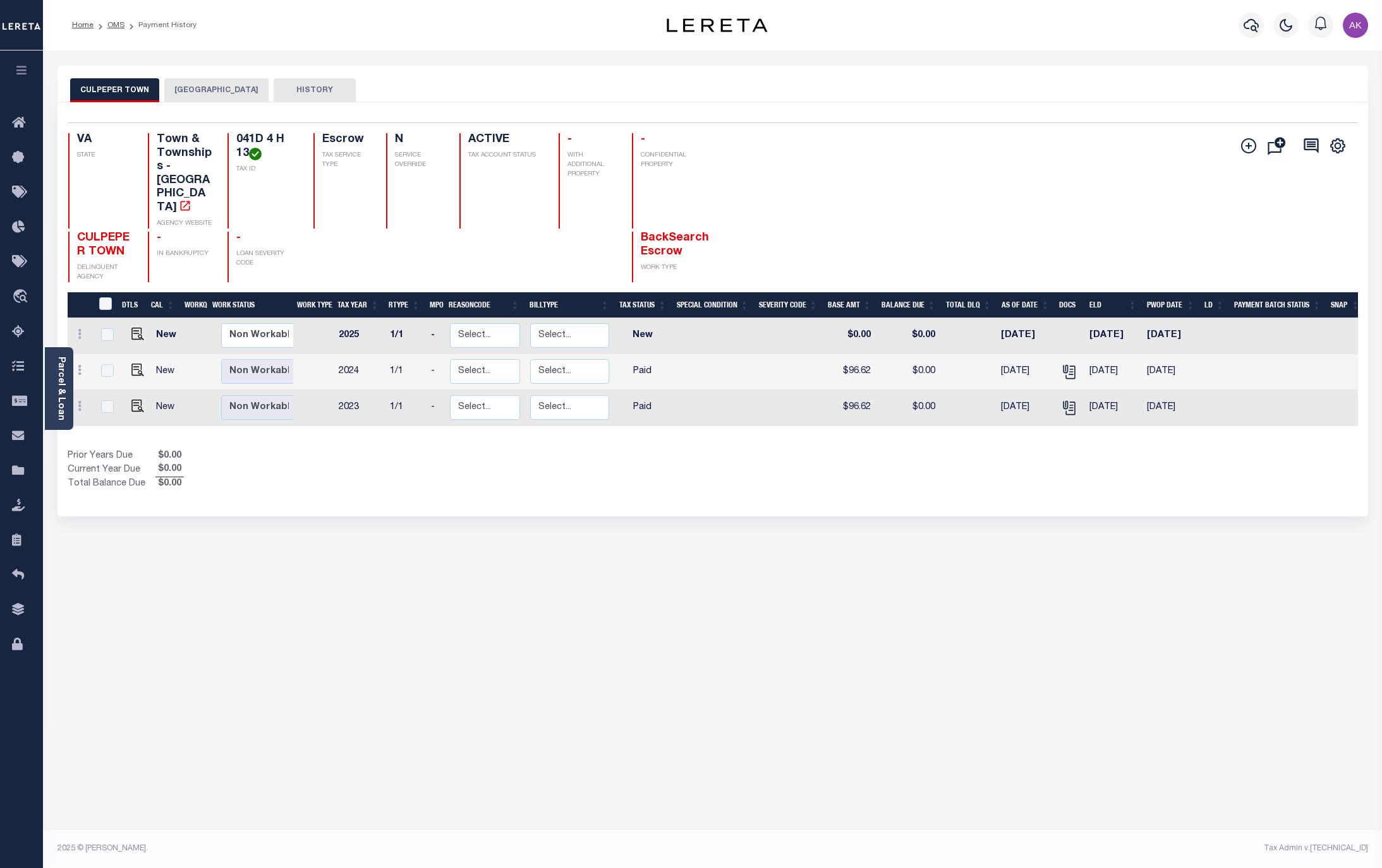
click at [230, 84] on button "[GEOGRAPHIC_DATA]" at bounding box center [217, 90] width 105 height 24
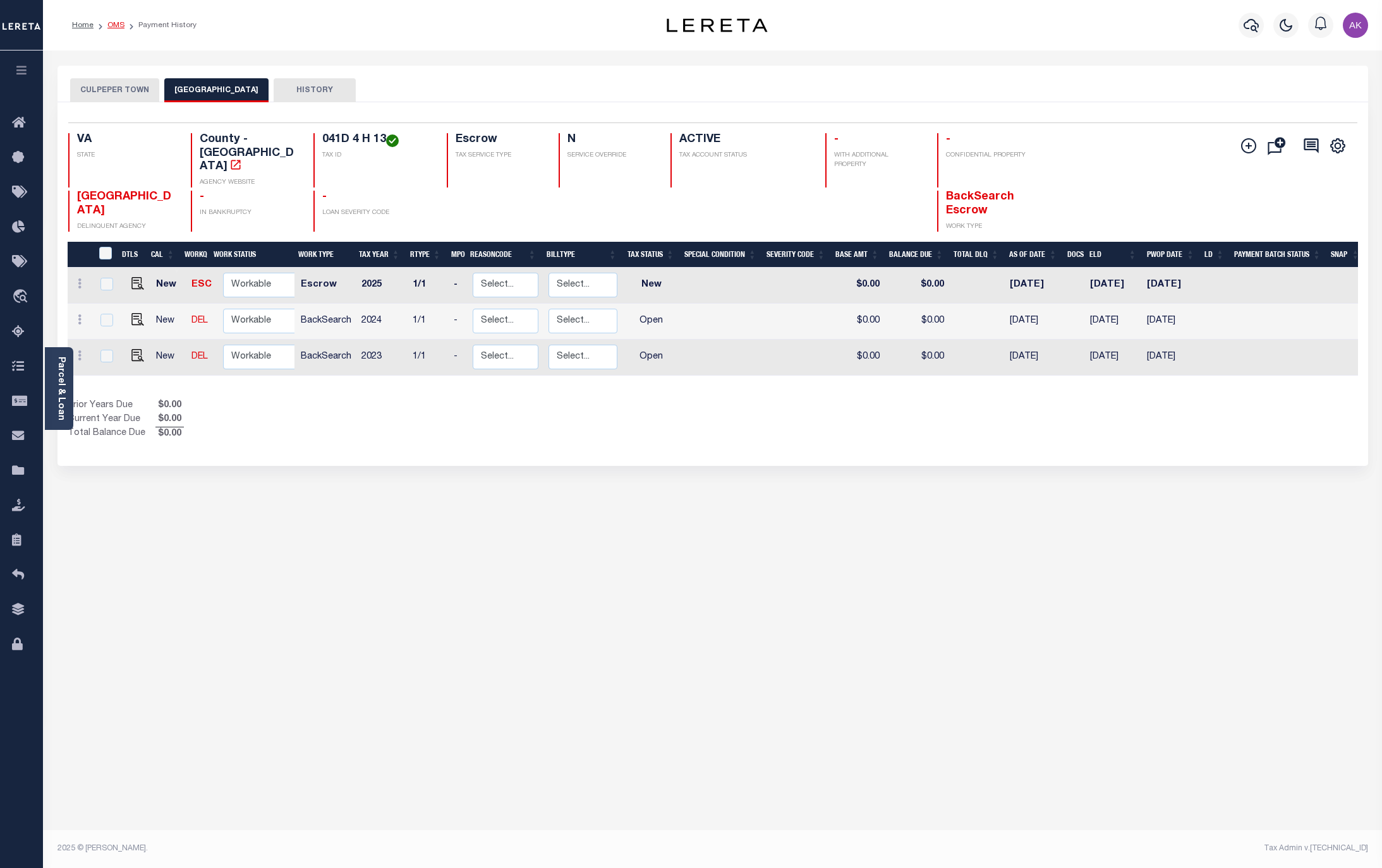
click at [112, 27] on link "OMS" at bounding box center [116, 25] width 17 height 8
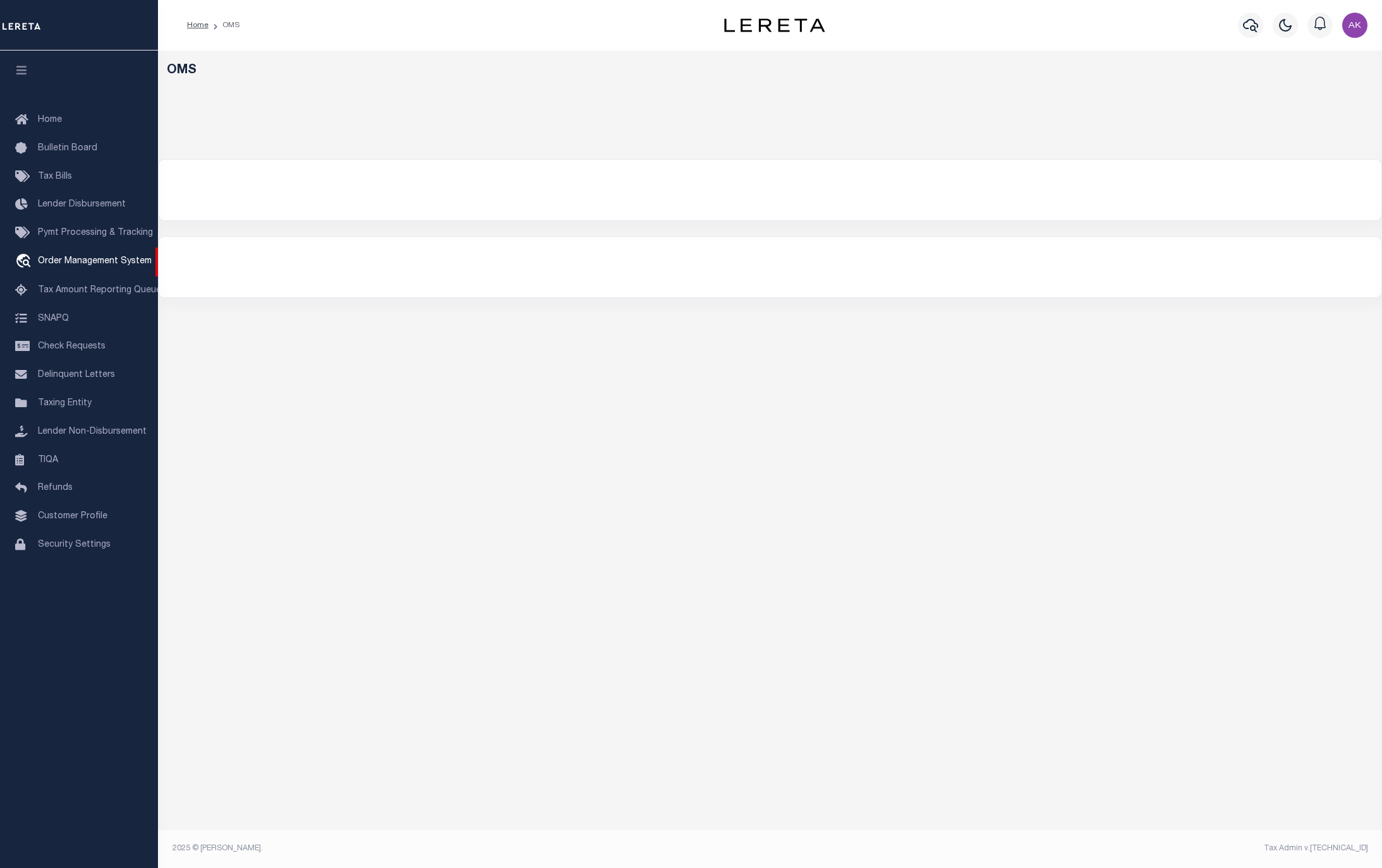
select select "200"
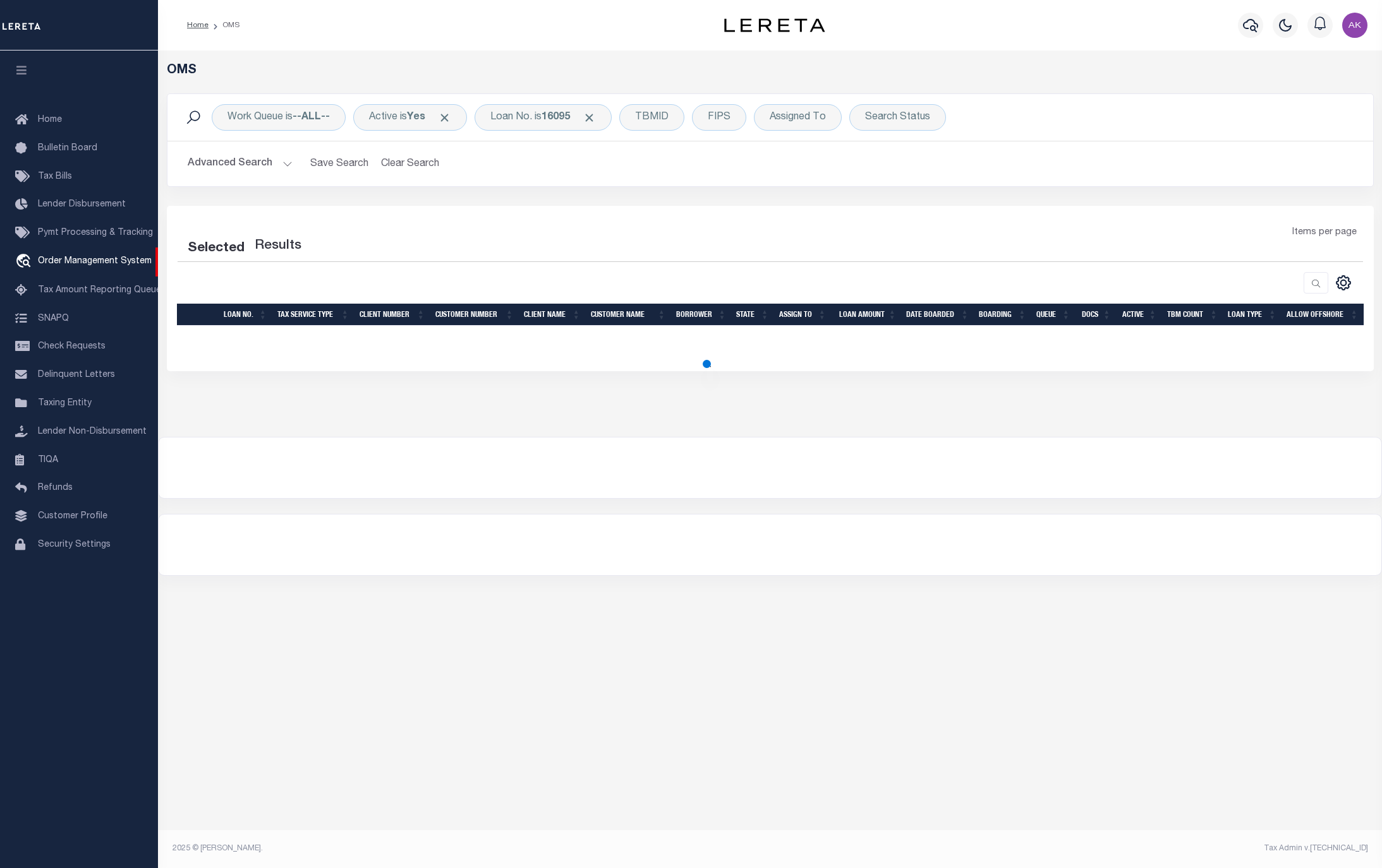
select select "200"
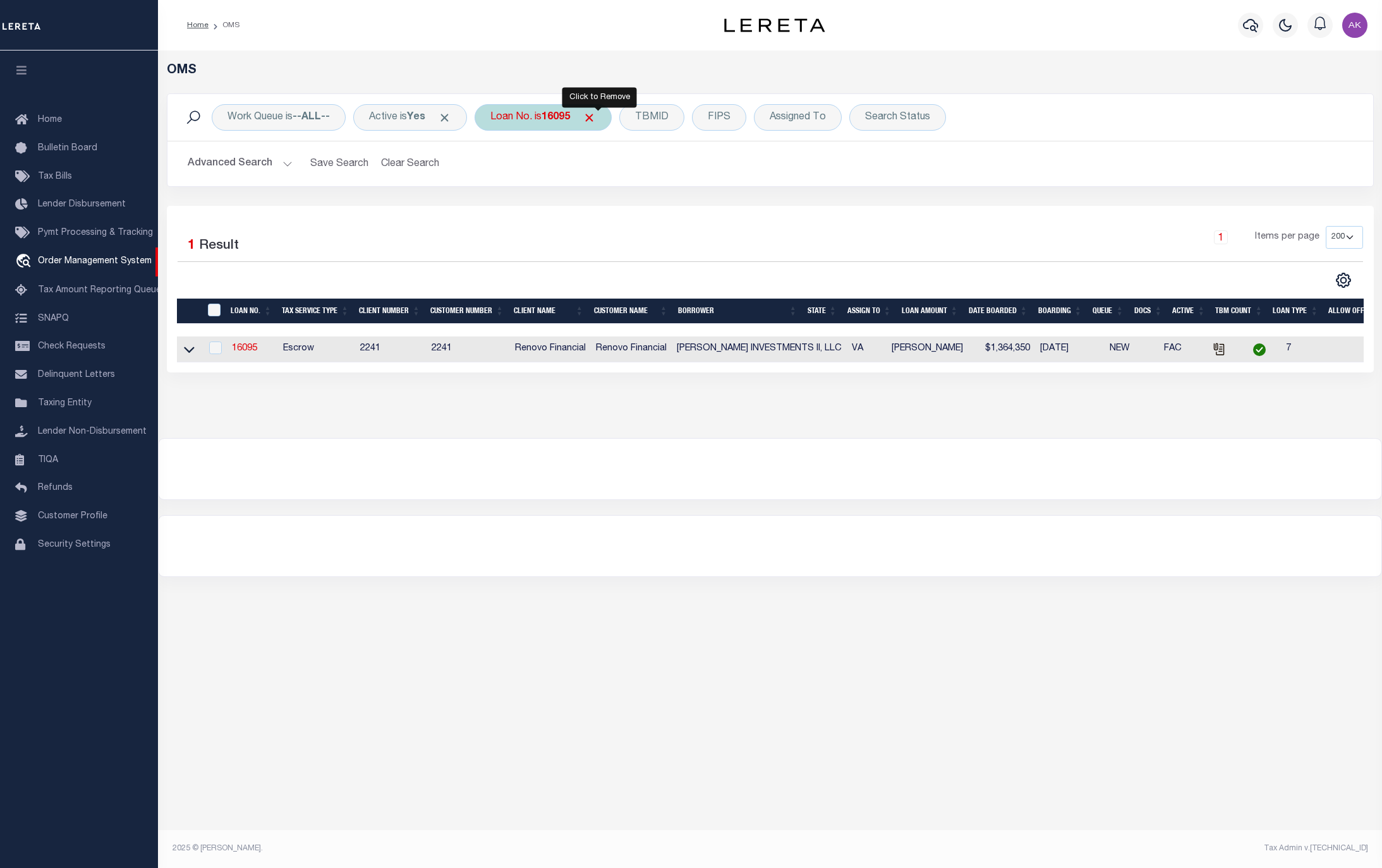
click at [596, 117] on span "Click to Remove" at bounding box center [588, 117] width 13 height 13
click at [513, 117] on div "Loan No." at bounding box center [510, 117] width 73 height 27
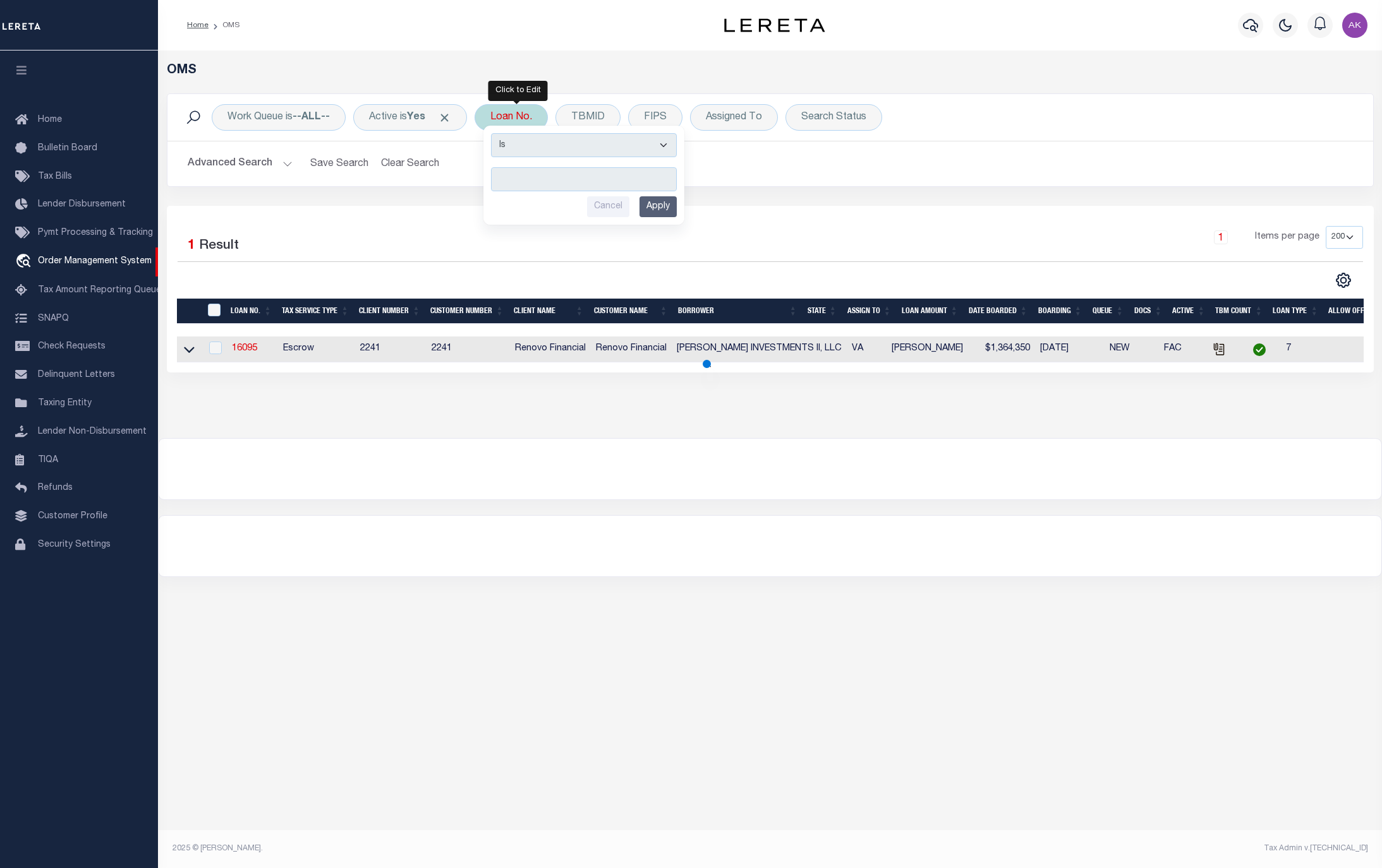
click at [531, 180] on input "text" at bounding box center [584, 179] width 186 height 24
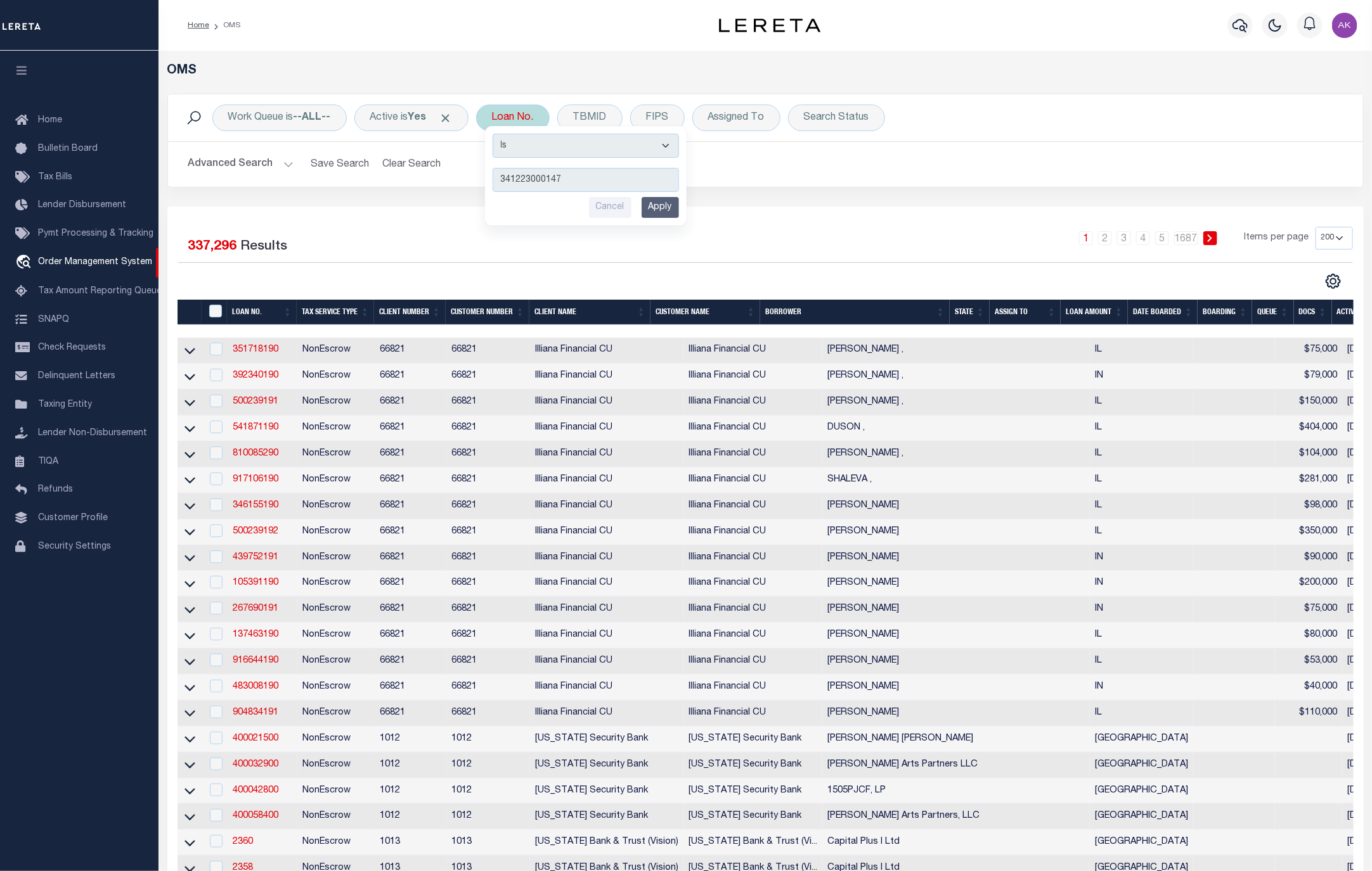
type input "3412230001474"
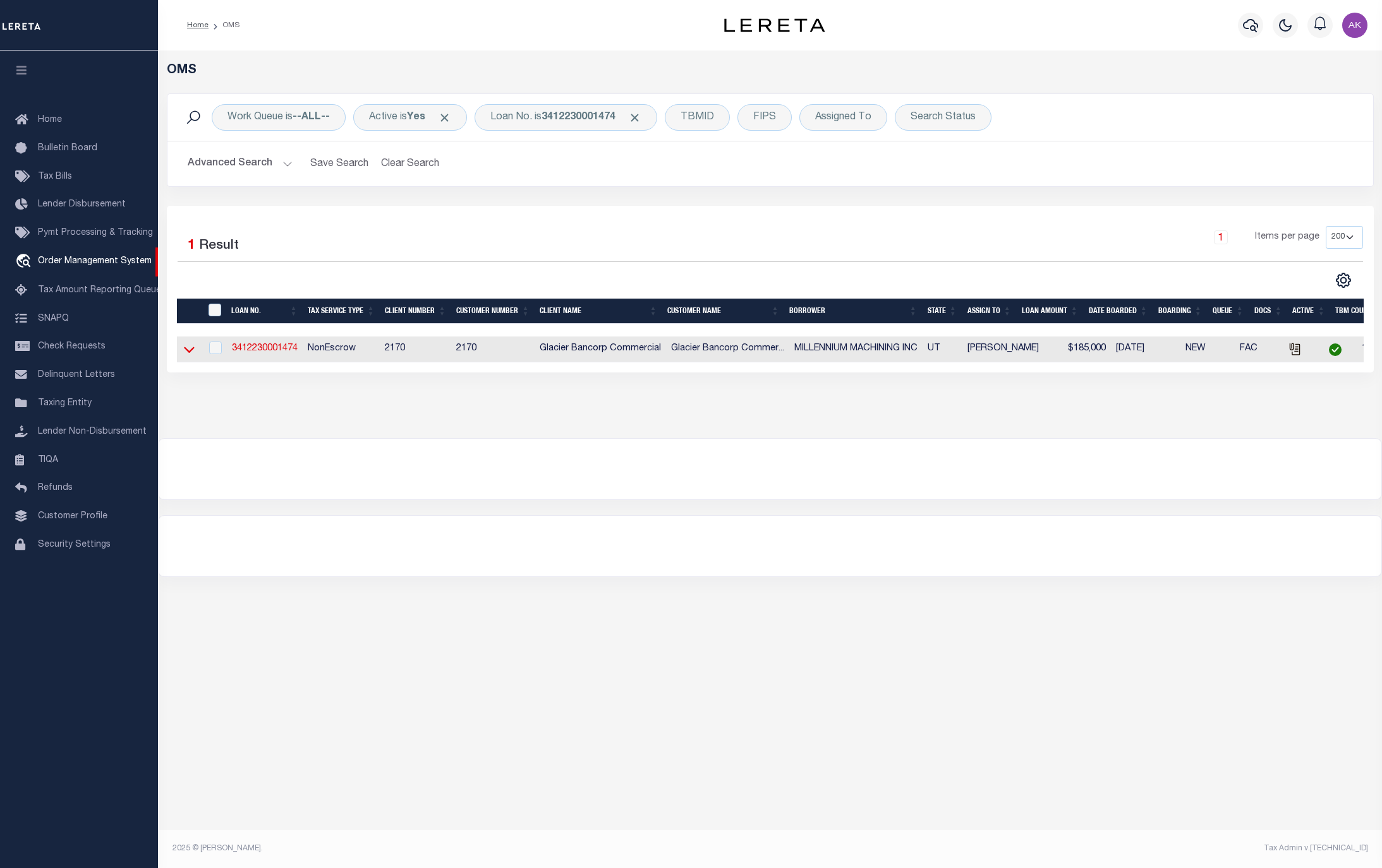
click at [189, 353] on icon at bounding box center [189, 349] width 11 height 13
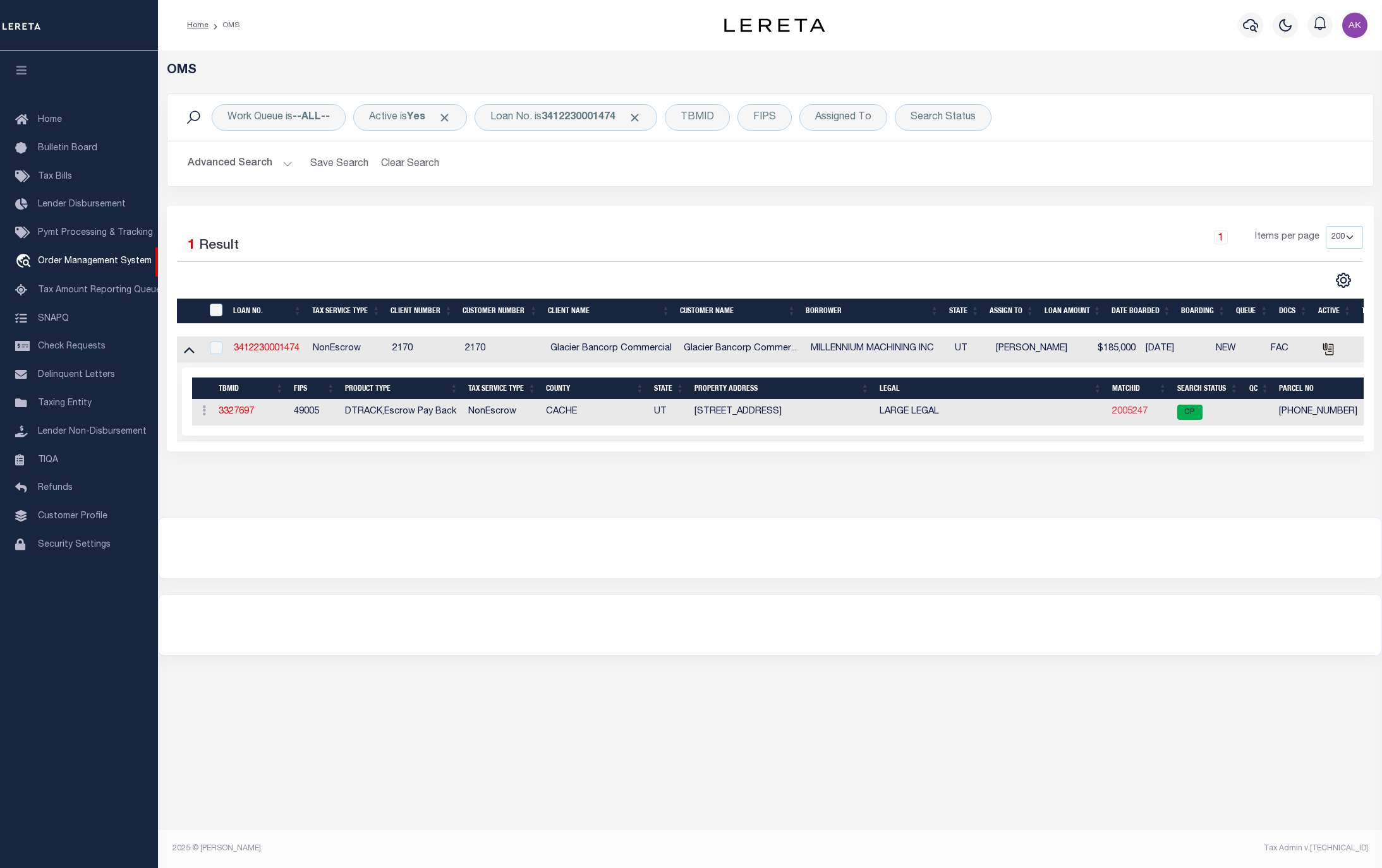
click at [1130, 413] on link "2005247" at bounding box center [1129, 411] width 35 height 9
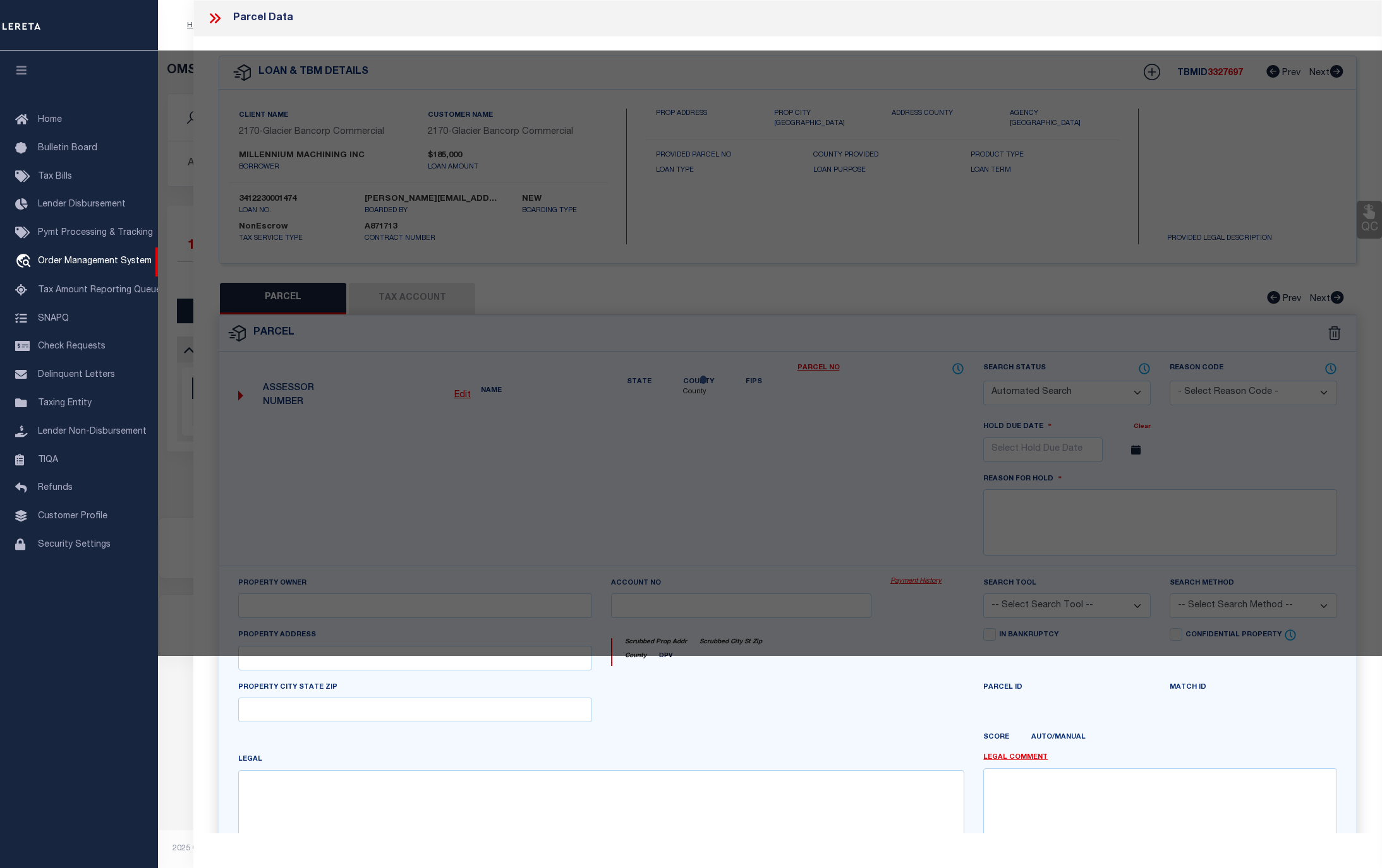
checkbox input "false"
select select "CP"
type input "MILLENNIUM MACHINING INC"
select select "AGW"
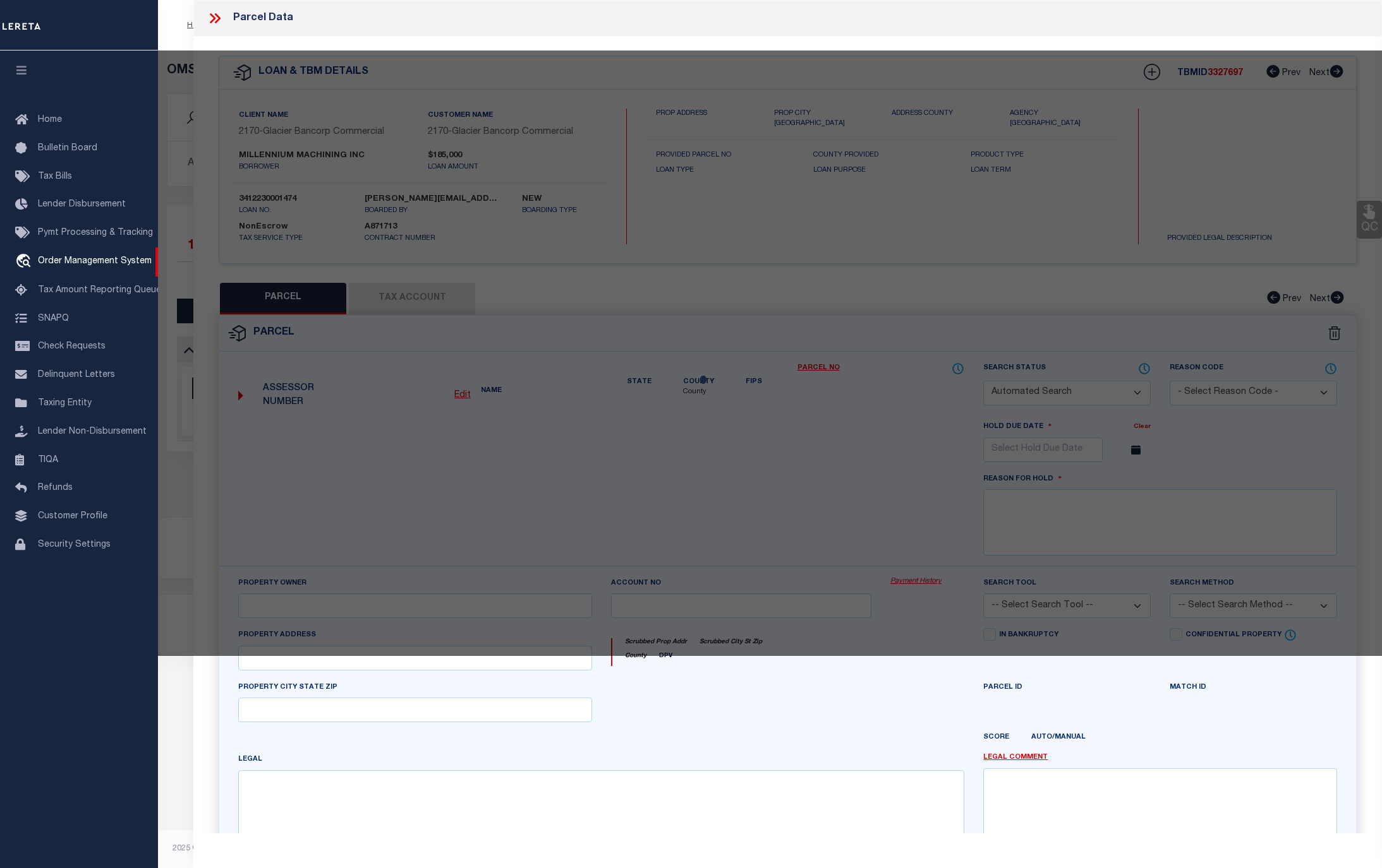
select select
type input "[STREET_ADDRESS]"
checkbox input "false"
type input "COVE UT 843200000"
type textarea "BEG 80 RDS W OF NE COR OF NW/4 SEC 11 14N R 1E S 280 FT W TO E R/W LN OF RD N 2…"
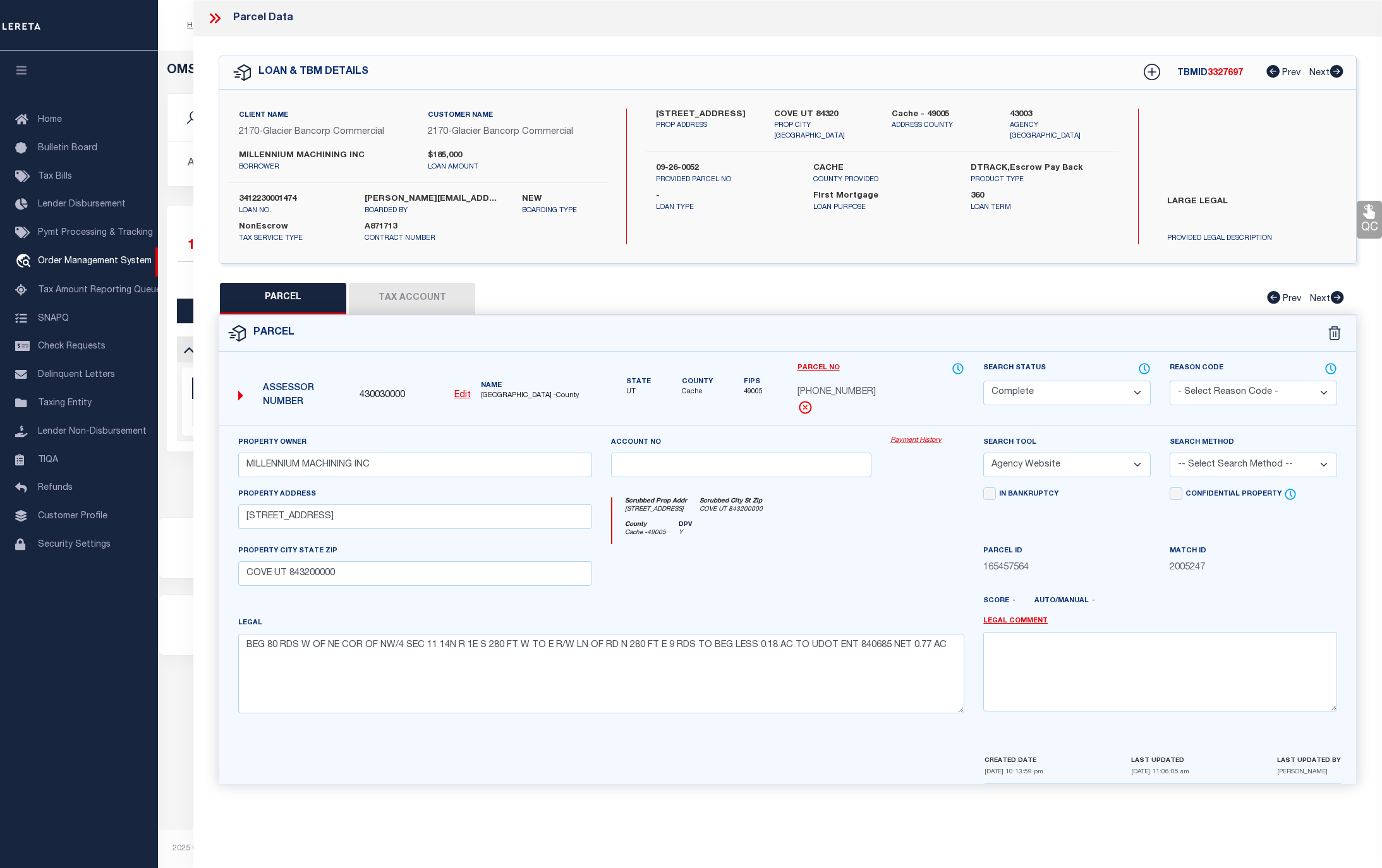
click at [933, 441] on link "Payment History" at bounding box center [927, 440] width 74 height 11
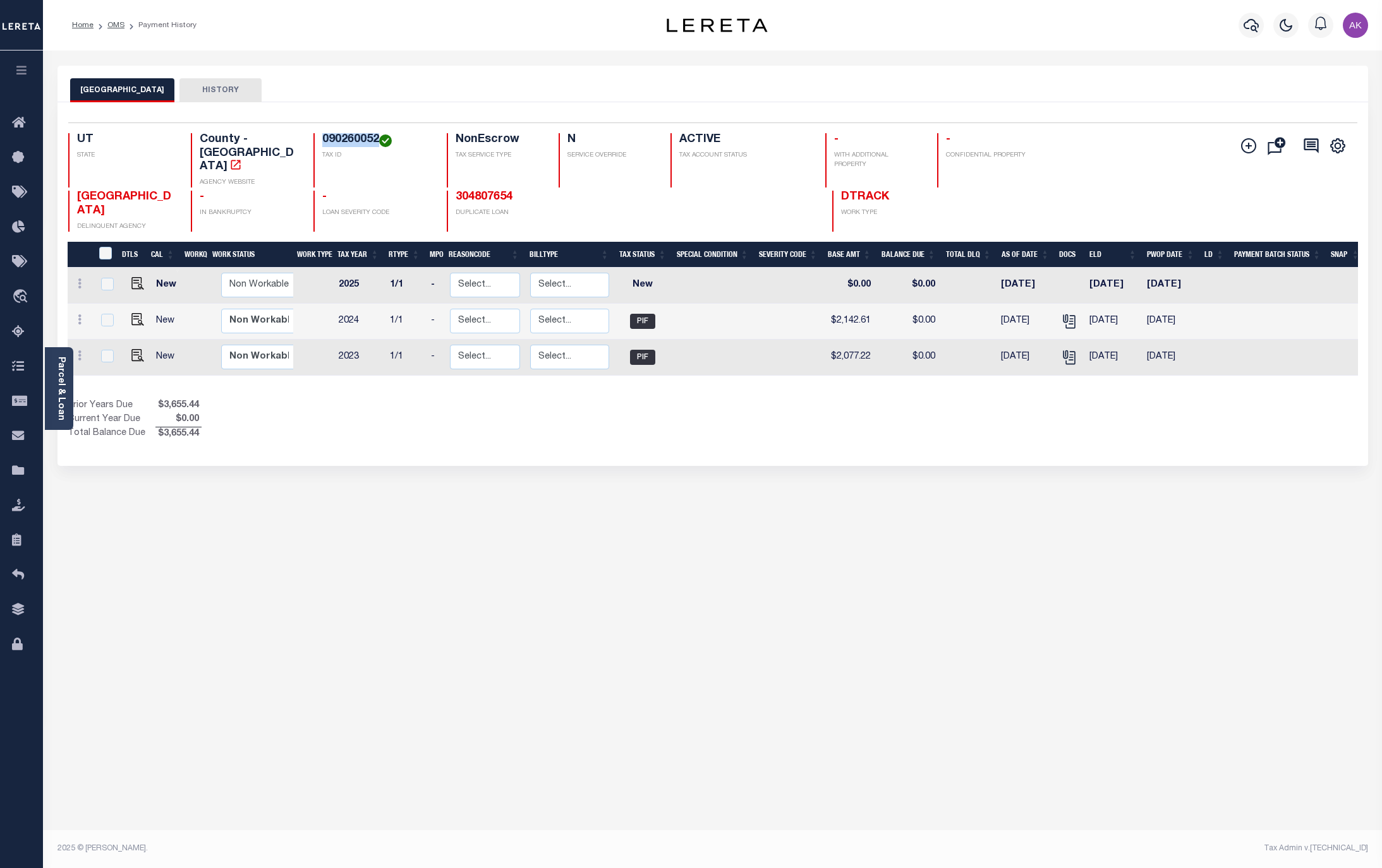
drag, startPoint x: 378, startPoint y: 141, endPoint x: 319, endPoint y: 139, distance: 59.0
click at [319, 139] on div "090260052 TAX ID" at bounding box center [373, 159] width 118 height 54
copy h4 "090260052"
click at [133, 350] on img "" at bounding box center [137, 356] width 13 height 13
checkbox input "true"
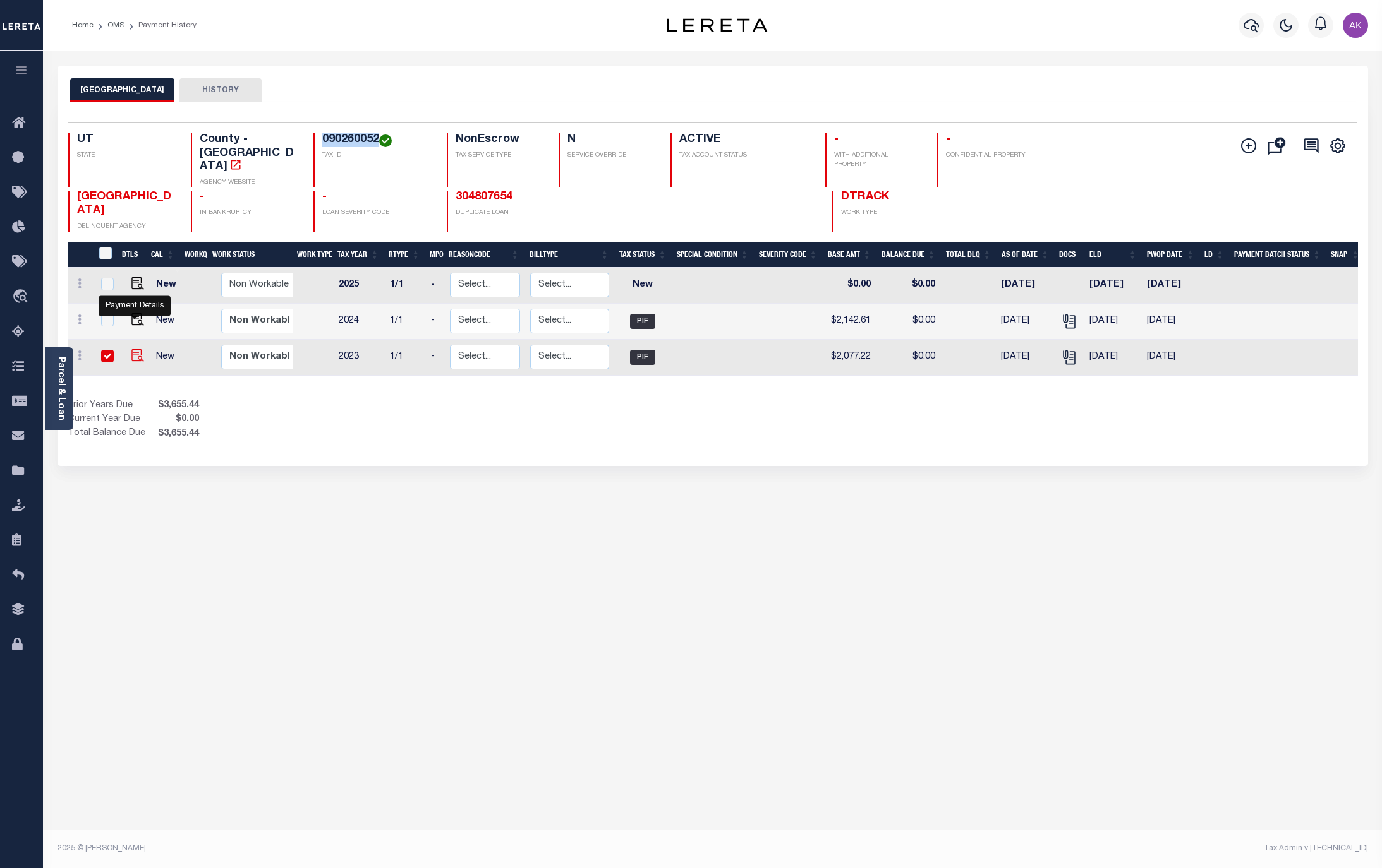
checkbox input "true"
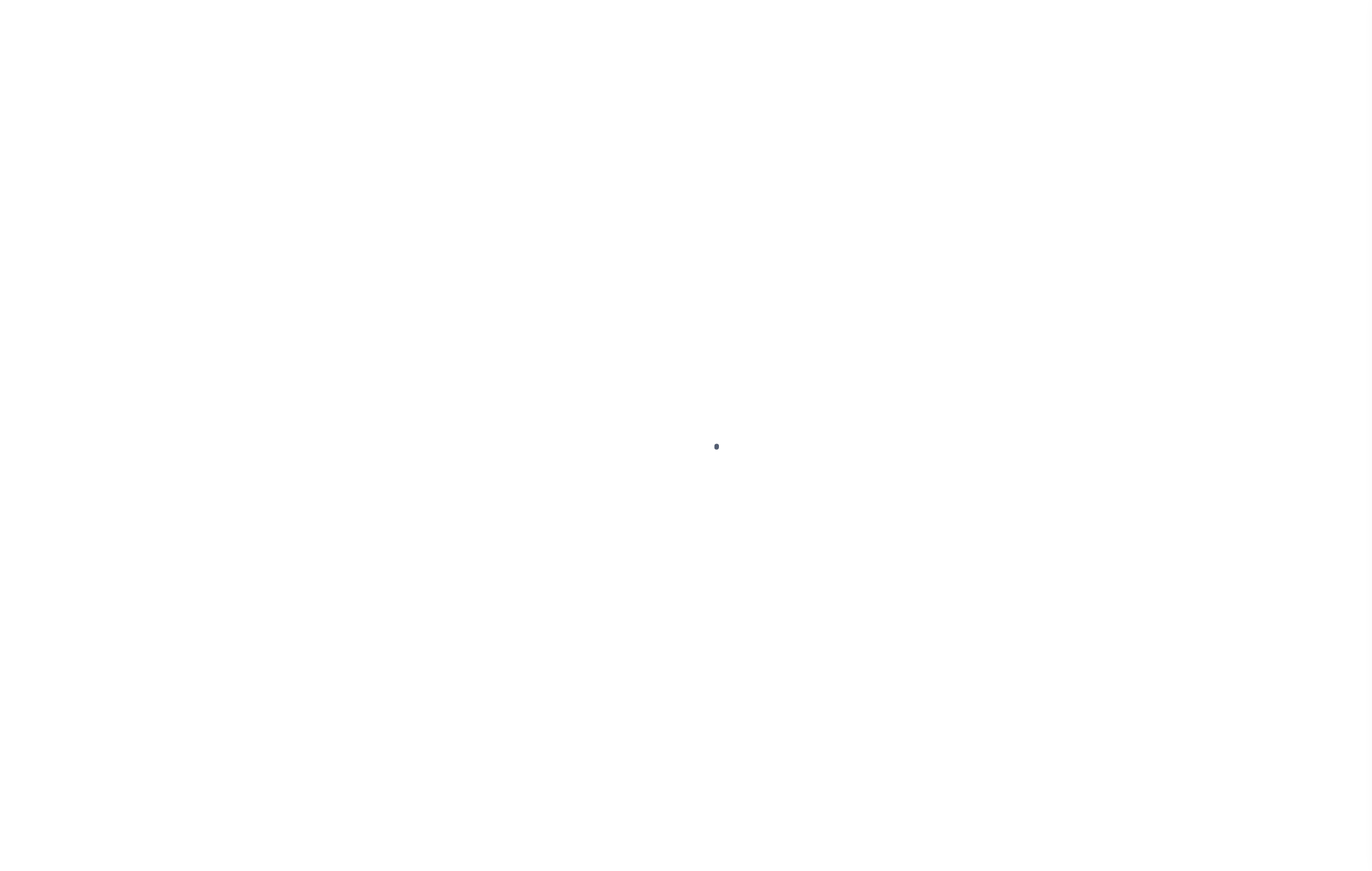
select select "PIF"
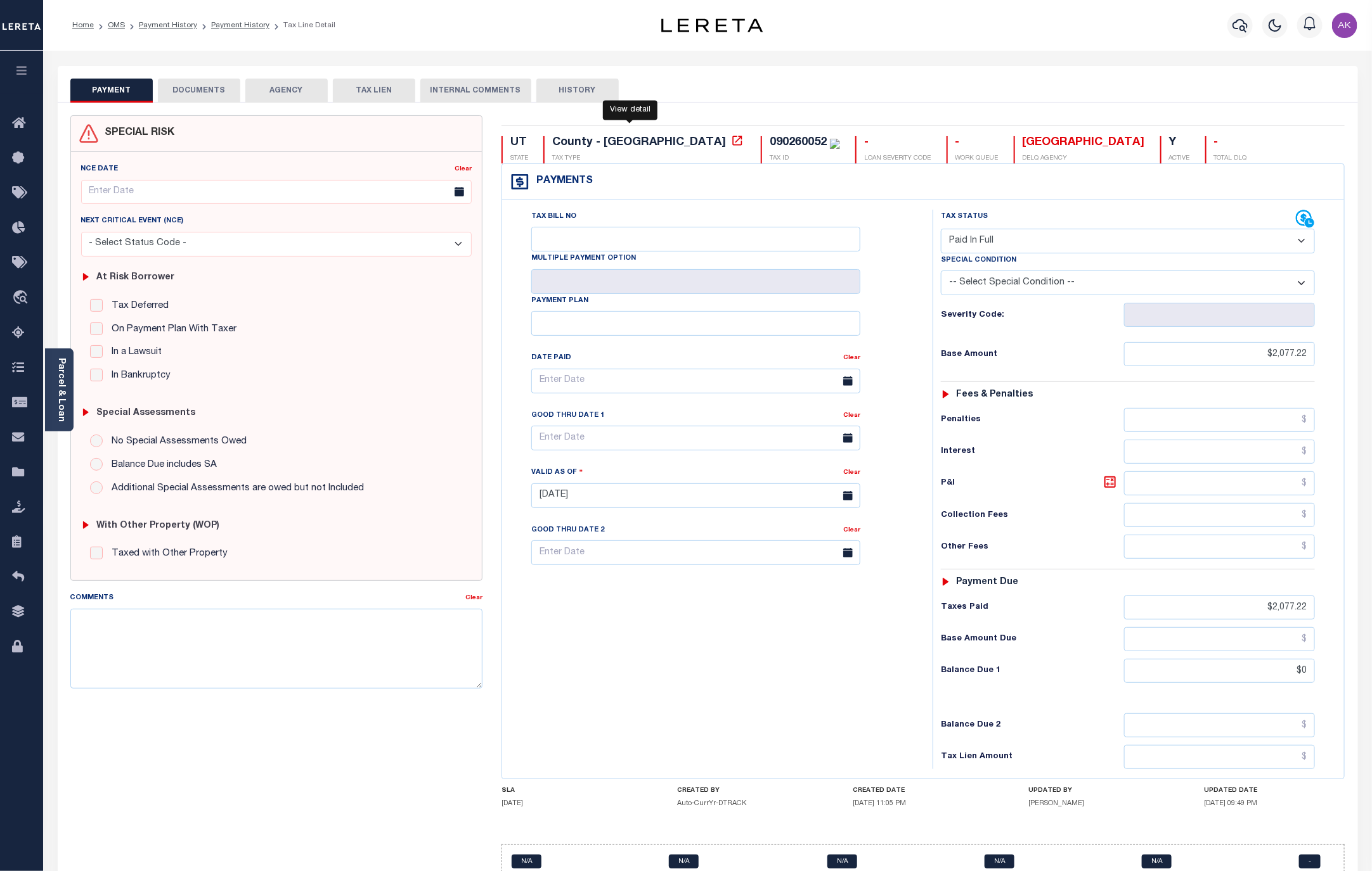
click at [731, 141] on icon at bounding box center [737, 140] width 13 height 13
click at [242, 23] on link "Payment History" at bounding box center [240, 25] width 58 height 8
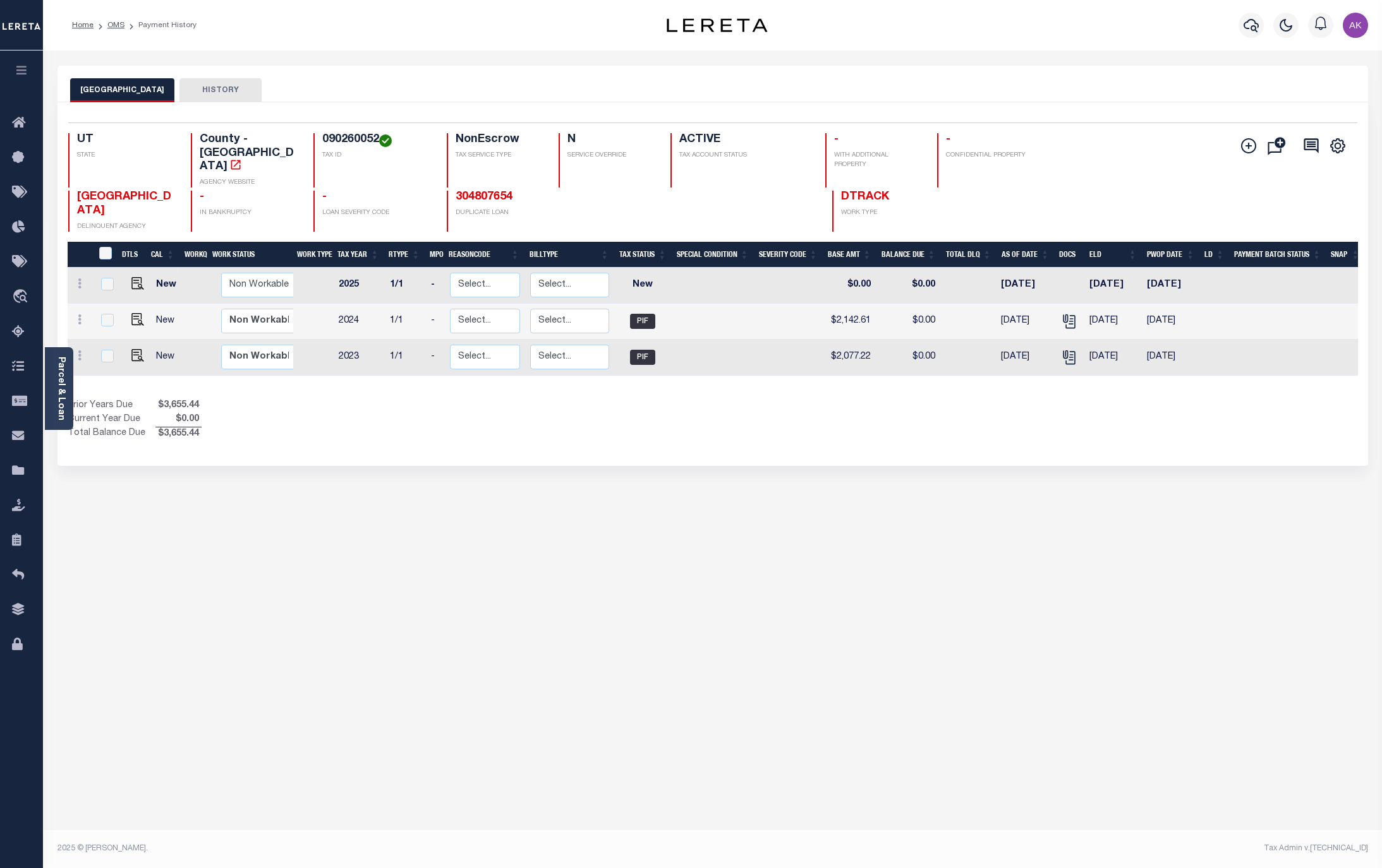
click at [1188, 521] on div "CACHE COUNTY HISTORY Selected 3 Results" at bounding box center [712, 422] width 1330 height 713
click at [117, 25] on link "OMS" at bounding box center [116, 25] width 17 height 8
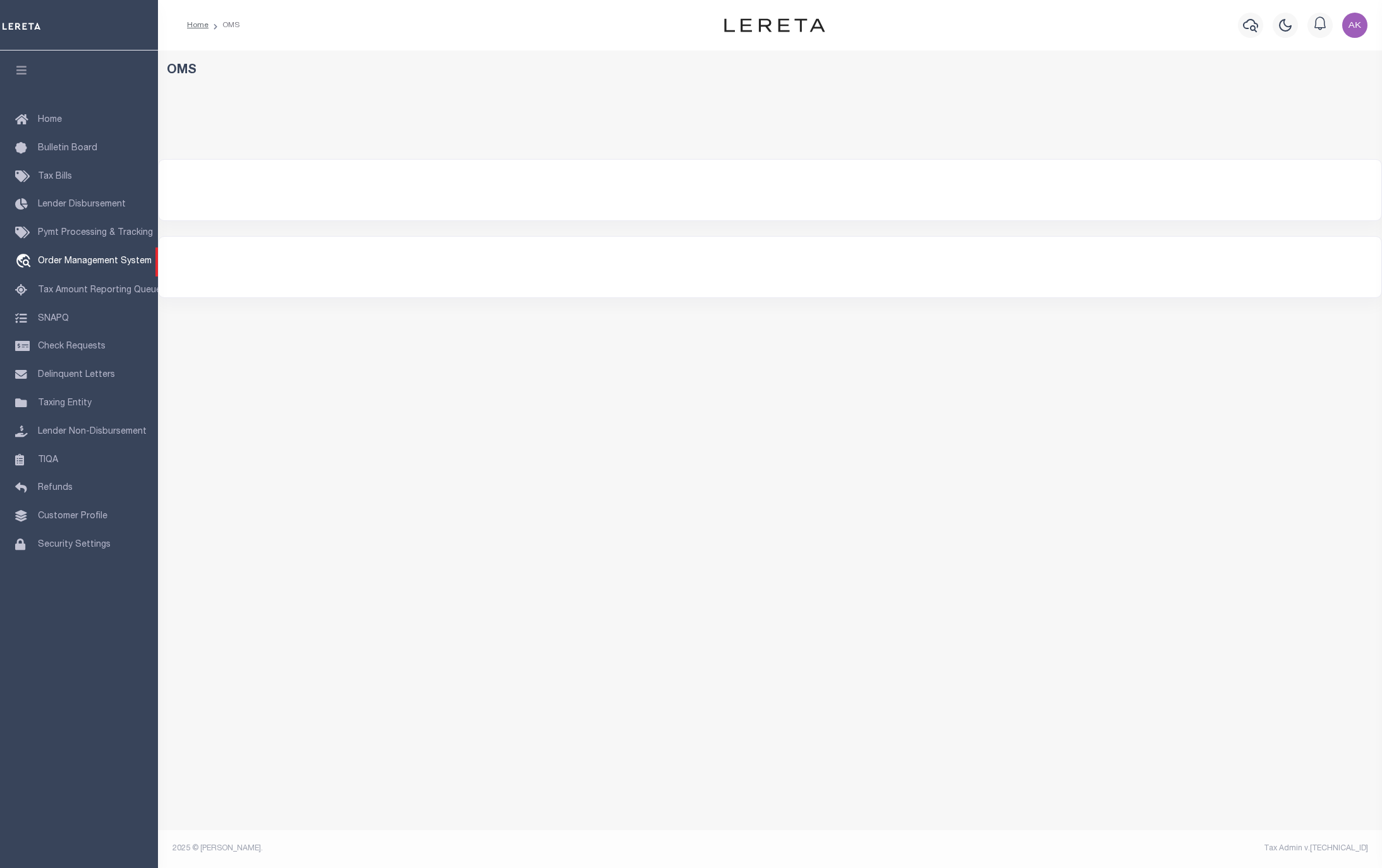
select select "200"
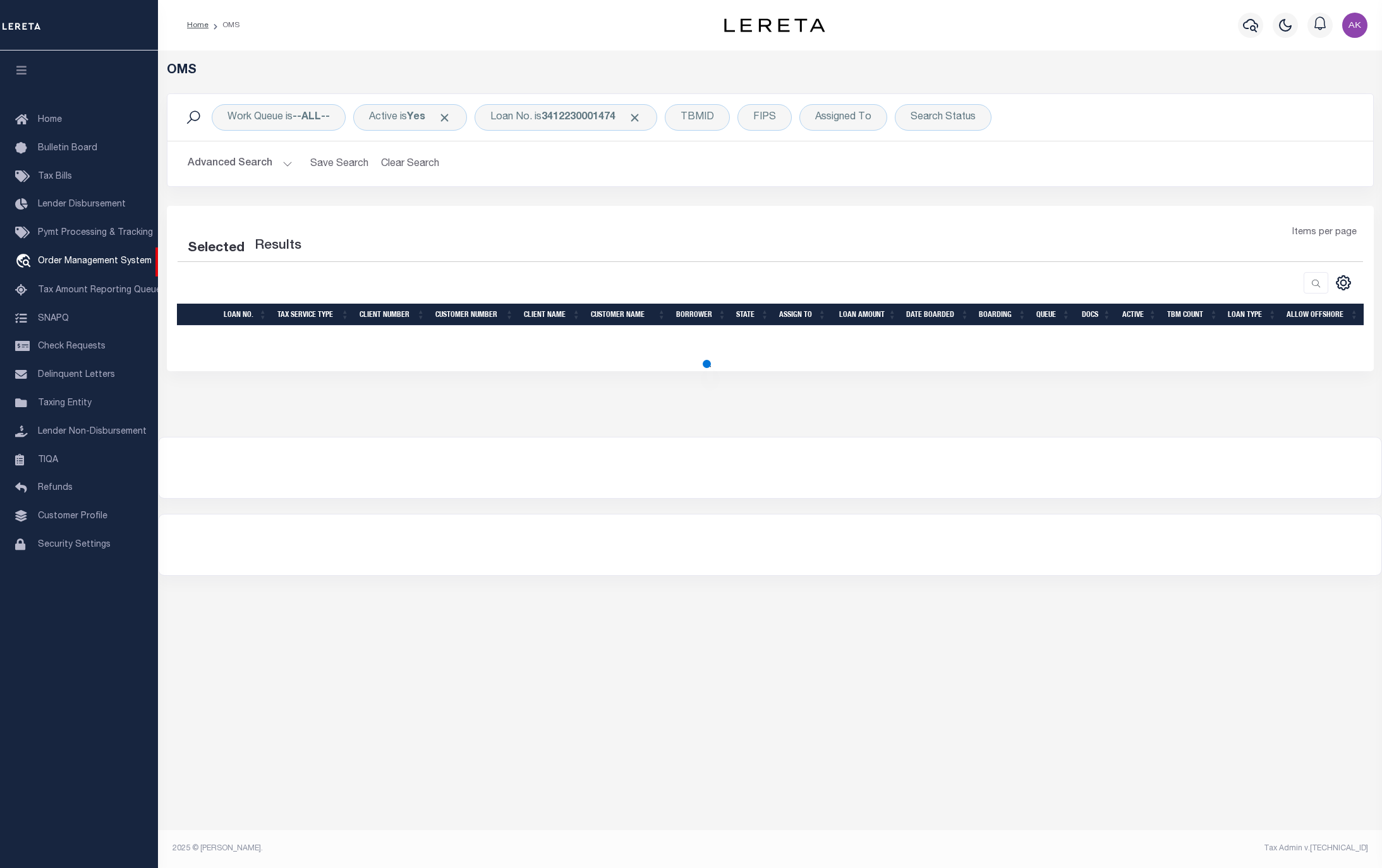
select select "200"
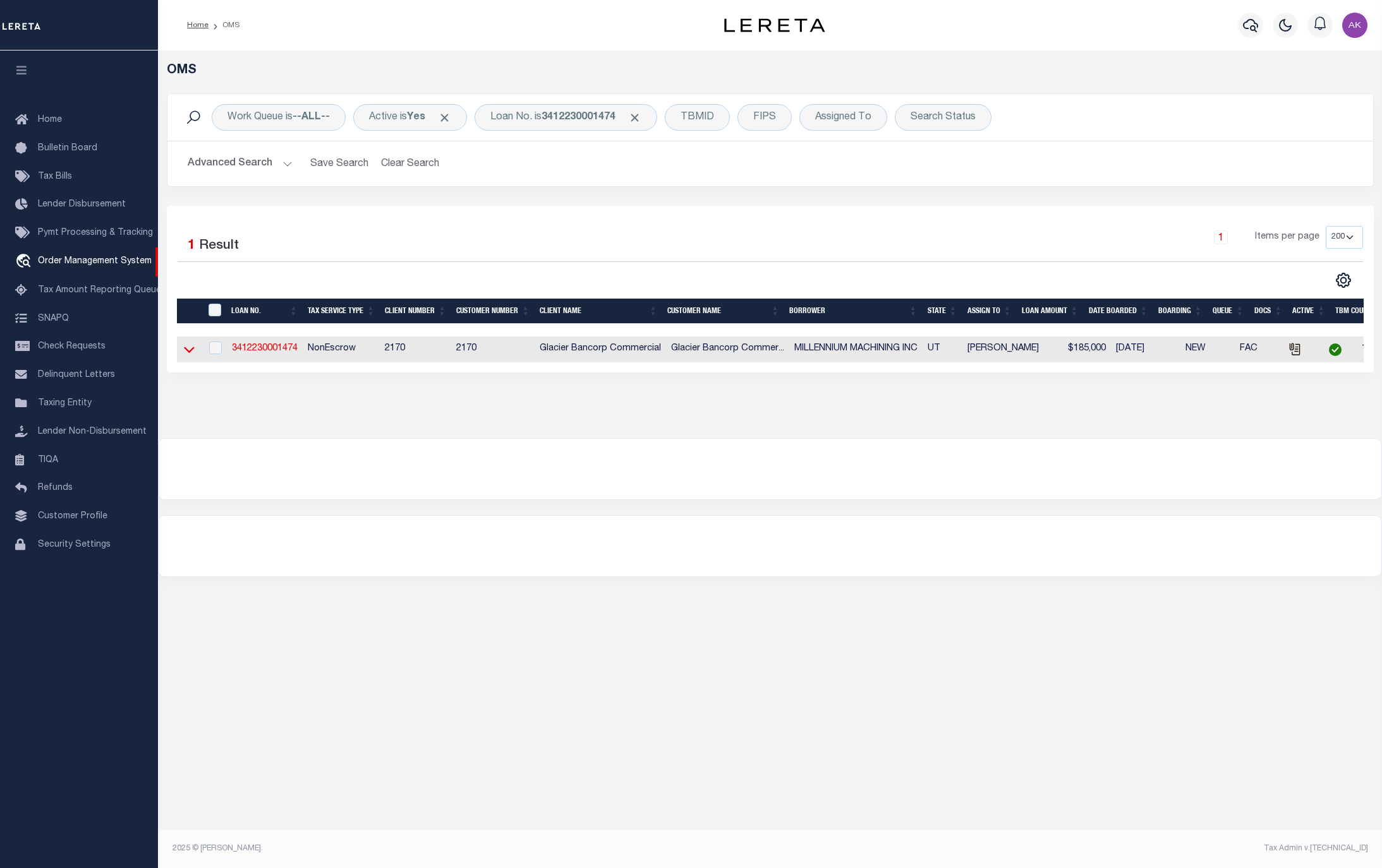
click at [189, 354] on icon at bounding box center [189, 350] width 11 height 6
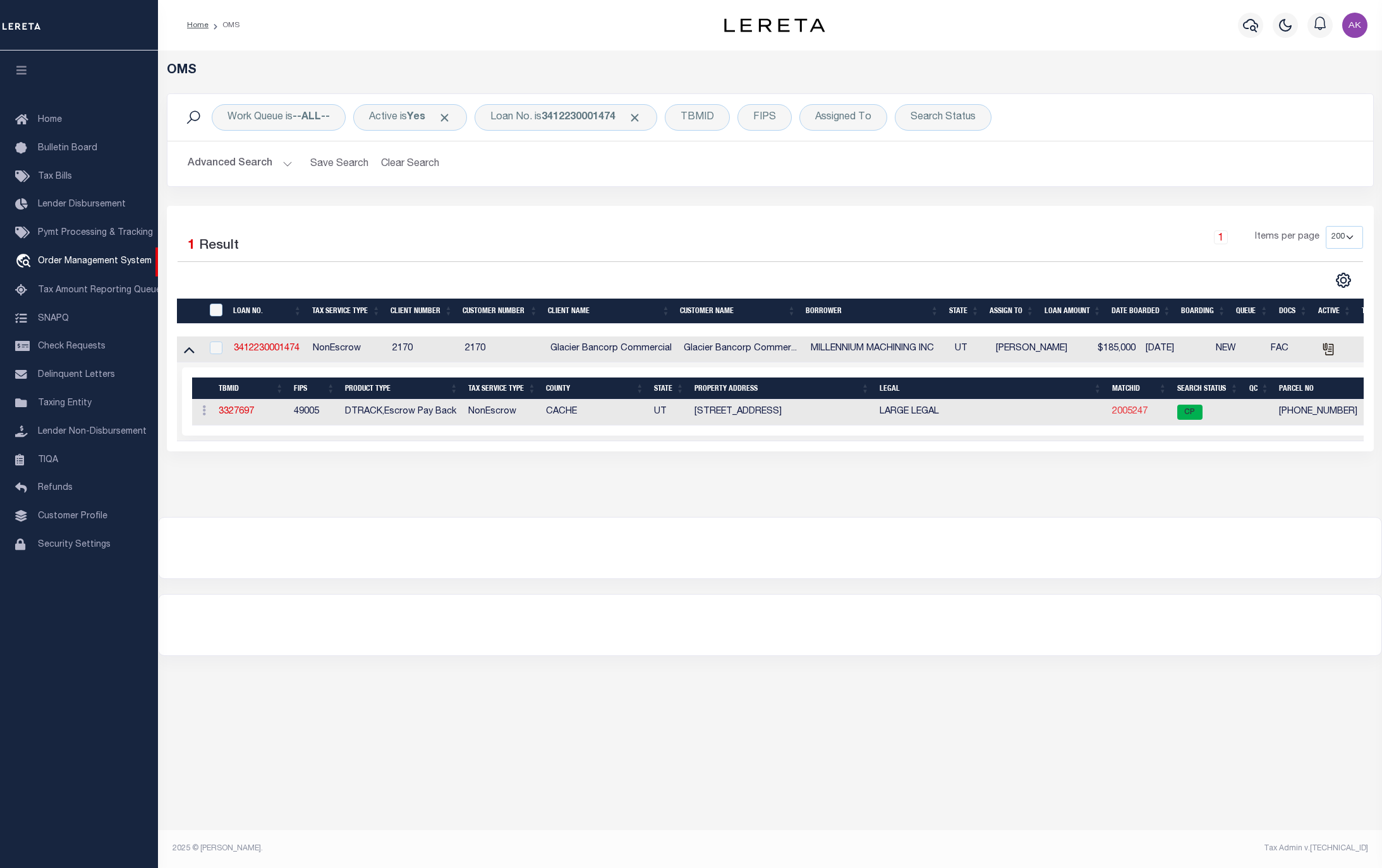
click at [1133, 411] on link "2005247" at bounding box center [1129, 411] width 35 height 9
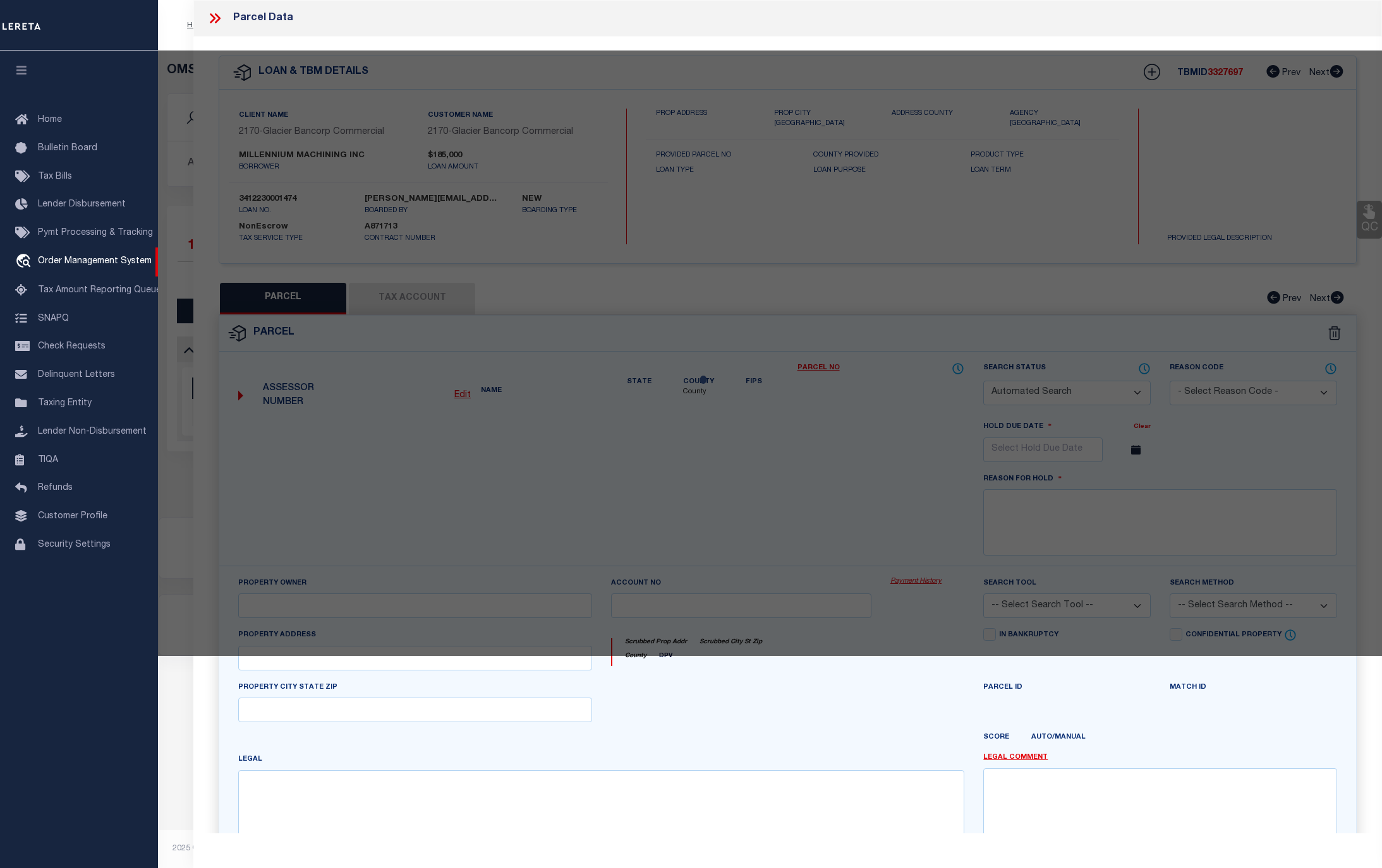
checkbox input "false"
select select "CP"
type input "MILLENNIUM MACHINING INC"
select select "AGW"
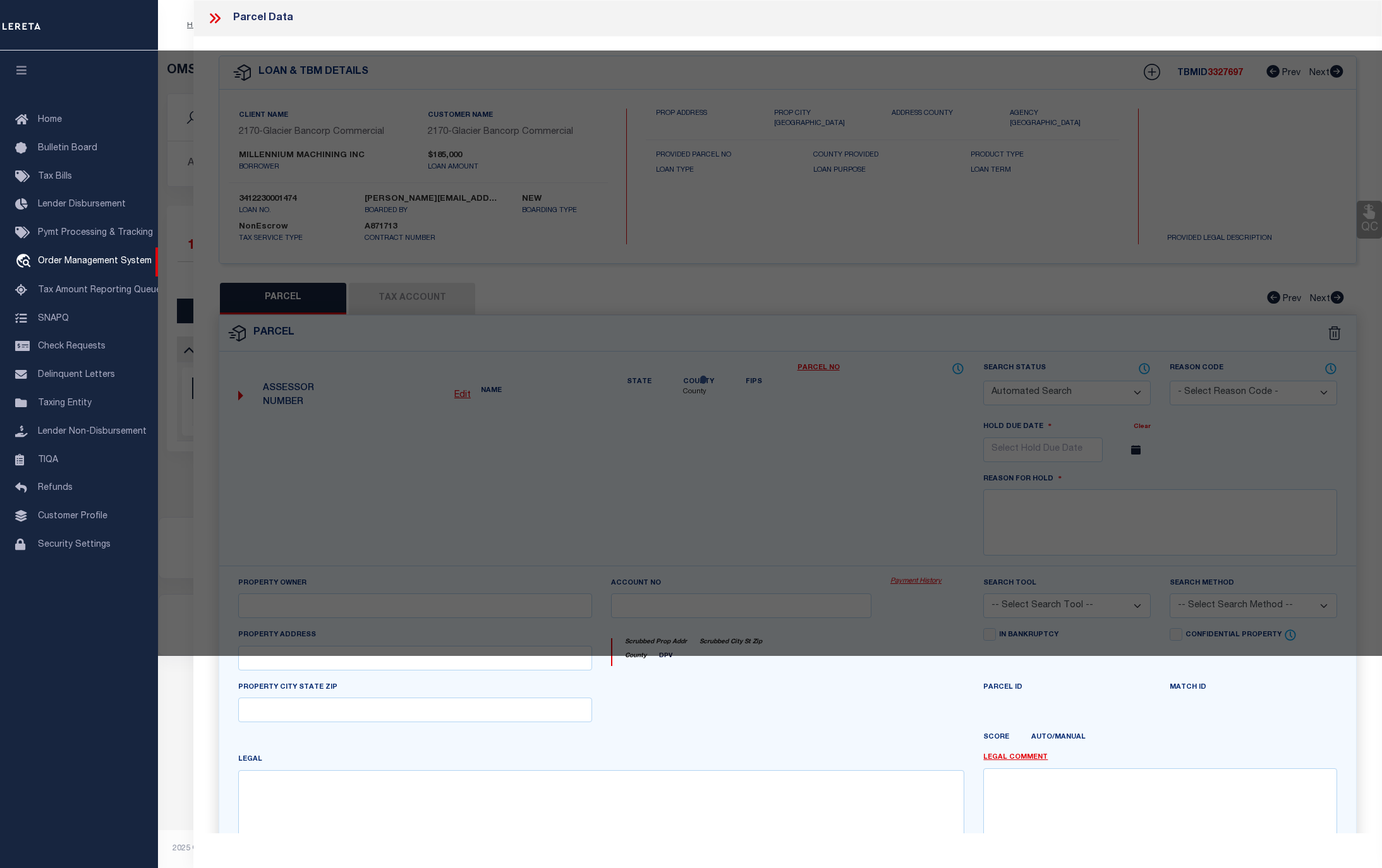
select select
type input "13380 NORTH HWY 91"
checkbox input "false"
type input "COVE UT 843200000"
type textarea "BEG 80 RDS W OF NE COR OF NW/4 SEC 11 14N R 1E S 280 FT W TO E R/W LN OF RD N 2…"
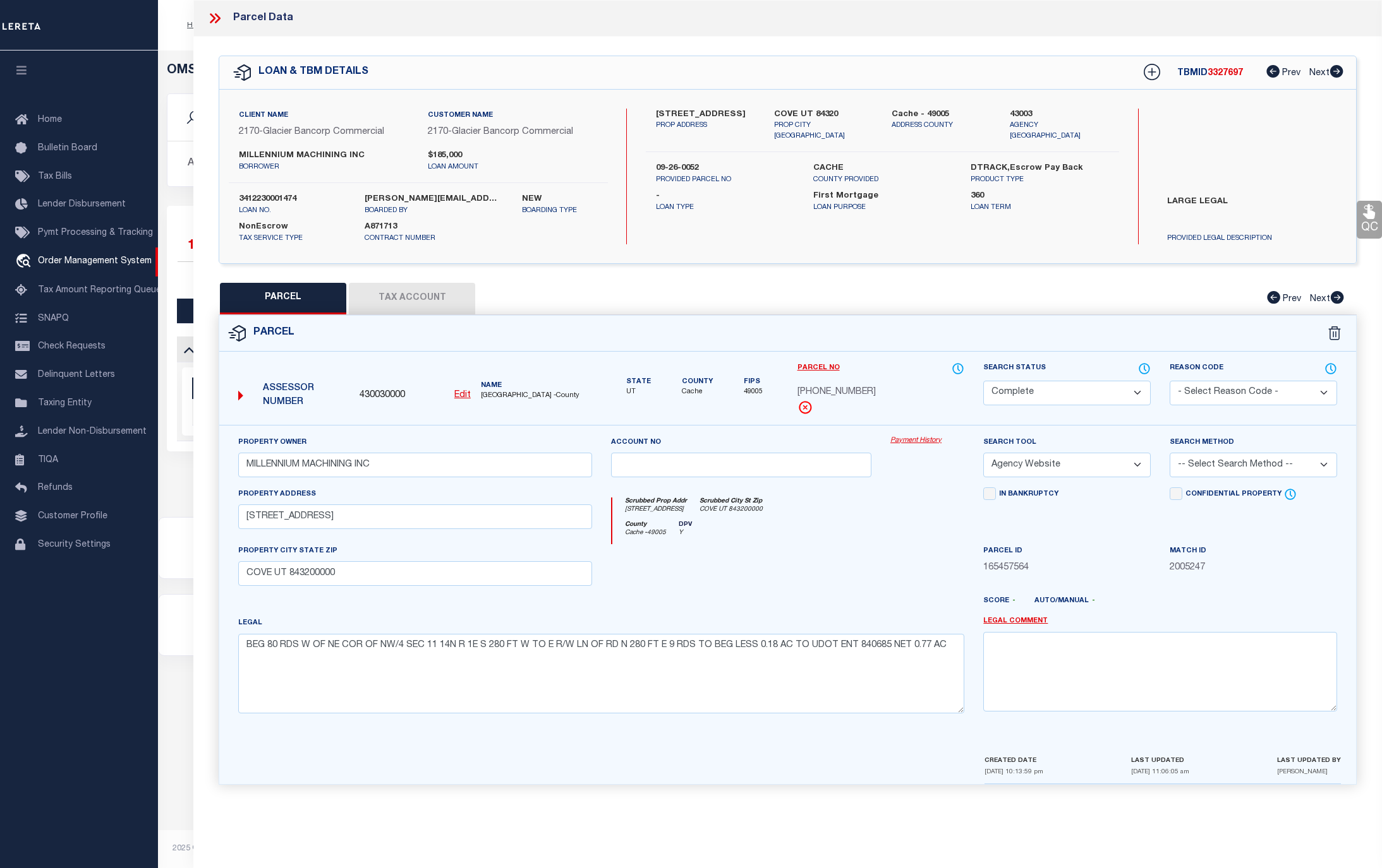
click at [916, 440] on link "Payment History" at bounding box center [927, 440] width 74 height 11
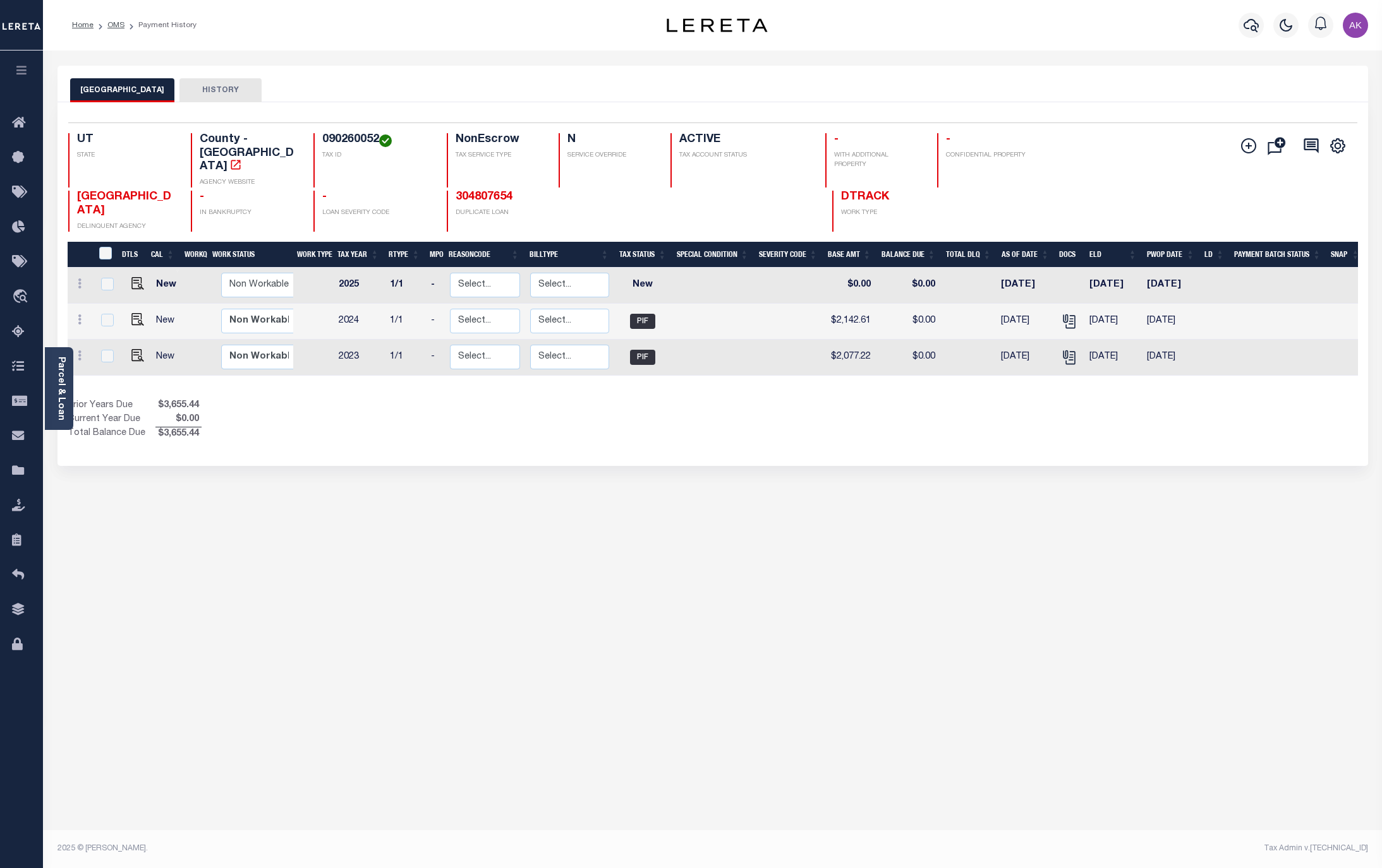
click at [1157, 532] on div "CACHE COUNTY HISTORY Selected 3 Results" at bounding box center [712, 422] width 1330 height 713
click at [118, 23] on link "OMS" at bounding box center [116, 25] width 17 height 8
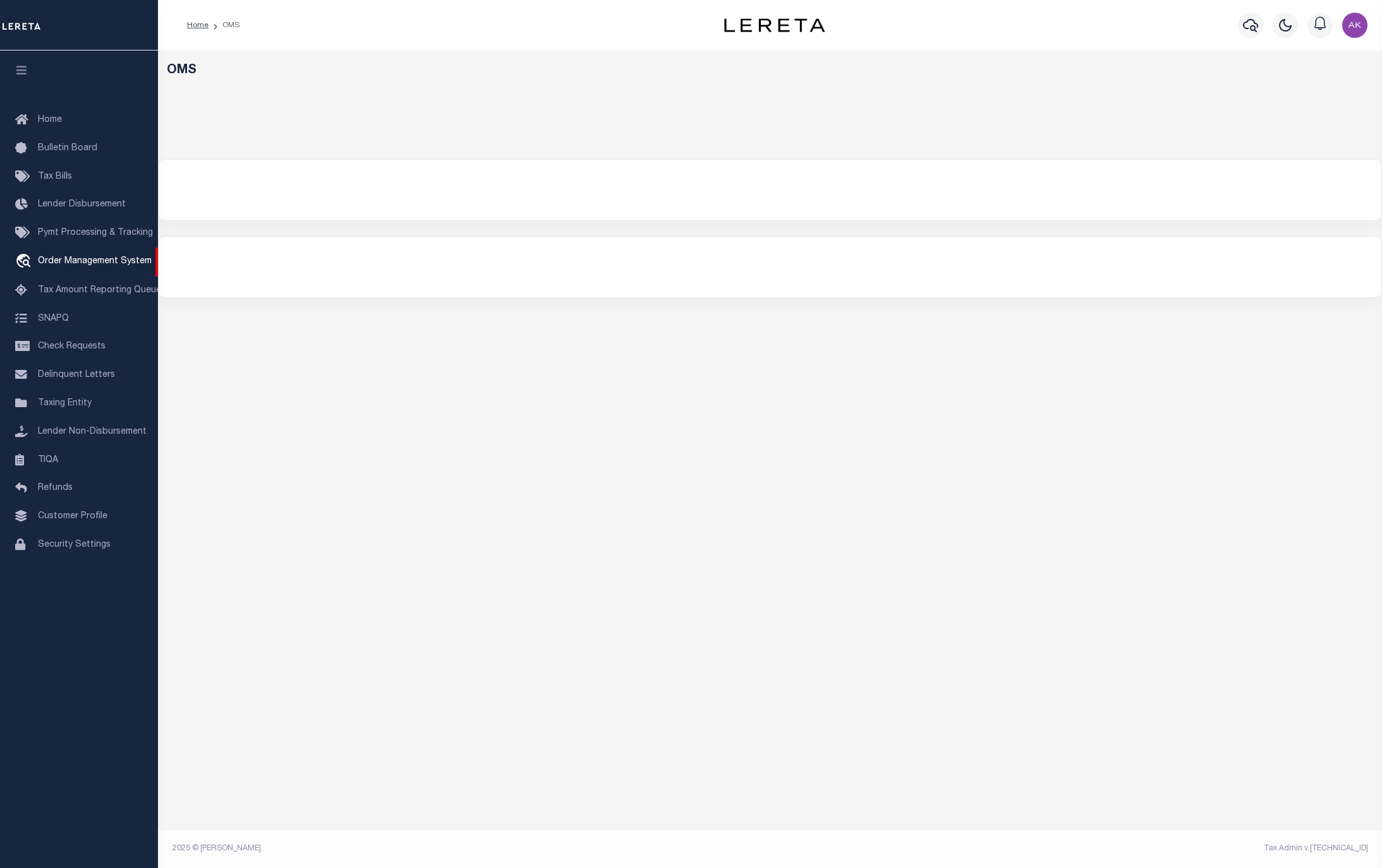
select select "200"
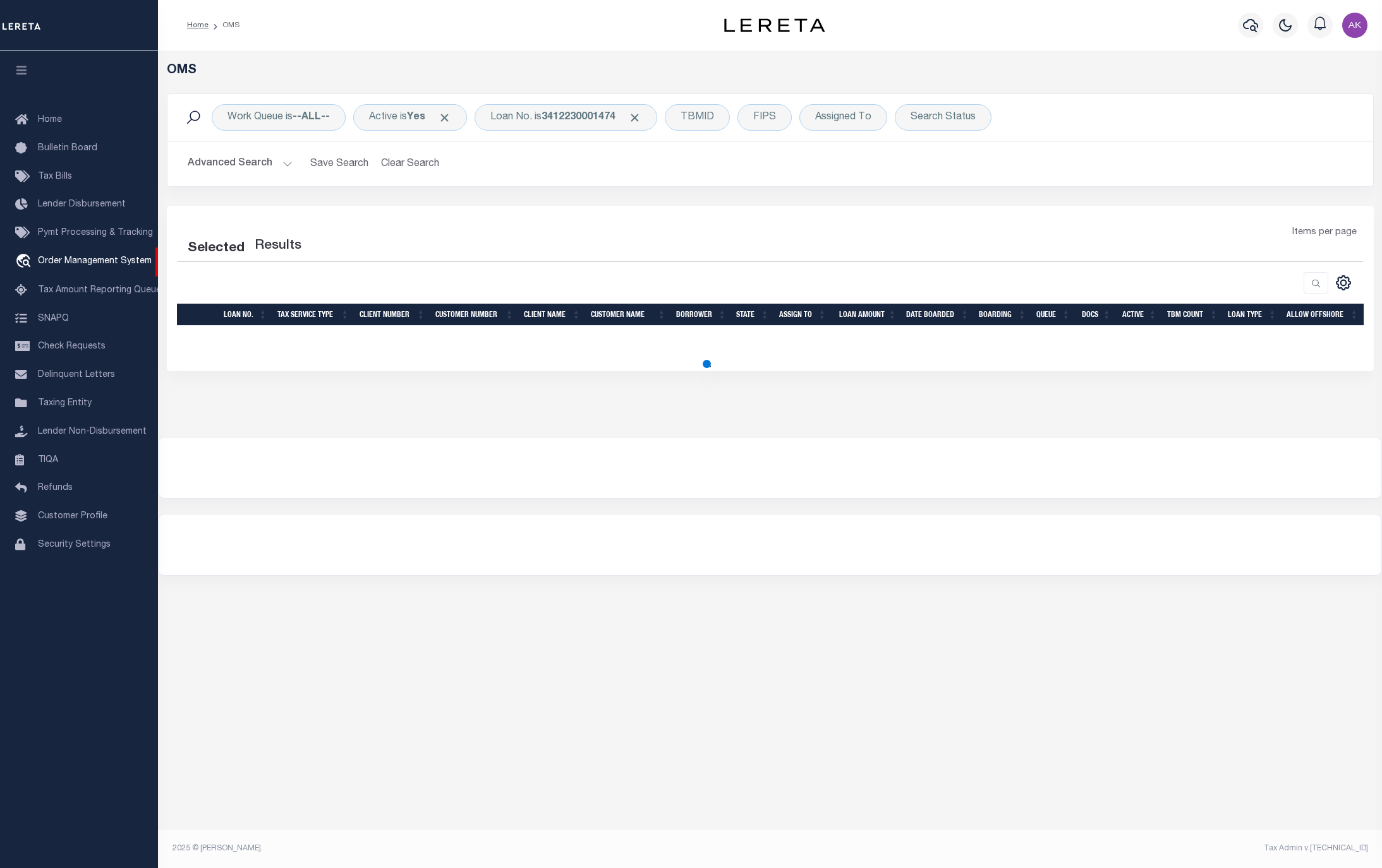
select select "200"
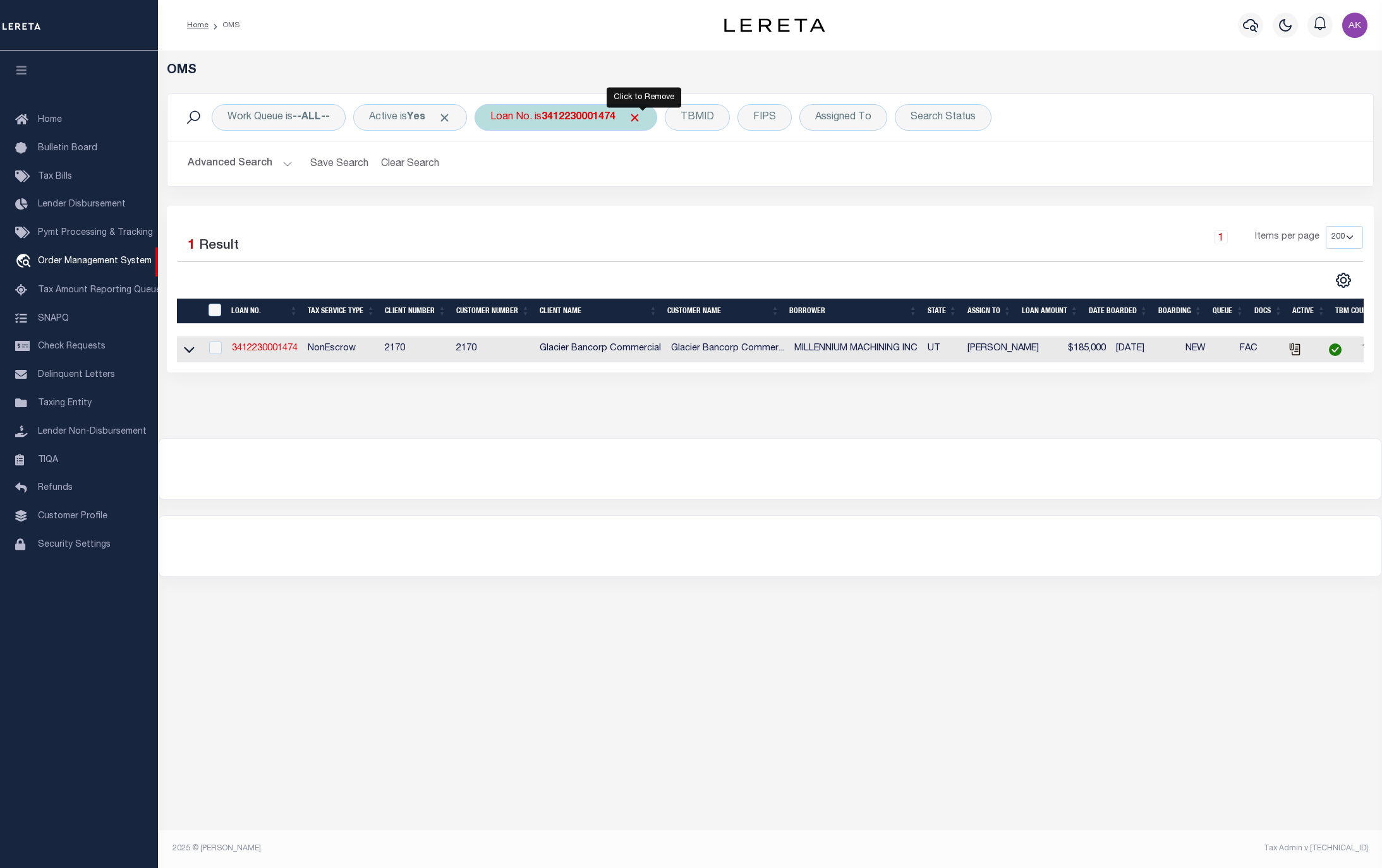
click at [641, 119] on span "Click to Remove" at bounding box center [634, 117] width 13 height 13
click at [513, 114] on div "Loan No." at bounding box center [510, 117] width 73 height 27
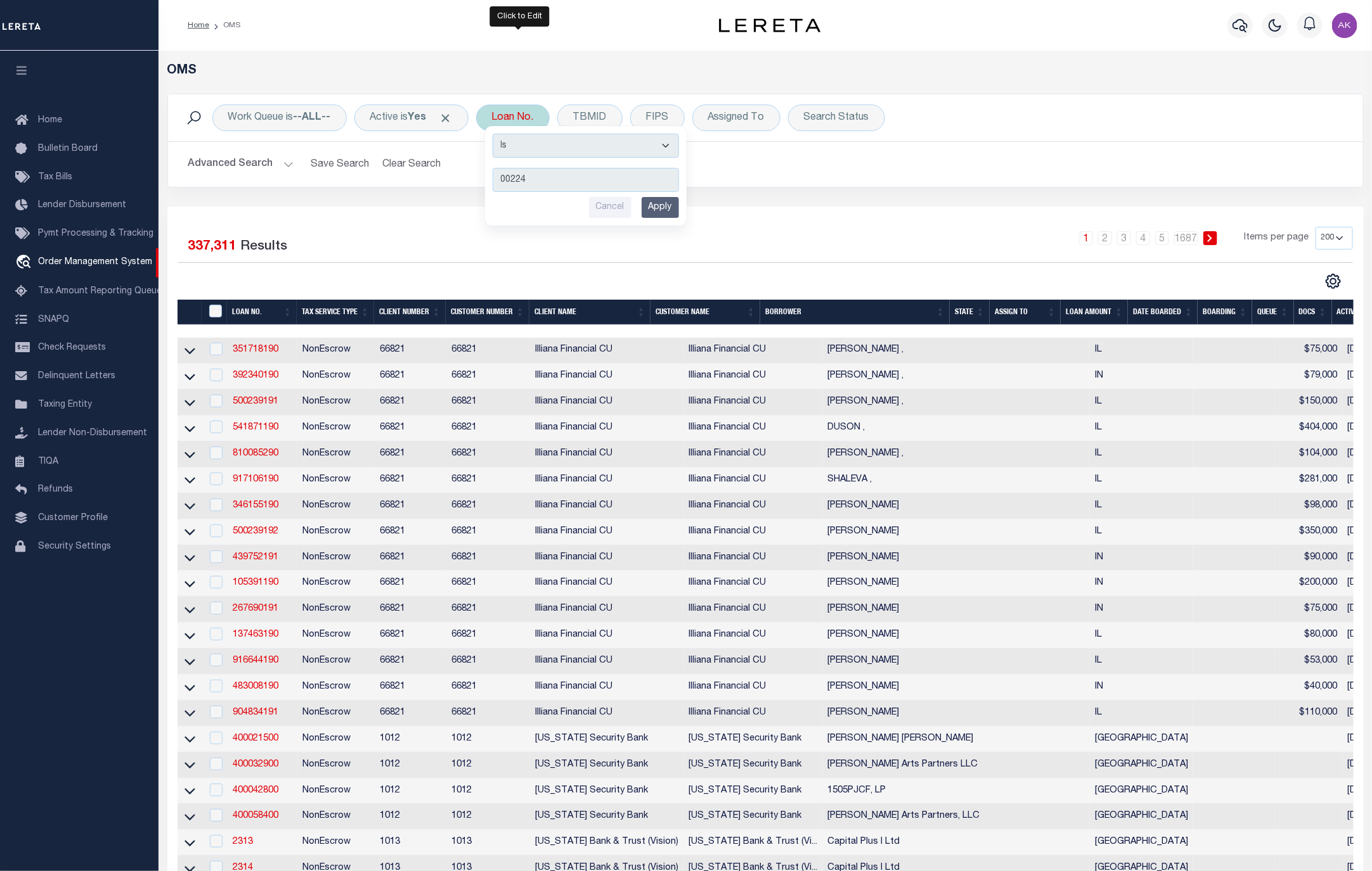
type input "002246"
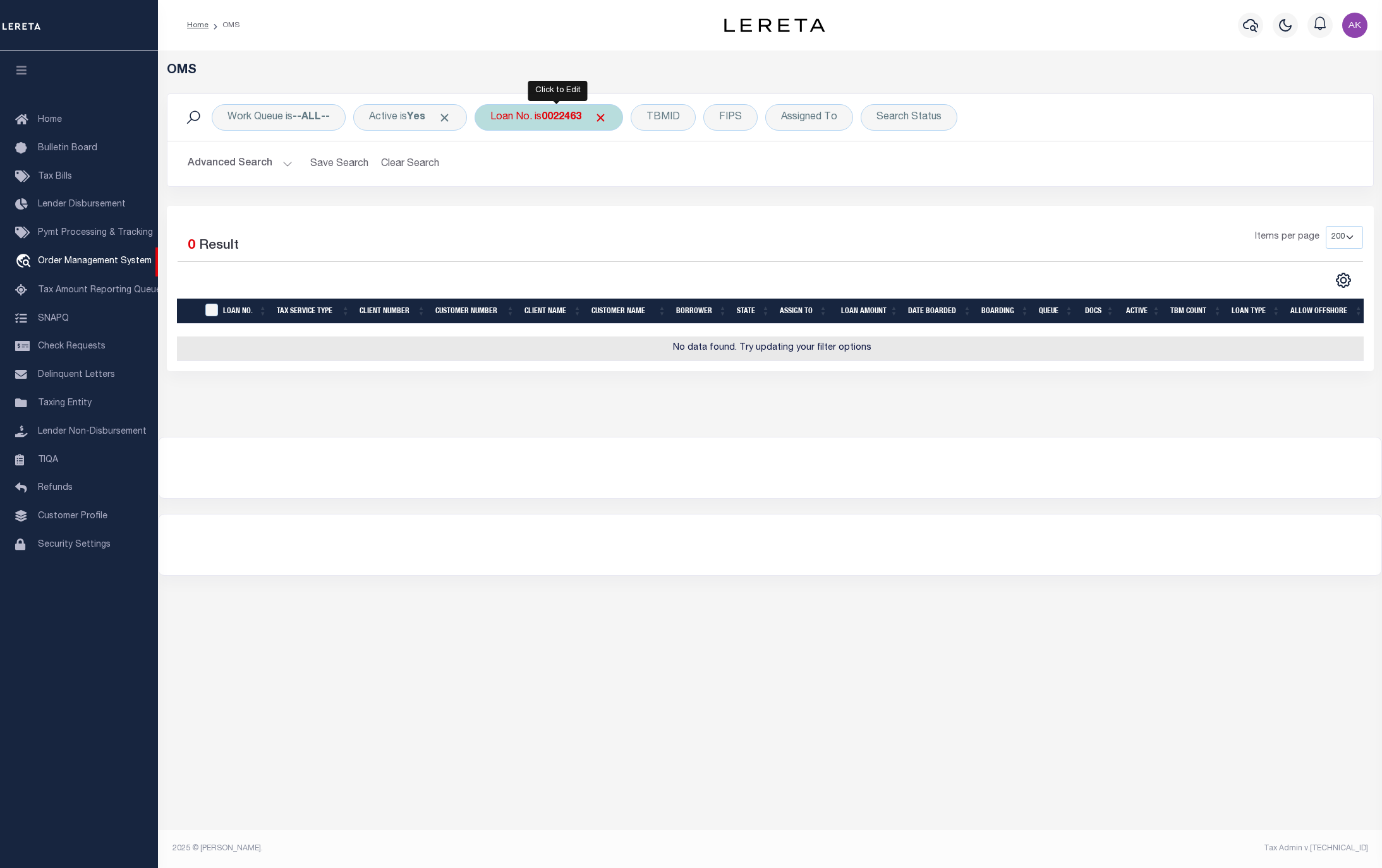
click at [550, 114] on div "Loan No. is 0022463" at bounding box center [548, 117] width 148 height 27
click at [505, 180] on input "0022463" at bounding box center [584, 179] width 186 height 24
type input "10022463"
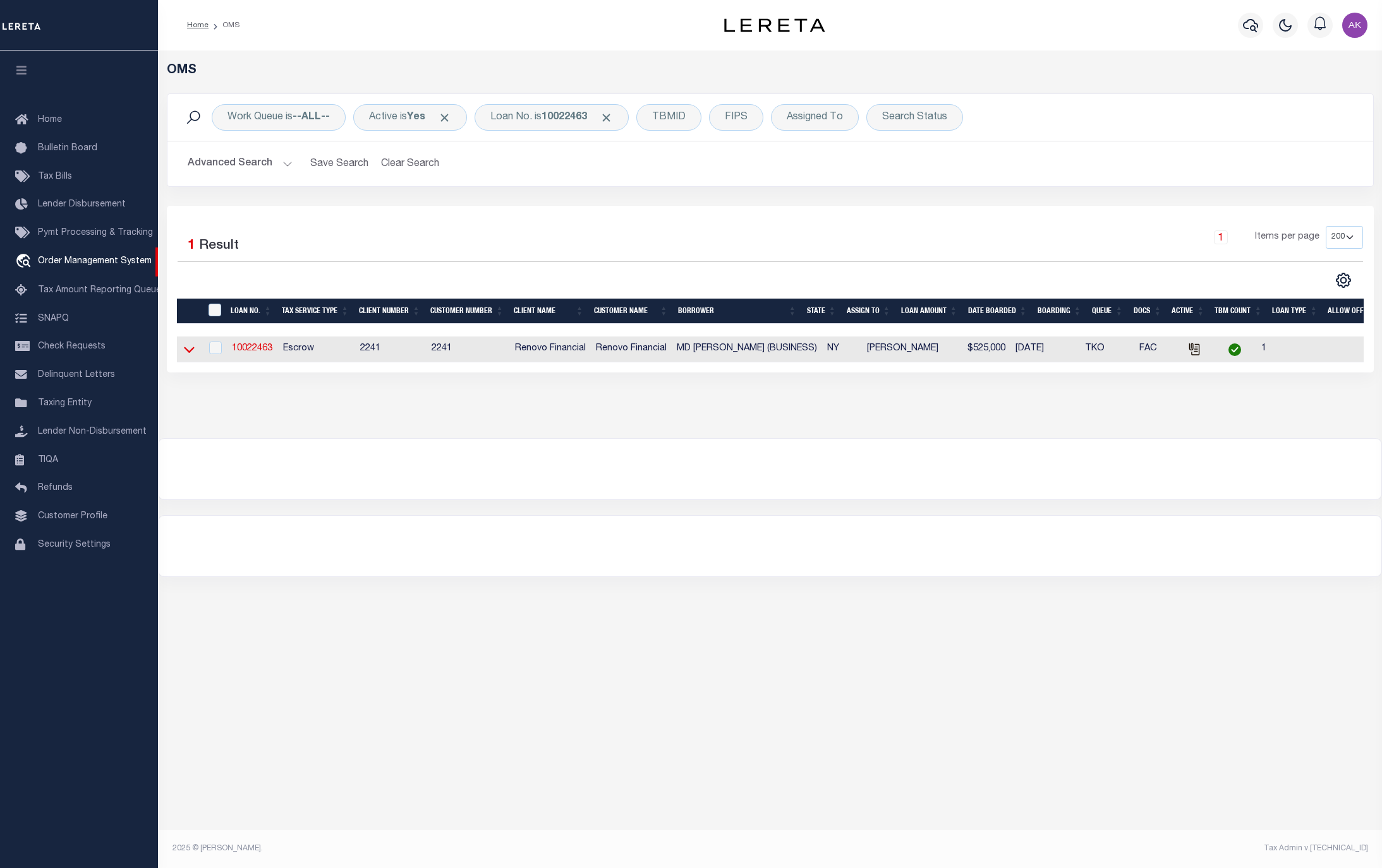
click at [189, 352] on icon at bounding box center [189, 349] width 11 height 13
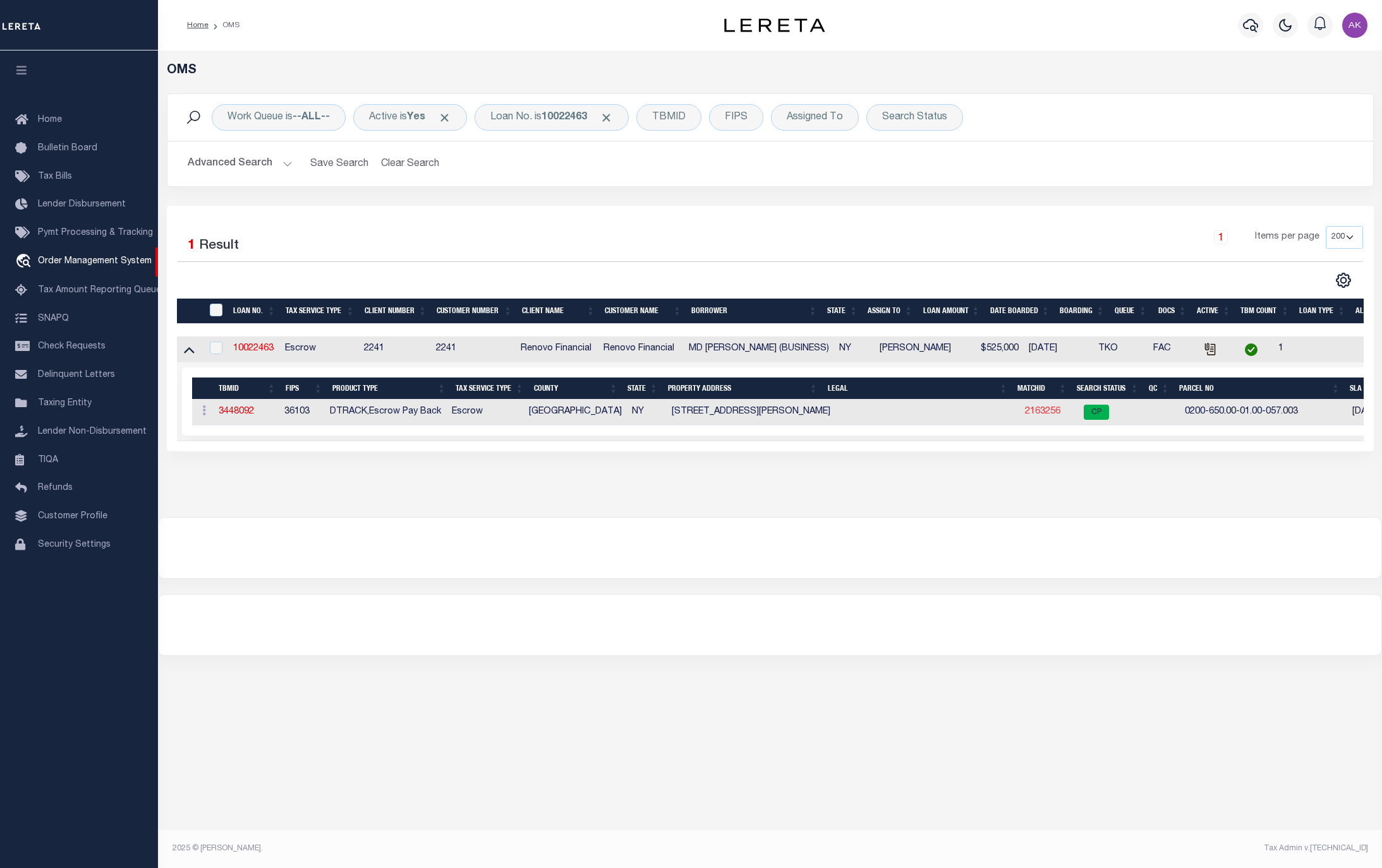
click at [1041, 416] on link "2163256" at bounding box center [1042, 411] width 35 height 9
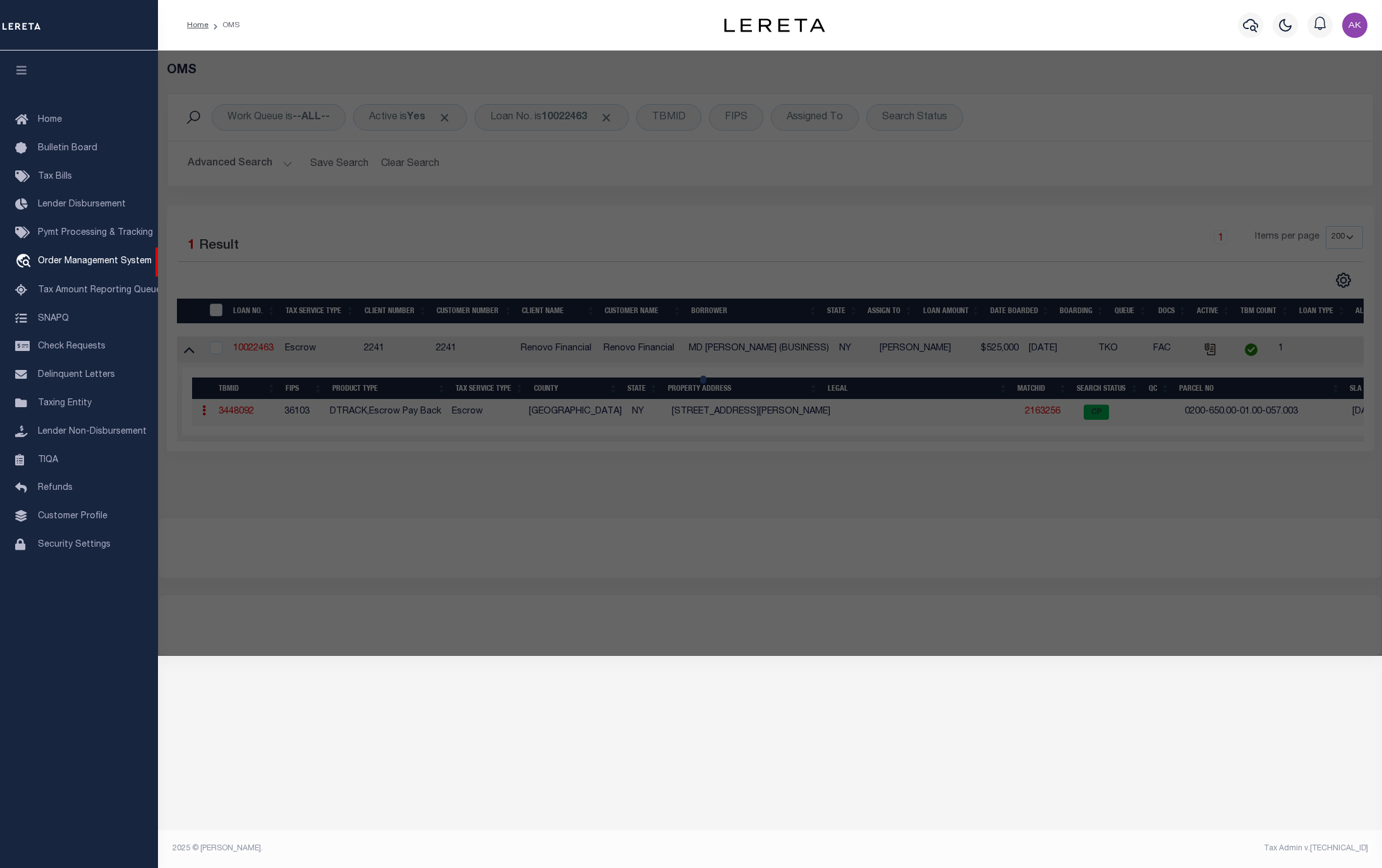
checkbox input "false"
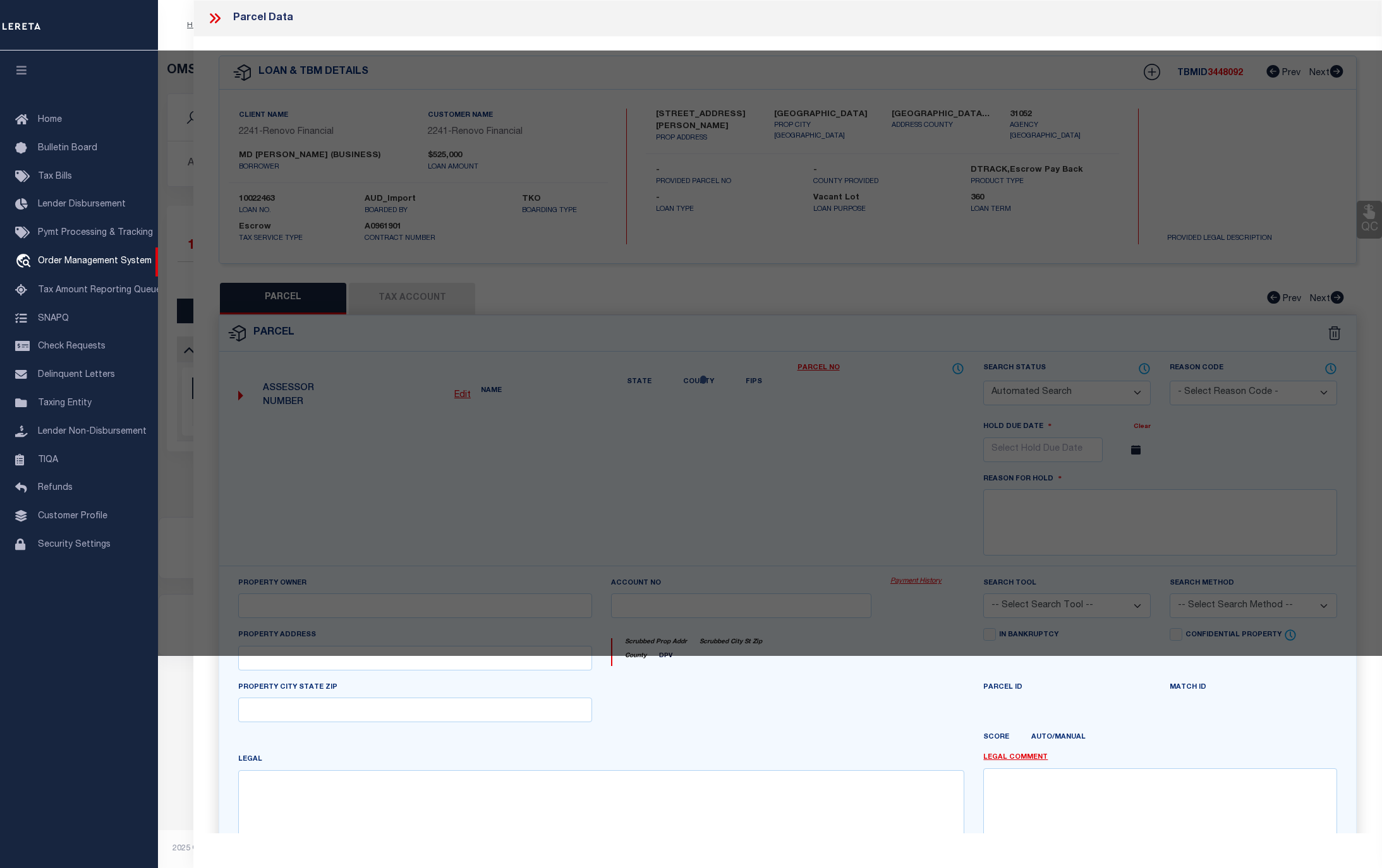
select select "CP"
type input "FERDOUS ZANNATUL & REZA MD ZAKIR"
select select "AGW"
select select "ADD"
type input "84 Coates Avenue North"
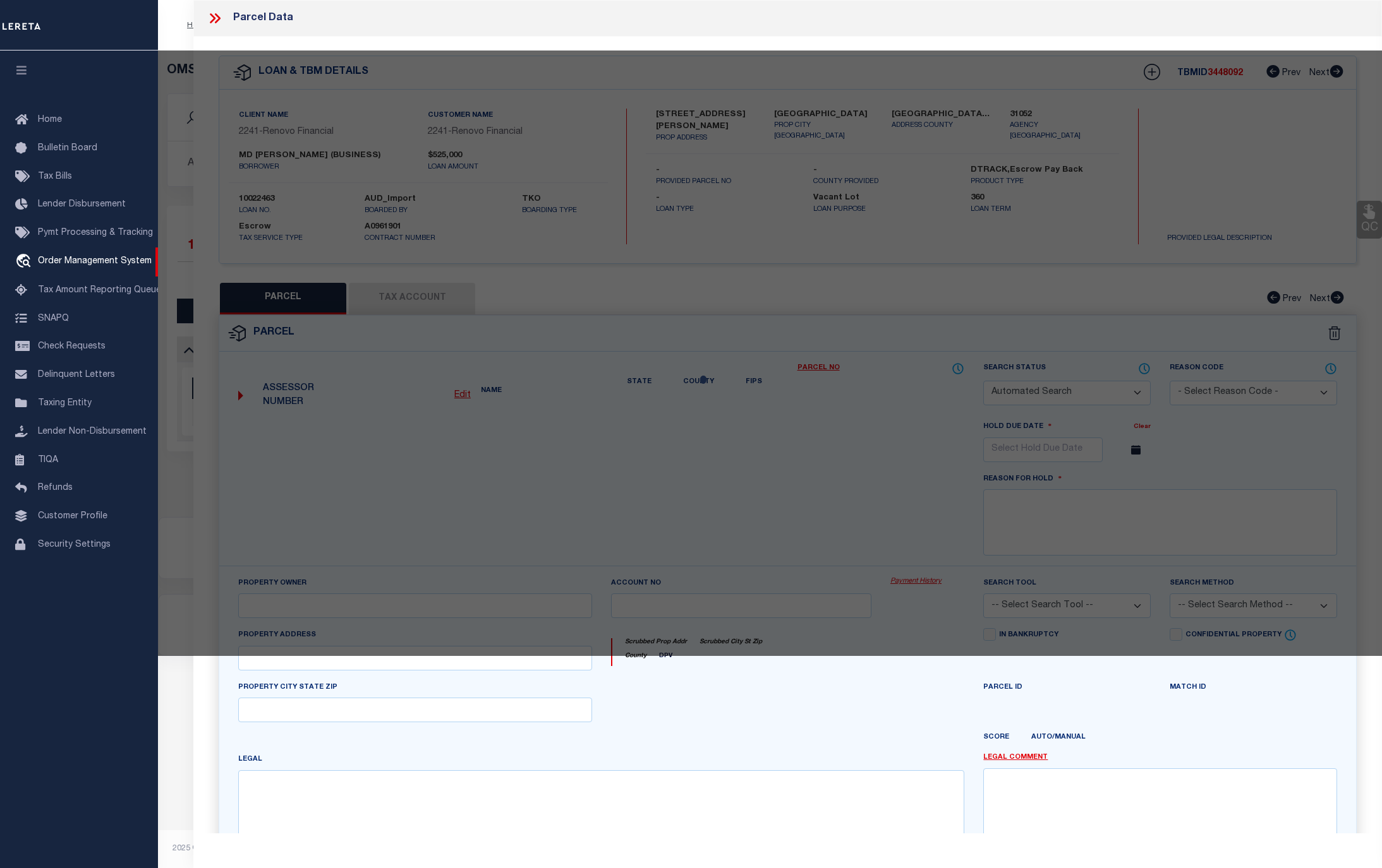
type input "LAKE RONKONKOMA, NY 11779"
type textarea "update property address from 184 COATES N AVE to 84 COATES N AVE Zakir Reza to …"
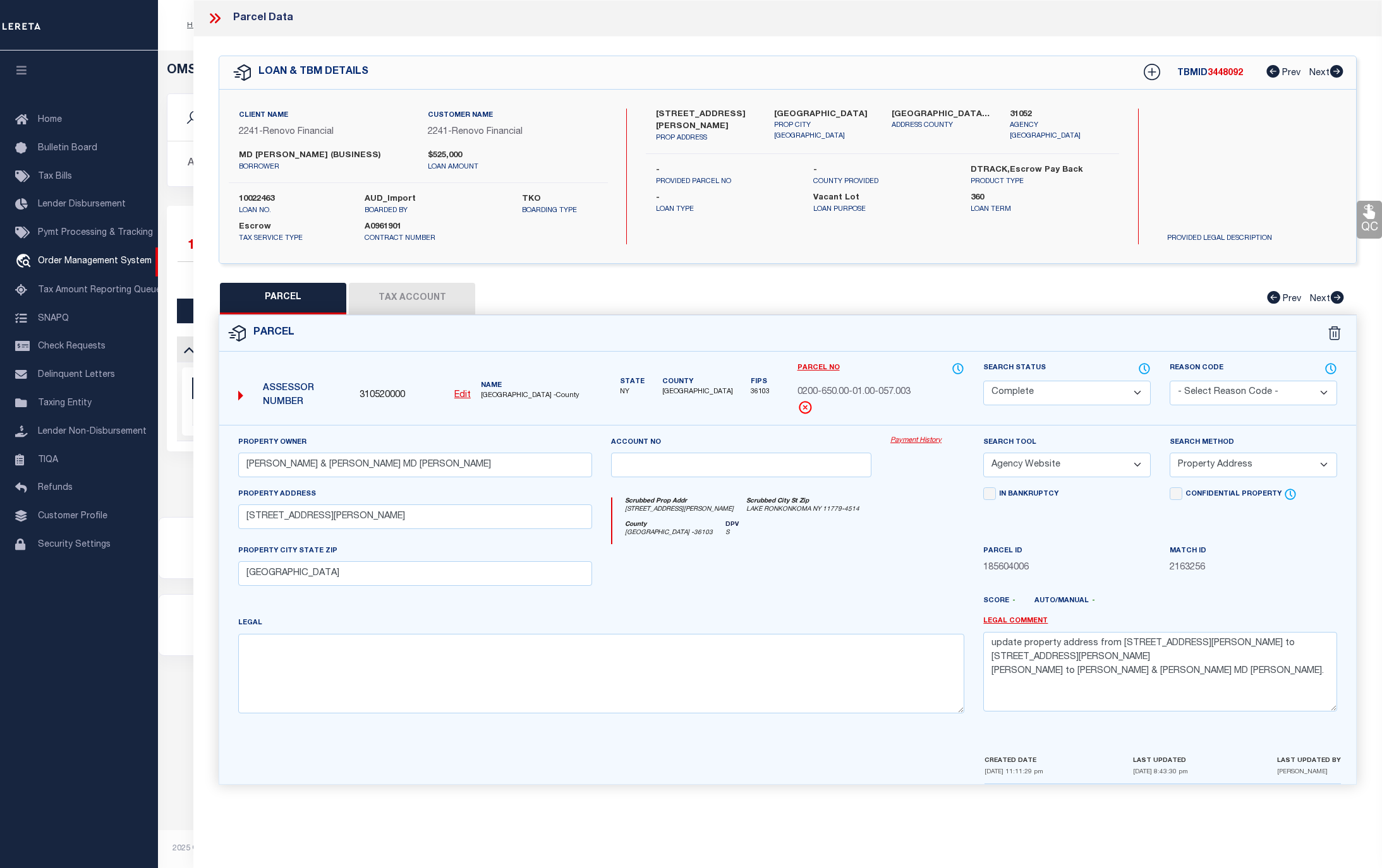
click at [928, 441] on link "Payment History" at bounding box center [927, 440] width 74 height 11
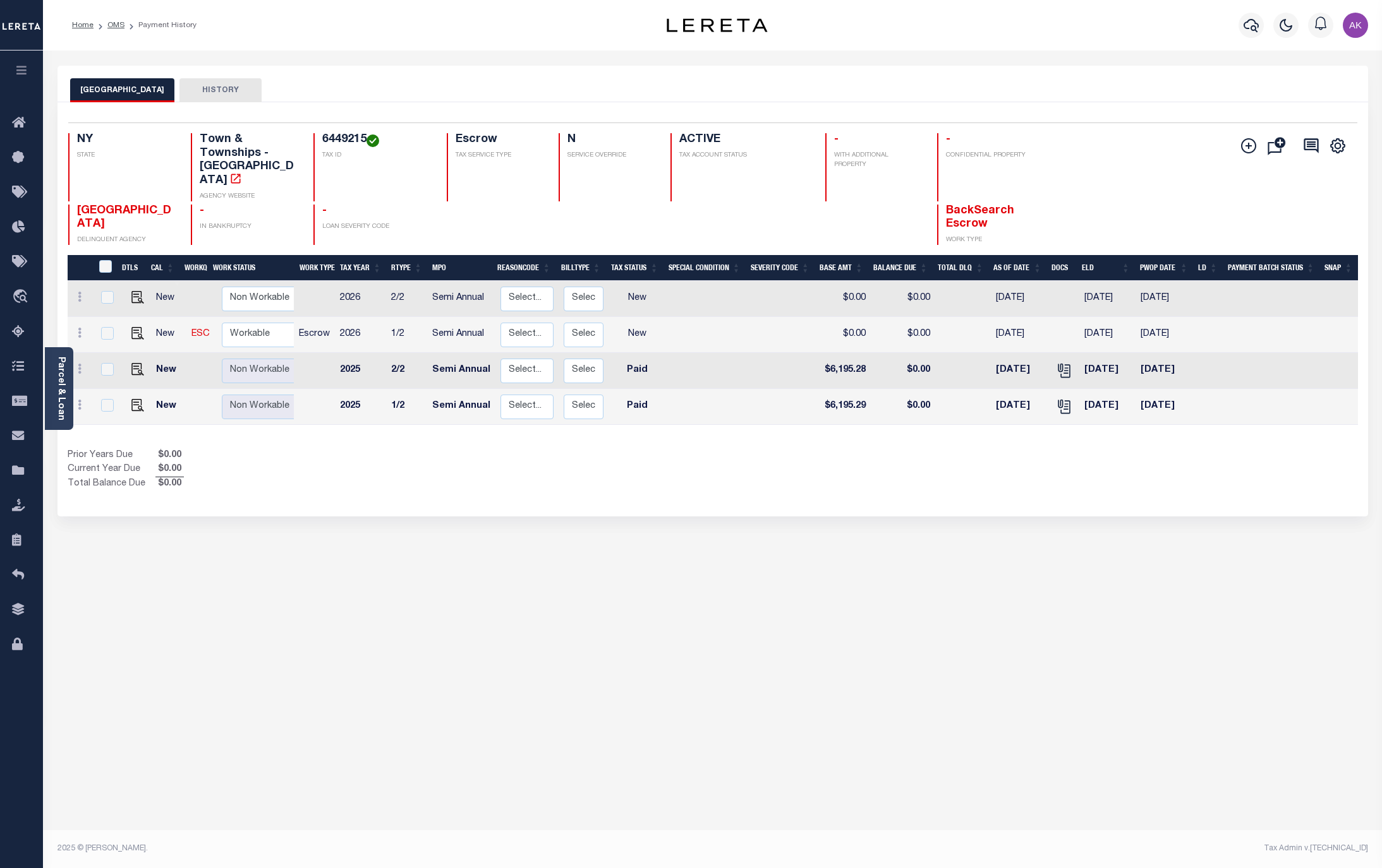
click at [1360, 566] on div "BROOKHAVEN TOWN HISTORY Selected 4 Results" at bounding box center [712, 422] width 1330 height 713
click at [112, 25] on link "OMS" at bounding box center [116, 25] width 17 height 8
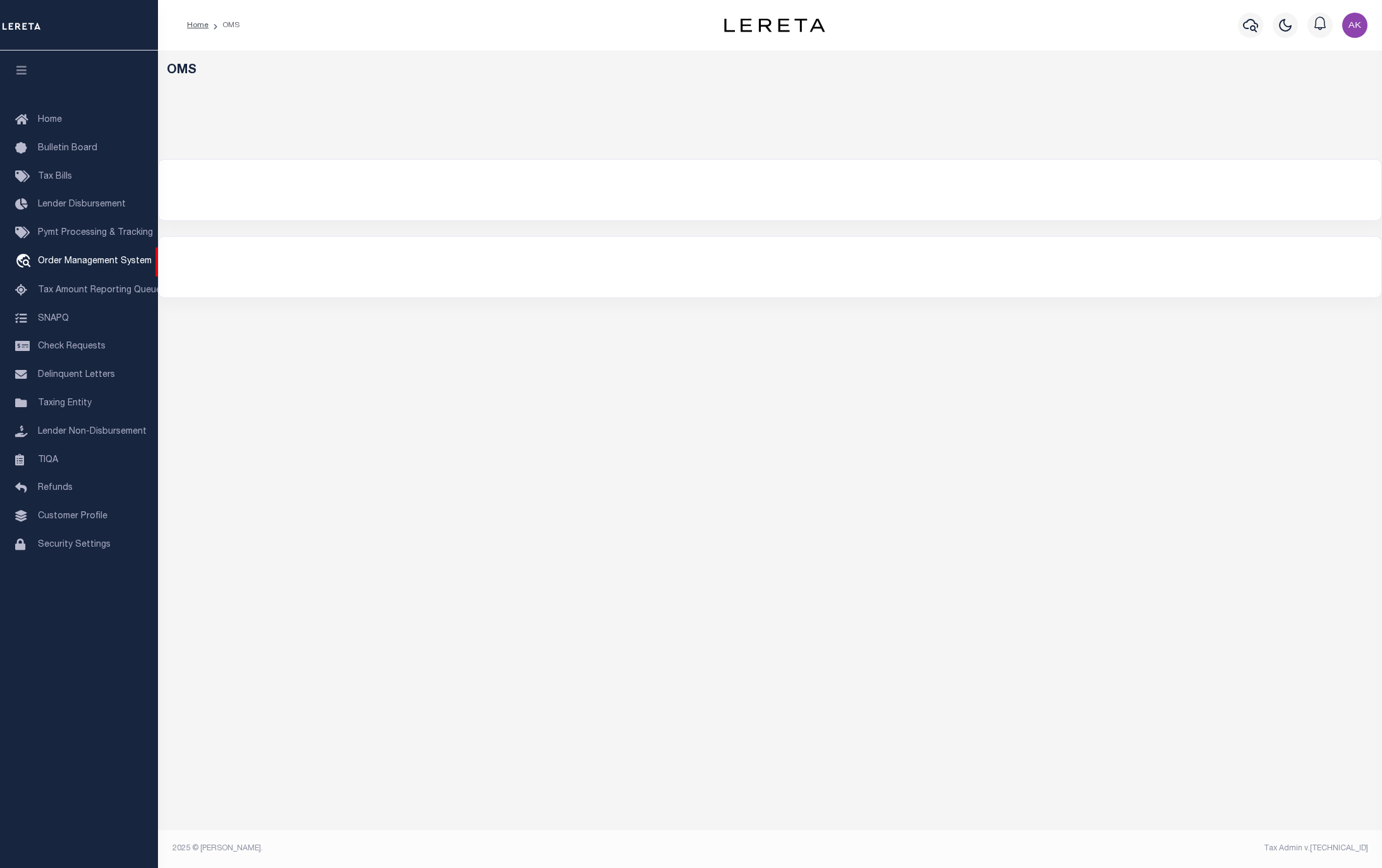
select select "200"
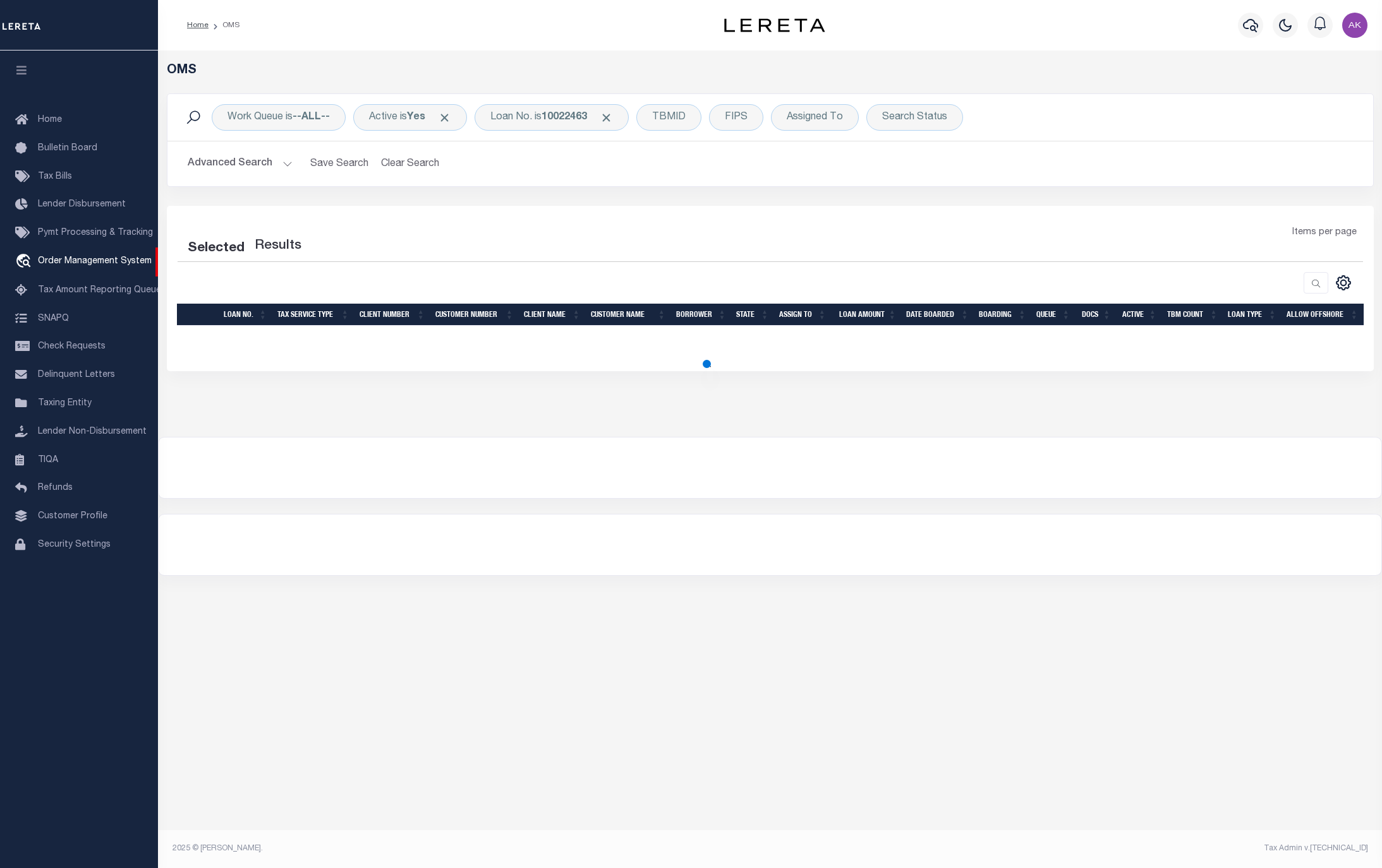
select select "200"
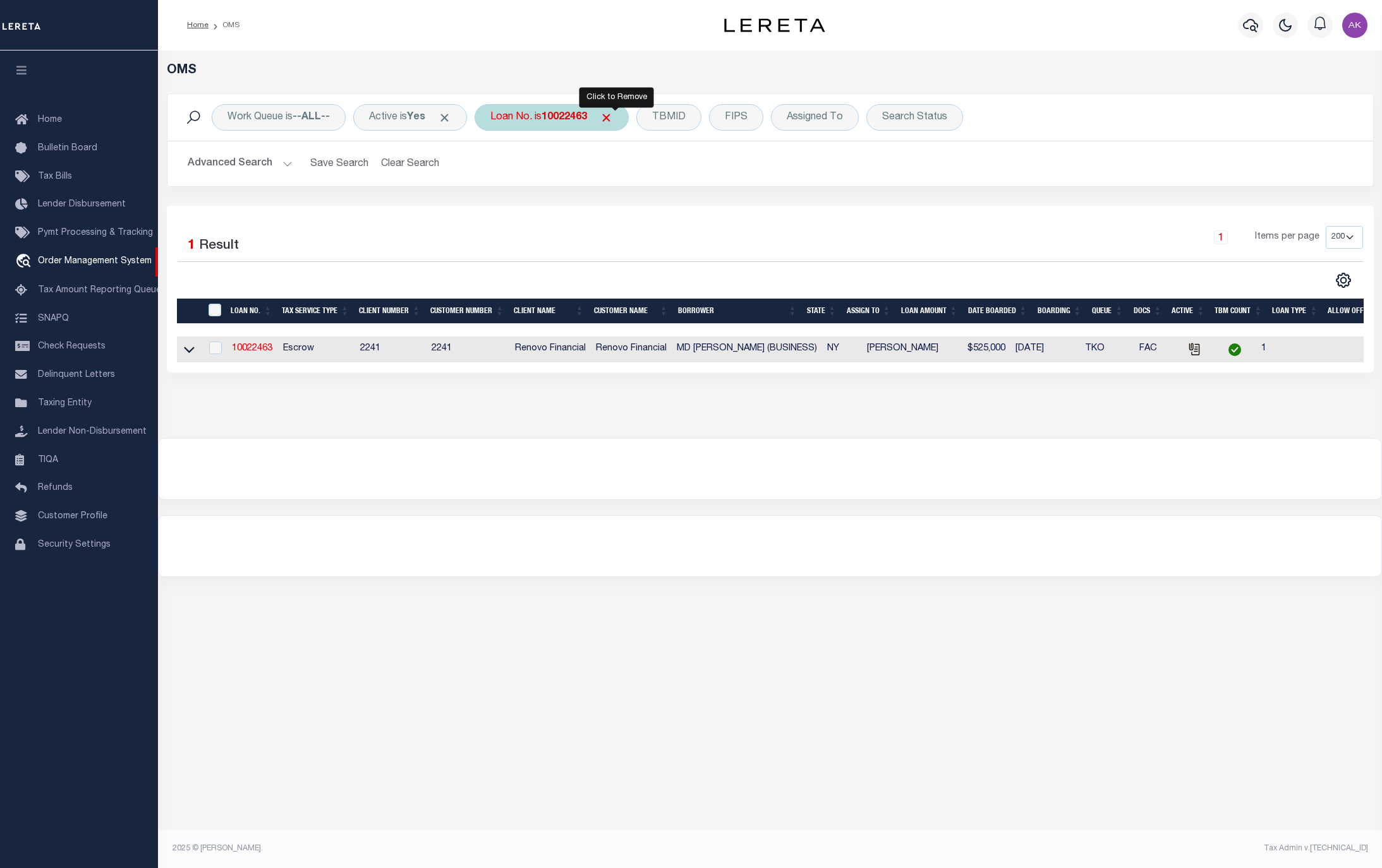
click at [613, 114] on span "Click to Remove" at bounding box center [605, 117] width 13 height 13
click at [518, 119] on div "Loan No." at bounding box center [510, 117] width 73 height 27
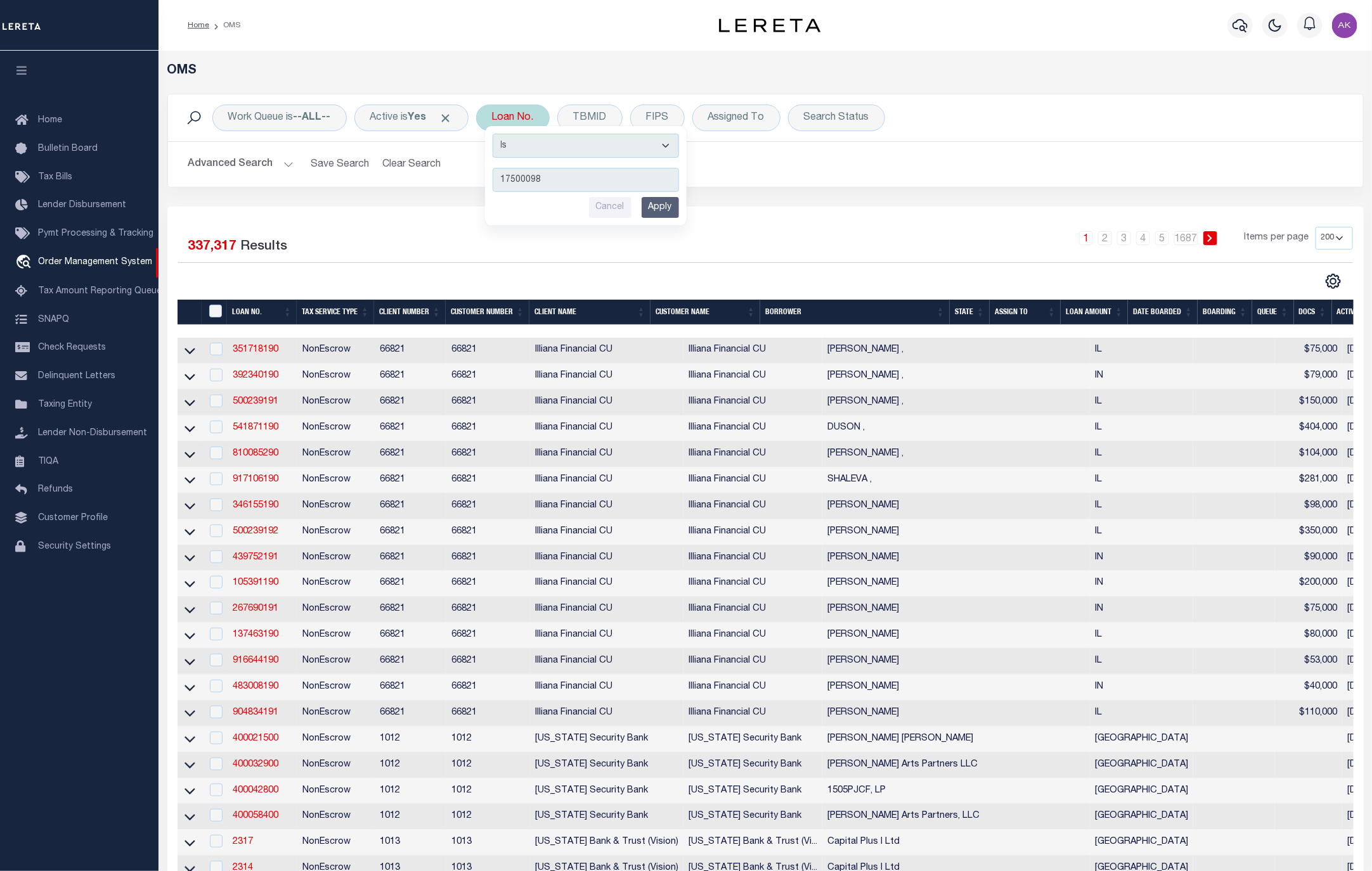
type input "175000983"
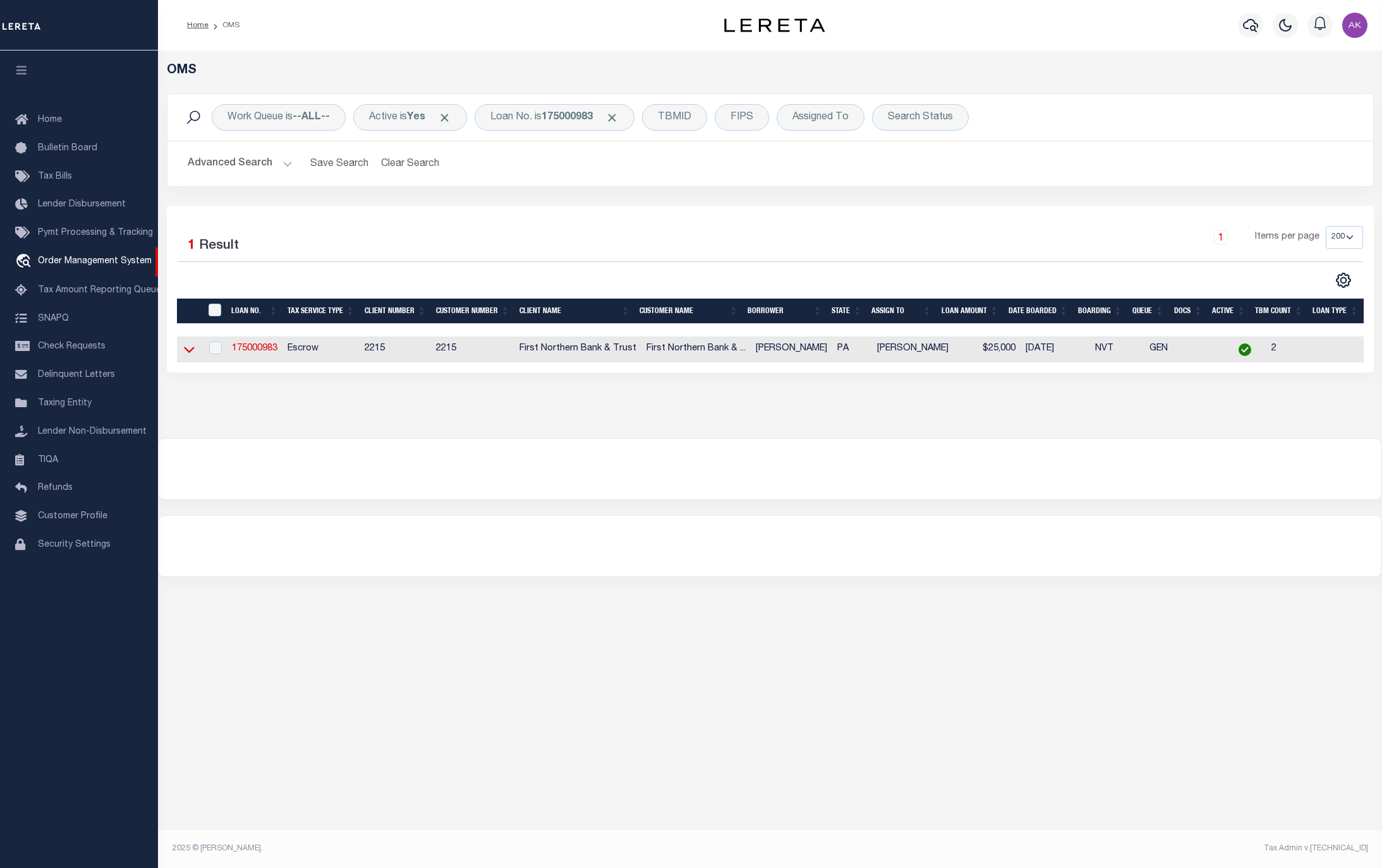
click at [190, 353] on icon at bounding box center [189, 349] width 11 height 13
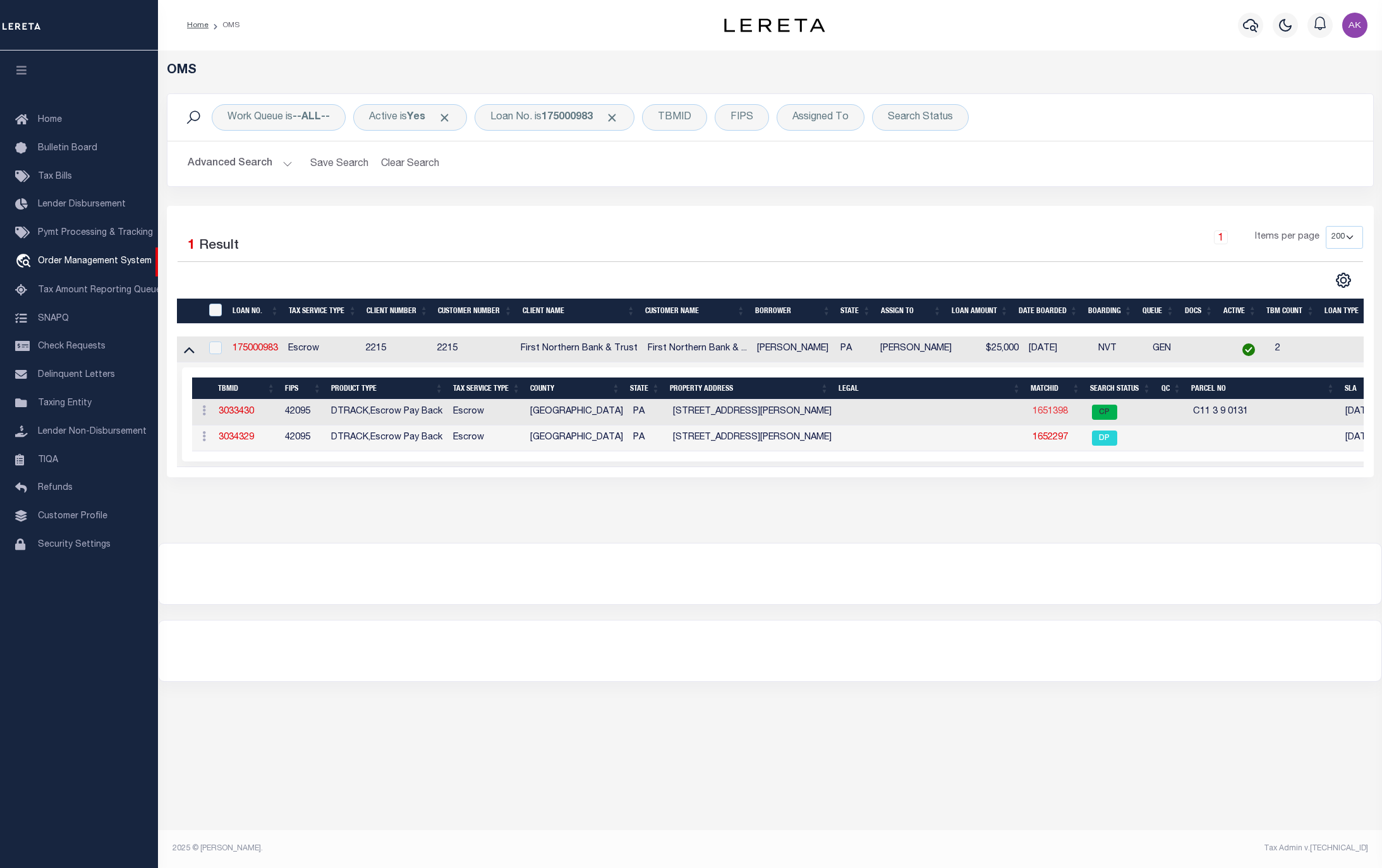
click at [1052, 415] on link "1651398" at bounding box center [1049, 411] width 35 height 9
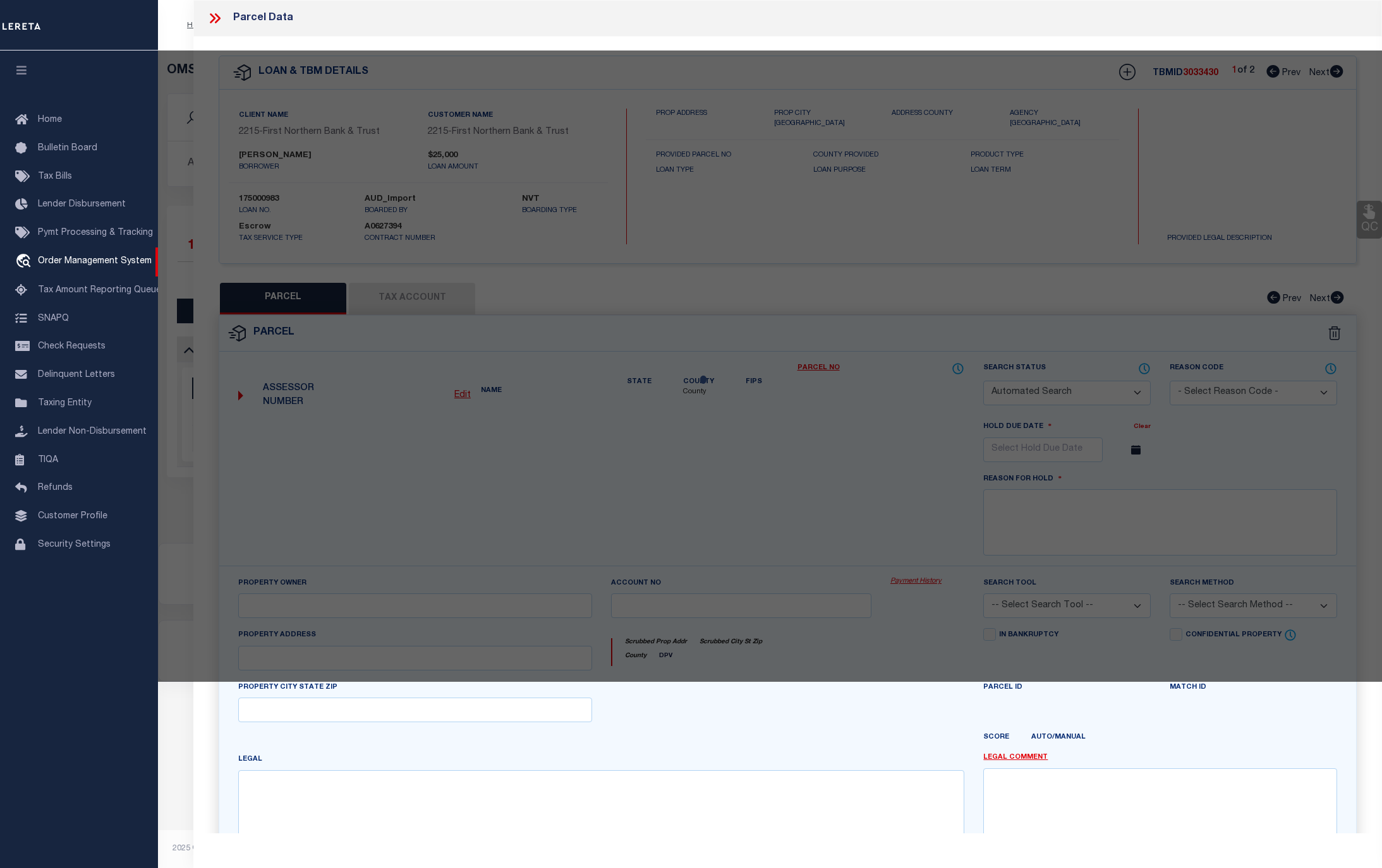
checkbox input "false"
select select "CP"
type input "MOUSLEY KELLY RENEE & WILLIAM S,"
select select "AGF"
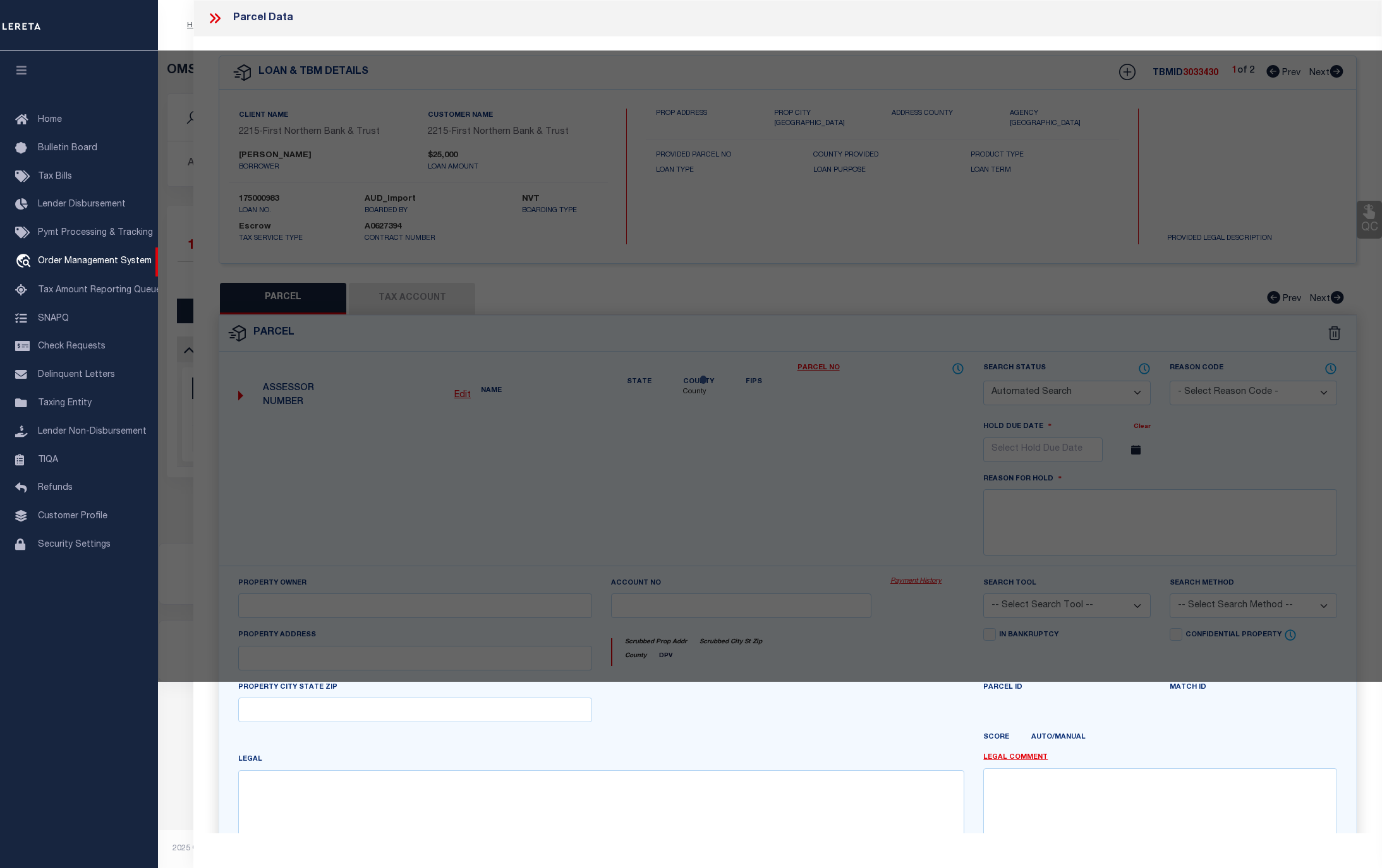
select select "ADD"
type input "[STREET_ADDRESS][PERSON_NAME]"
checkbox input "false"
type input "PA"
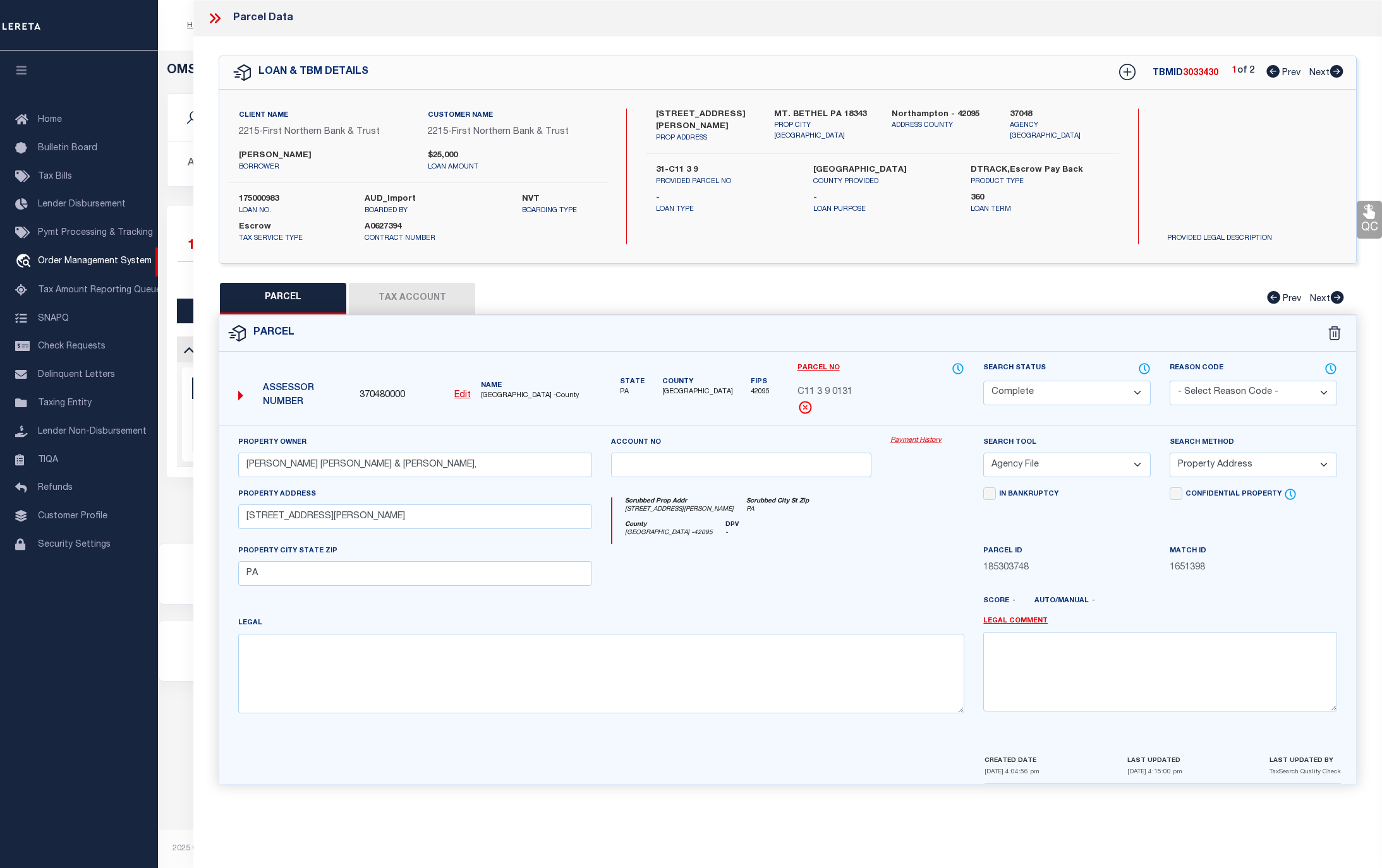
click at [925, 440] on link "Payment History" at bounding box center [927, 440] width 74 height 11
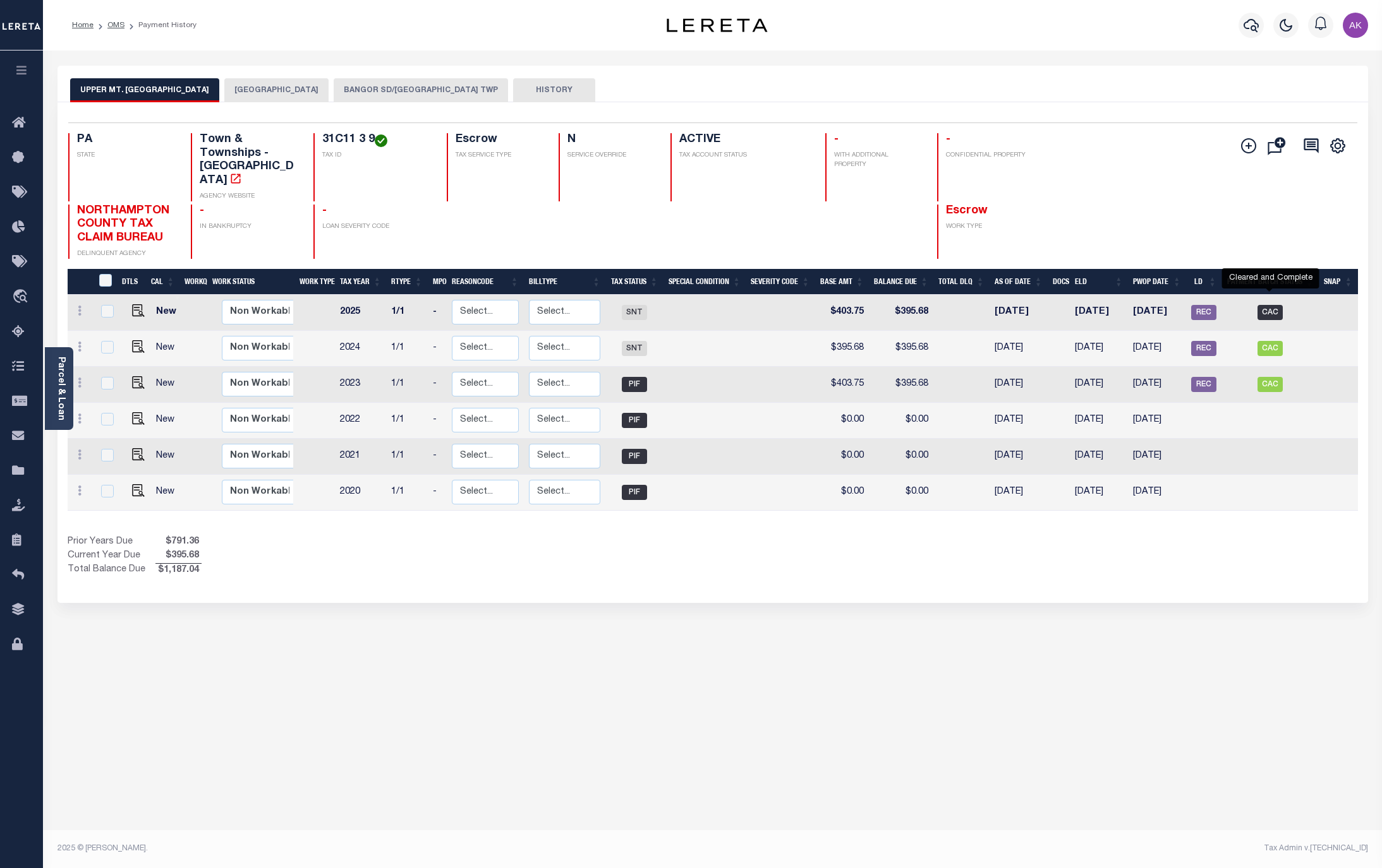
click at [1265, 305] on span "CAC" at bounding box center [1270, 313] width 25 height 15
checkbox input "true"
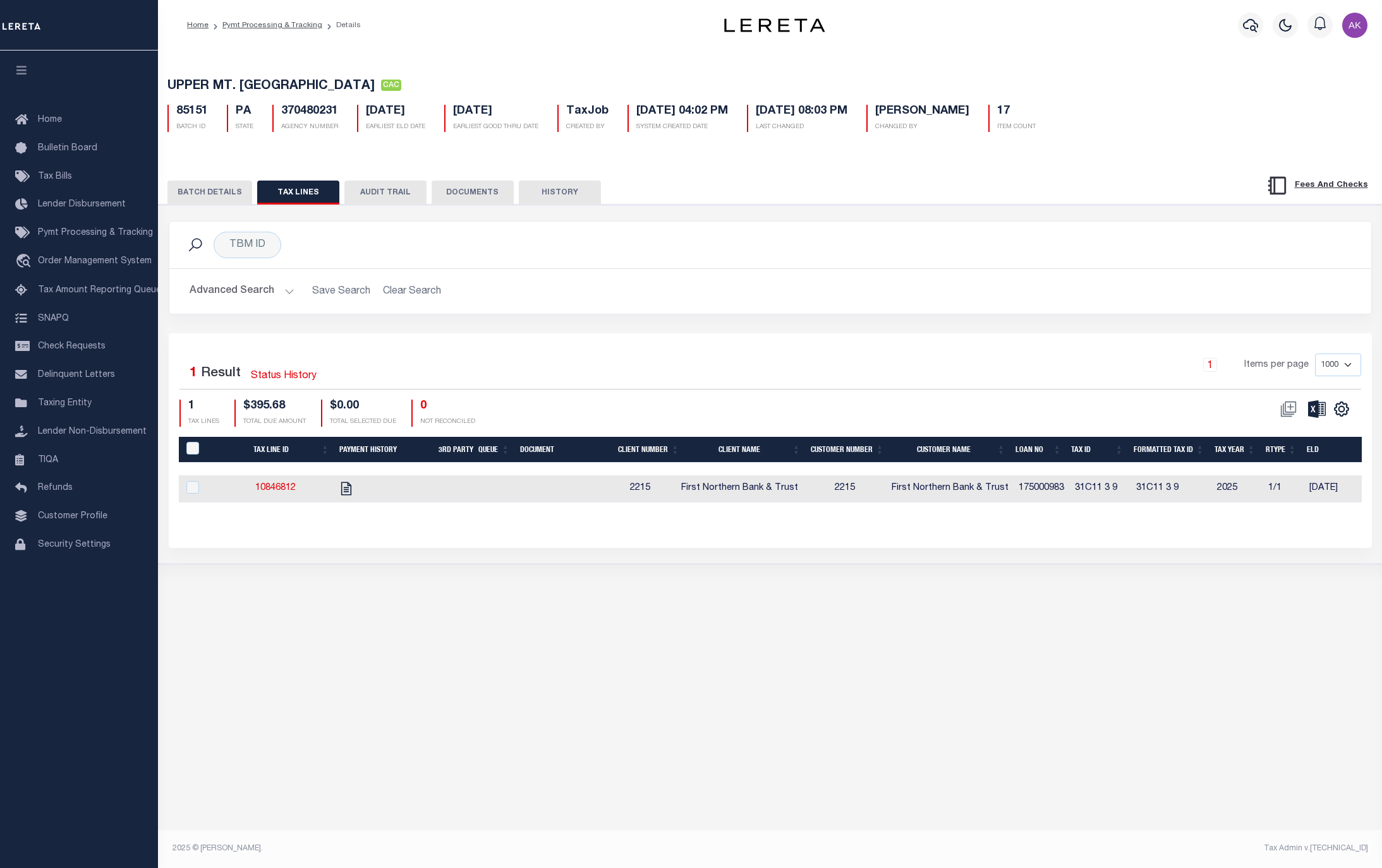
click at [201, 195] on button "BATCH DETAILS" at bounding box center [209, 193] width 85 height 24
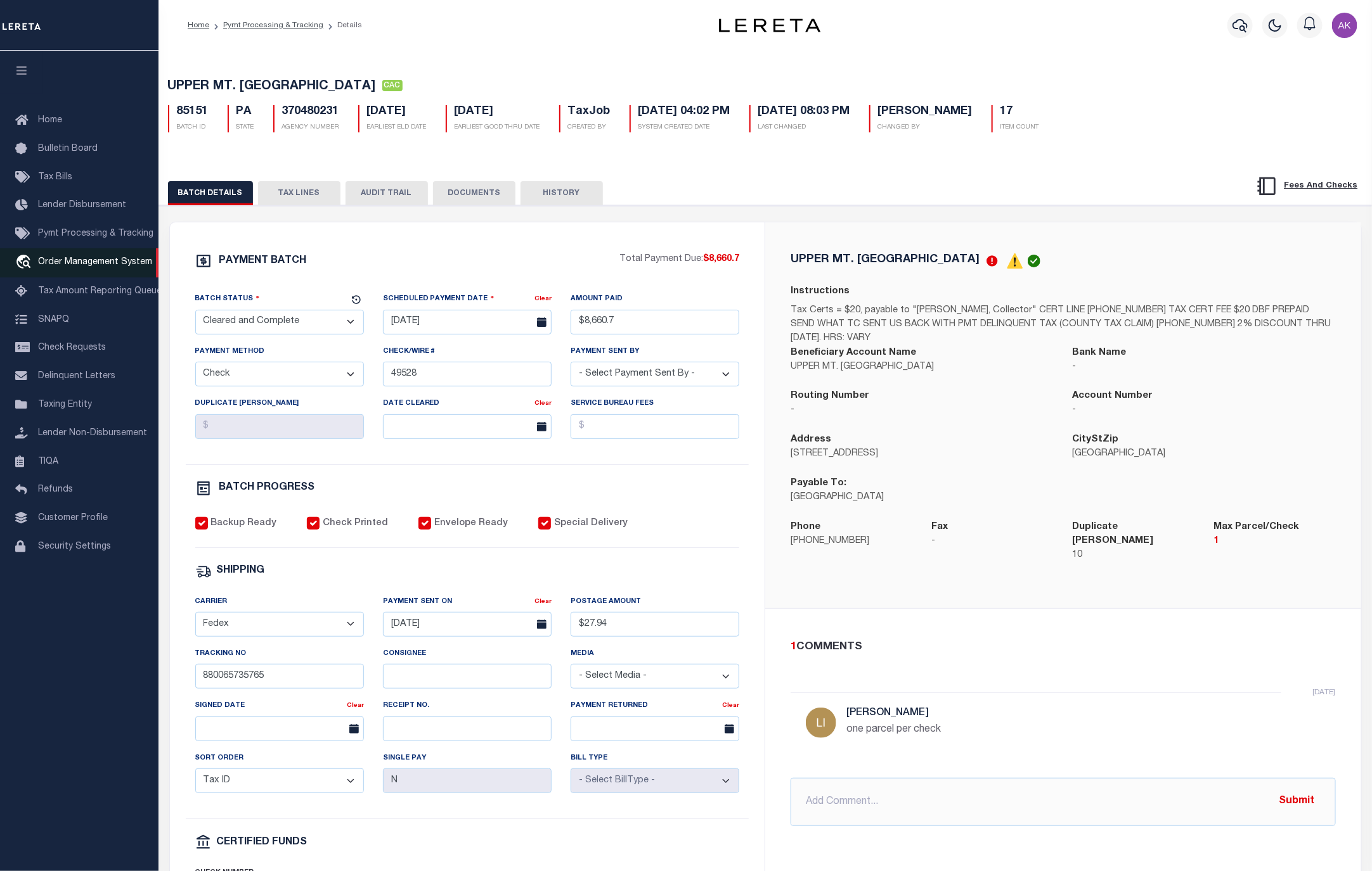
click at [88, 259] on span "Order Management System" at bounding box center [95, 262] width 114 height 9
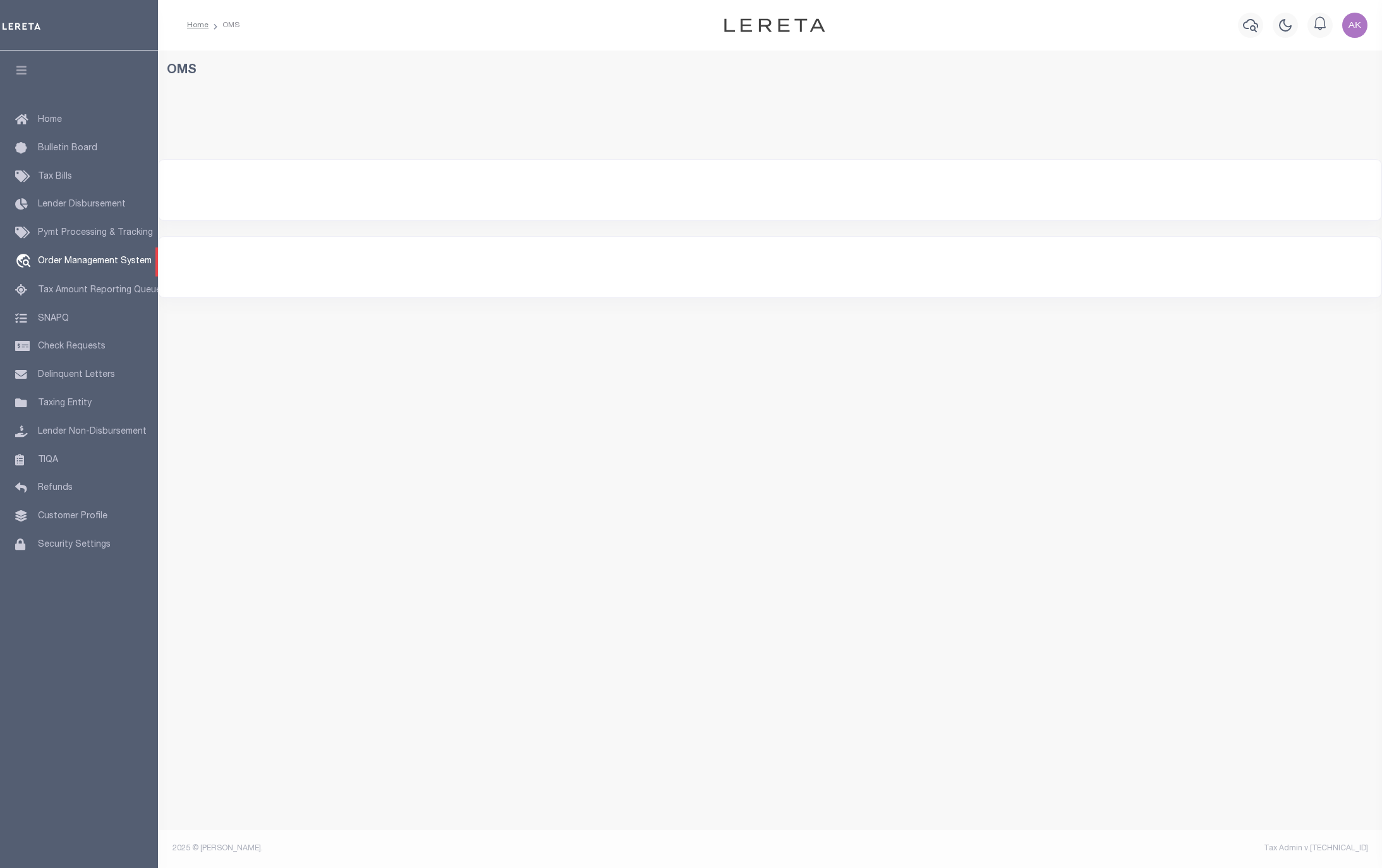
select select "200"
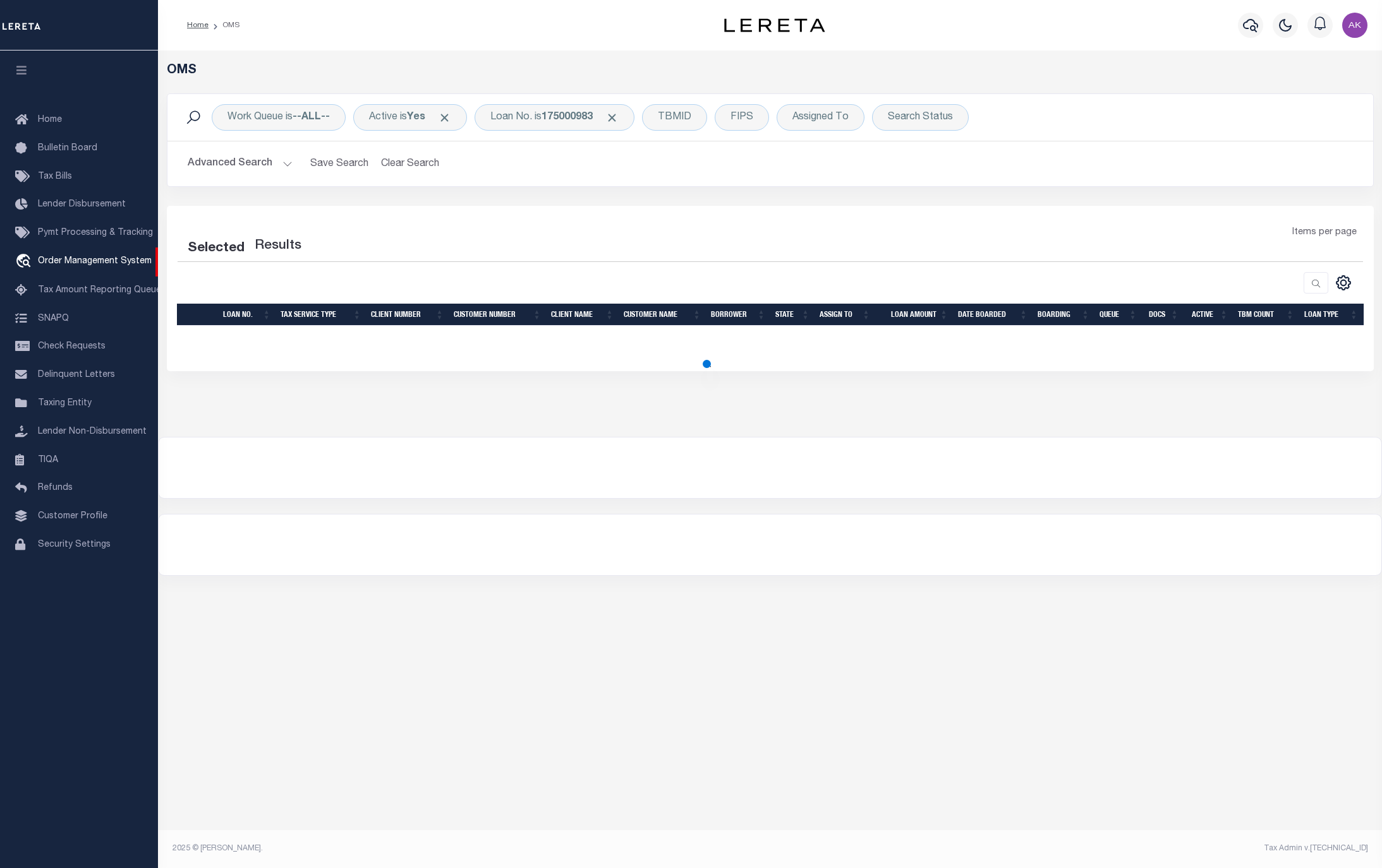
select select "200"
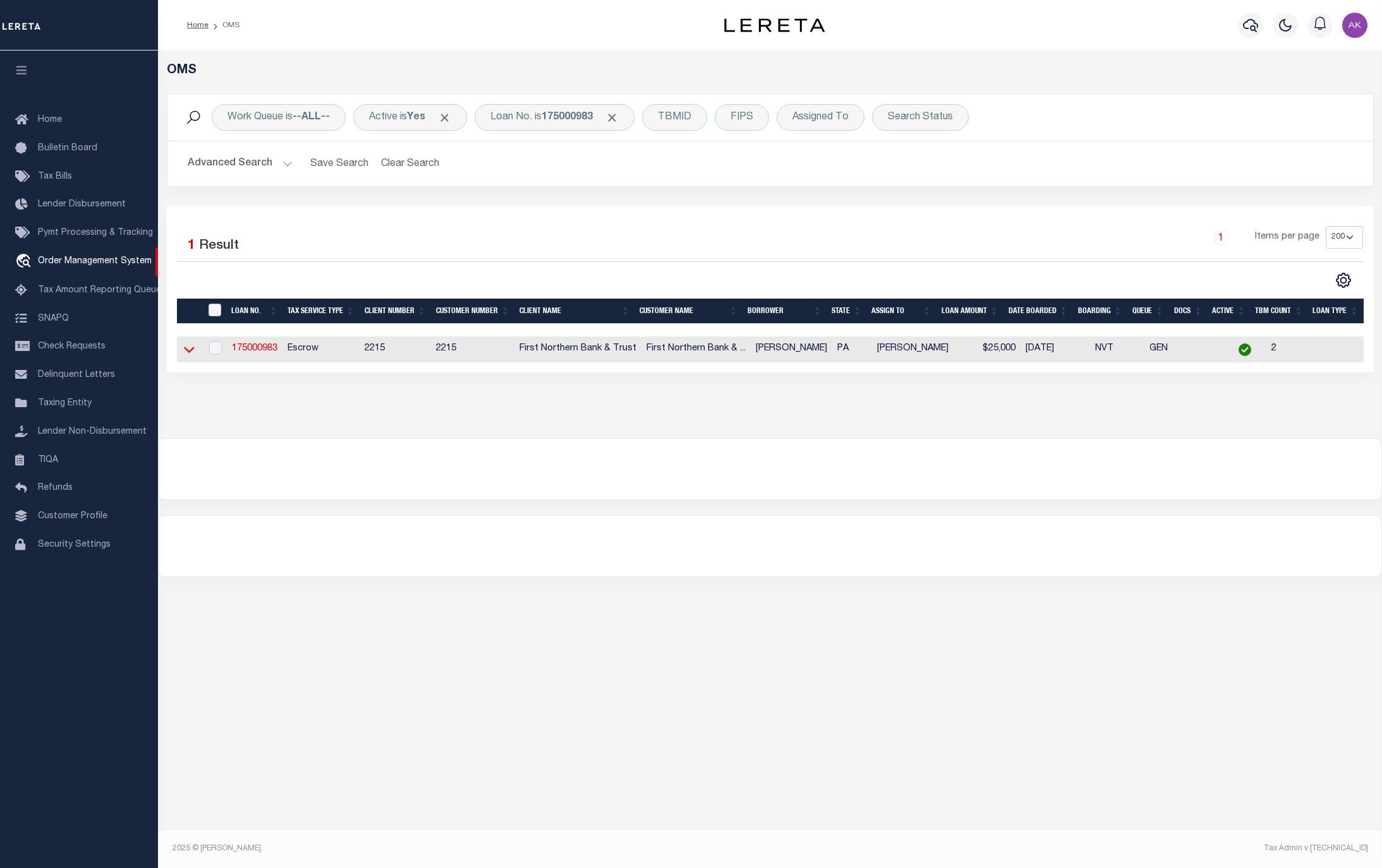
click at [188, 353] on icon at bounding box center [189, 349] width 11 height 13
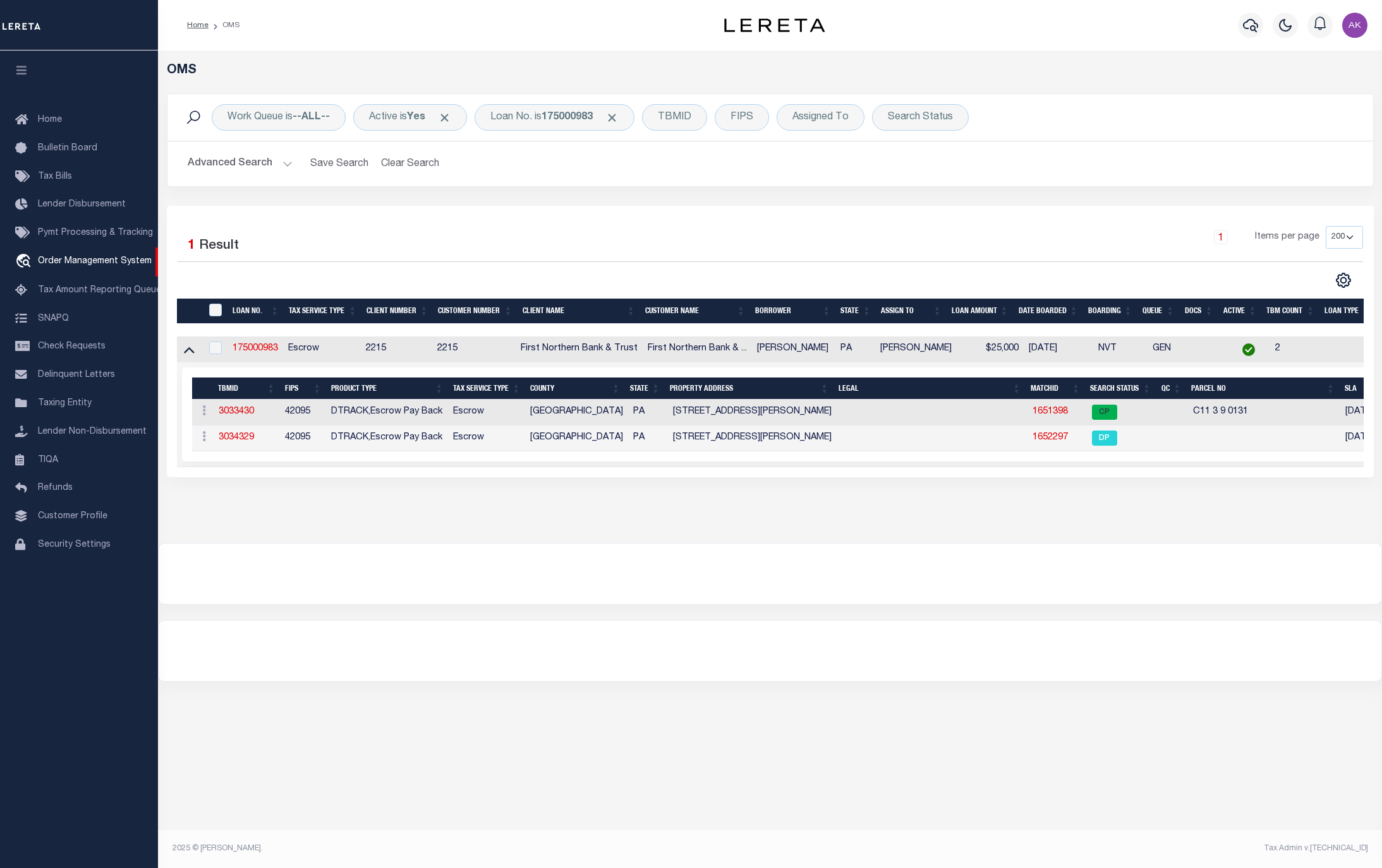
click at [1043, 410] on td "1651398" at bounding box center [1056, 412] width 59 height 26
click at [1044, 415] on link "1651398" at bounding box center [1049, 411] width 35 height 9
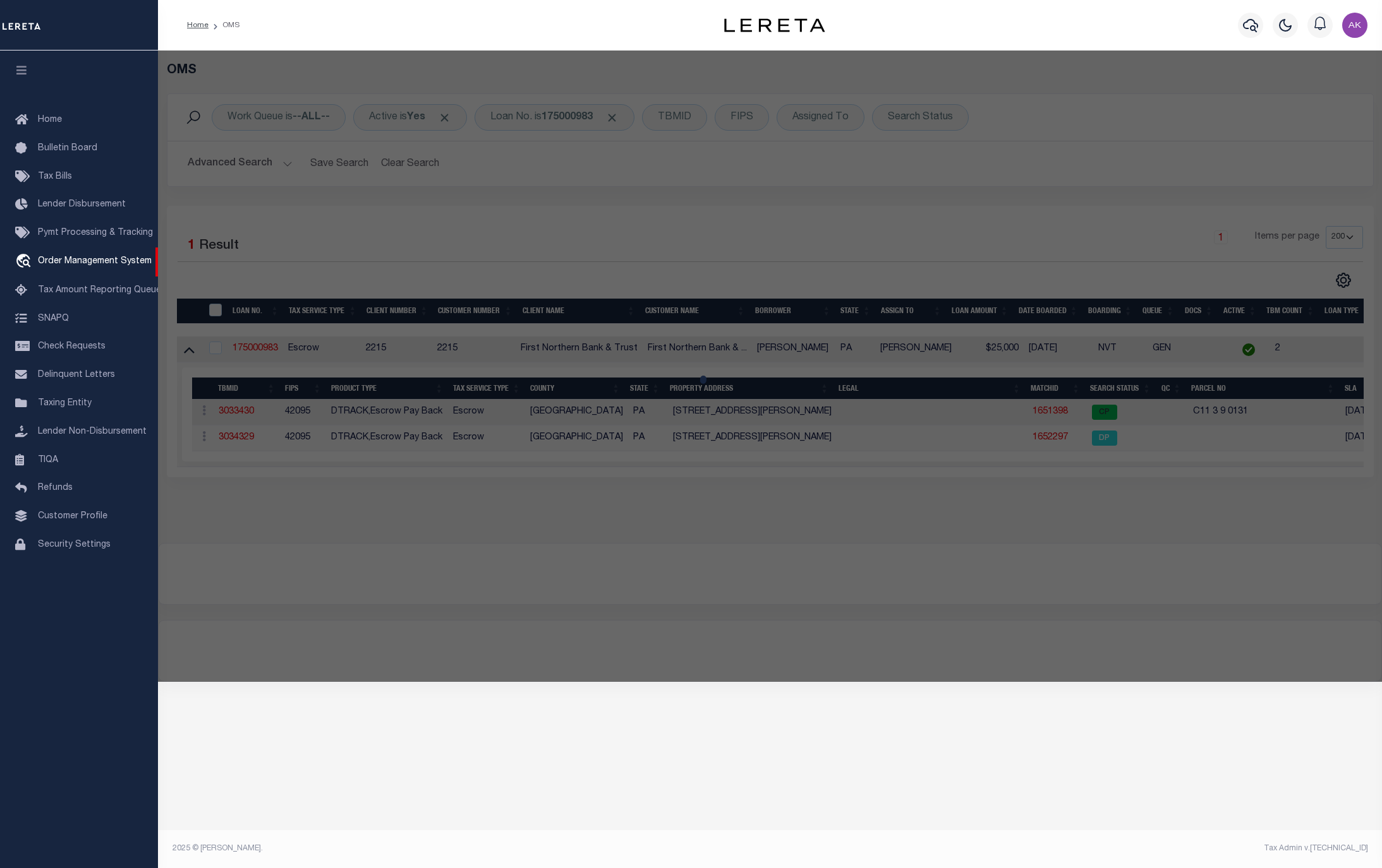
checkbox input "false"
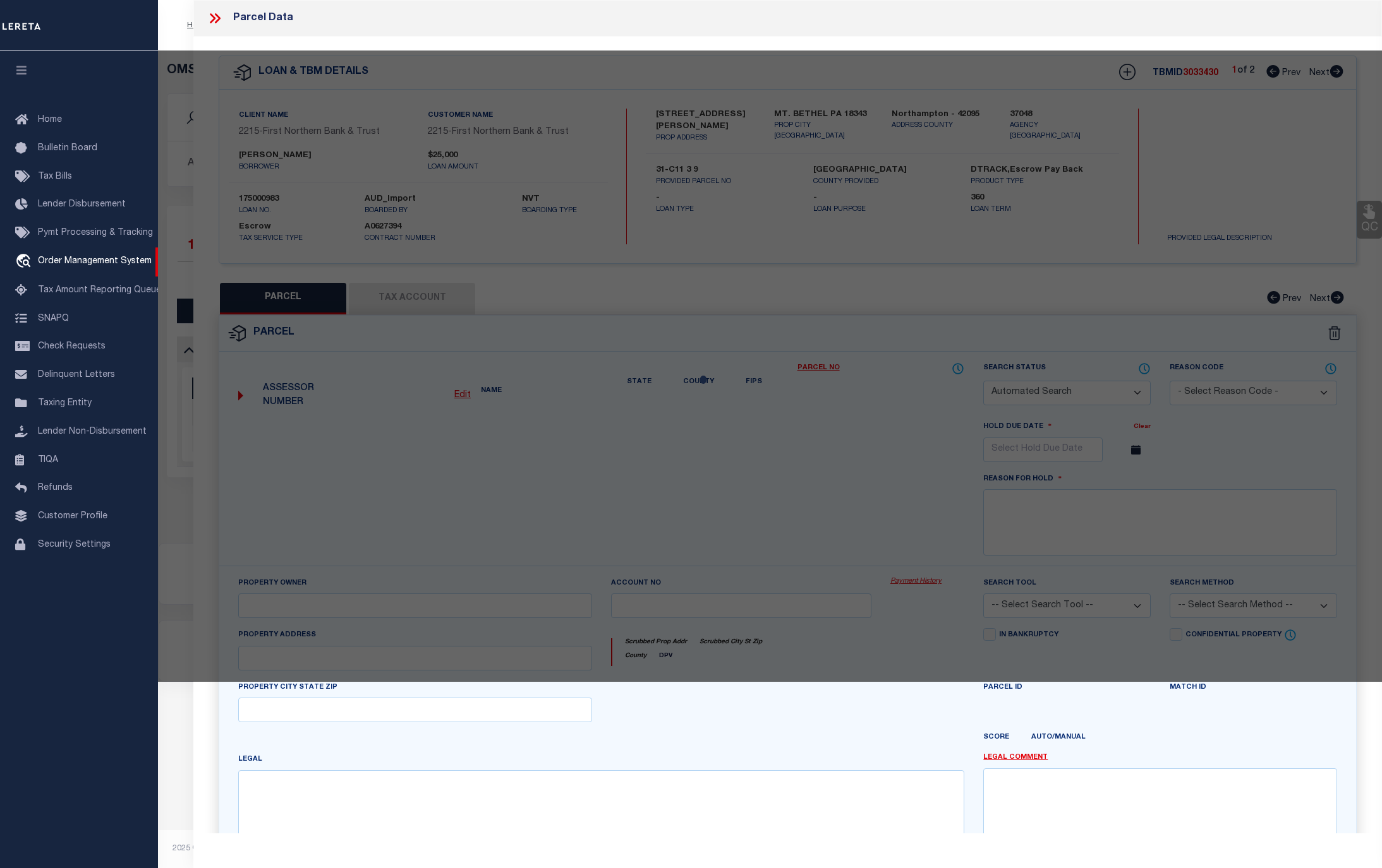
select select "CP"
type input "MOUSLEY KELLY RENEE & WILLIAM S,"
select select "AGF"
select select "ADD"
type input "[STREET_ADDRESS][PERSON_NAME]"
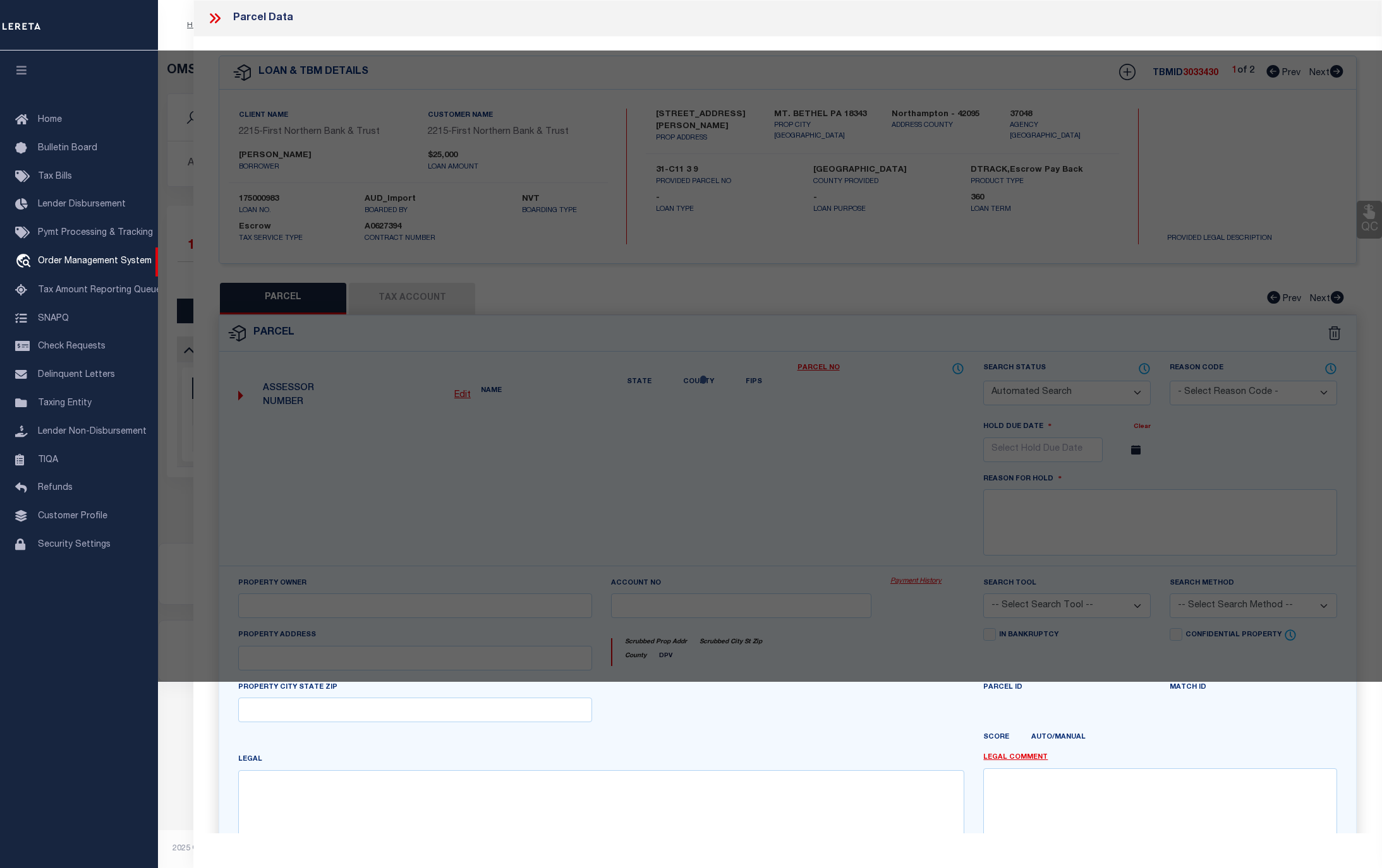
checkbox input "false"
type input "PA"
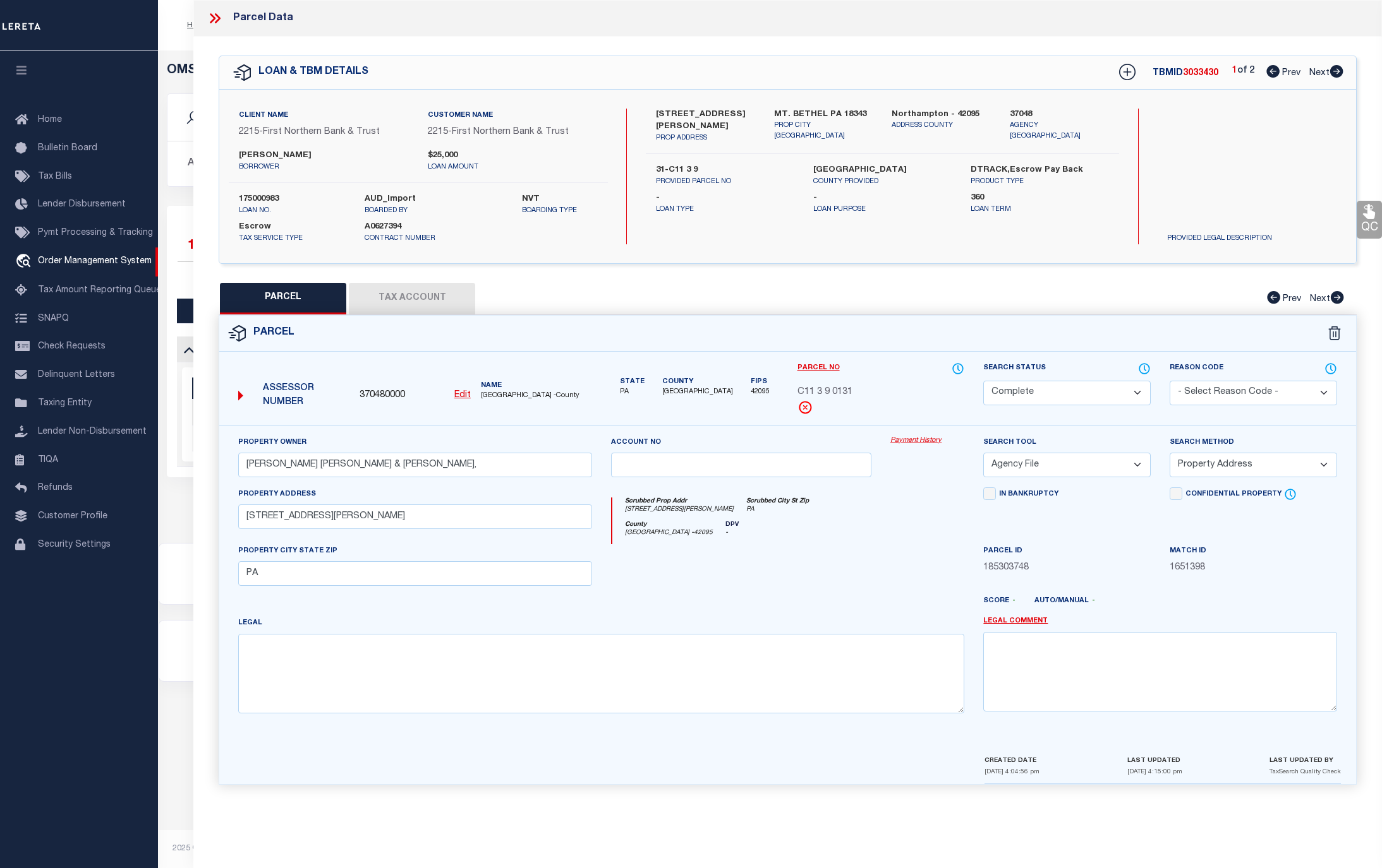
click at [916, 444] on link "Payment History" at bounding box center [927, 440] width 74 height 11
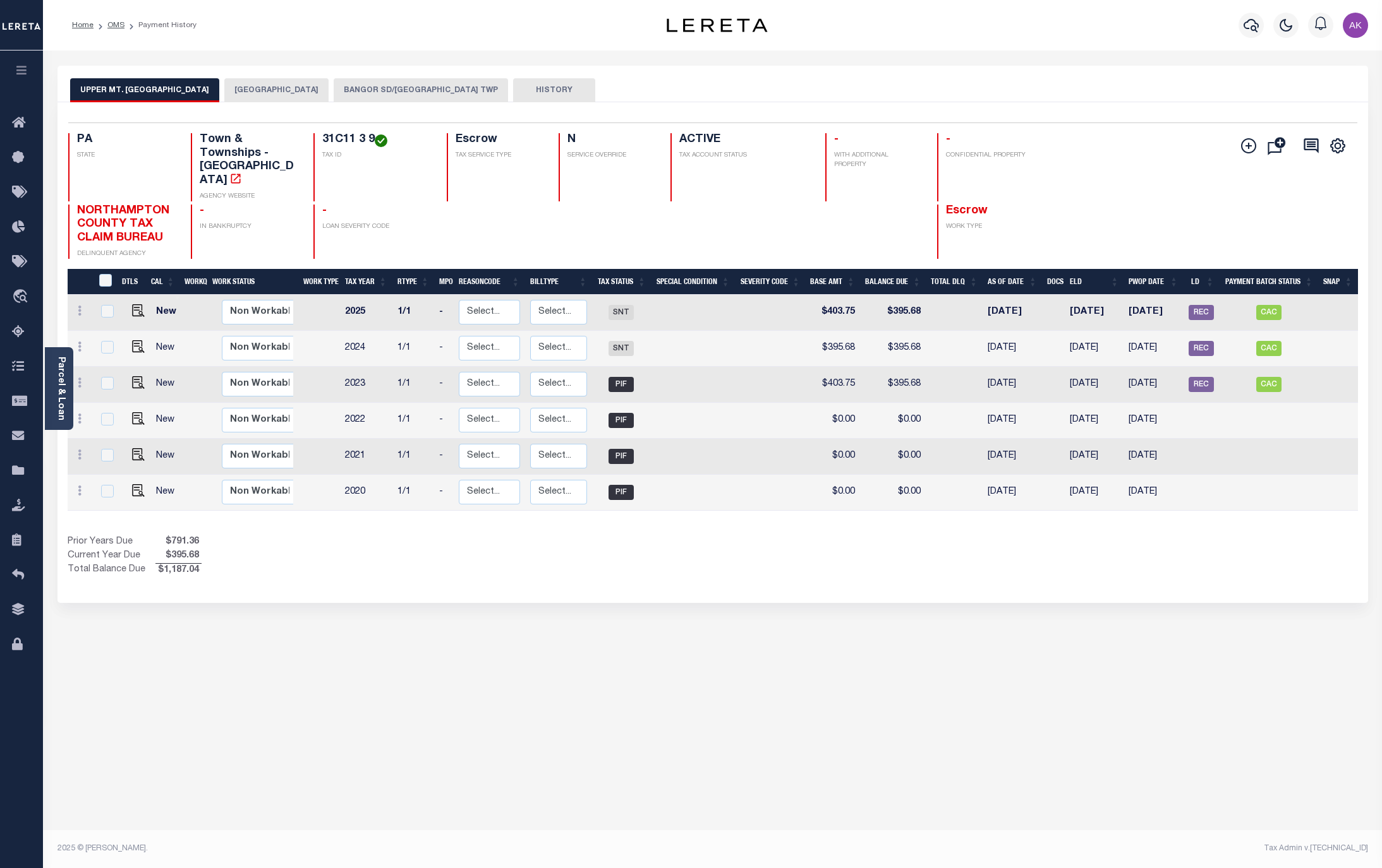
click at [287, 89] on button "[GEOGRAPHIC_DATA]" at bounding box center [277, 90] width 105 height 24
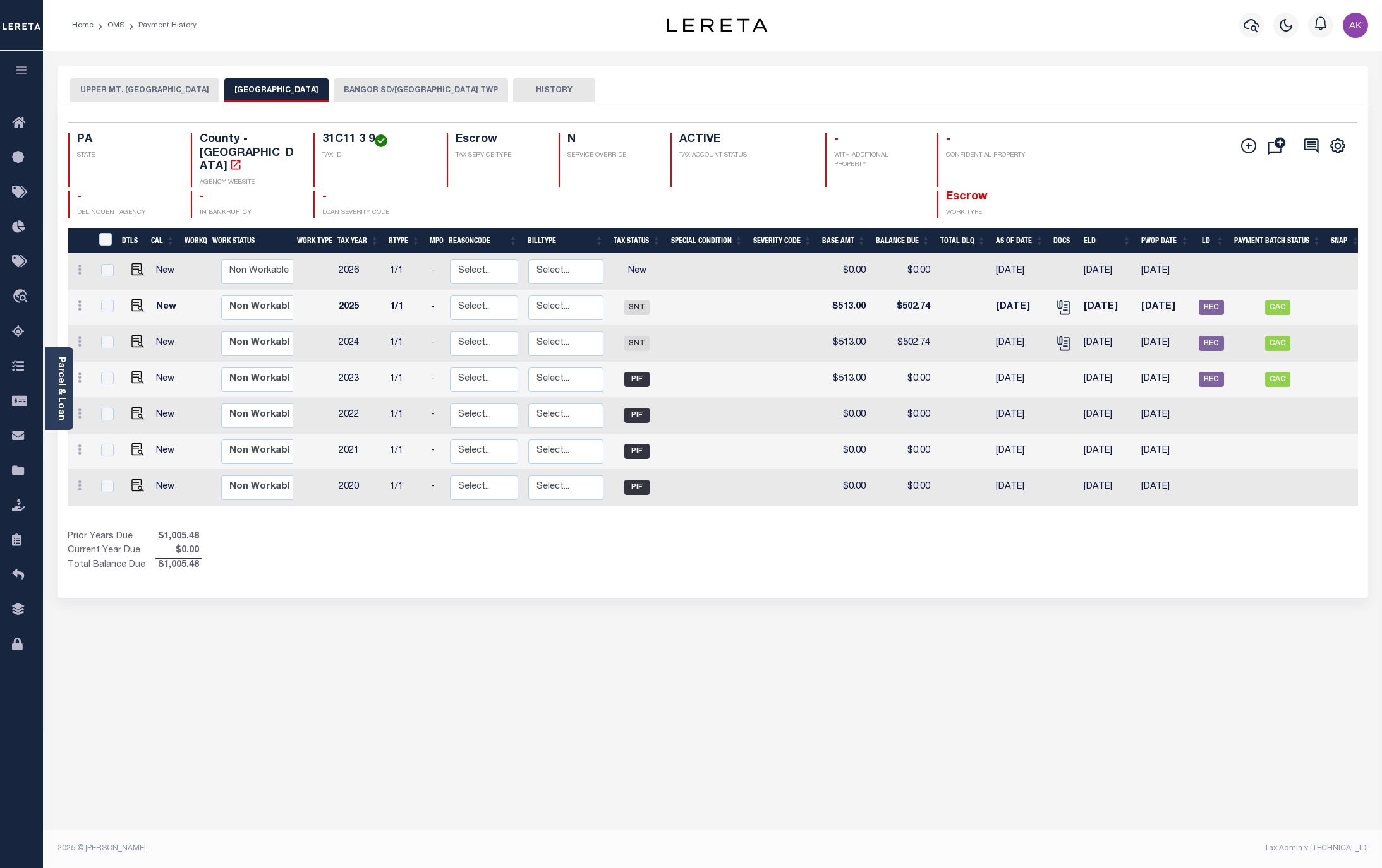
click at [379, 89] on button "BANGOR SD/[GEOGRAPHIC_DATA] TWP" at bounding box center [420, 90] width 174 height 24
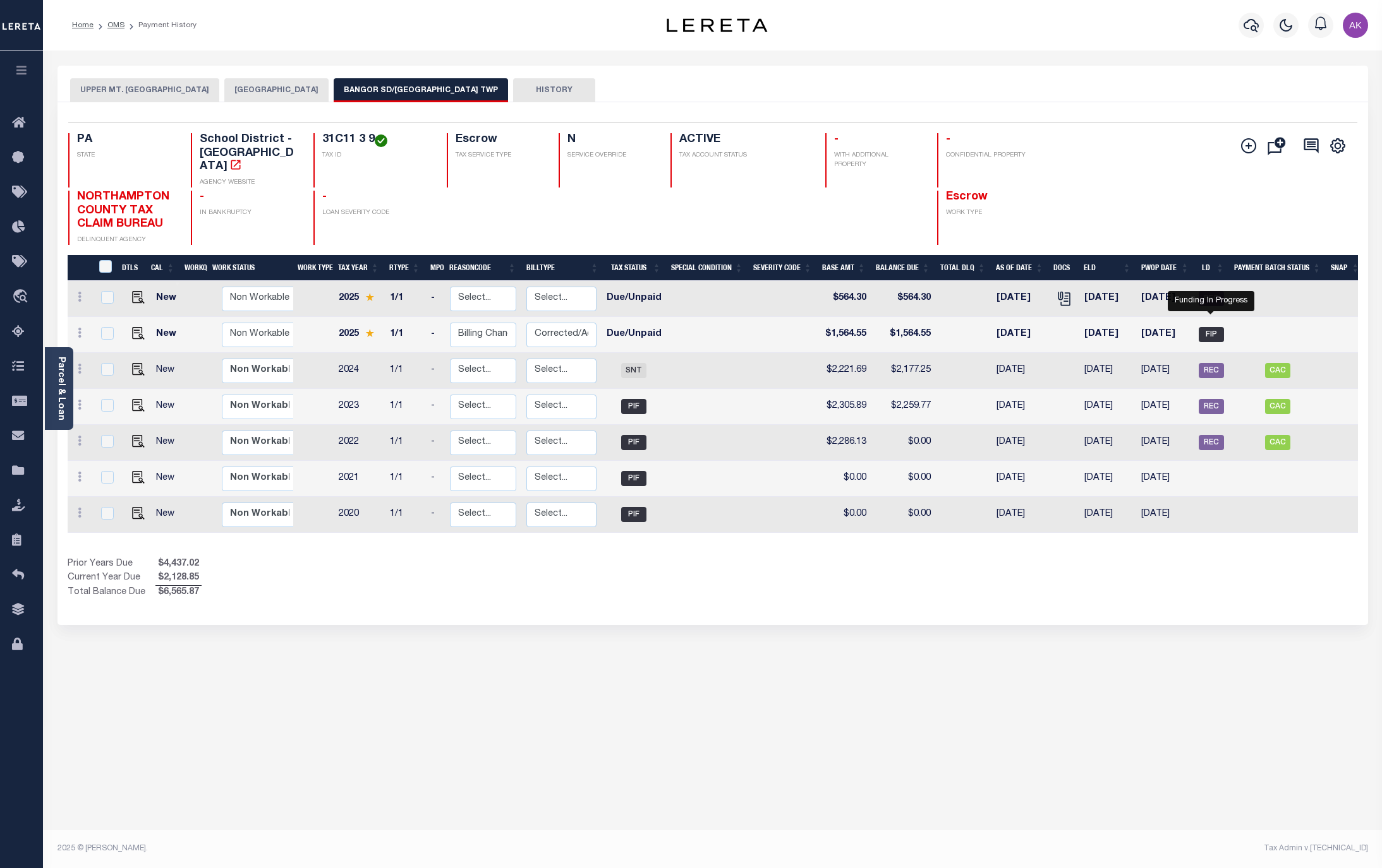
click at [1208, 327] on span "FIP" at bounding box center [1211, 335] width 25 height 15
checkbox input "true"
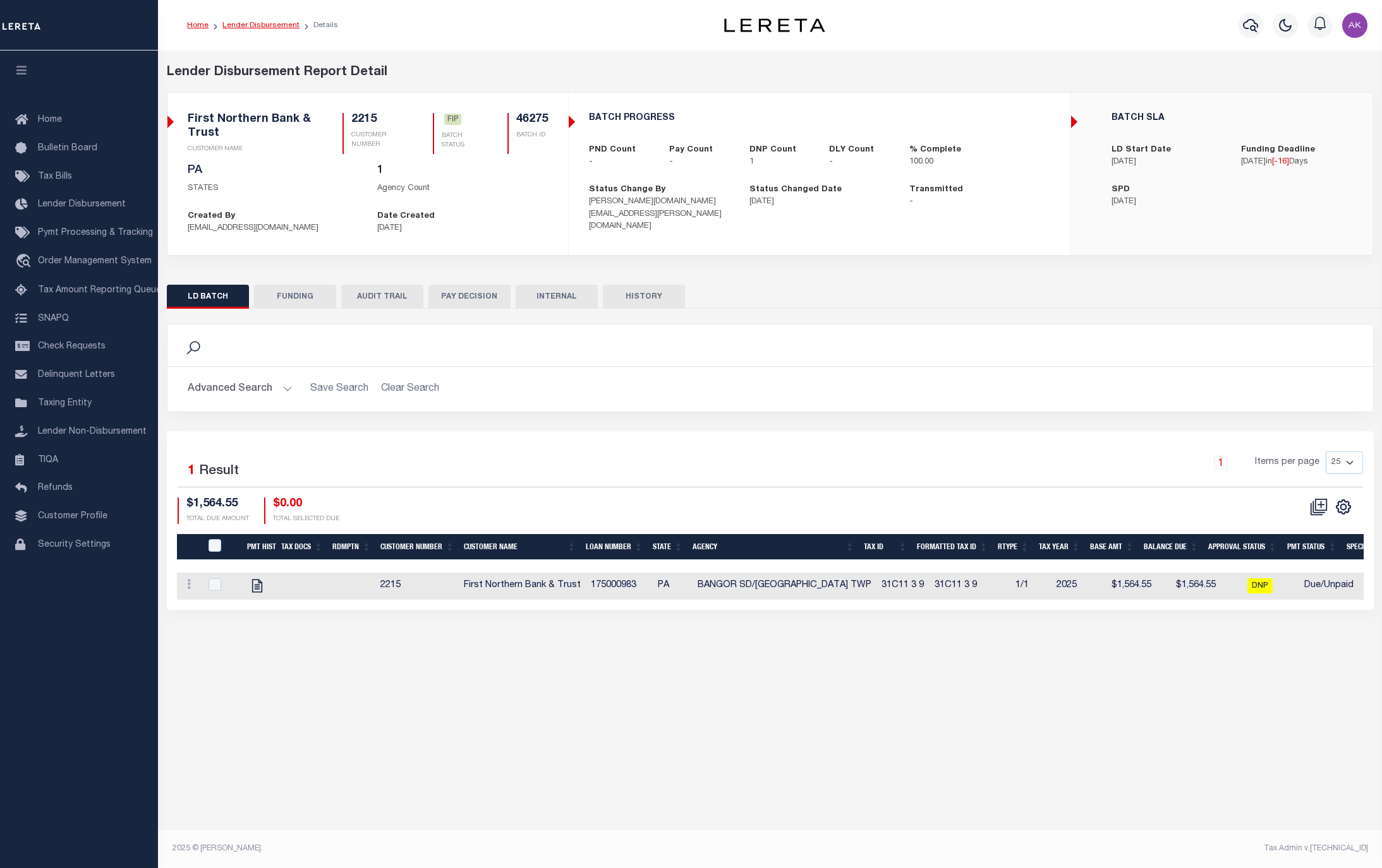
click at [266, 23] on link "Lender Disbursement" at bounding box center [261, 25] width 77 height 8
checkbox input "true"
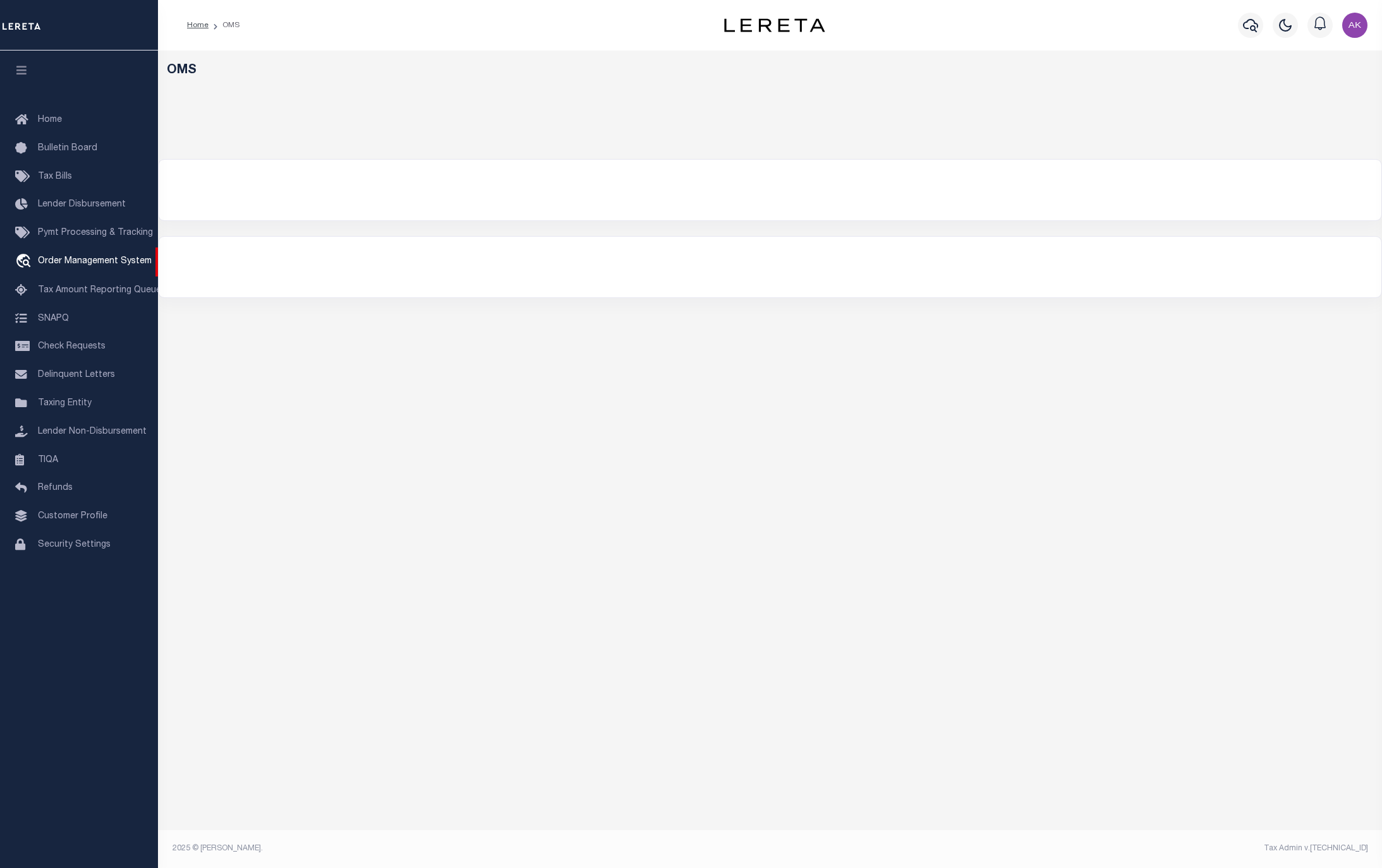
select select "200"
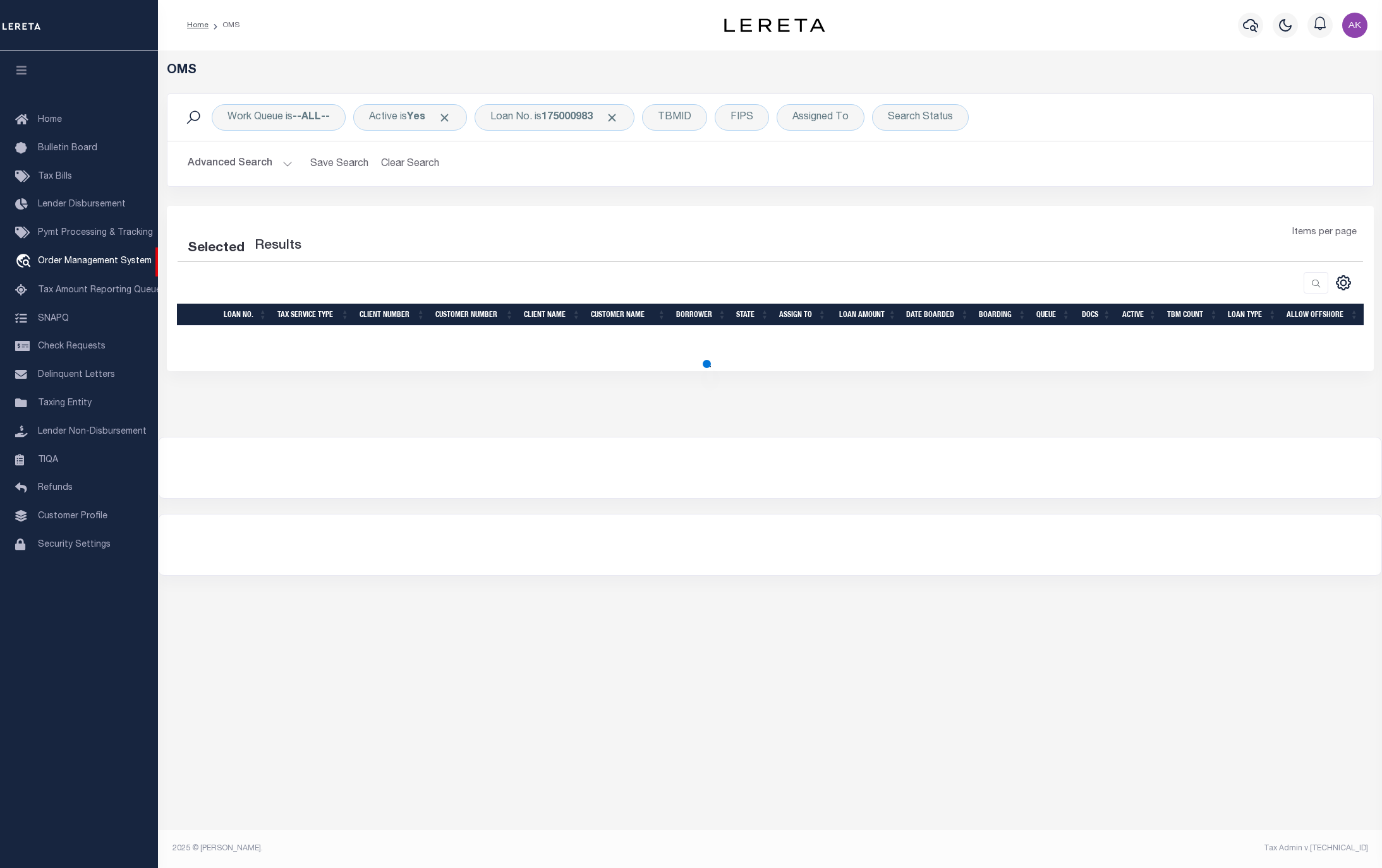
select select "200"
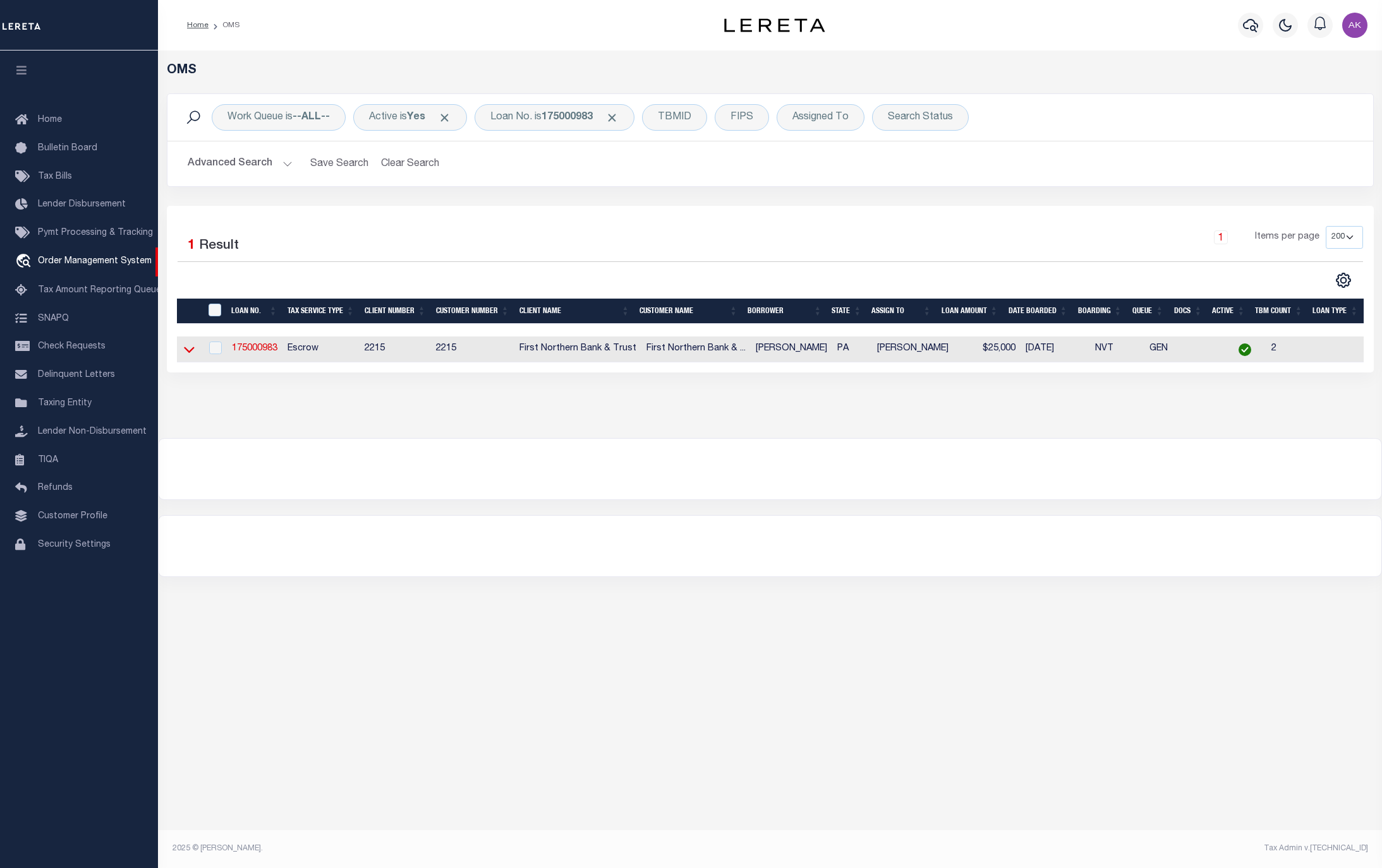
click at [189, 350] on icon at bounding box center [189, 349] width 11 height 13
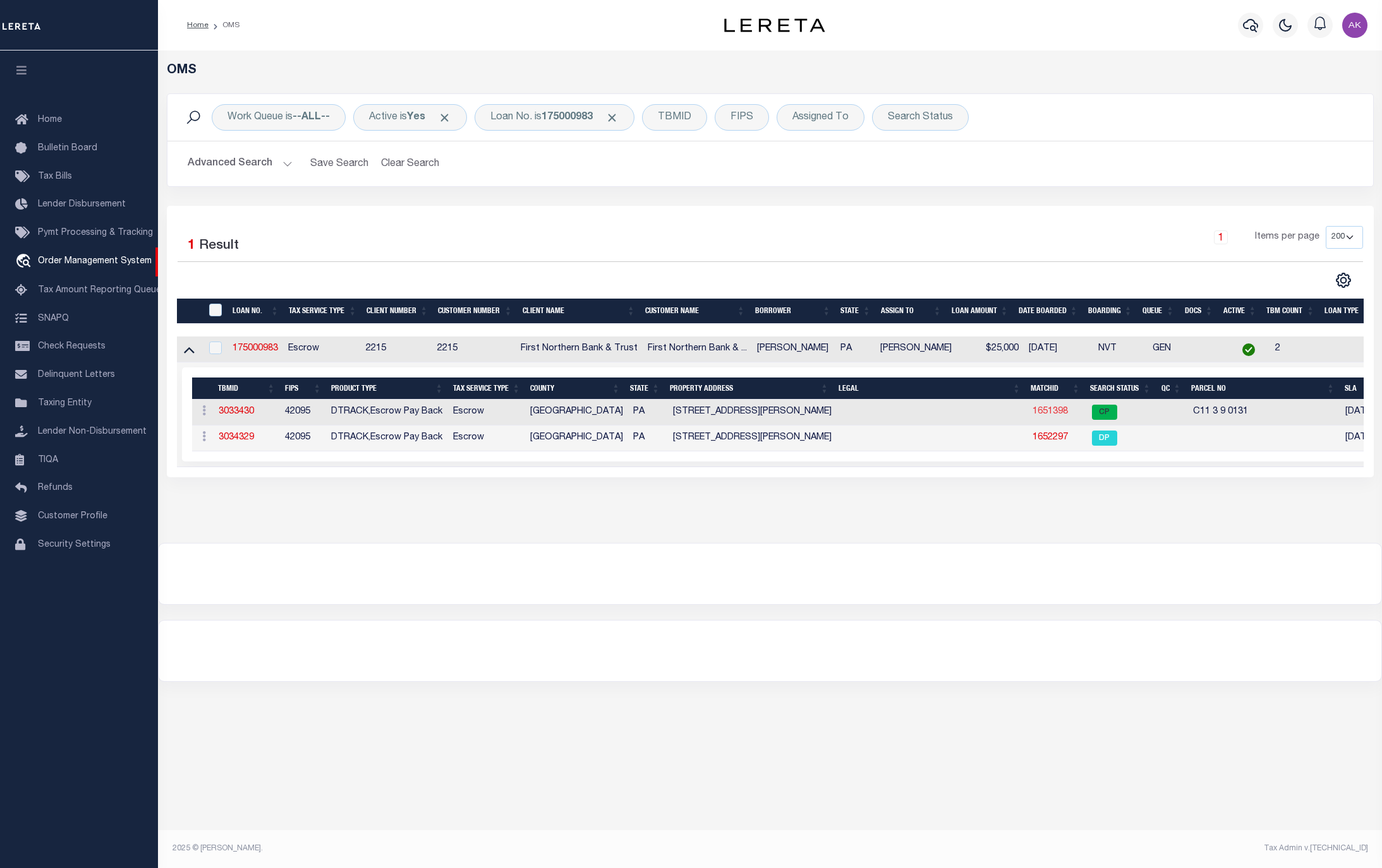
click at [1049, 415] on link "1651398" at bounding box center [1049, 411] width 35 height 9
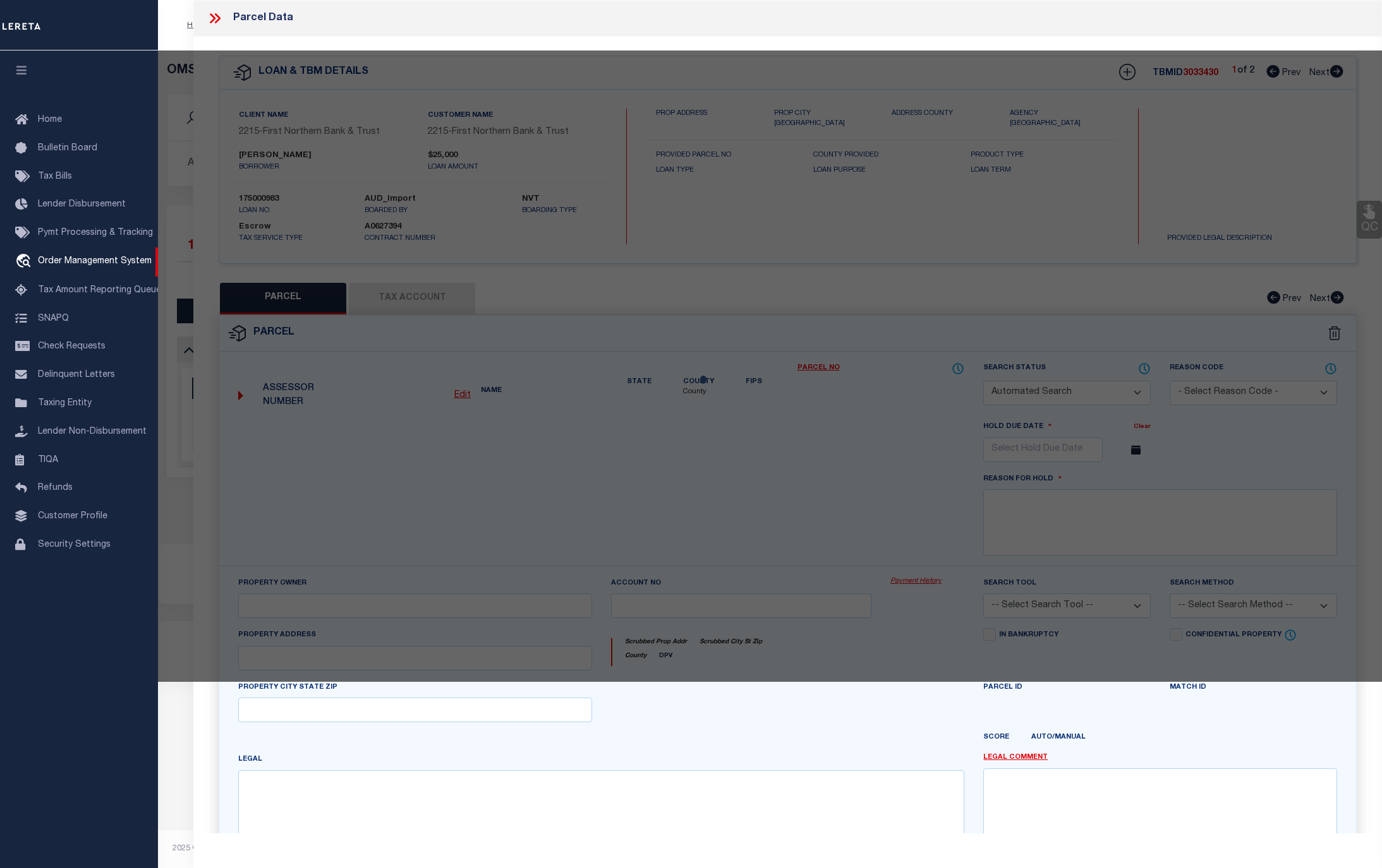
checkbox input "false"
select select "CP"
type input "[PERSON_NAME] [PERSON_NAME] & [PERSON_NAME],"
select select "AGF"
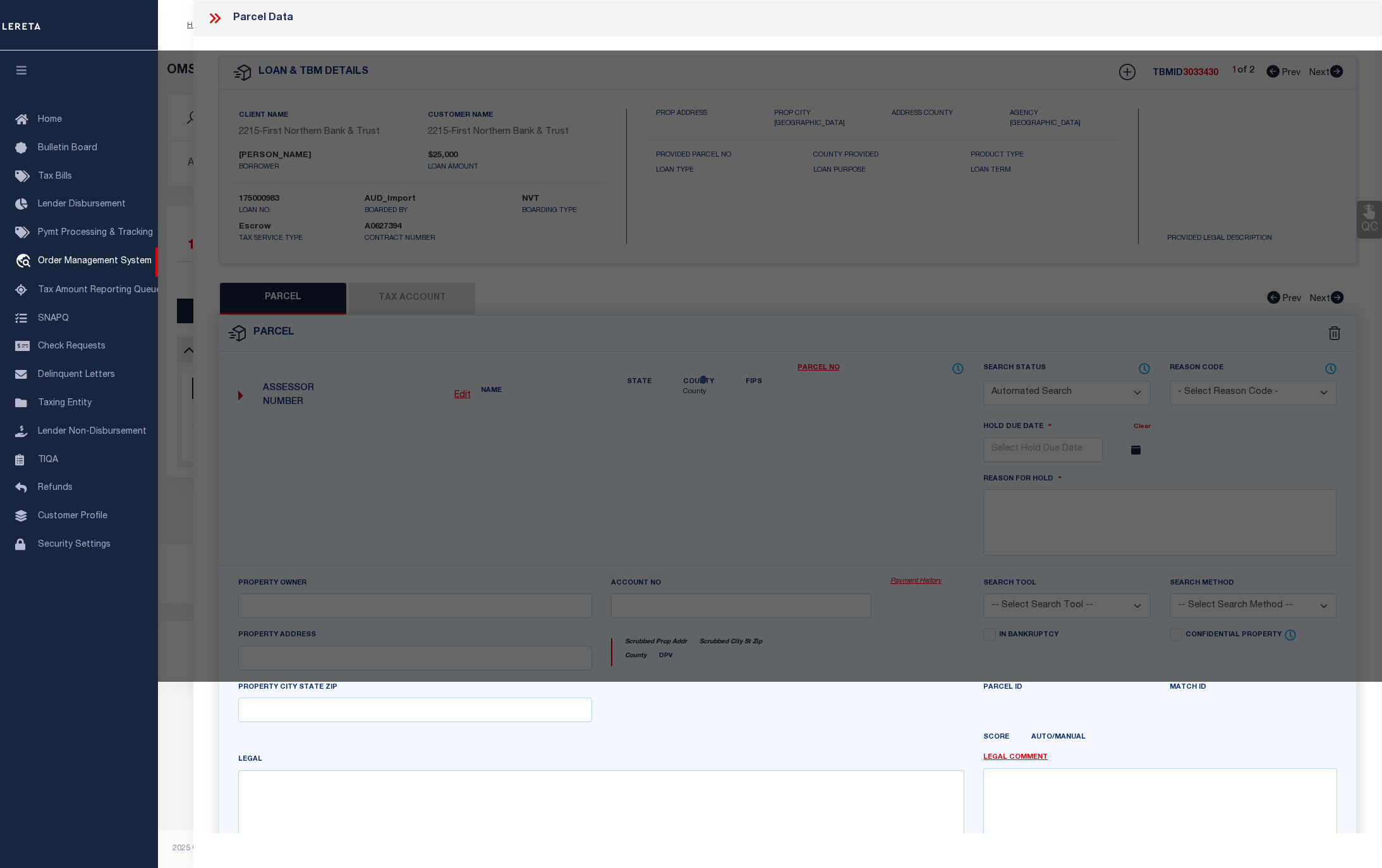
select select "ADD"
type input "1017 JACOBY CREEK RD"
checkbox input "false"
type input "PA"
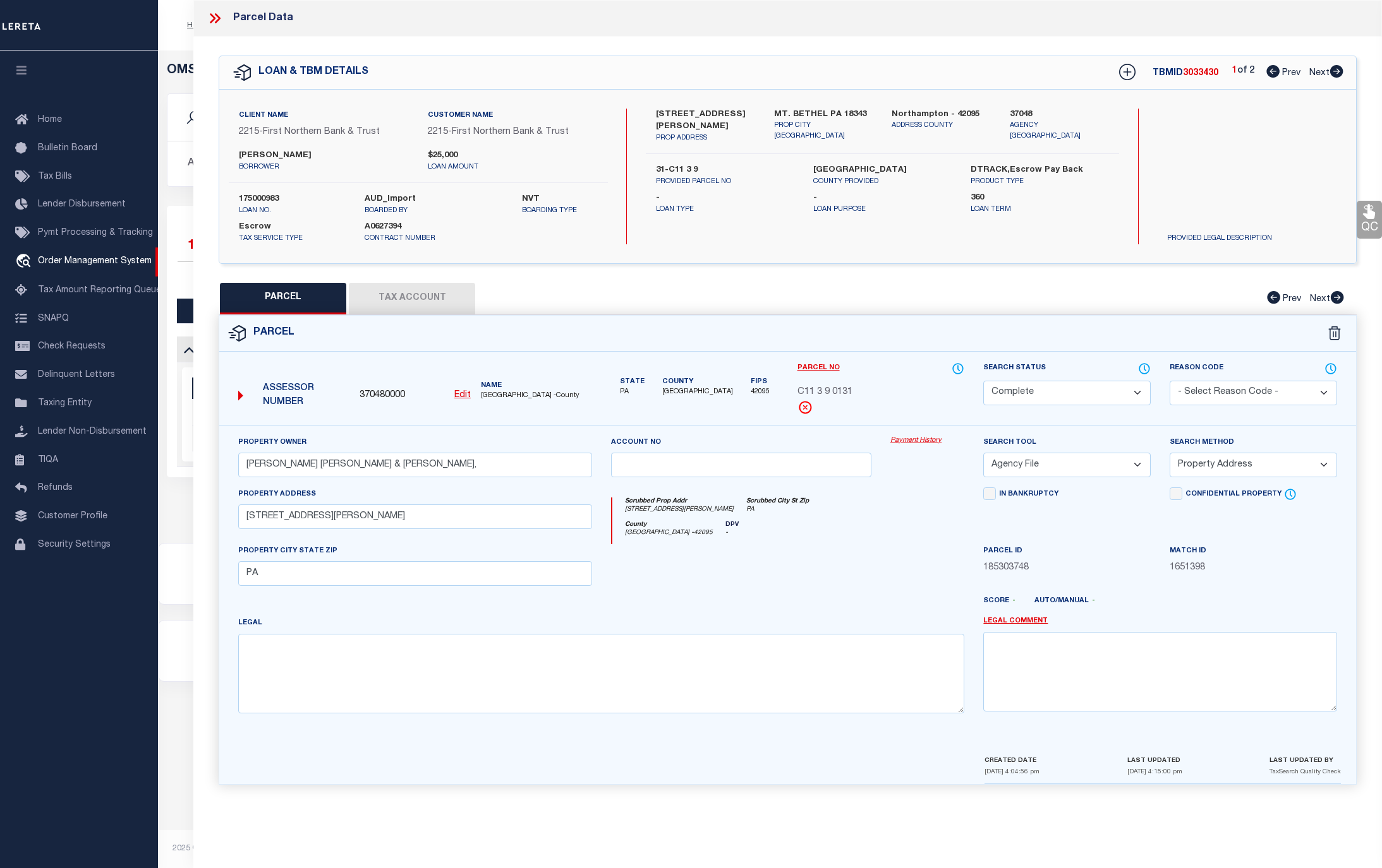
click at [916, 440] on link "Payment History" at bounding box center [927, 440] width 74 height 11
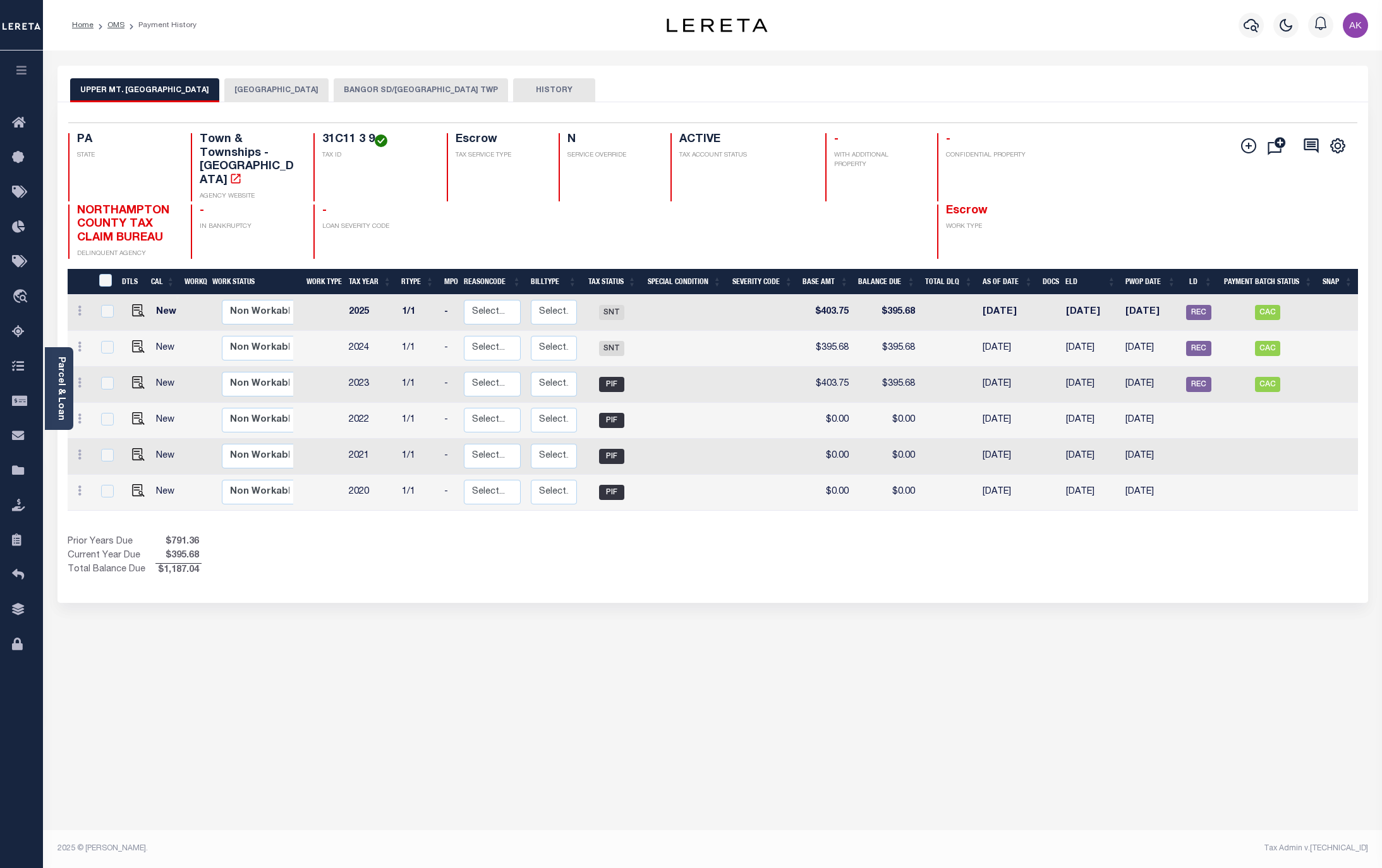
click at [273, 87] on button "[GEOGRAPHIC_DATA]" at bounding box center [277, 90] width 105 height 24
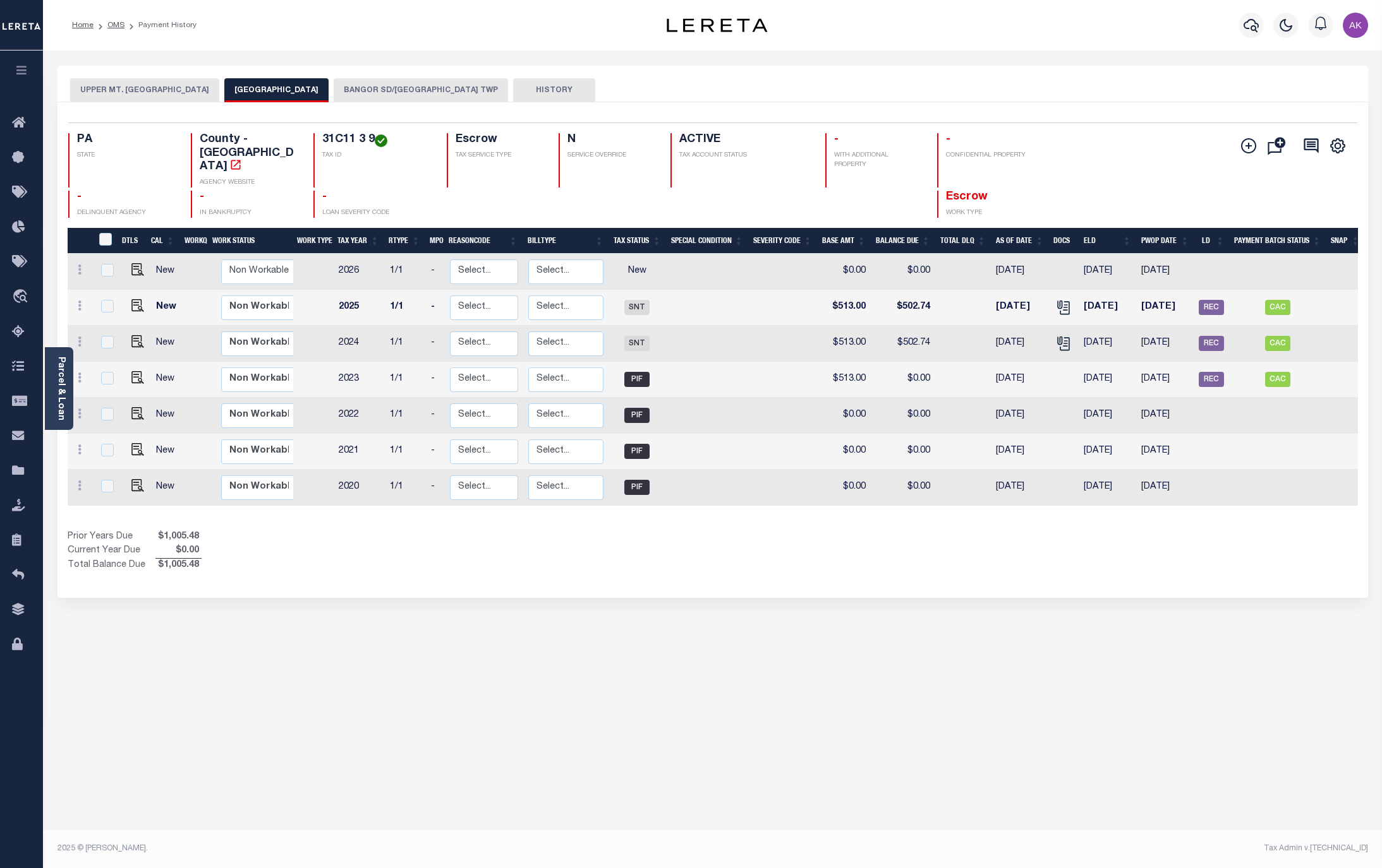
click at [415, 87] on button "BANGOR SD/[GEOGRAPHIC_DATA] TWP" at bounding box center [420, 90] width 174 height 24
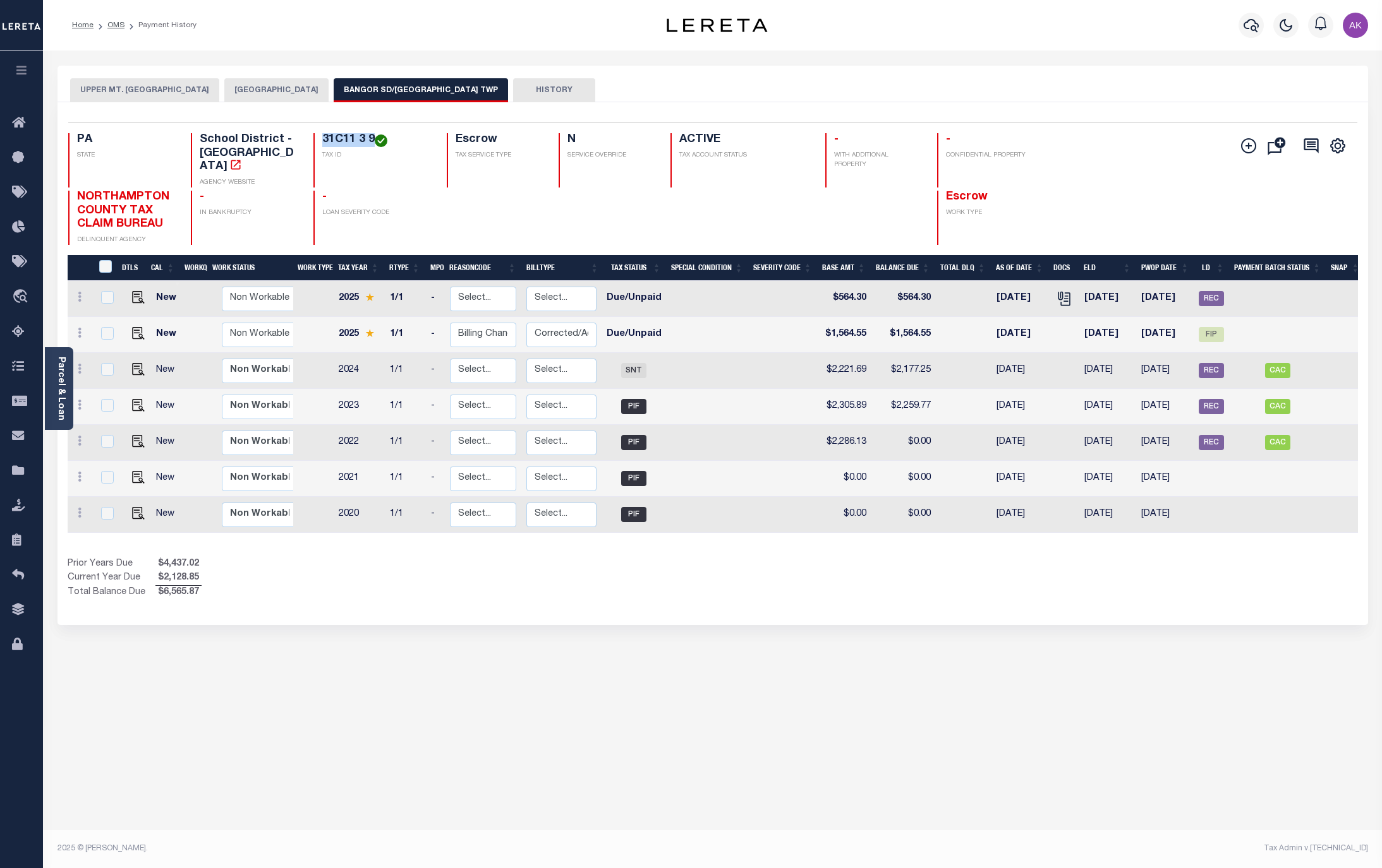
drag, startPoint x: 372, startPoint y: 137, endPoint x: 321, endPoint y: 139, distance: 51.0
click at [322, 139] on h4 "31C11 3 9" at bounding box center [376, 140] width 109 height 14
copy h4 "31C11 3 9"
click at [135, 327] on img "" at bounding box center [138, 333] width 13 height 13
checkbox input "true"
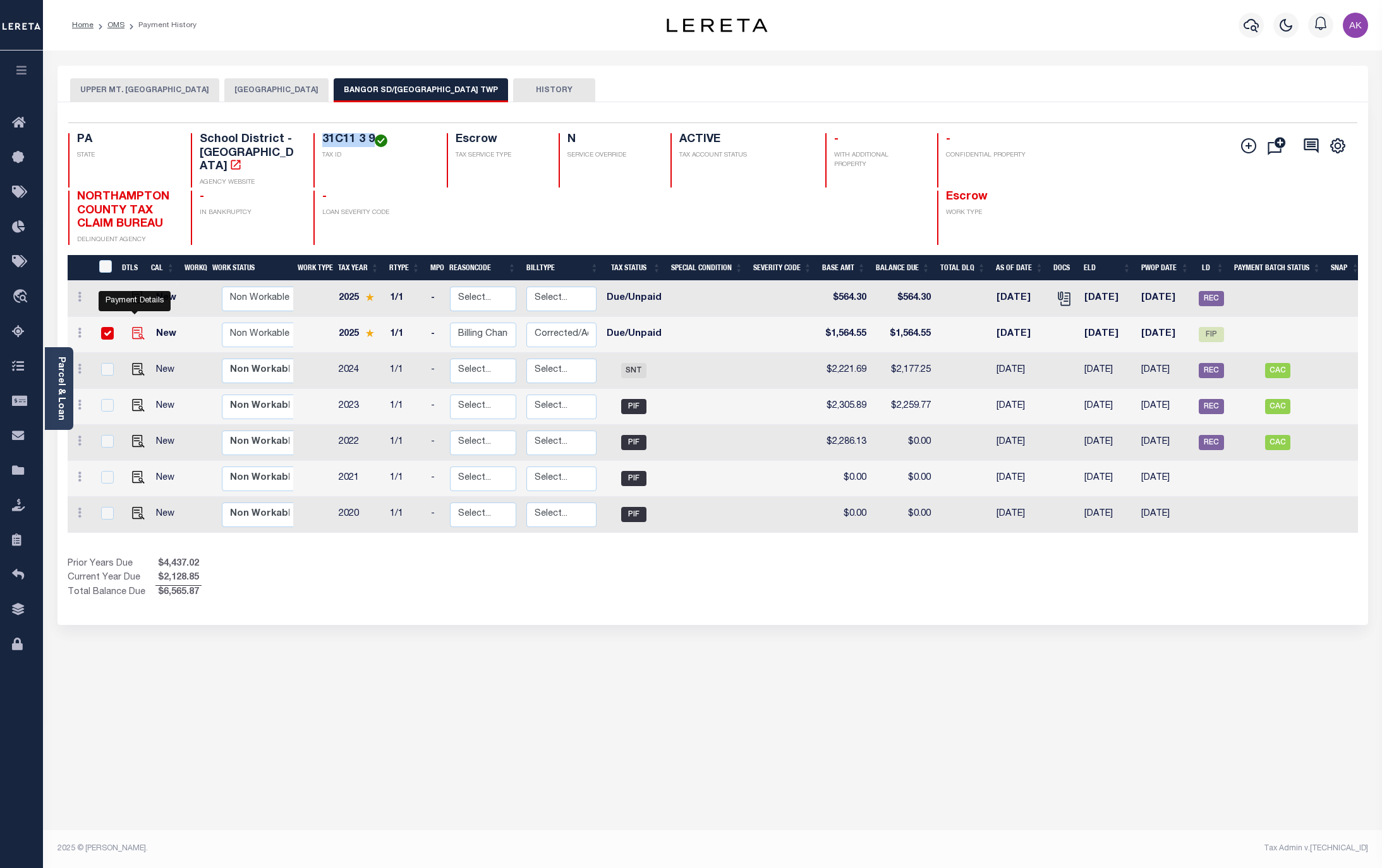
checkbox input "true"
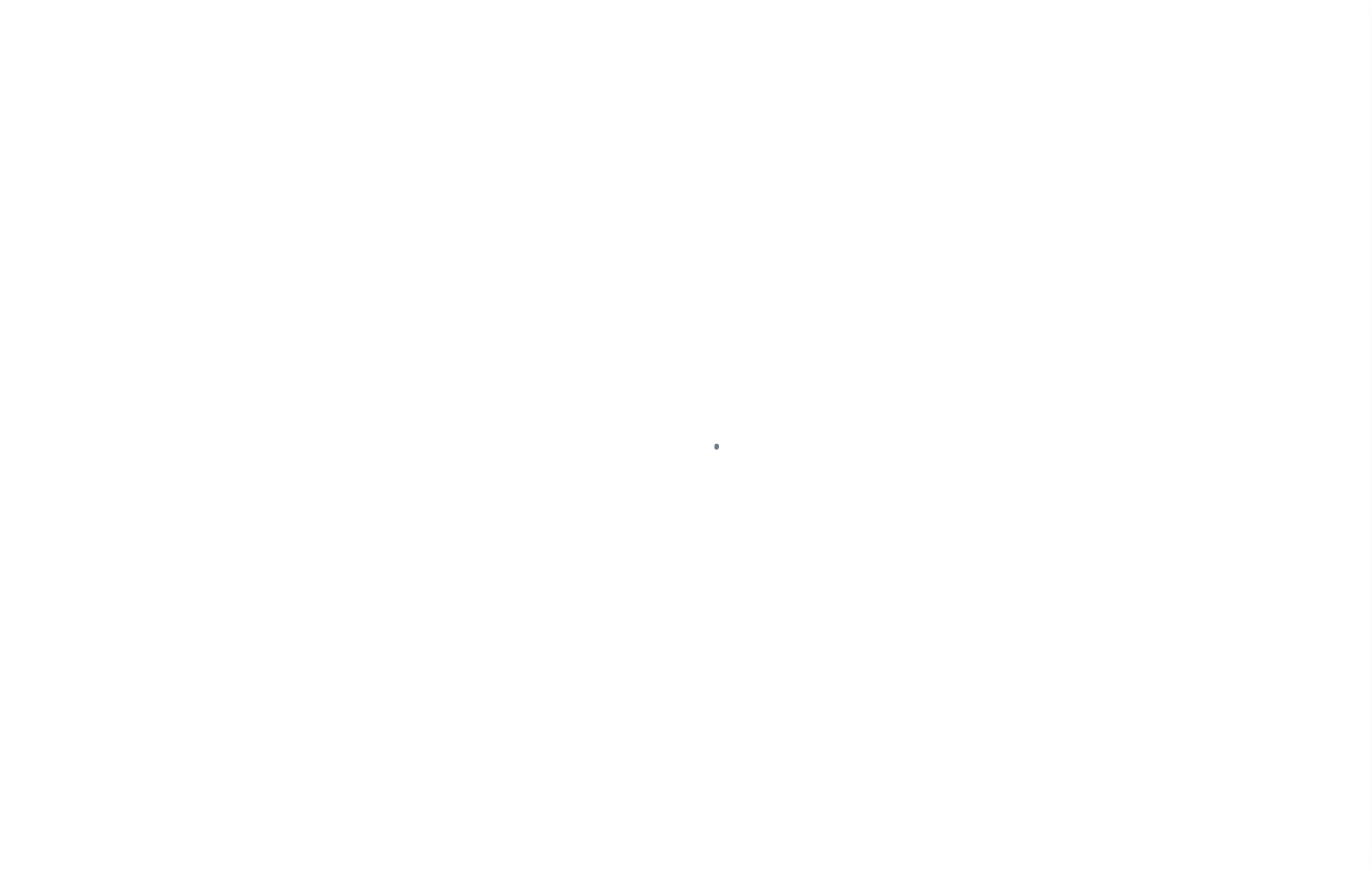
select select "DUE"
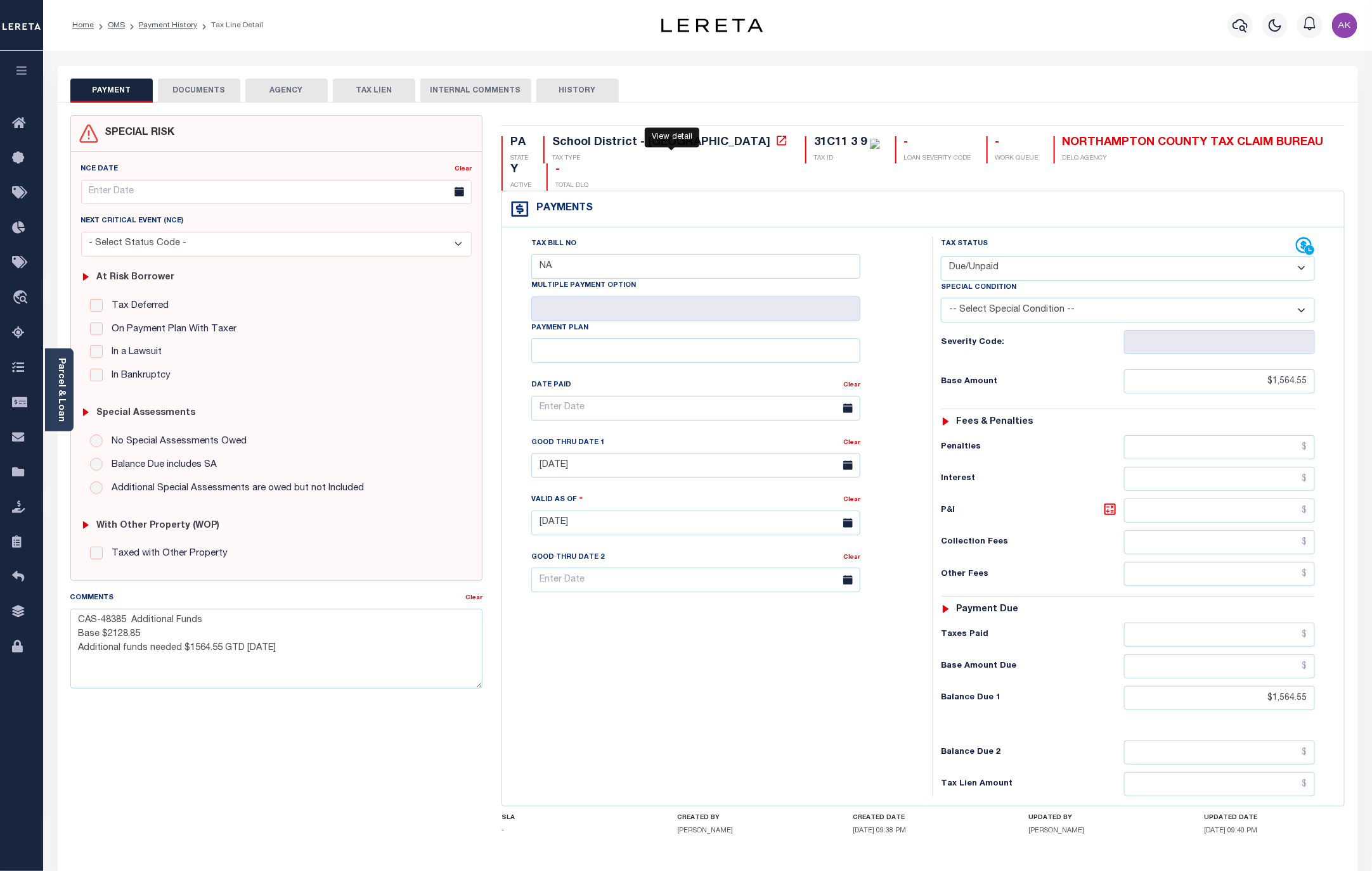
click at [775, 139] on icon at bounding box center [781, 140] width 13 height 13
click at [286, 88] on button "AGENCY" at bounding box center [286, 90] width 83 height 24
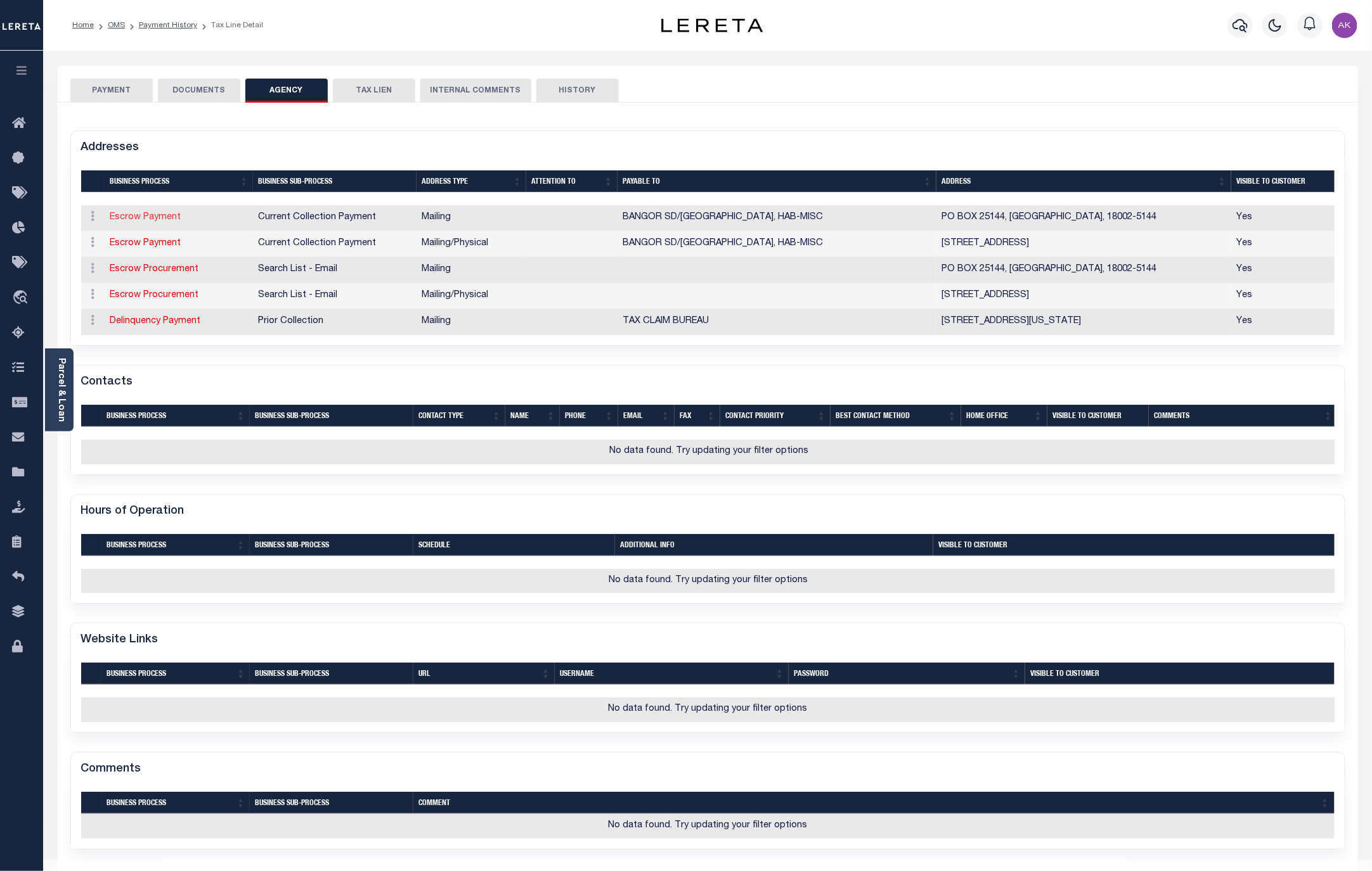
click at [163, 220] on link "Escrow Payment" at bounding box center [145, 218] width 71 height 9
select select "1"
checkbox input "false"
select select "11"
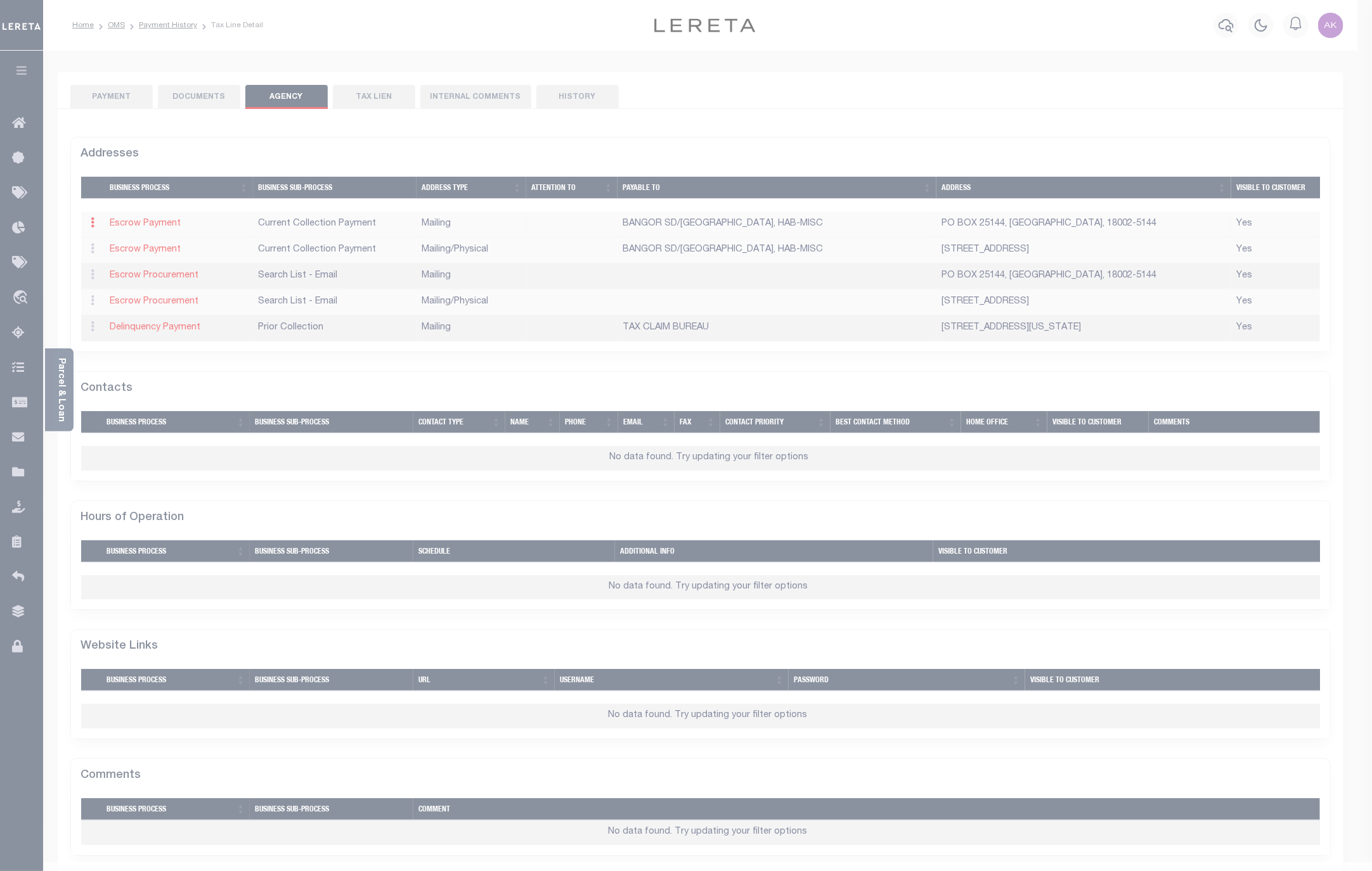
type input "PO BOX 25144"
type input "LEHIGH VALLEY"
select select "PA"
type input "18002-5144"
checkbox input "true"
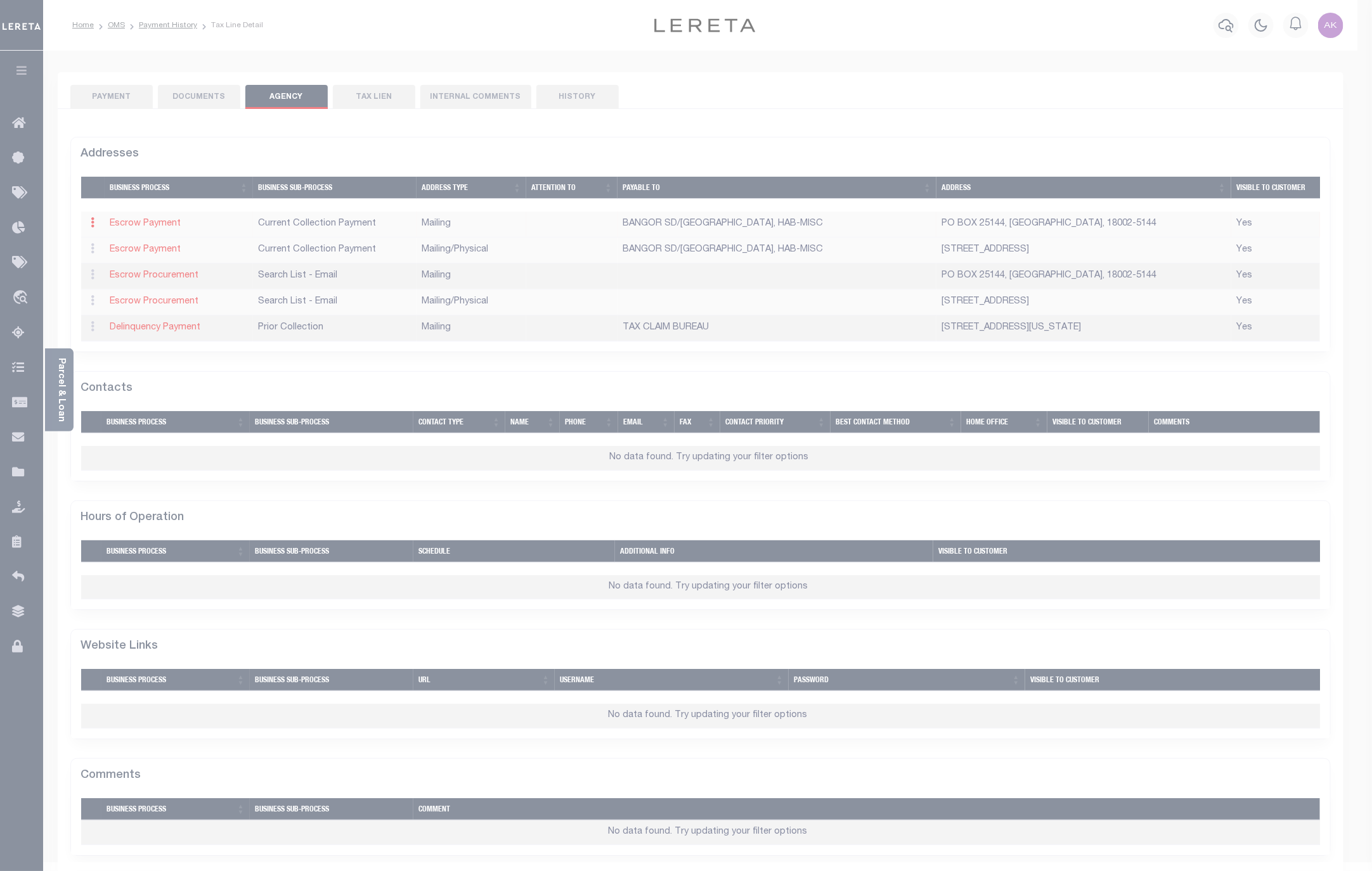
type input "BANGOR SD/UPPER MT BETHEL TWP, HAB-MISC"
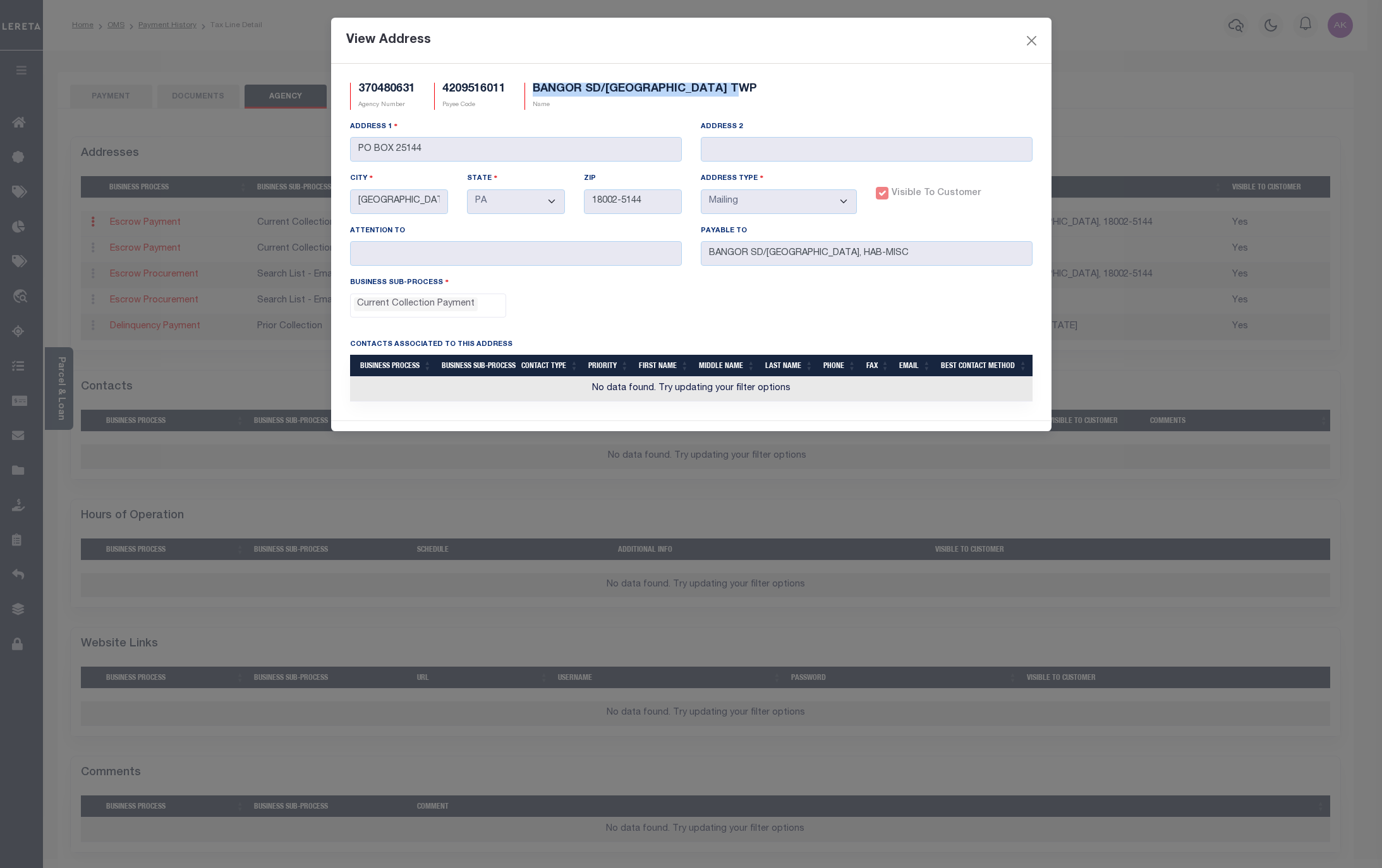
drag, startPoint x: 746, startPoint y: 87, endPoint x: 535, endPoint y: 89, distance: 211.0
click at [535, 89] on div "BANGOR SD/UPPER MT BETHEL TWP Name" at bounding box center [640, 97] width 251 height 27
copy h5 "BANGOR SD/[GEOGRAPHIC_DATA] TWP"
click at [1030, 42] on button "Close" at bounding box center [1030, 40] width 16 height 16
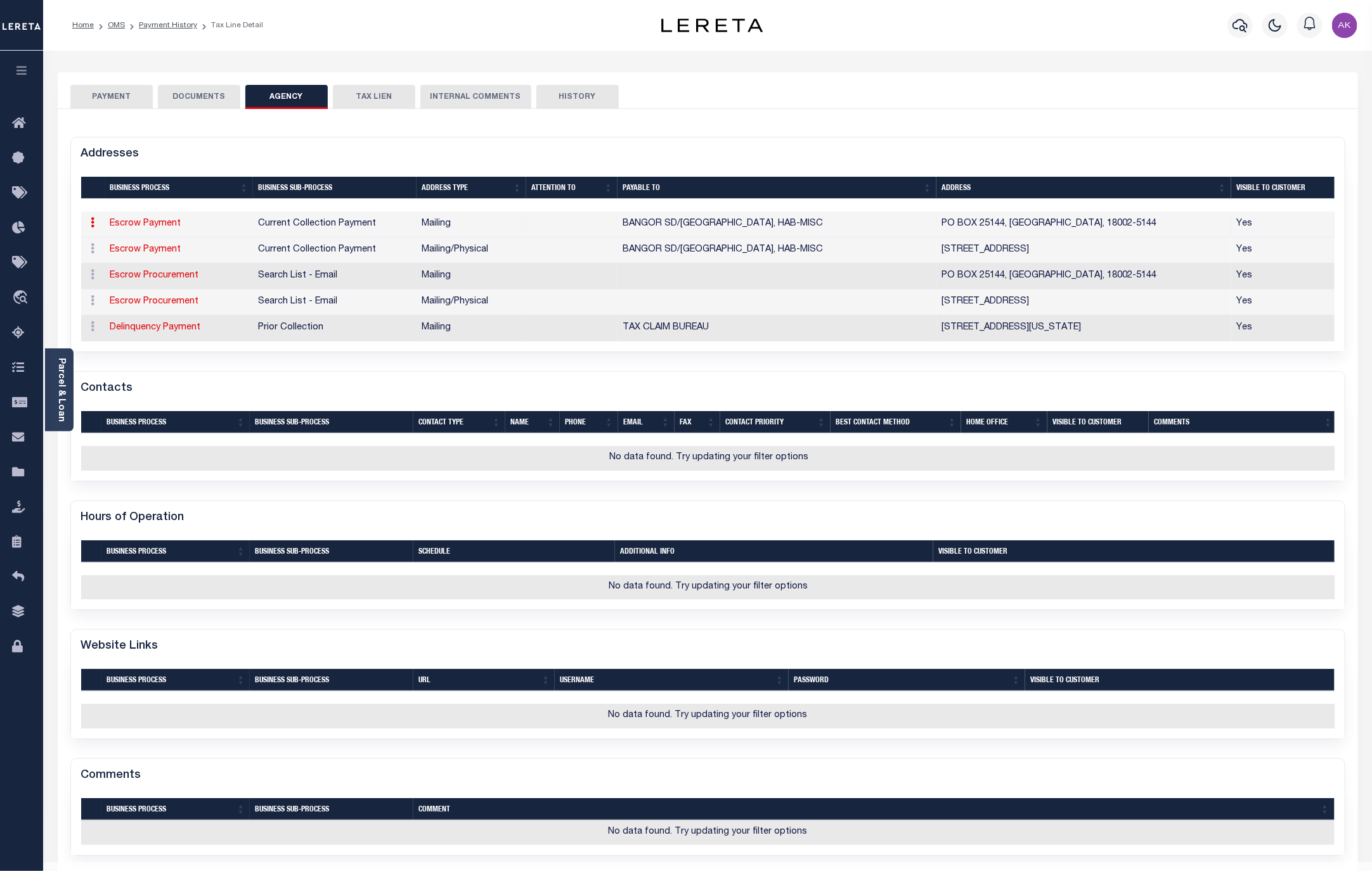
click at [120, 95] on button "PAYMENT" at bounding box center [112, 97] width 83 height 24
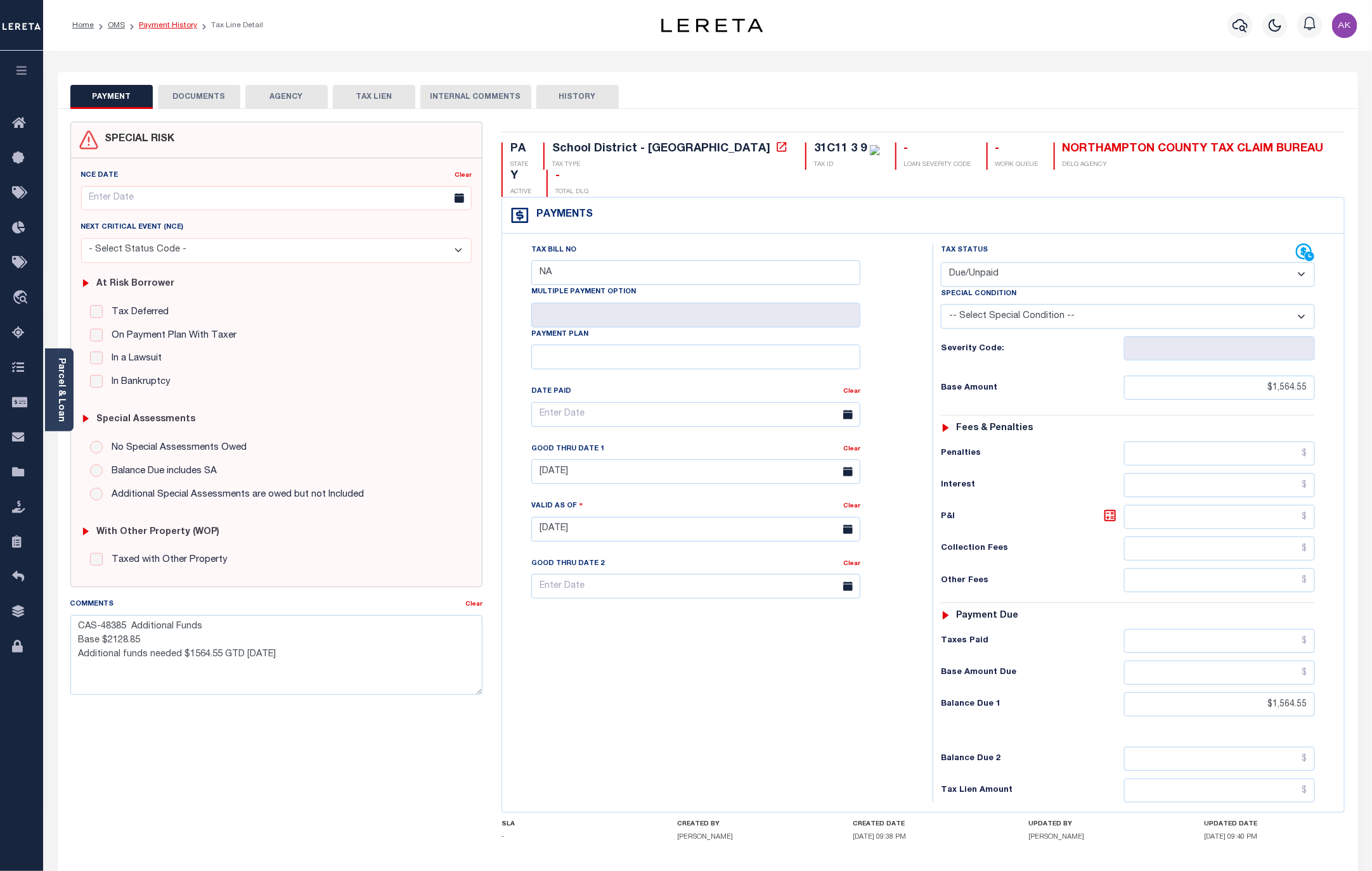
click at [172, 21] on link "Payment History" at bounding box center [168, 25] width 58 height 8
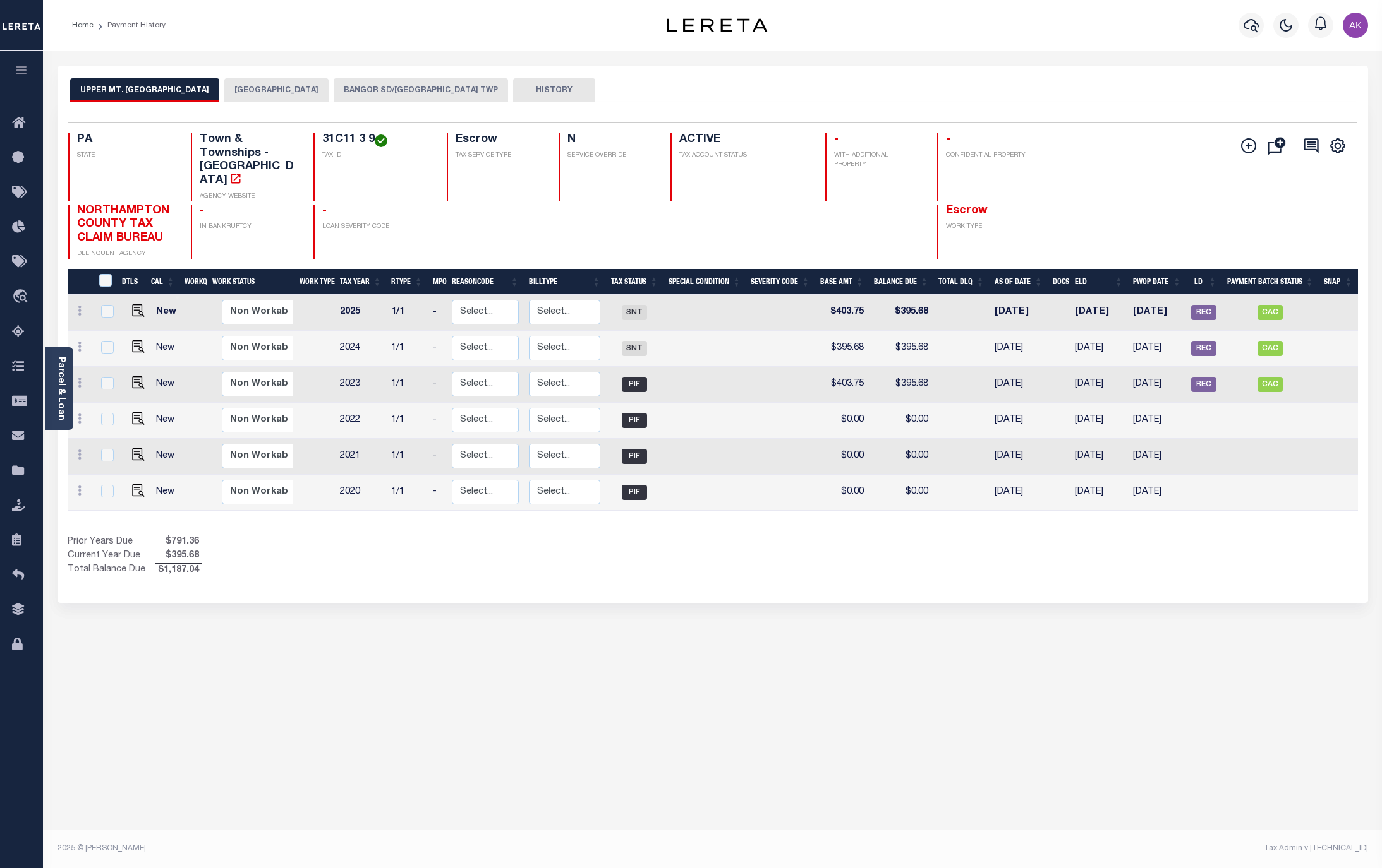
click at [413, 85] on button "BANGOR SD/[GEOGRAPHIC_DATA] TWP" at bounding box center [420, 90] width 174 height 24
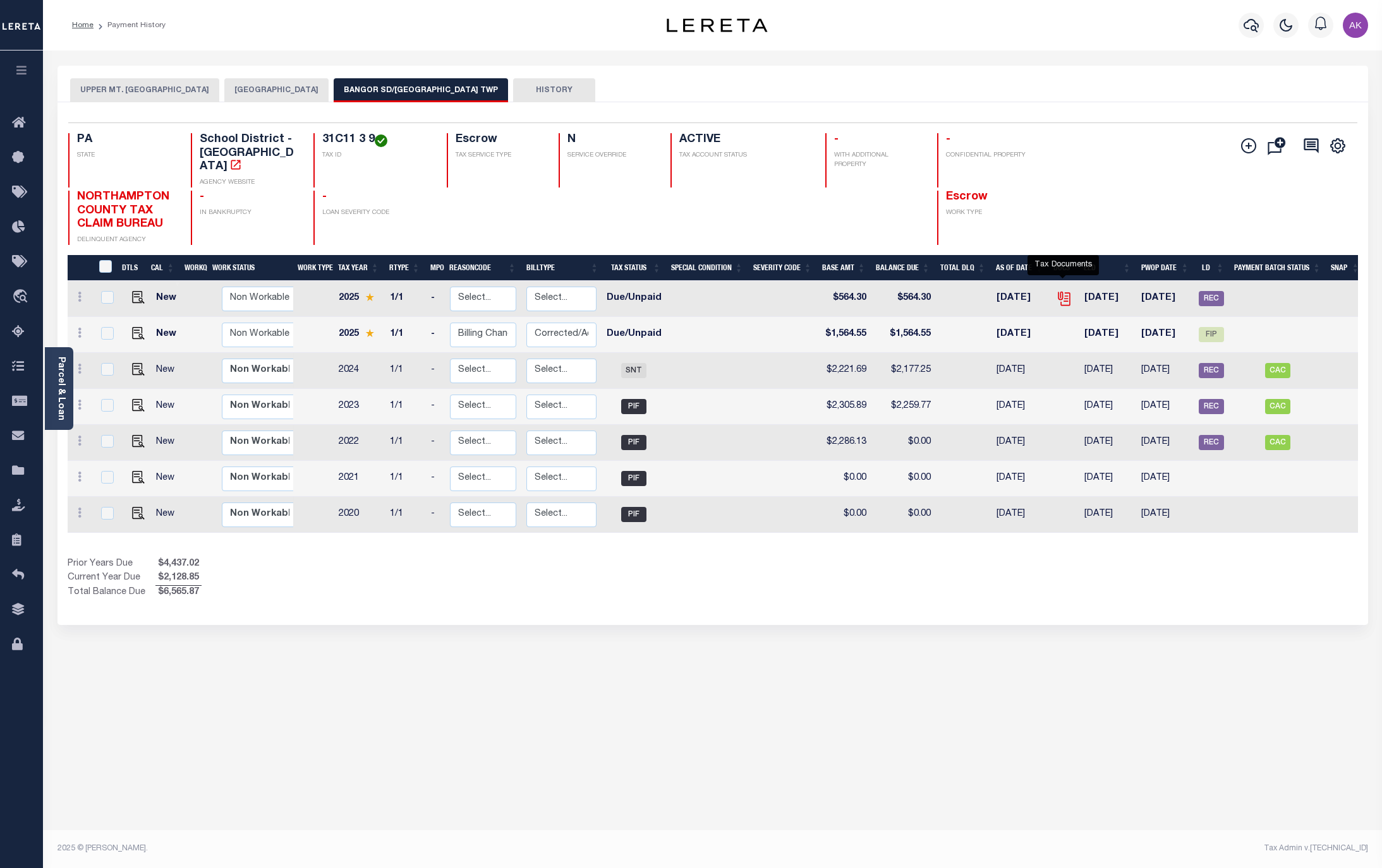
click at [1065, 291] on icon "" at bounding box center [1063, 296] width 10 height 10
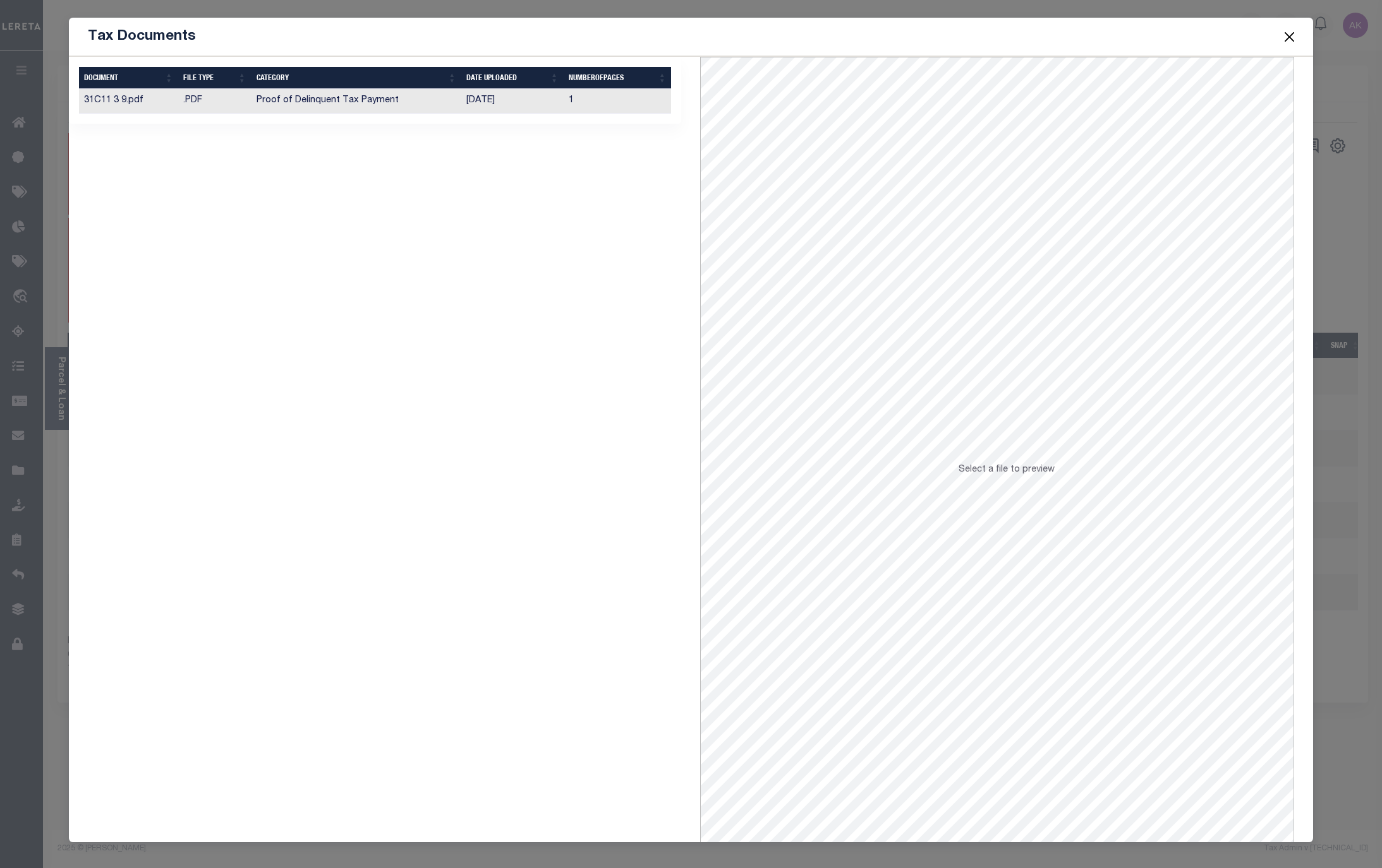
click at [358, 101] on td "Proof of Delinquent Tax Payment" at bounding box center [356, 101] width 210 height 25
click at [1285, 34] on button "Close" at bounding box center [1289, 36] width 16 height 16
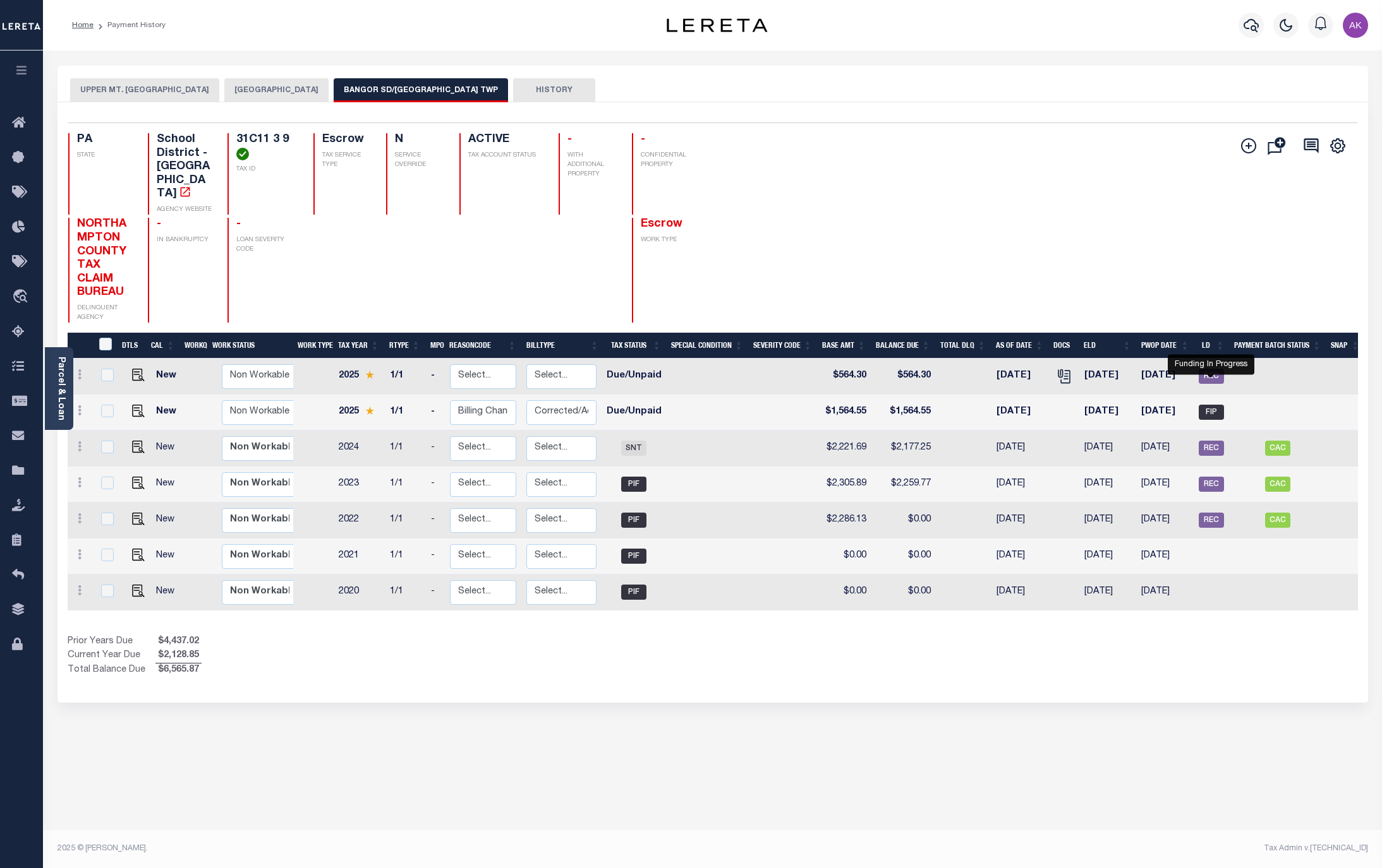
click at [1211, 404] on span "FIP" at bounding box center [1211, 412] width 25 height 15
checkbox input "true"
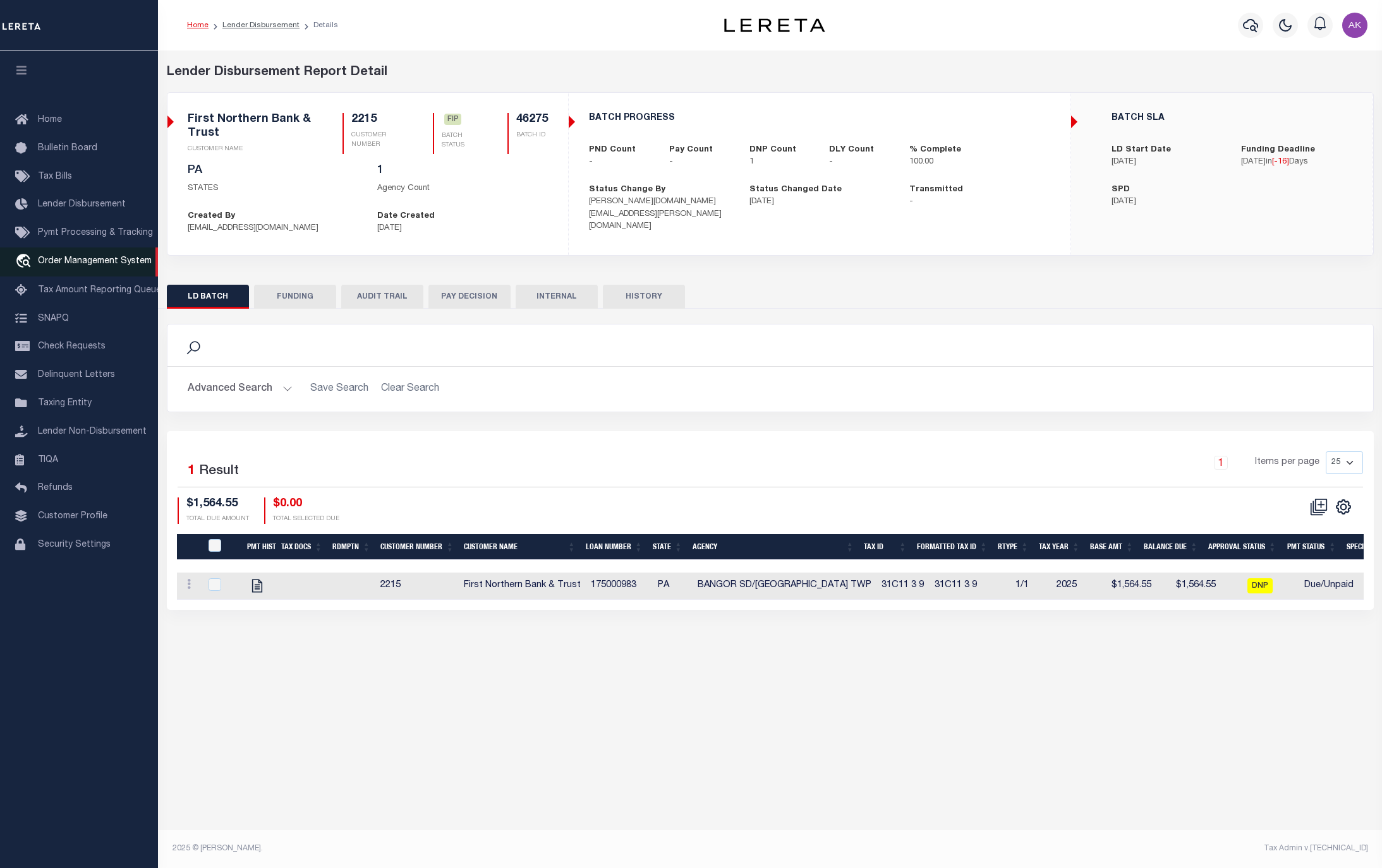
click at [92, 266] on span "Order Management System" at bounding box center [94, 261] width 114 height 9
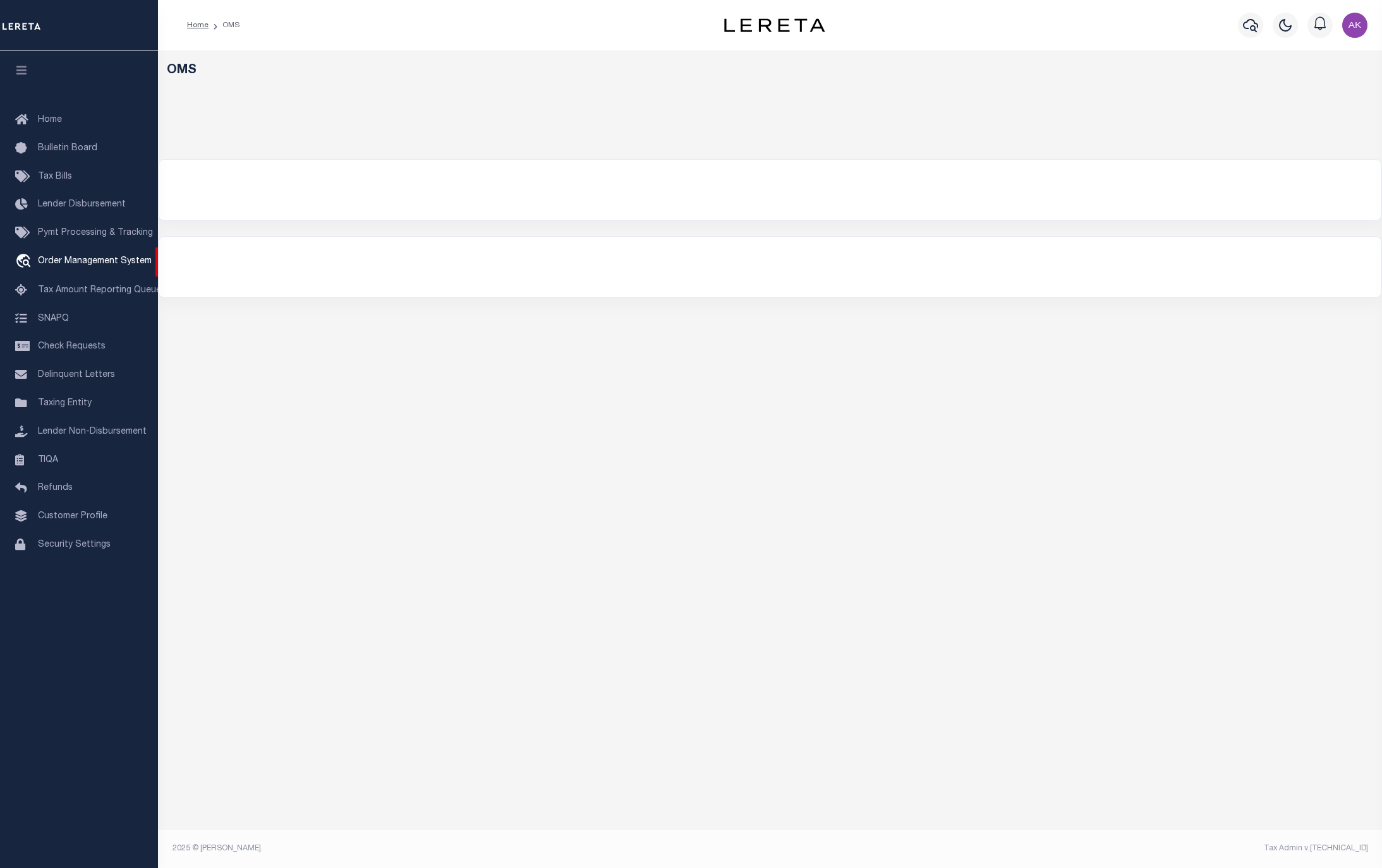
select select "200"
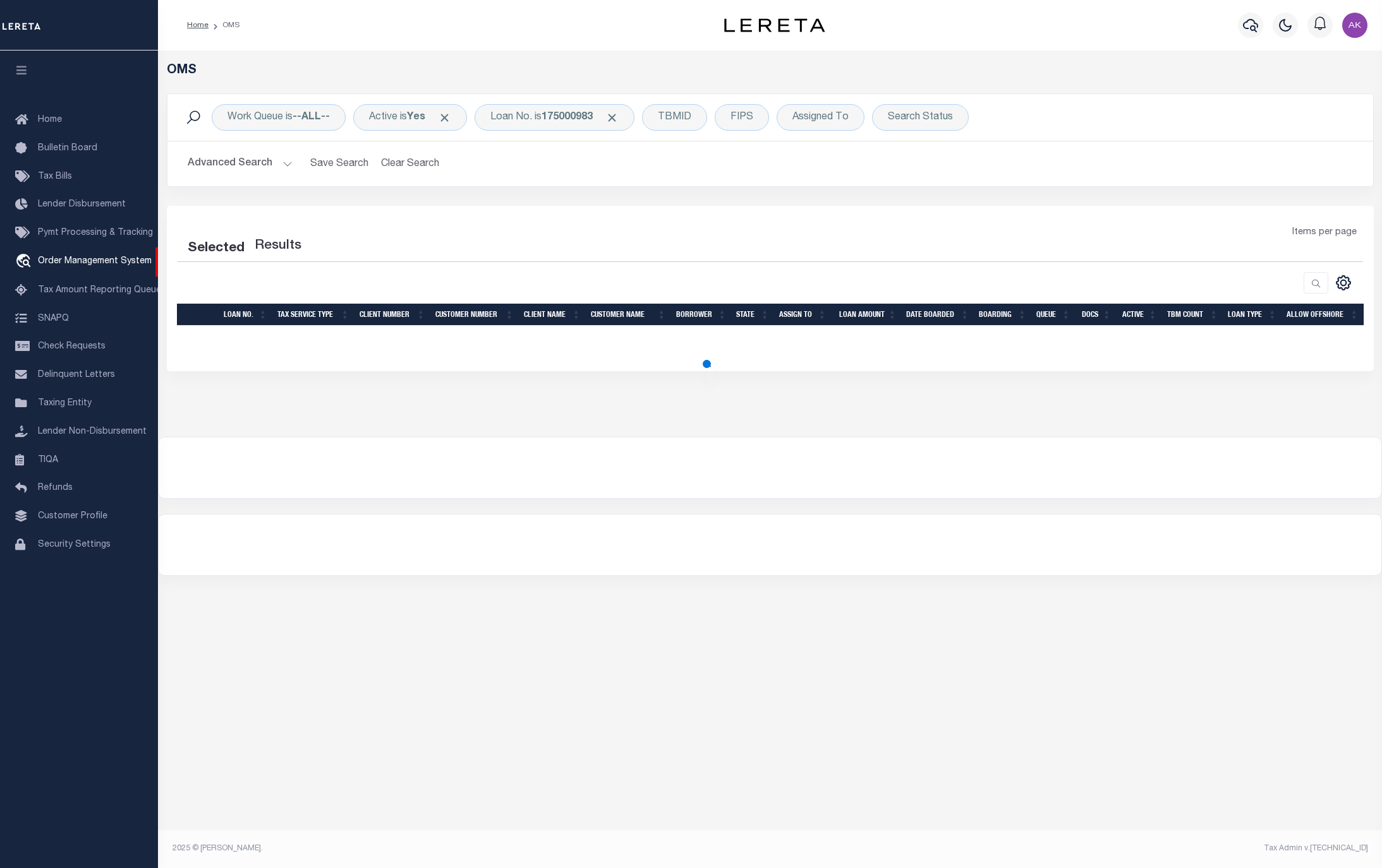
select select "200"
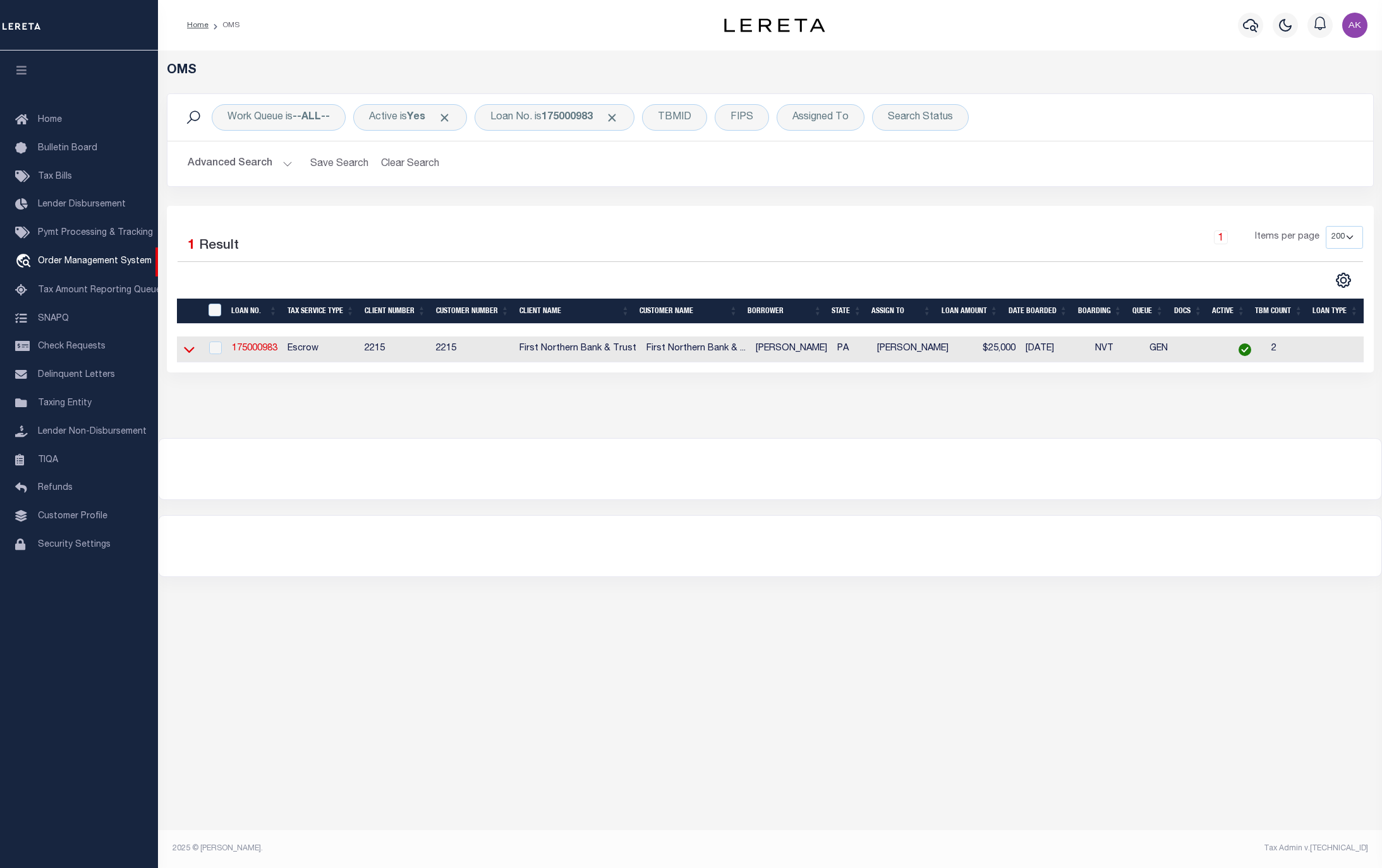
click at [192, 356] on icon at bounding box center [189, 349] width 11 height 13
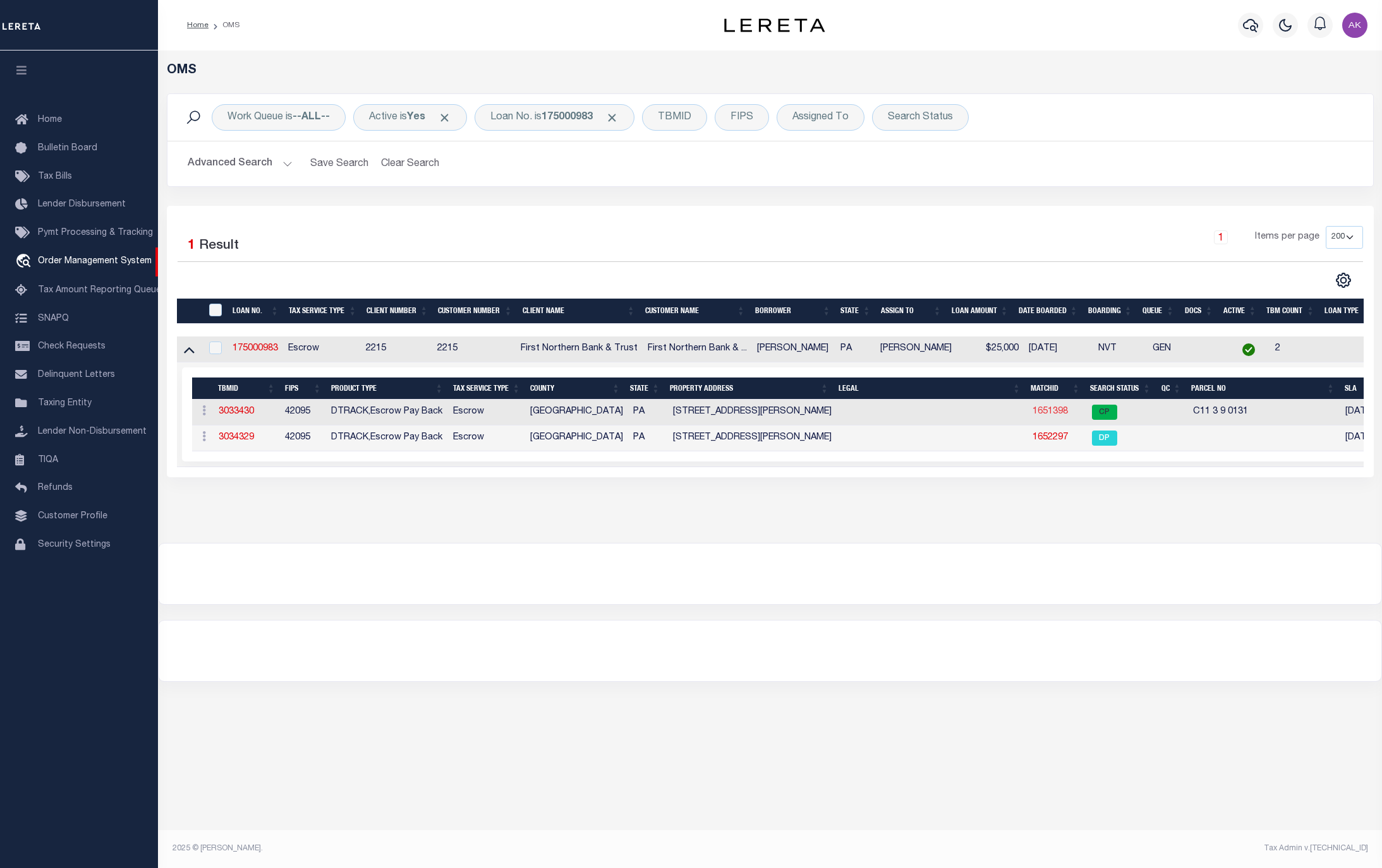
click at [1050, 413] on link "1651398" at bounding box center [1049, 411] width 35 height 9
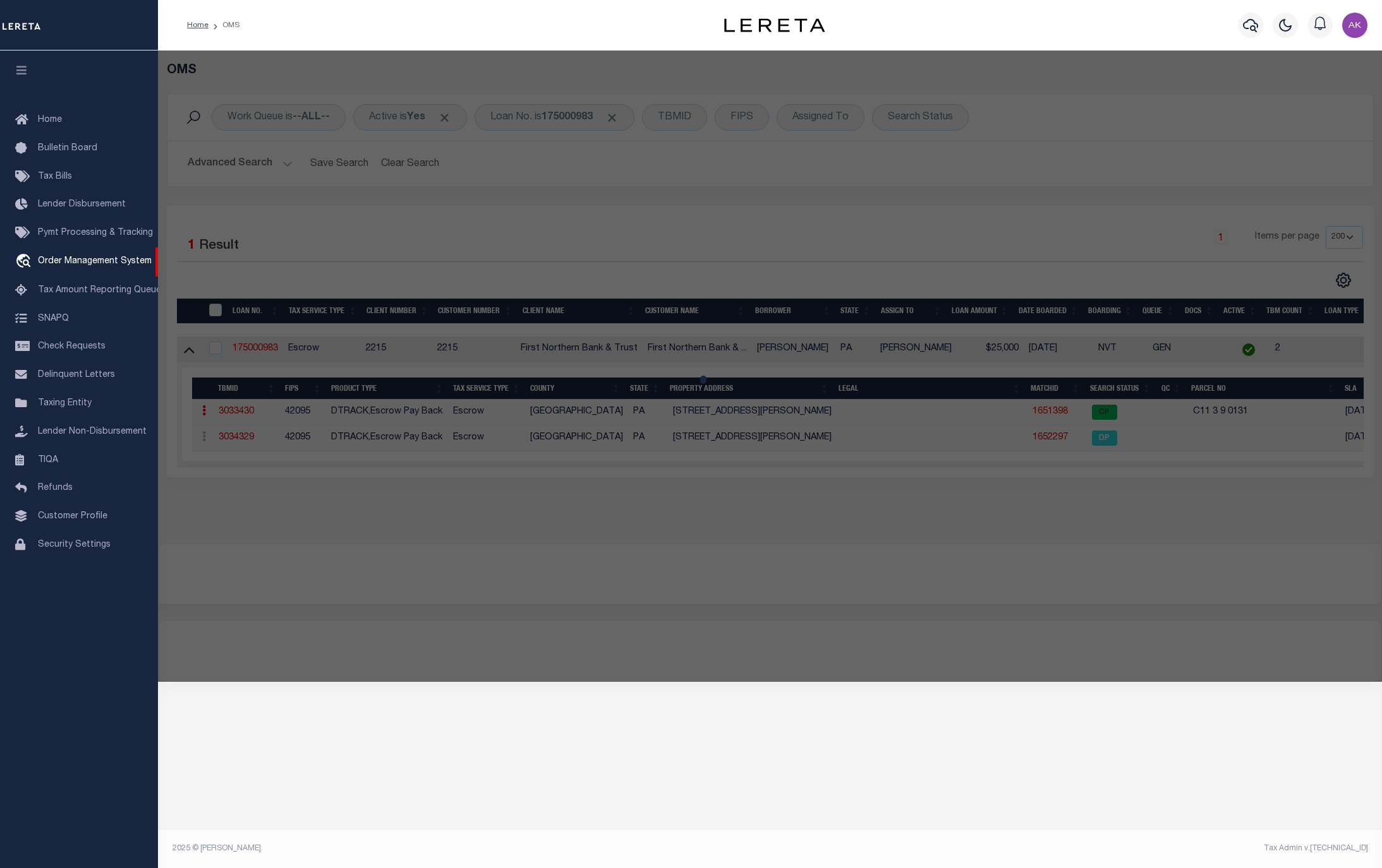
checkbox input "false"
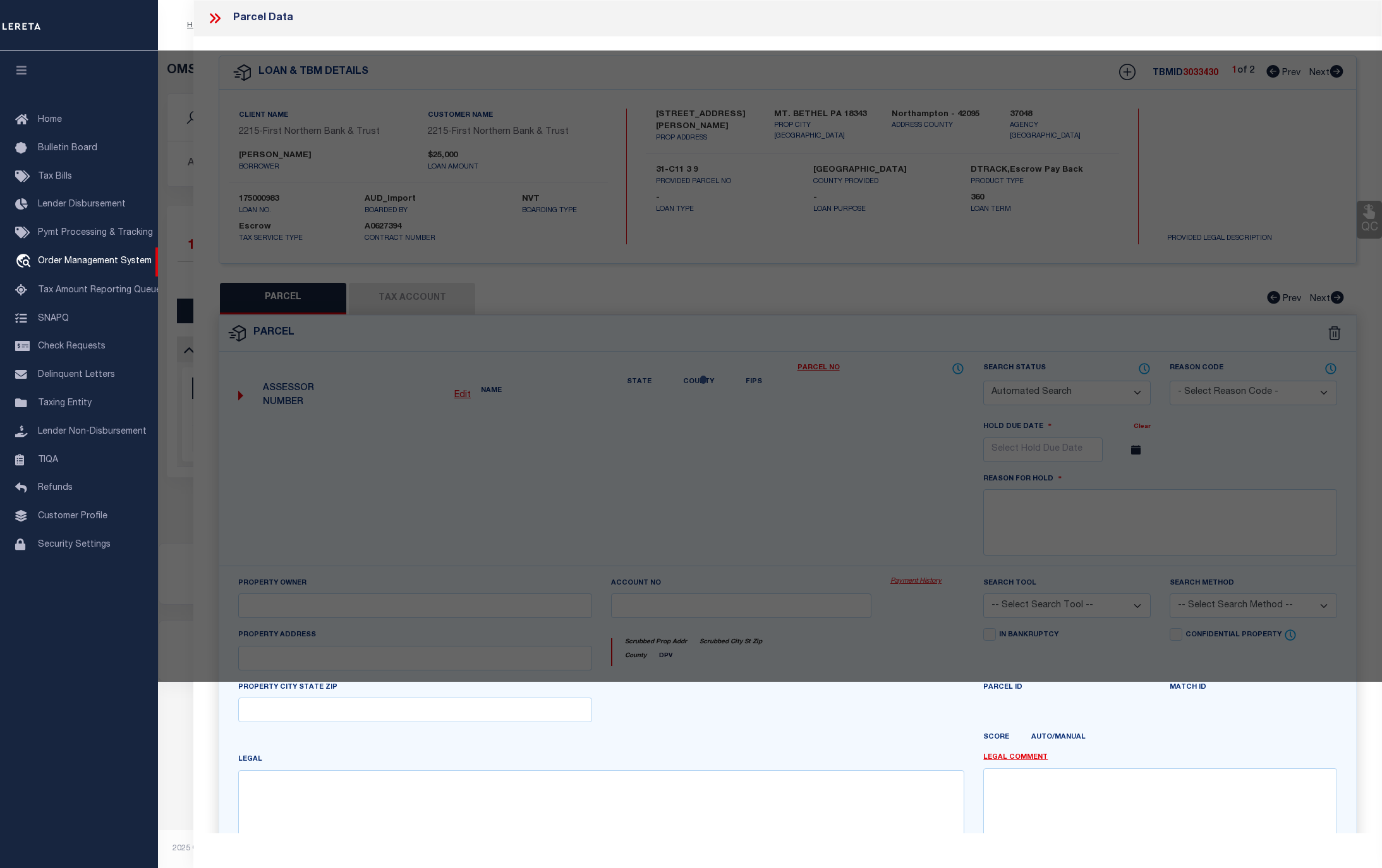
select select "CP"
type input "[PERSON_NAME] [PERSON_NAME] & [PERSON_NAME],"
select select "AGF"
select select "ADD"
type input "[STREET_ADDRESS][PERSON_NAME]"
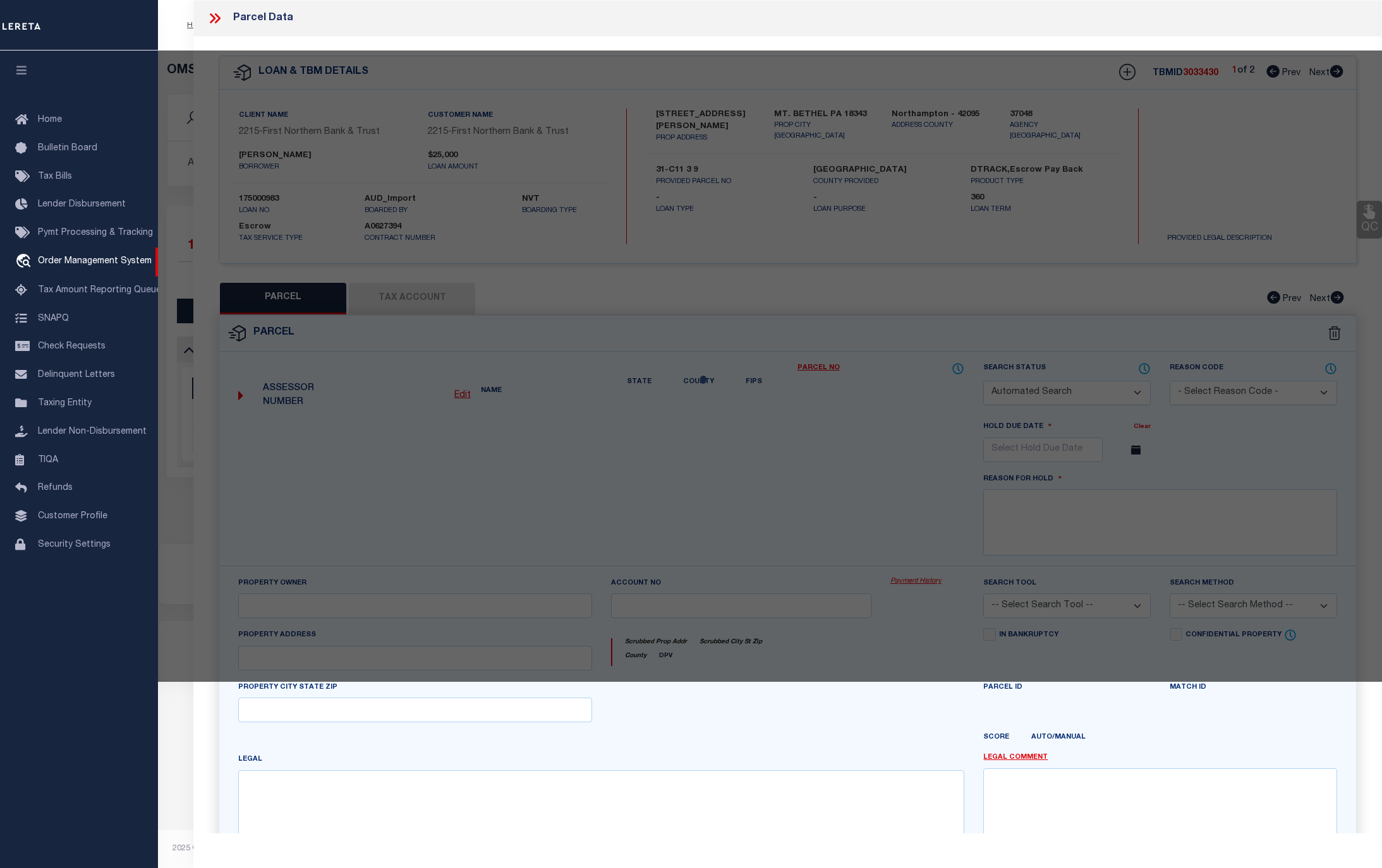
checkbox input "false"
type input "PA"
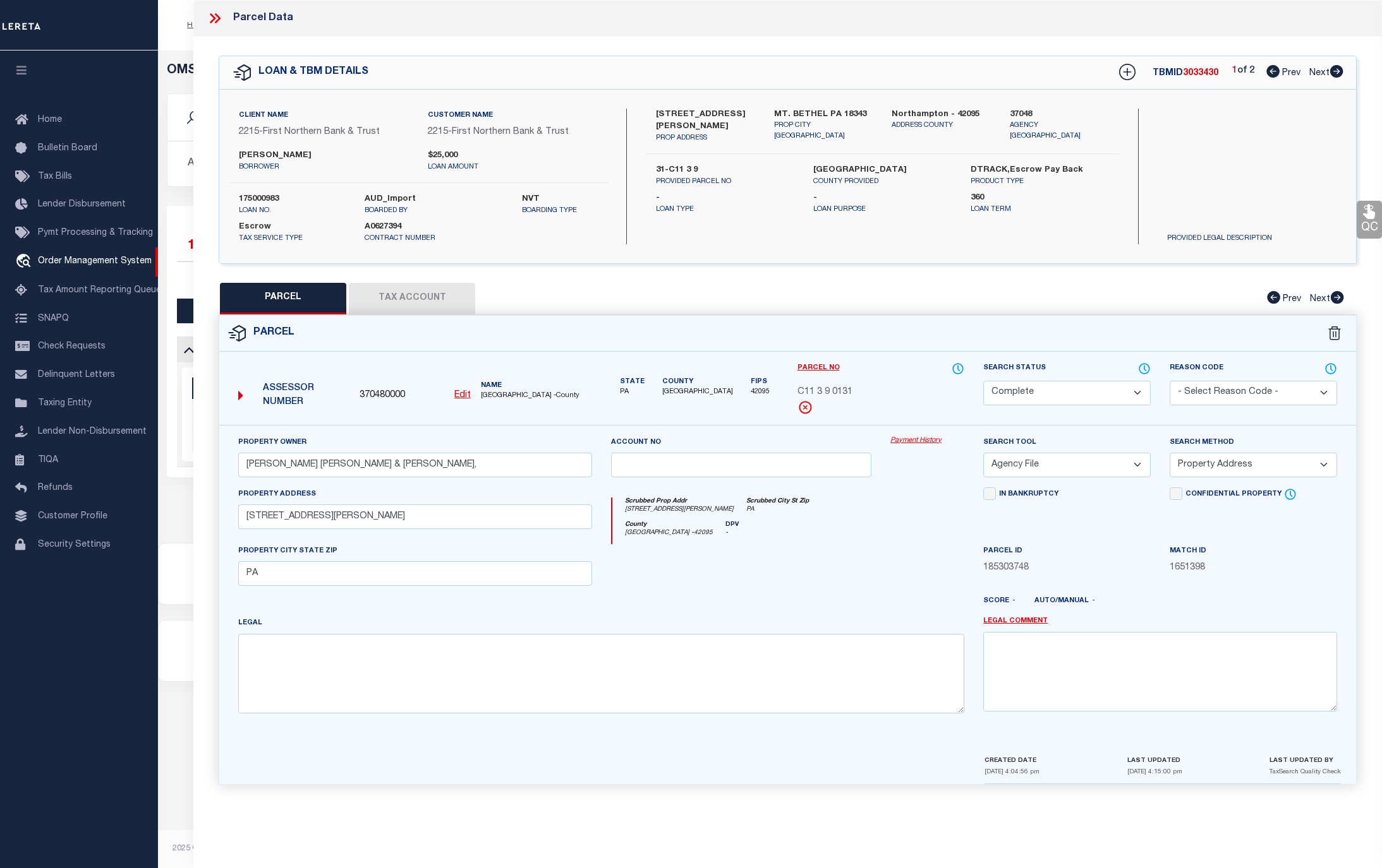
click at [917, 440] on link "Payment History" at bounding box center [927, 440] width 74 height 11
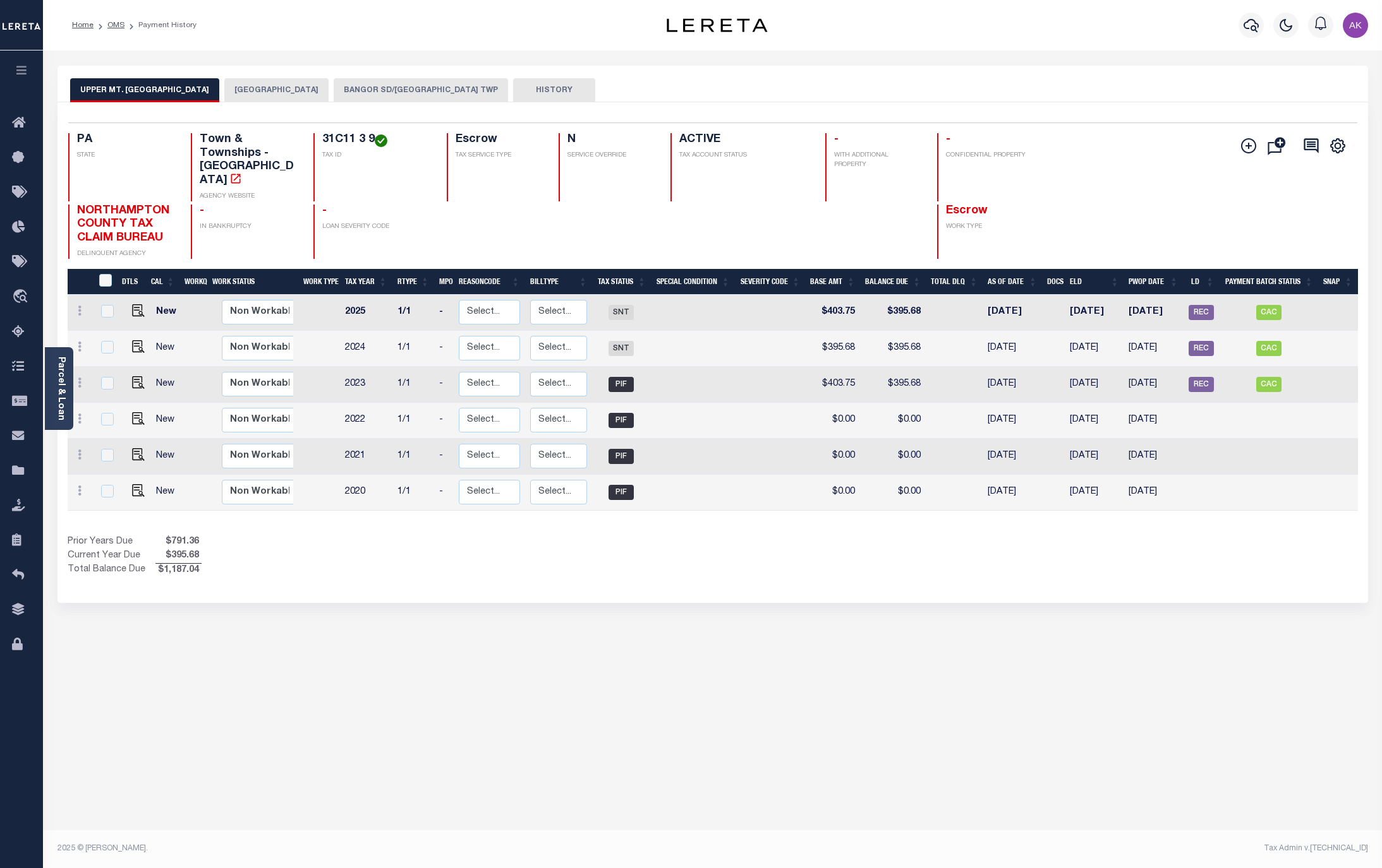
click at [402, 86] on button "BANGOR SD/UPPER MT BETHEL TWP" at bounding box center [420, 90] width 174 height 24
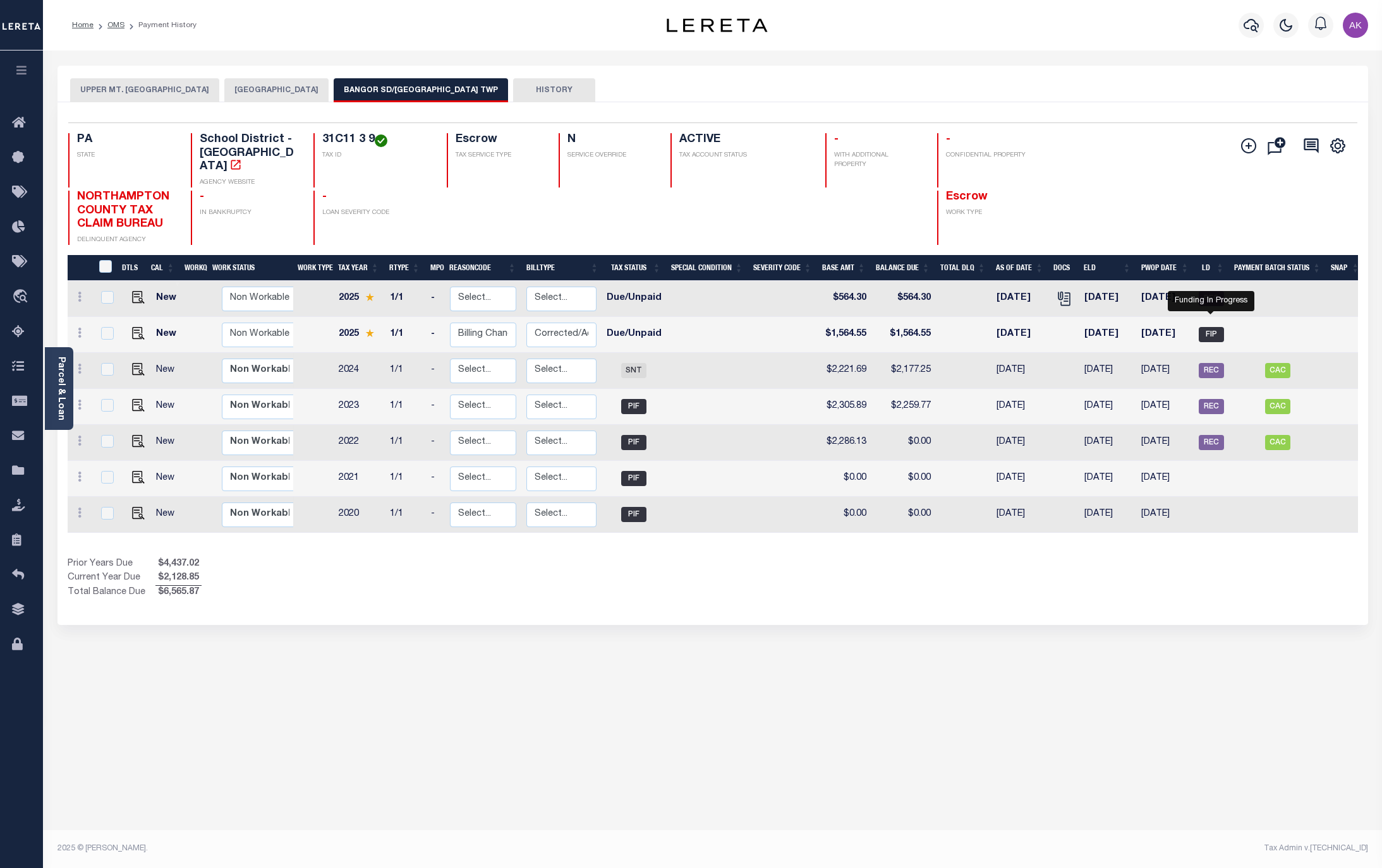
click at [1205, 327] on span "FIP" at bounding box center [1211, 335] width 25 height 15
checkbox input "true"
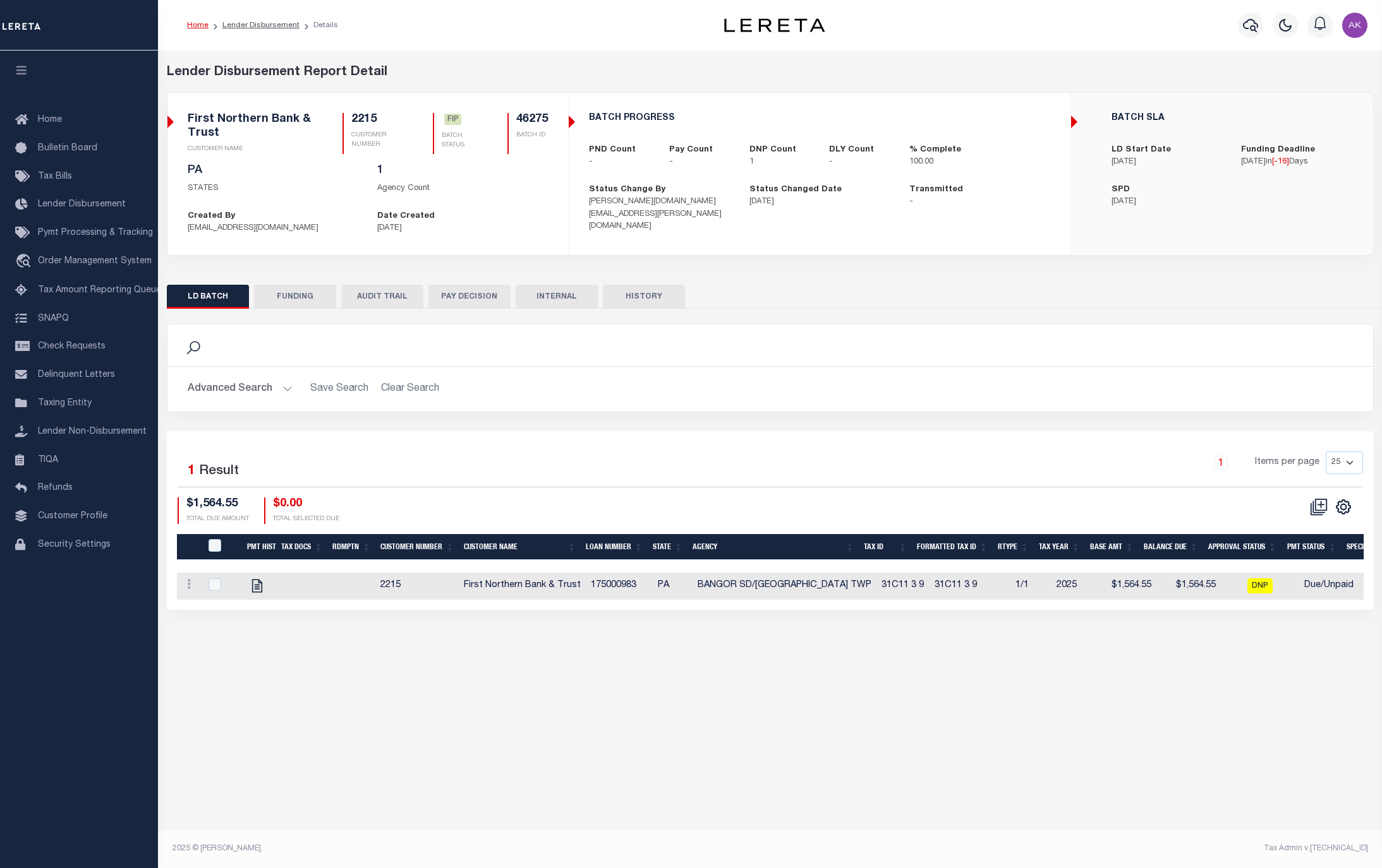
click at [1094, 648] on div "Lender Disbursement Report Detail 2215 CLIENT NUMBER First Northern Bank & Trus…" at bounding box center [769, 349] width 1223 height 597
click at [1092, 680] on div "Lender Disbursement Reports Summary Clients / Customers Customers asc Customers…" at bounding box center [769, 441] width 1223 height 781
click at [116, 263] on span "Order Management System" at bounding box center [94, 261] width 114 height 9
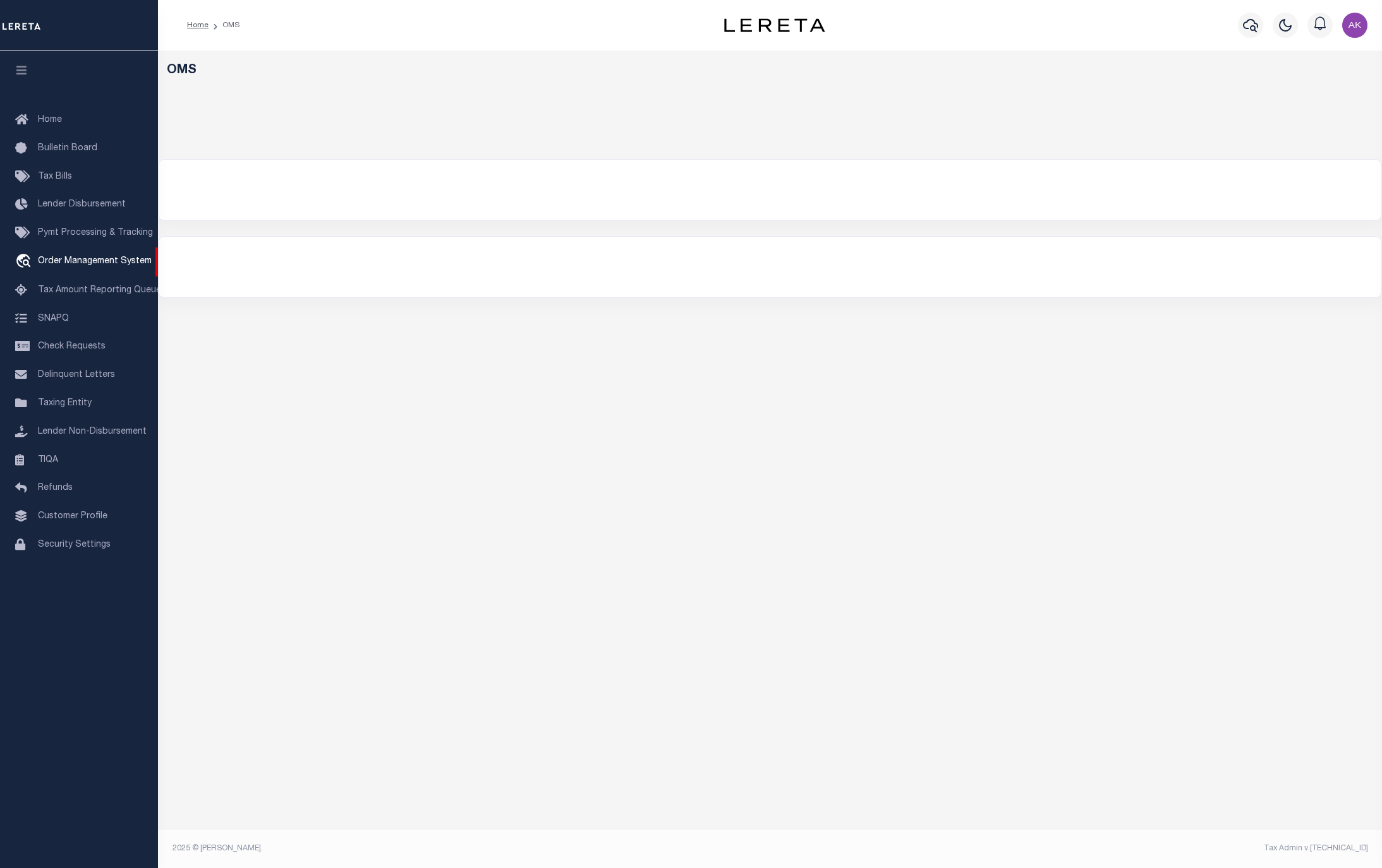
select select "200"
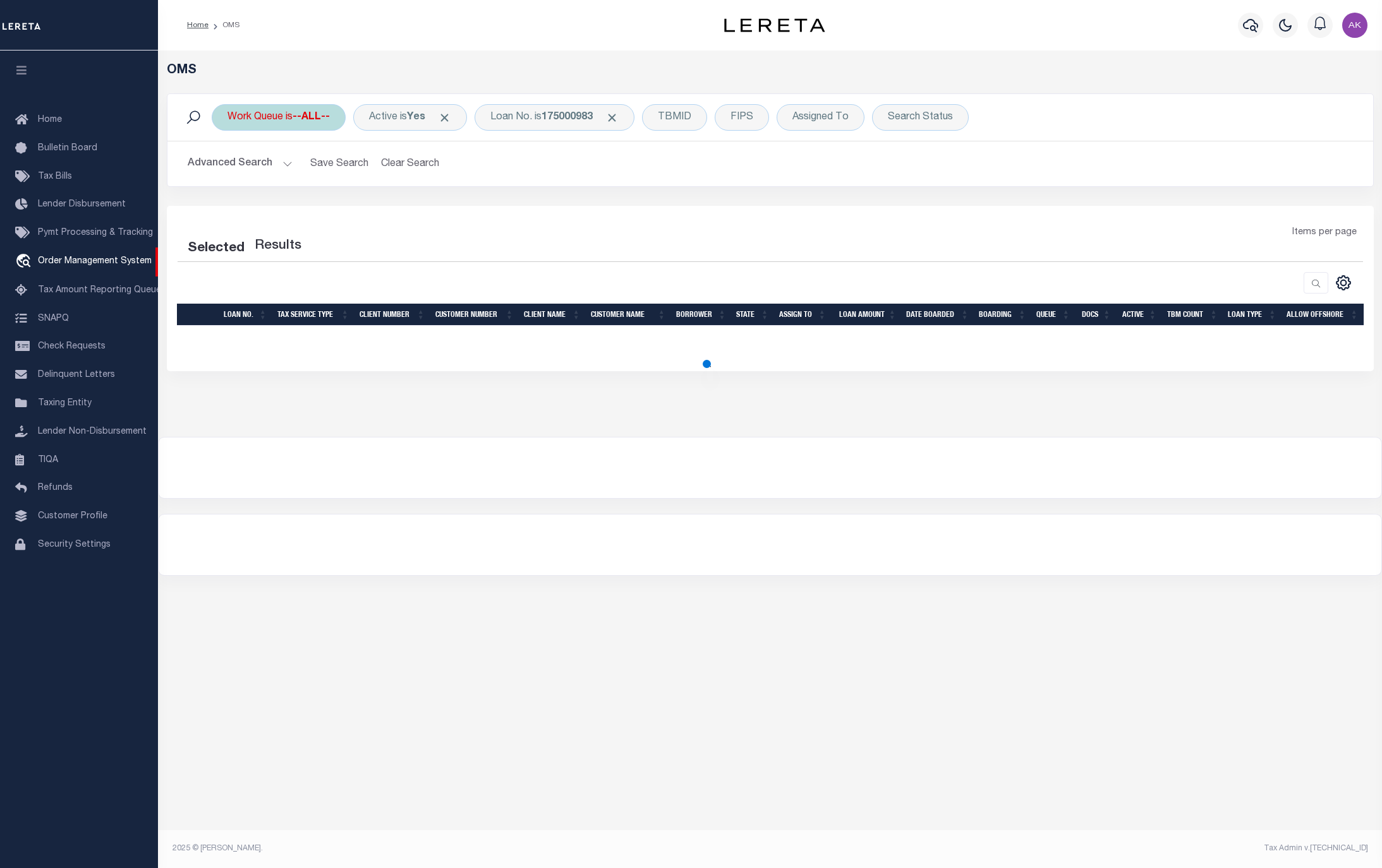
select select "200"
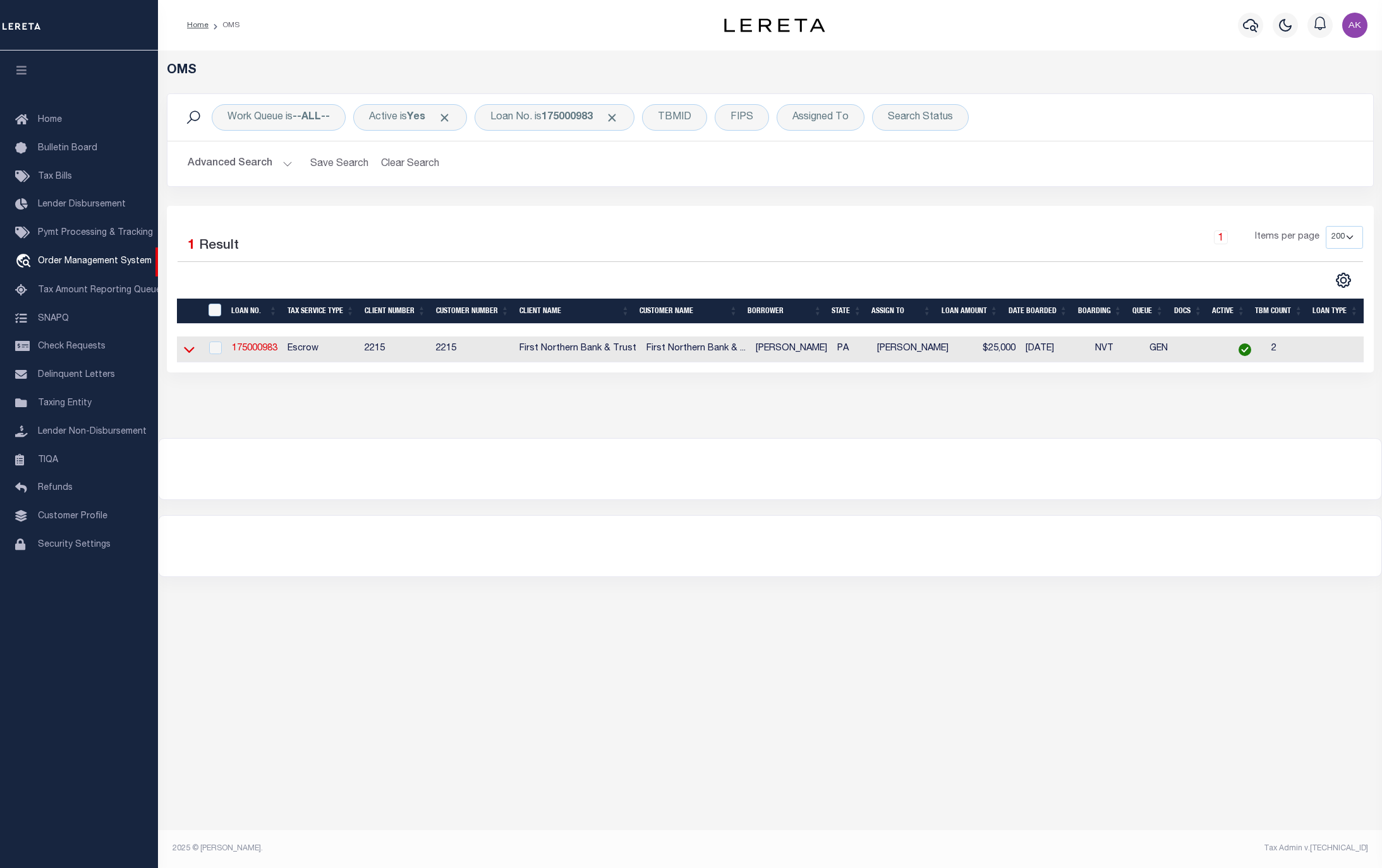
click at [190, 351] on icon at bounding box center [189, 349] width 11 height 13
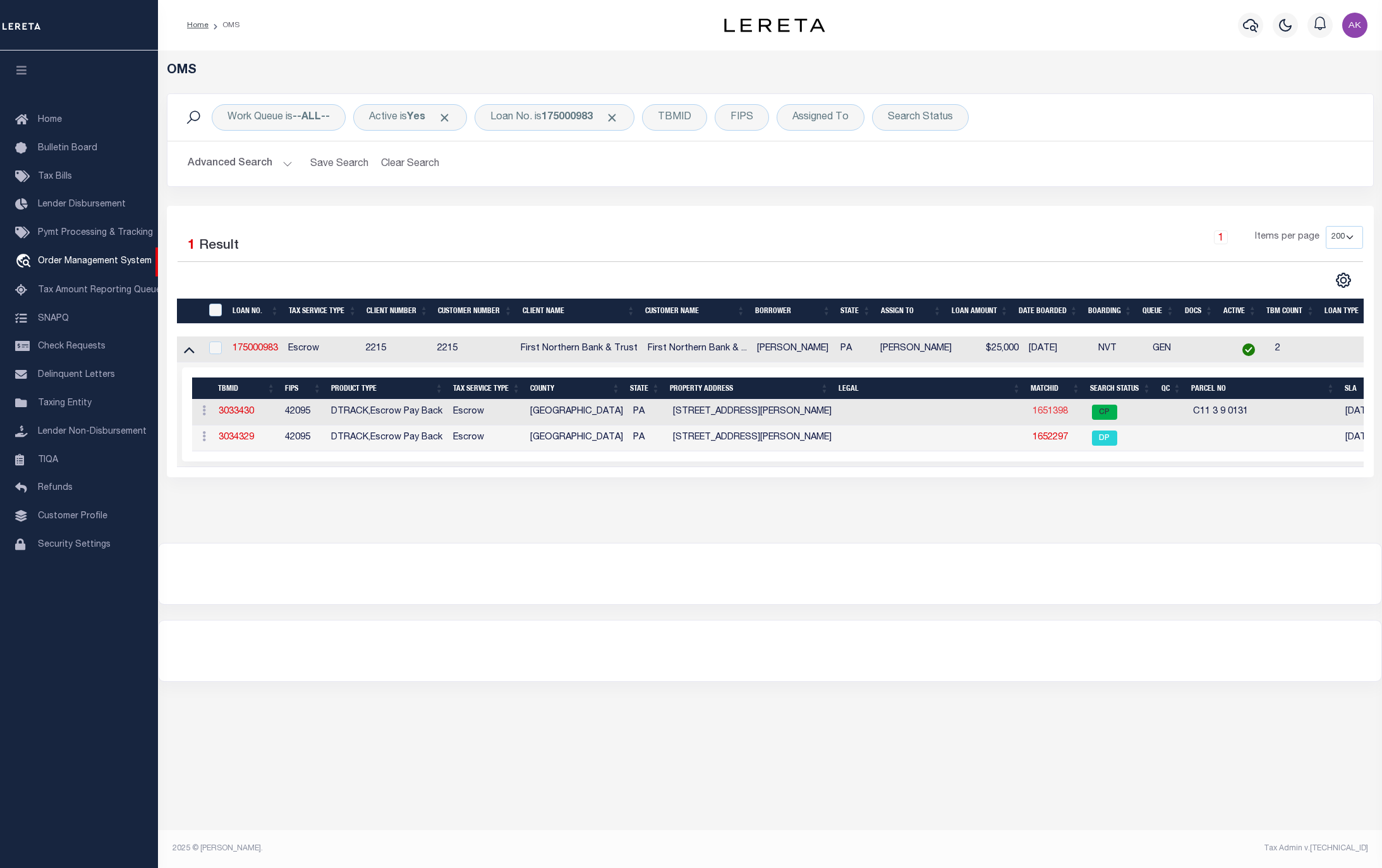
click at [1047, 411] on link "1651398" at bounding box center [1049, 411] width 35 height 9
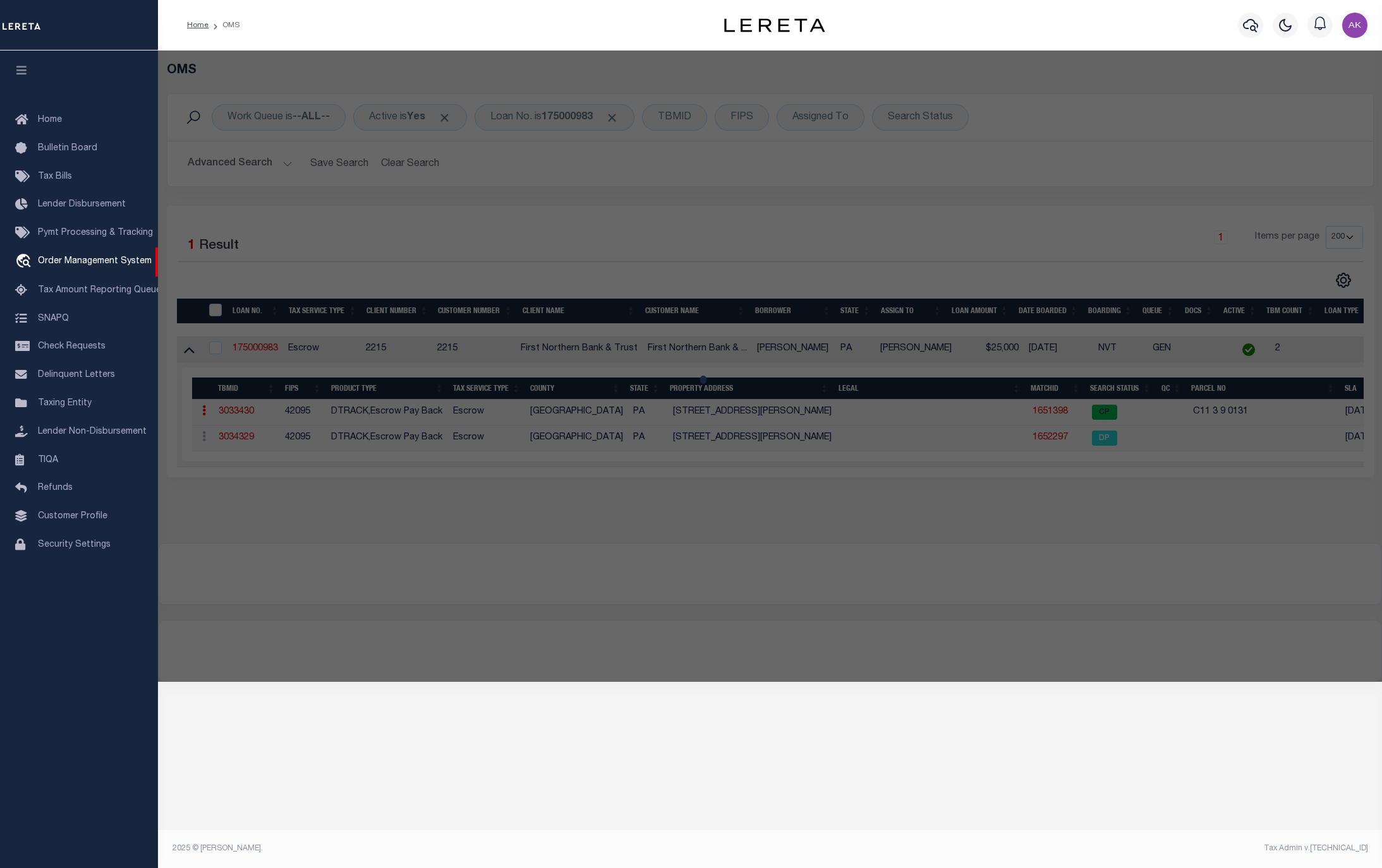
checkbox input "false"
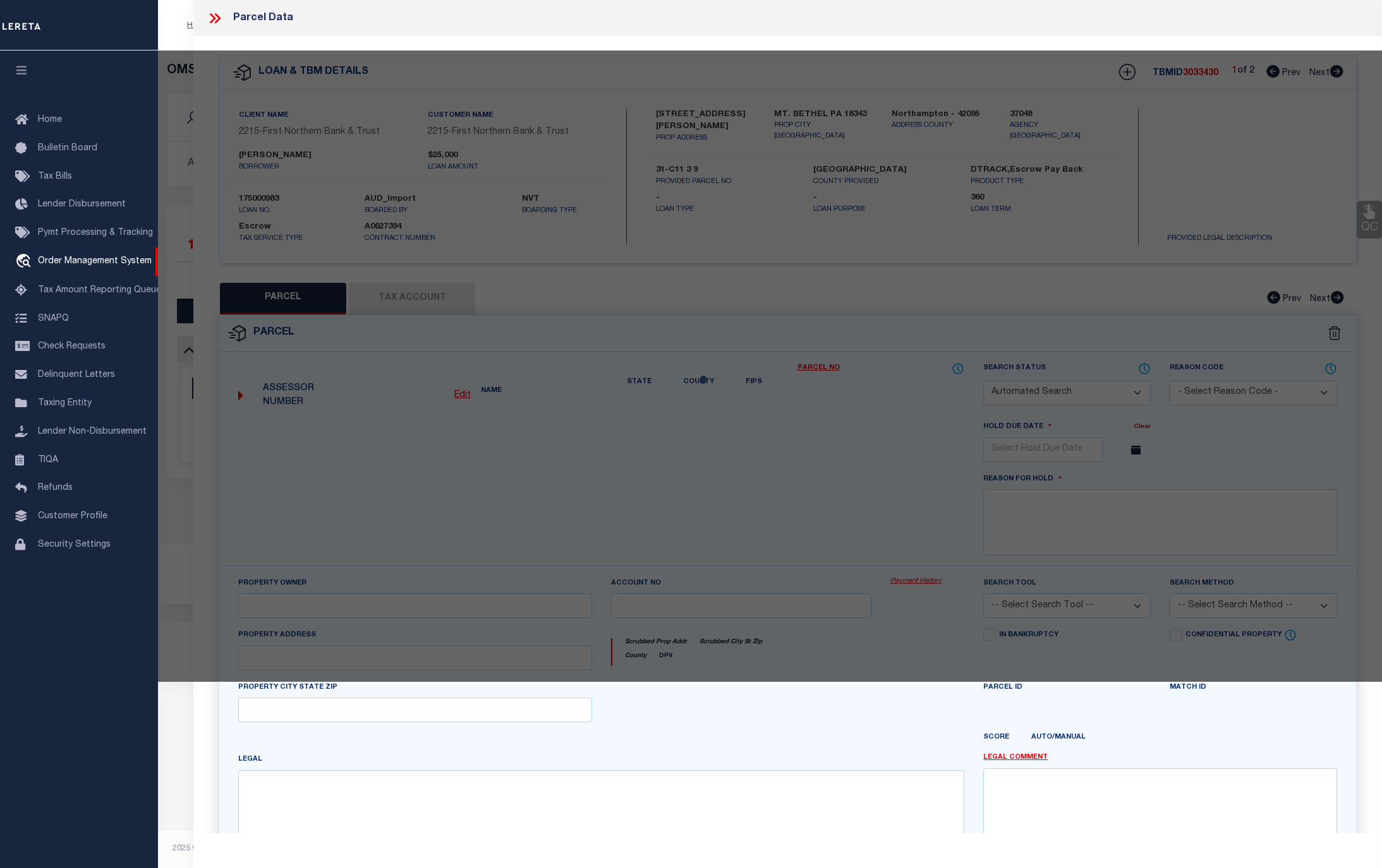
select select "CP"
type input "MOUSLEY KELLY RENEE & WILLIAM S,"
select select "AGF"
select select "ADD"
type input "[STREET_ADDRESS][PERSON_NAME]"
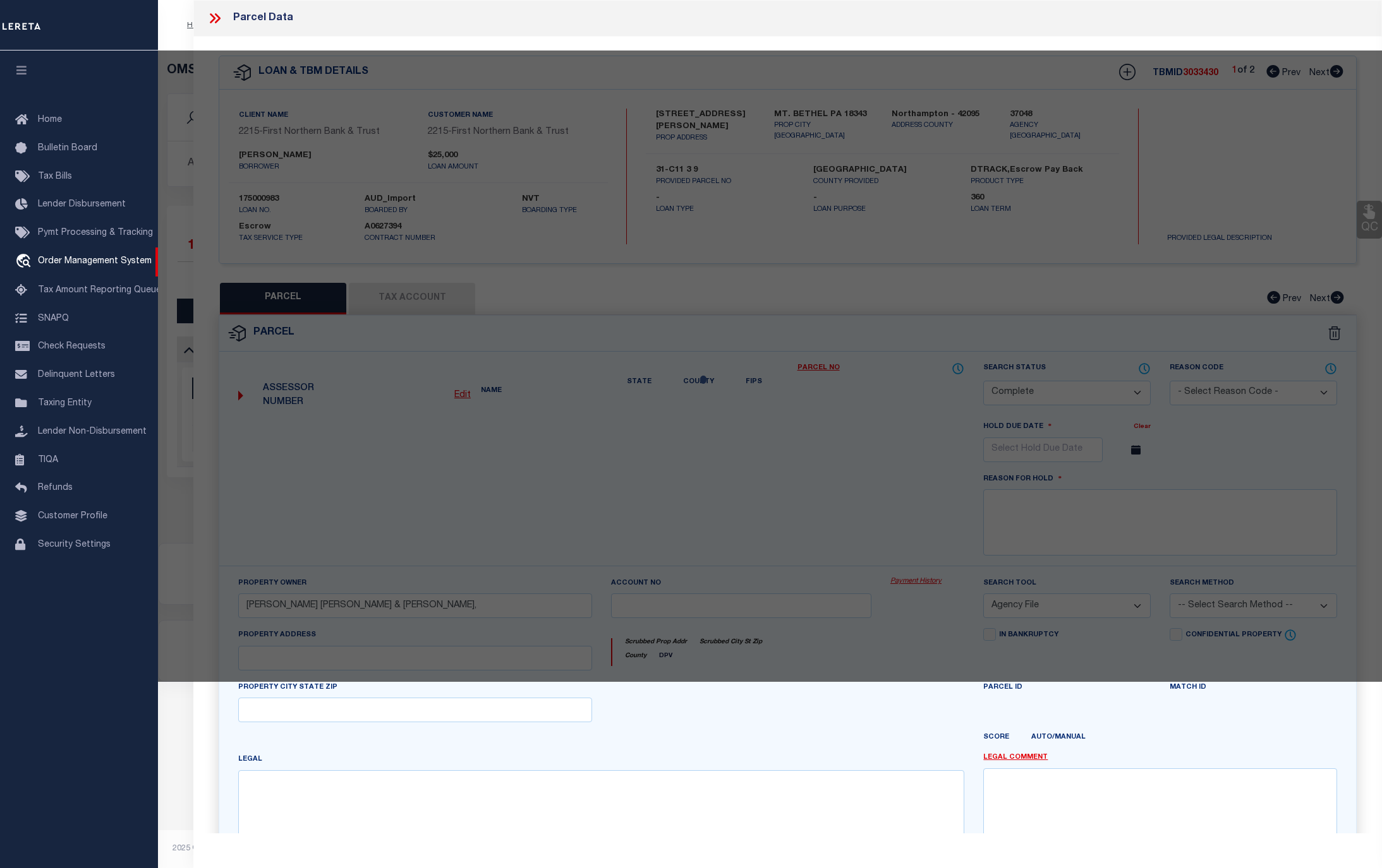
checkbox input "false"
type input "PA"
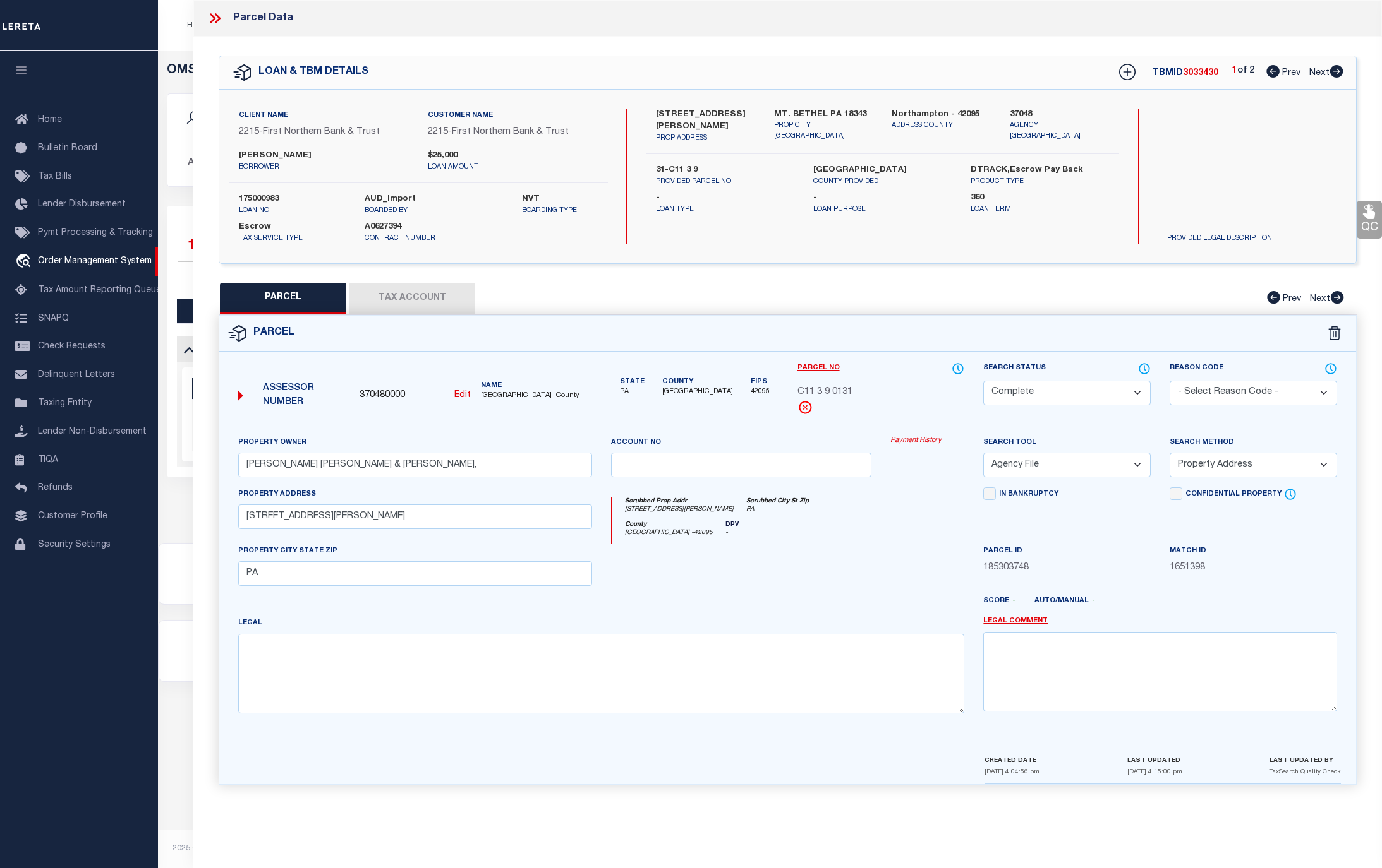
click at [916, 440] on link "Payment History" at bounding box center [927, 440] width 74 height 11
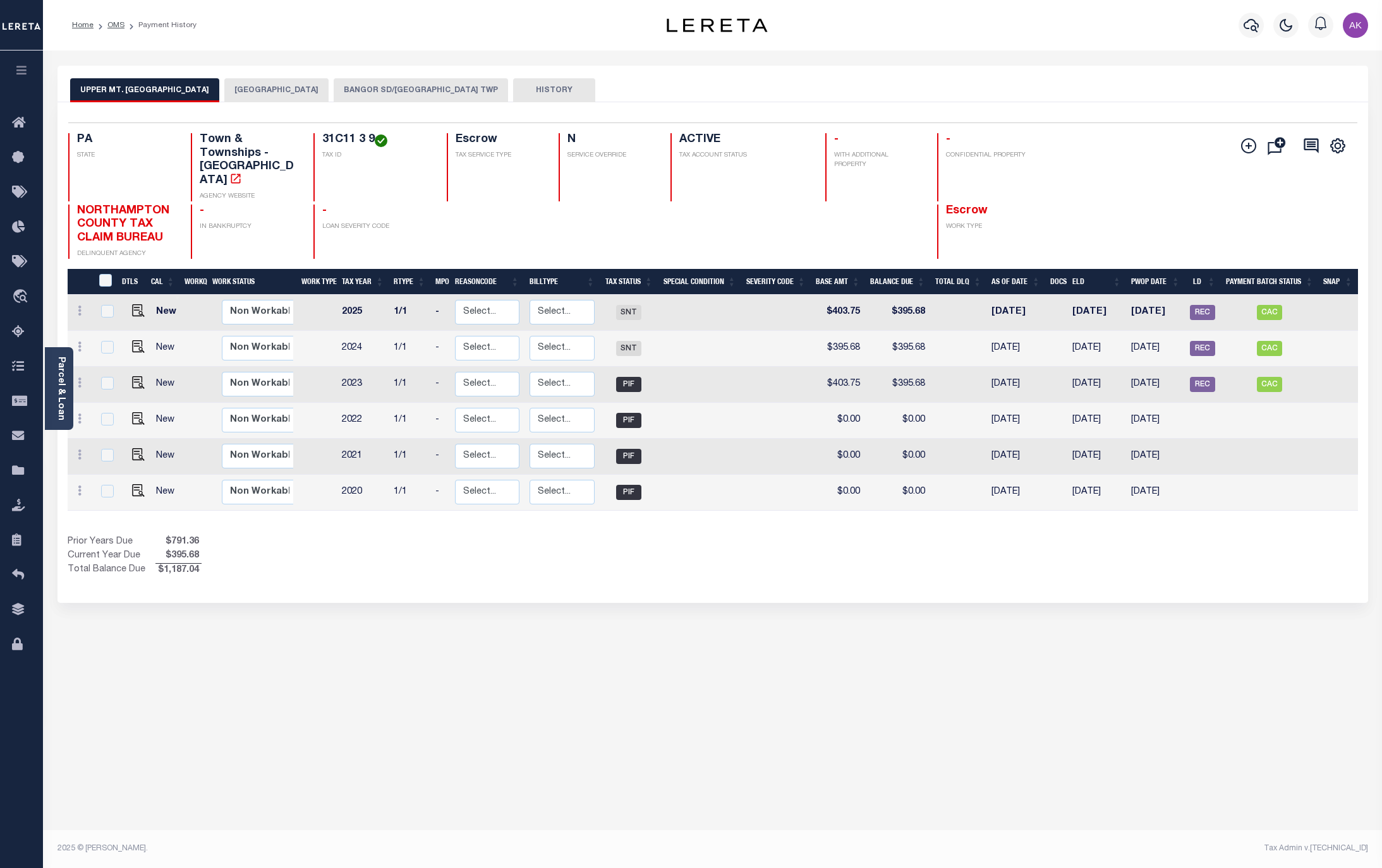
click at [441, 87] on button "BANGOR SD/[GEOGRAPHIC_DATA] TWP" at bounding box center [420, 90] width 174 height 24
